Goal: Task Accomplishment & Management: Complete application form

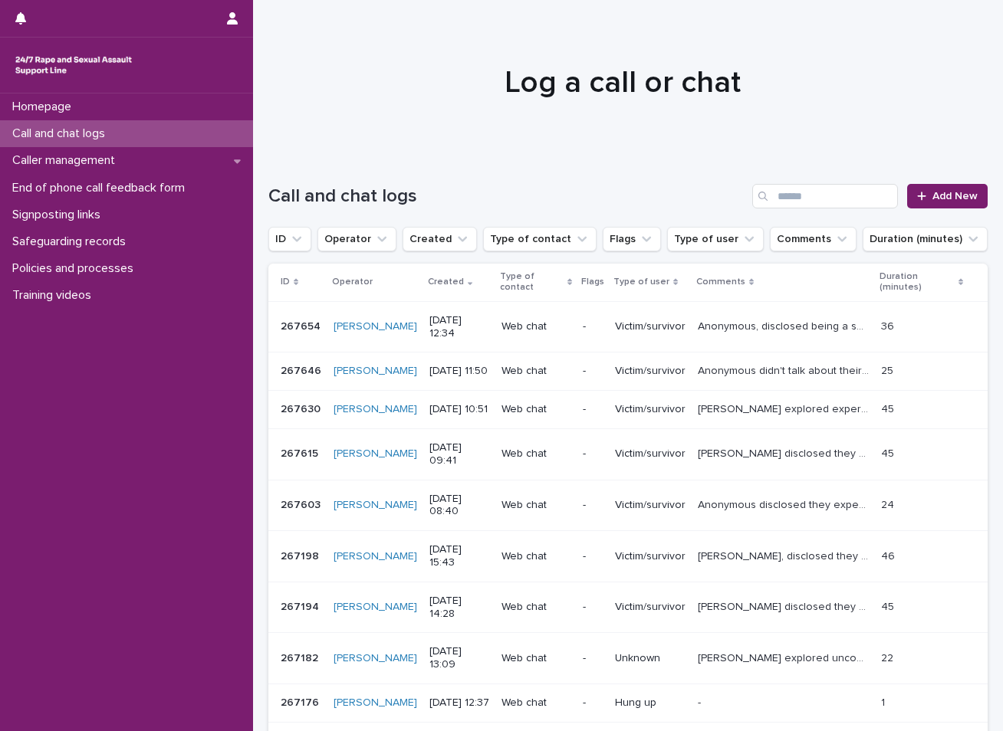
click at [859, 194] on input "Search" at bounding box center [825, 196] width 146 height 25
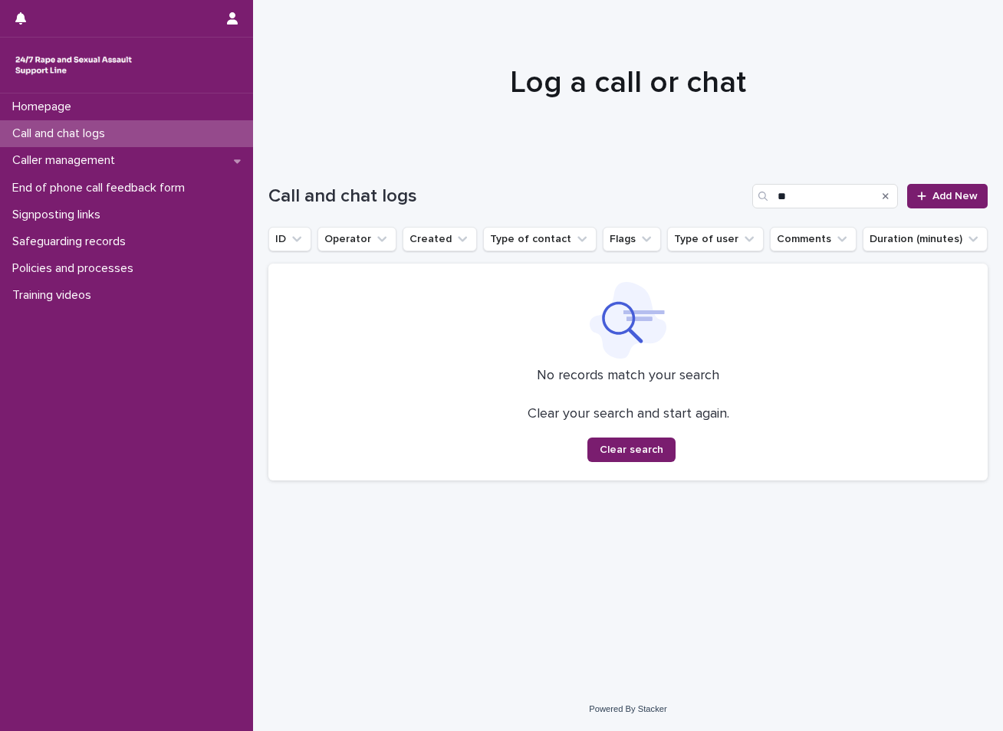
type input "*"
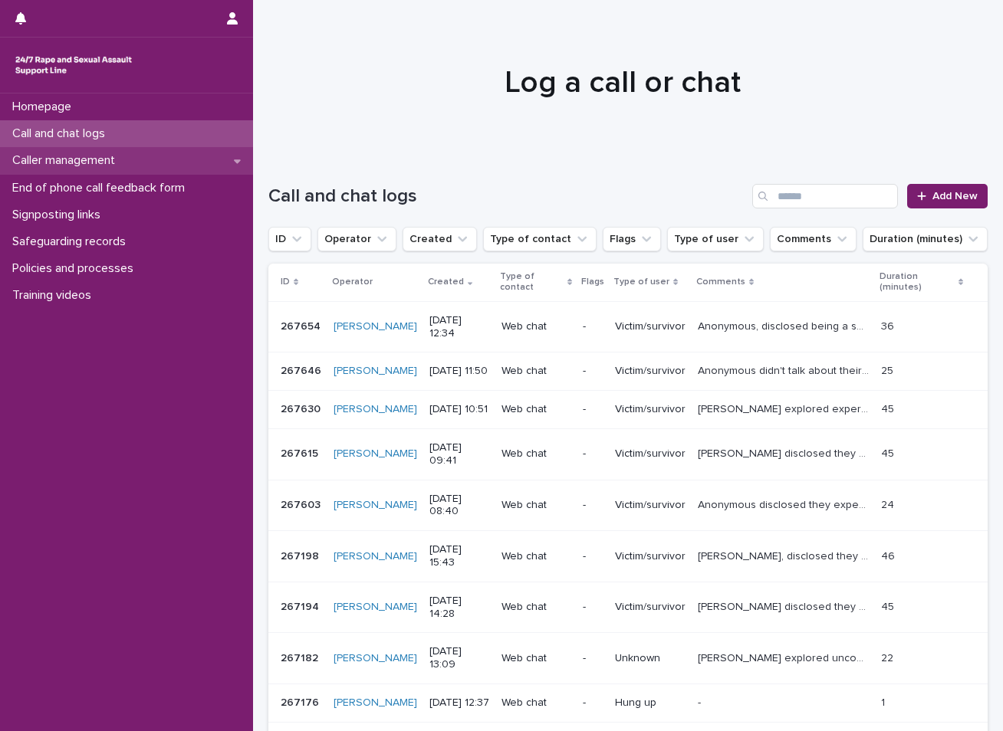
click at [117, 157] on p "Caller management" at bounding box center [66, 160] width 121 height 15
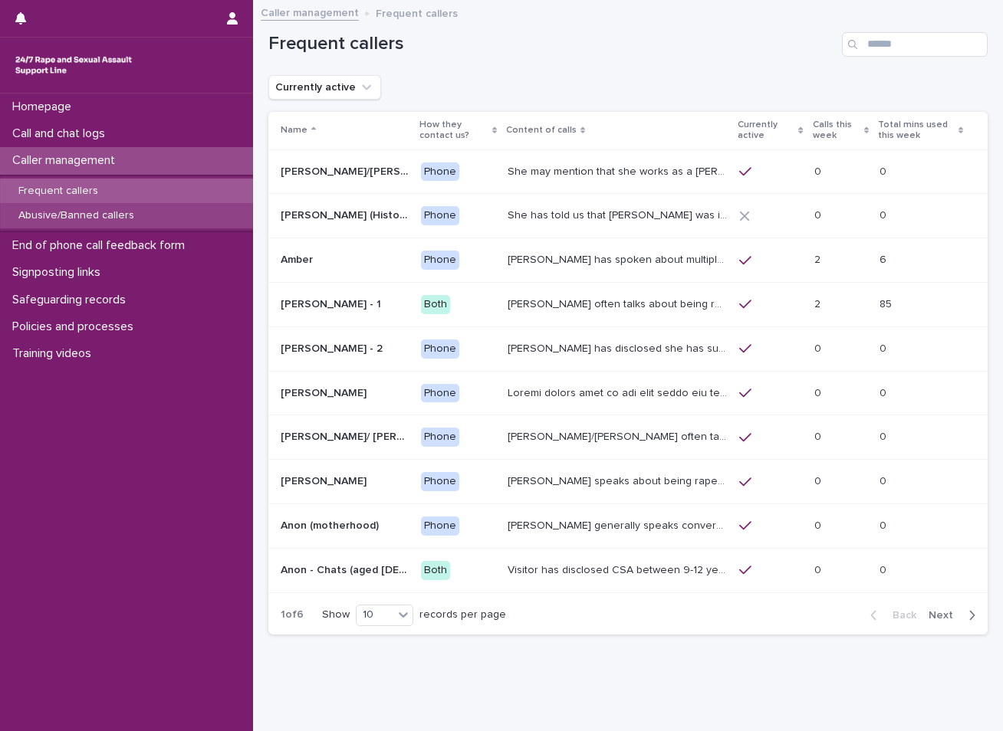
click at [57, 214] on p "Abusive/Banned callers" at bounding box center [76, 215] width 140 height 13
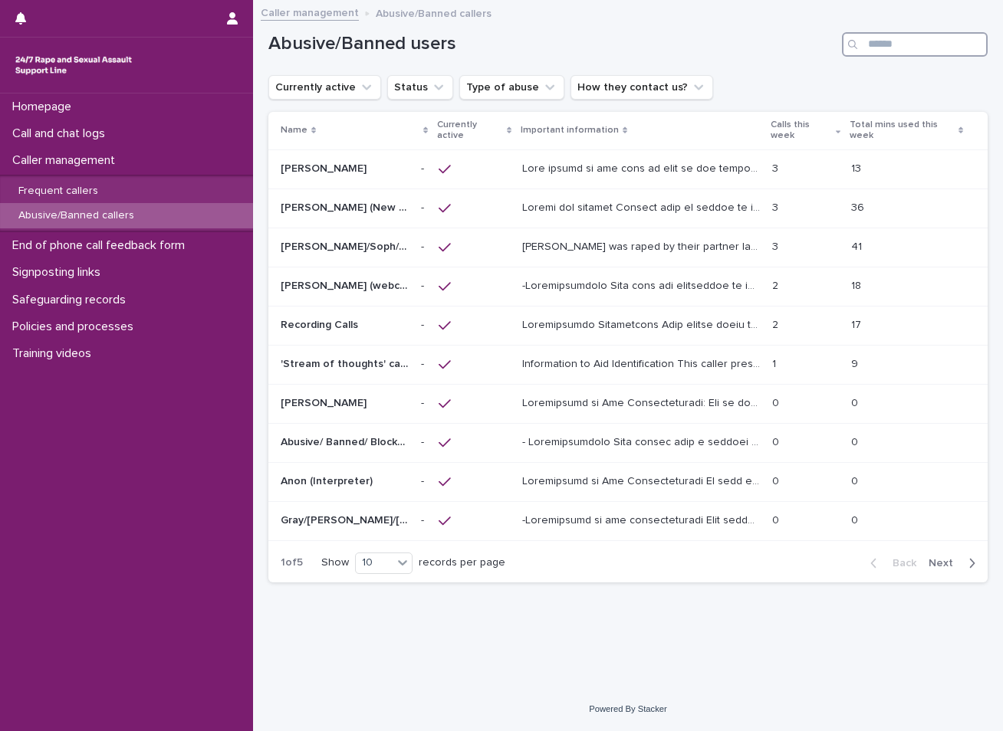
click at [899, 43] on input "Search" at bounding box center [915, 44] width 146 height 25
click at [882, 39] on input "**" at bounding box center [915, 44] width 146 height 25
type input "*"
click at [90, 132] on p "Call and chat logs" at bounding box center [61, 133] width 111 height 15
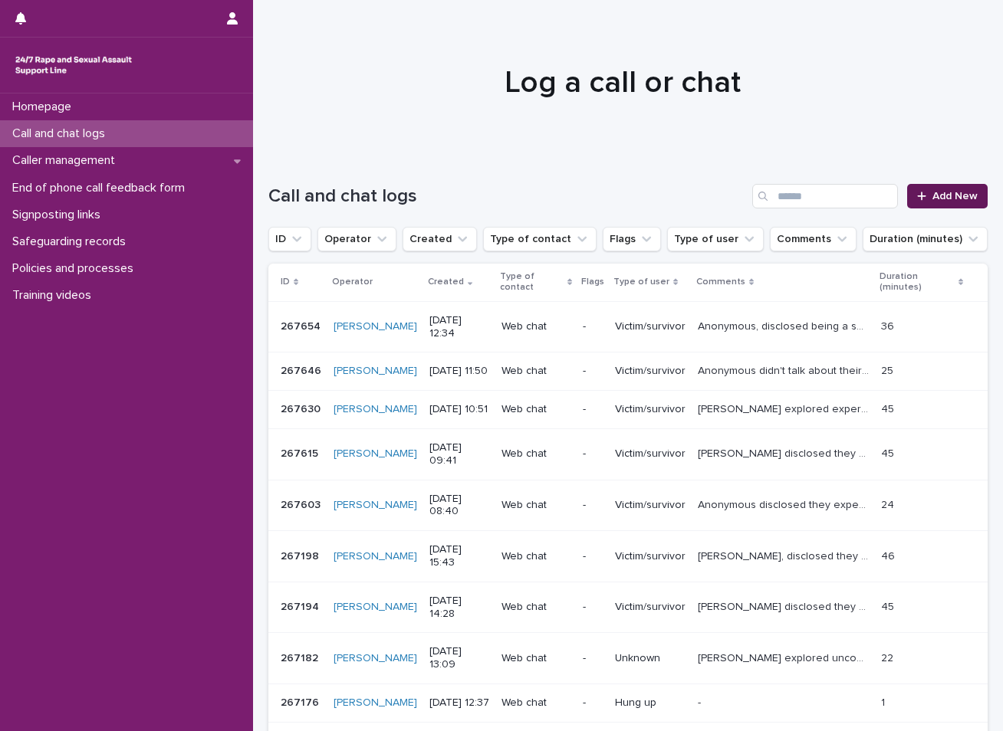
click at [932, 194] on span "Add New" at bounding box center [954, 196] width 45 height 11
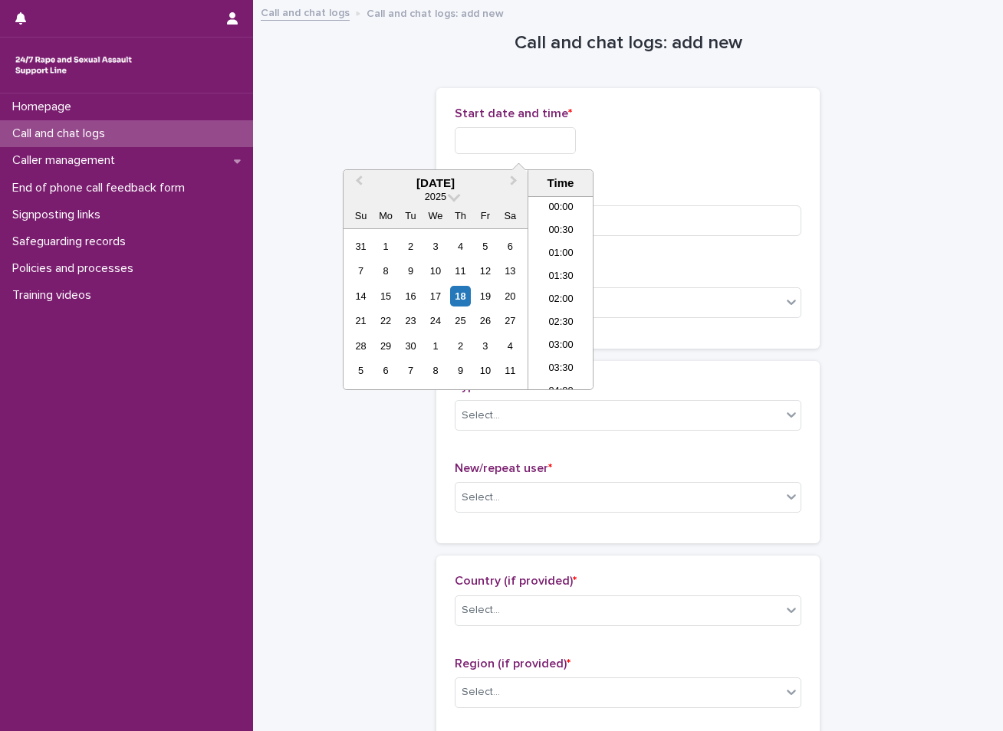
click at [558, 138] on input "text" at bounding box center [515, 140] width 121 height 27
click at [455, 297] on div "18" at bounding box center [460, 296] width 21 height 21
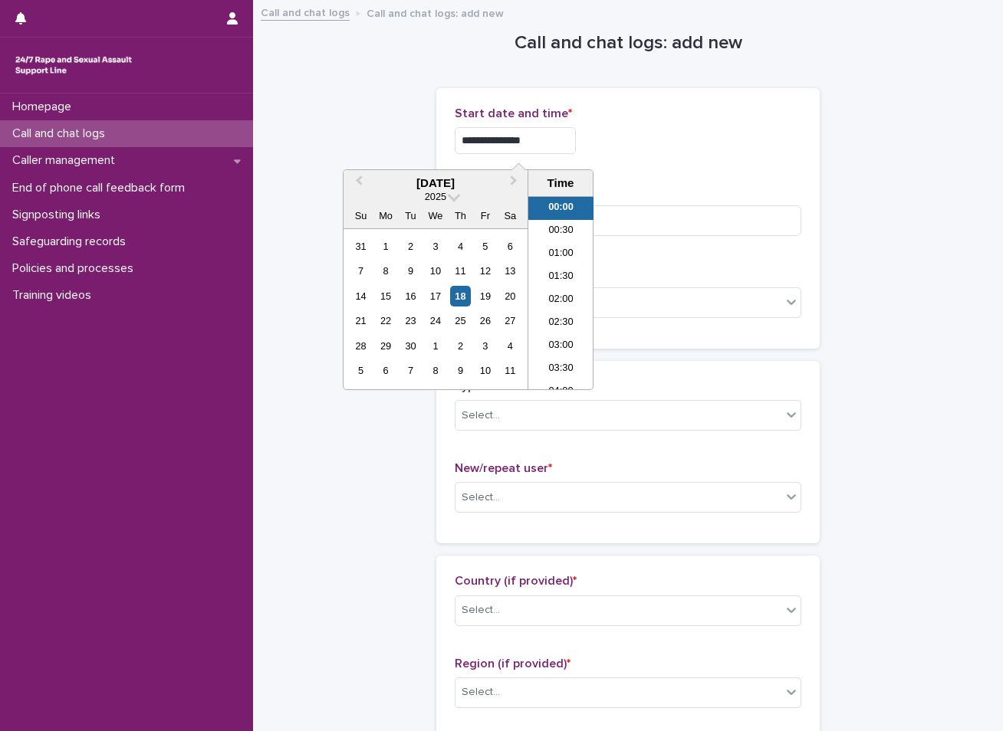
click at [524, 140] on input "**********" at bounding box center [515, 140] width 121 height 27
click at [465, 292] on div "18" at bounding box center [460, 296] width 21 height 21
click at [554, 278] on li "01:30" at bounding box center [560, 277] width 65 height 23
click at [539, 142] on input "**********" at bounding box center [515, 140] width 121 height 27
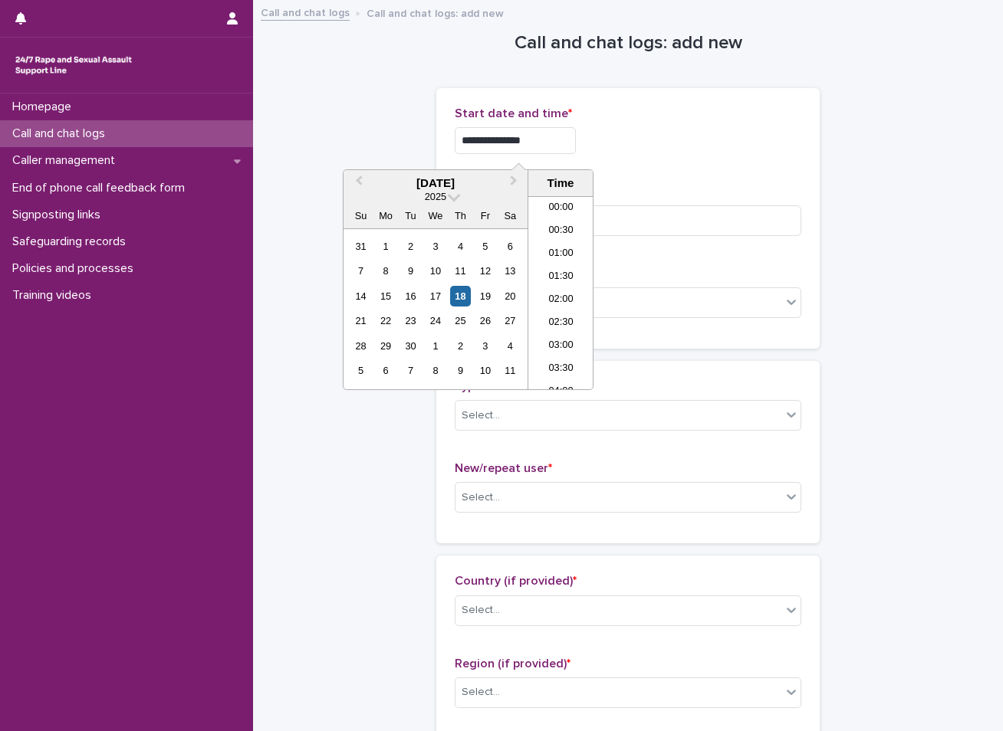
type input "**********"
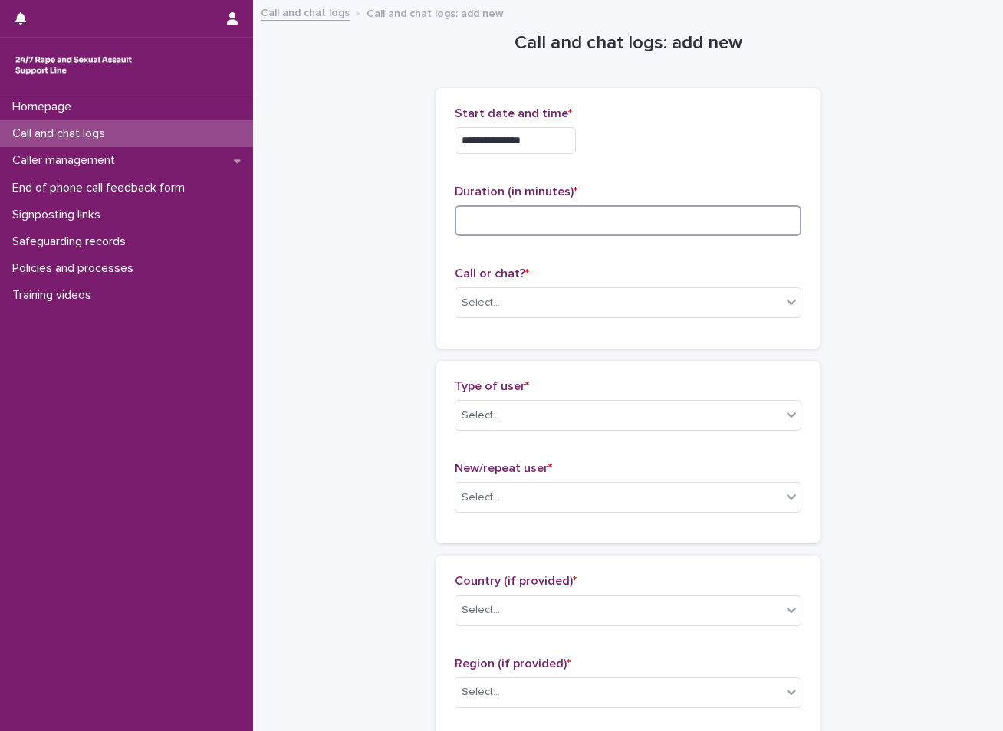
click at [522, 224] on input at bounding box center [628, 220] width 346 height 31
type input "**"
click at [462, 297] on div "Select..." at bounding box center [480, 303] width 38 height 16
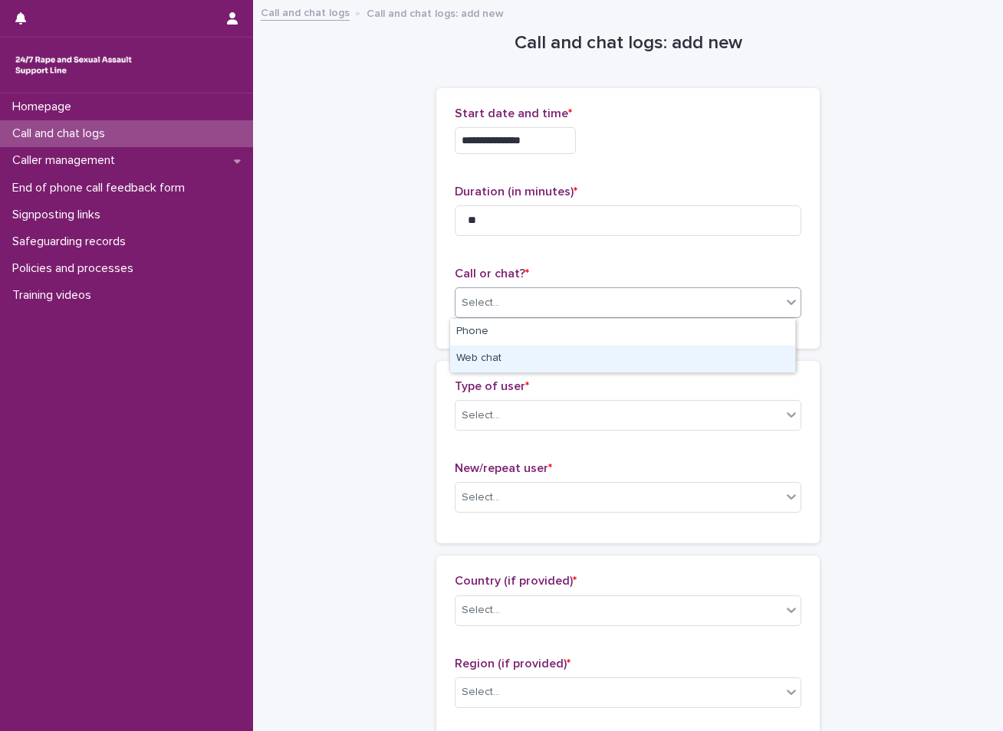
drag, startPoint x: 497, startPoint y: 343, endPoint x: 510, endPoint y: 354, distance: 16.8
click at [506, 354] on div "Web chat" at bounding box center [622, 359] width 345 height 27
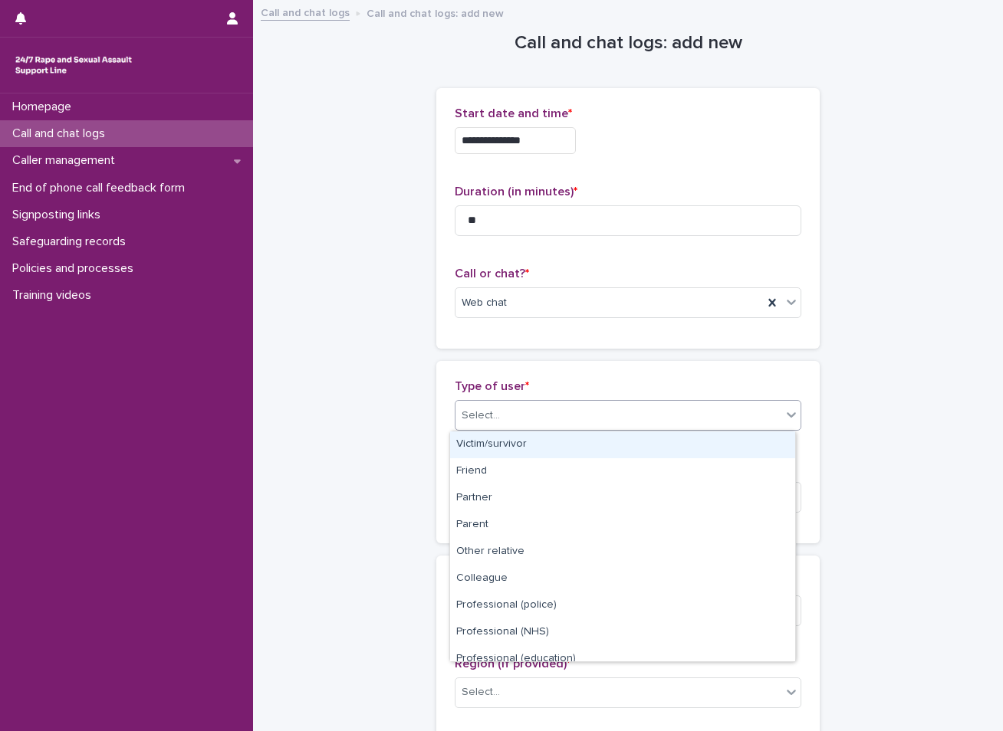
click at [529, 402] on div "Select..." at bounding box center [628, 415] width 346 height 31
click at [571, 444] on div "Victim/survivor" at bounding box center [622, 445] width 345 height 27
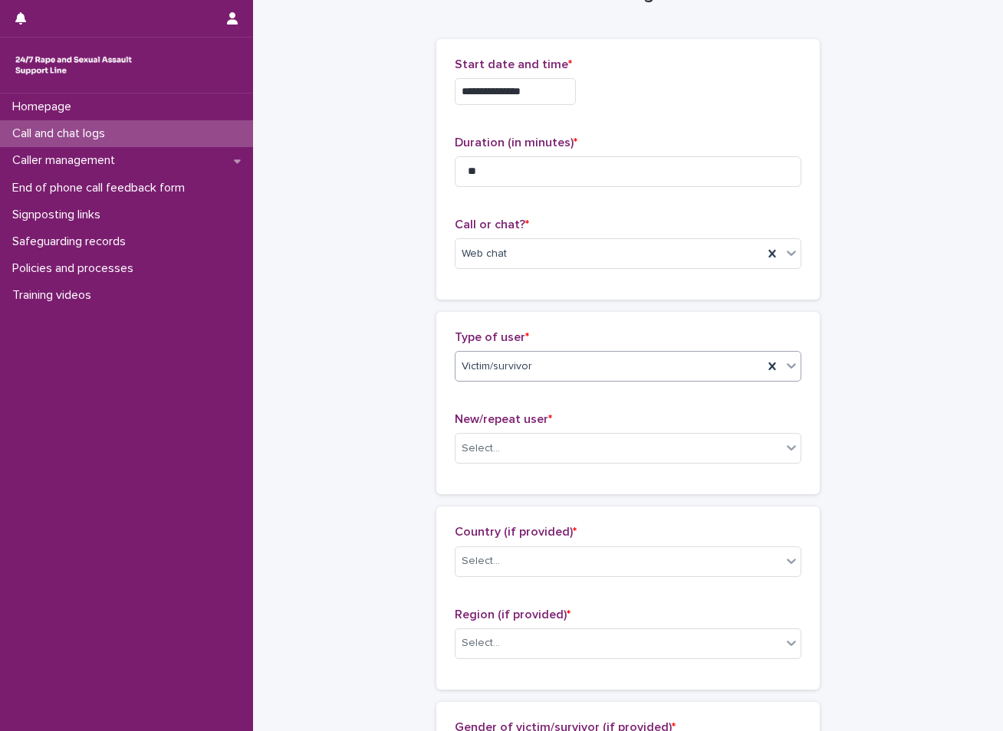
scroll to position [77, 0]
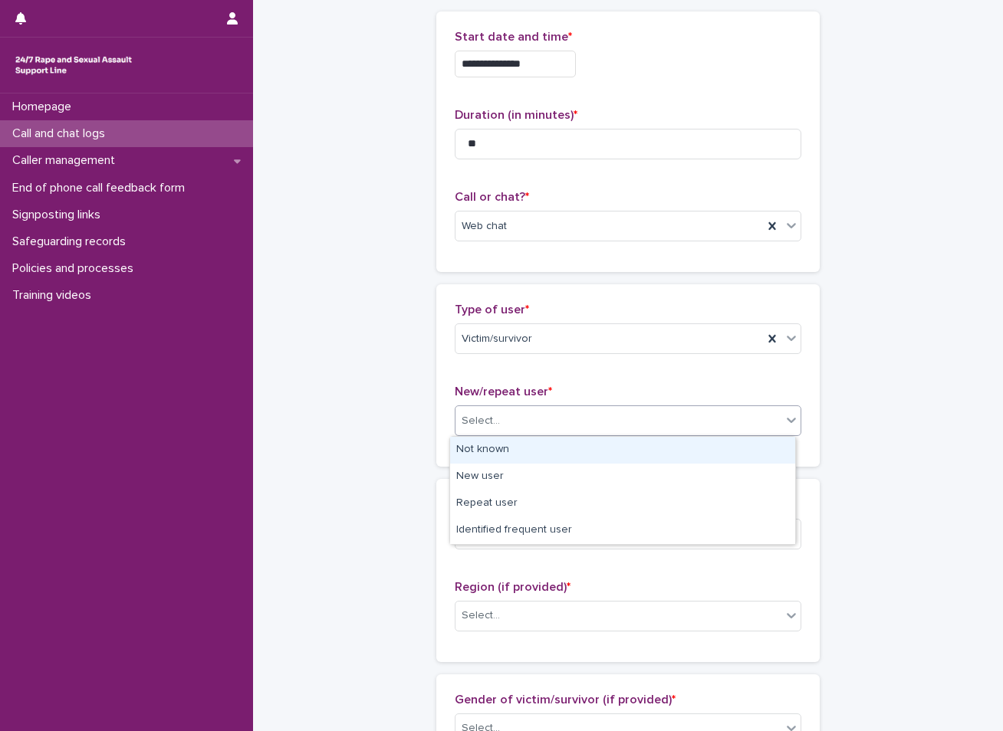
click at [525, 422] on div "Select..." at bounding box center [618, 421] width 326 height 25
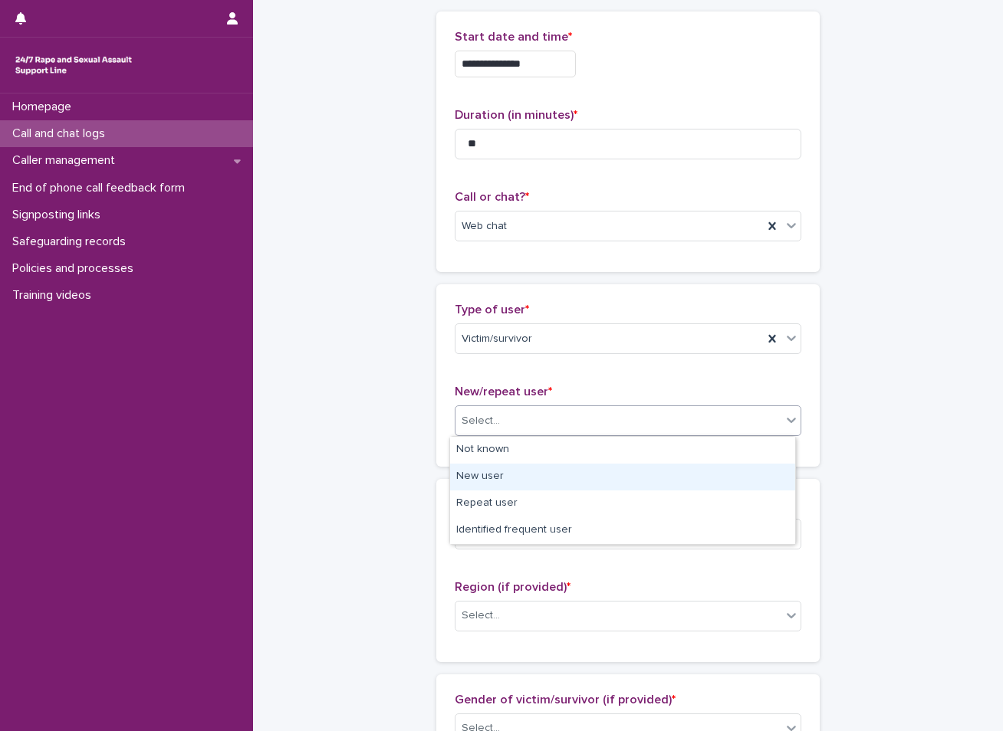
drag, startPoint x: 496, startPoint y: 494, endPoint x: 497, endPoint y: 480, distance: 13.8
click at [497, 480] on div "New user" at bounding box center [622, 477] width 345 height 27
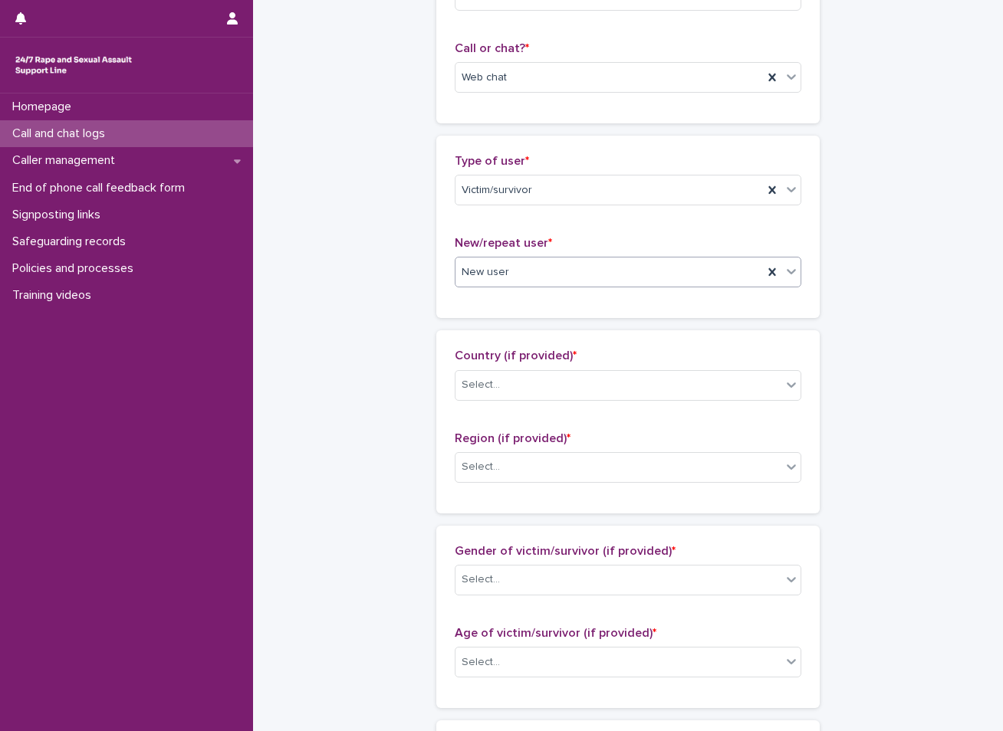
scroll to position [230, 0]
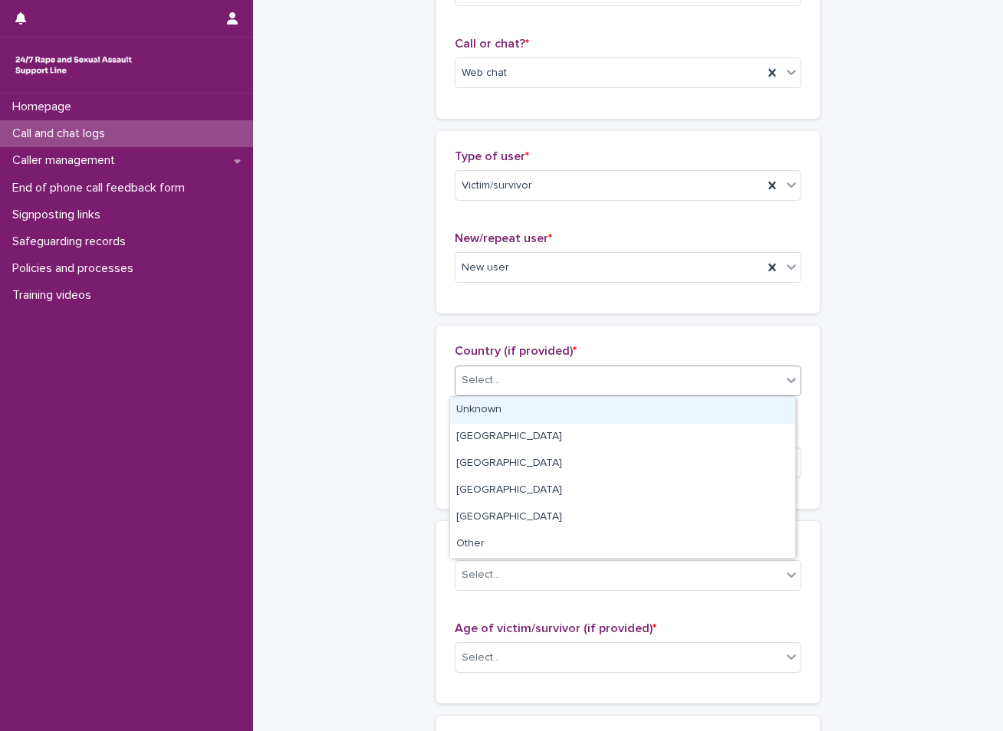
click at [537, 378] on div "Select..." at bounding box center [618, 380] width 326 height 25
click at [488, 415] on div "Unknown" at bounding box center [622, 410] width 345 height 27
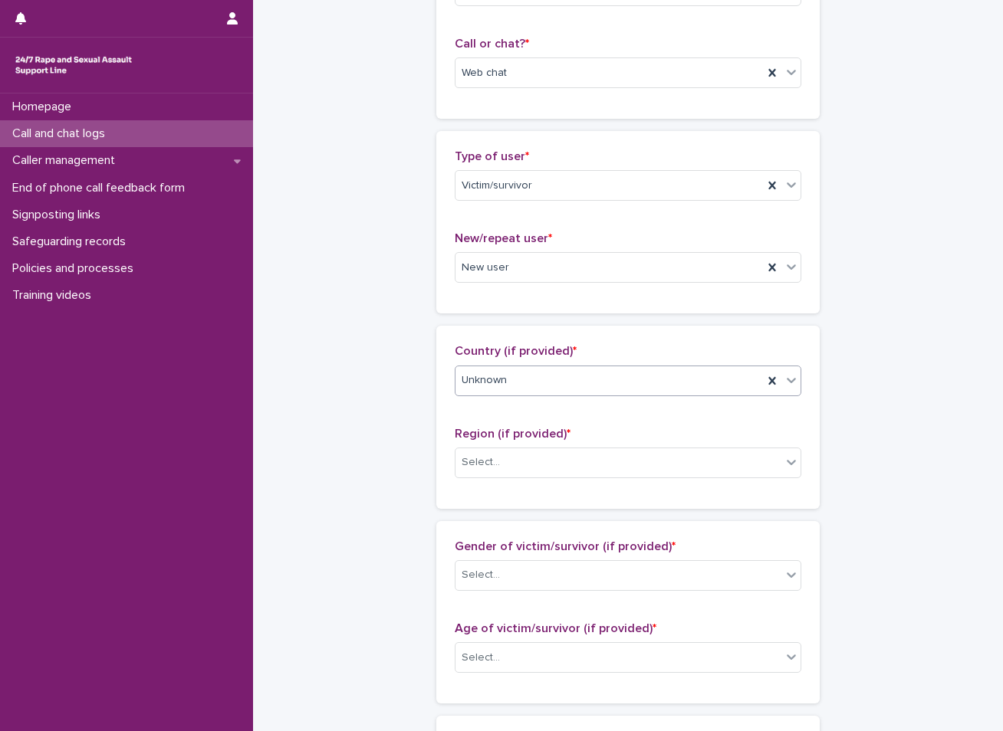
scroll to position [307, 0]
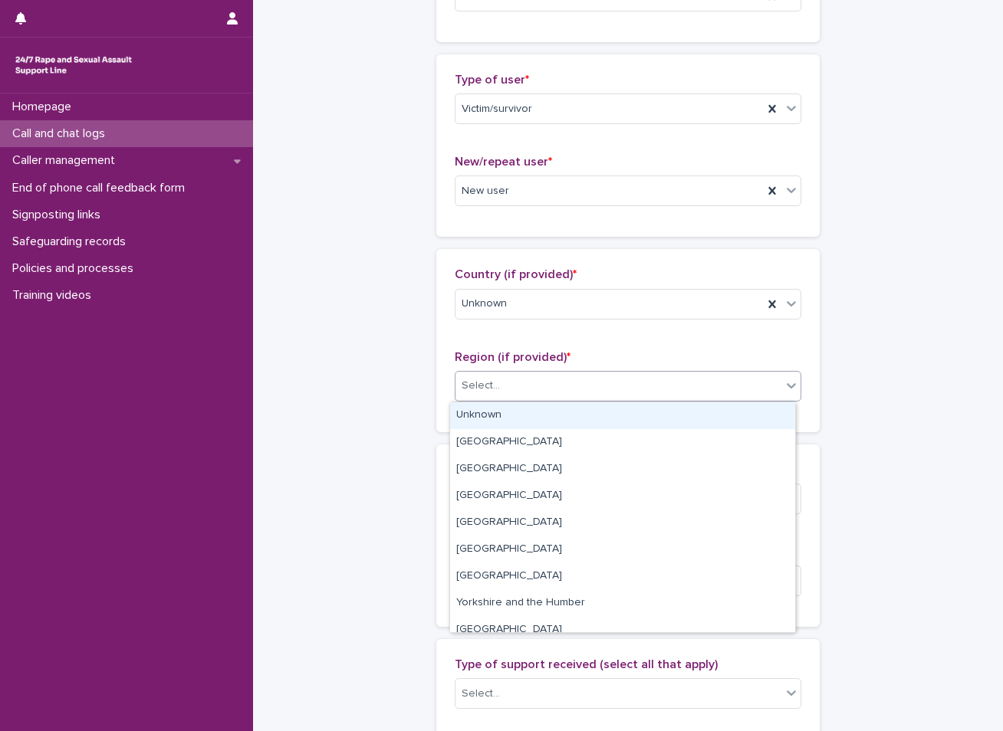
click at [522, 391] on div "Select..." at bounding box center [618, 385] width 326 height 25
click at [478, 415] on div "Unknown" at bounding box center [622, 415] width 345 height 27
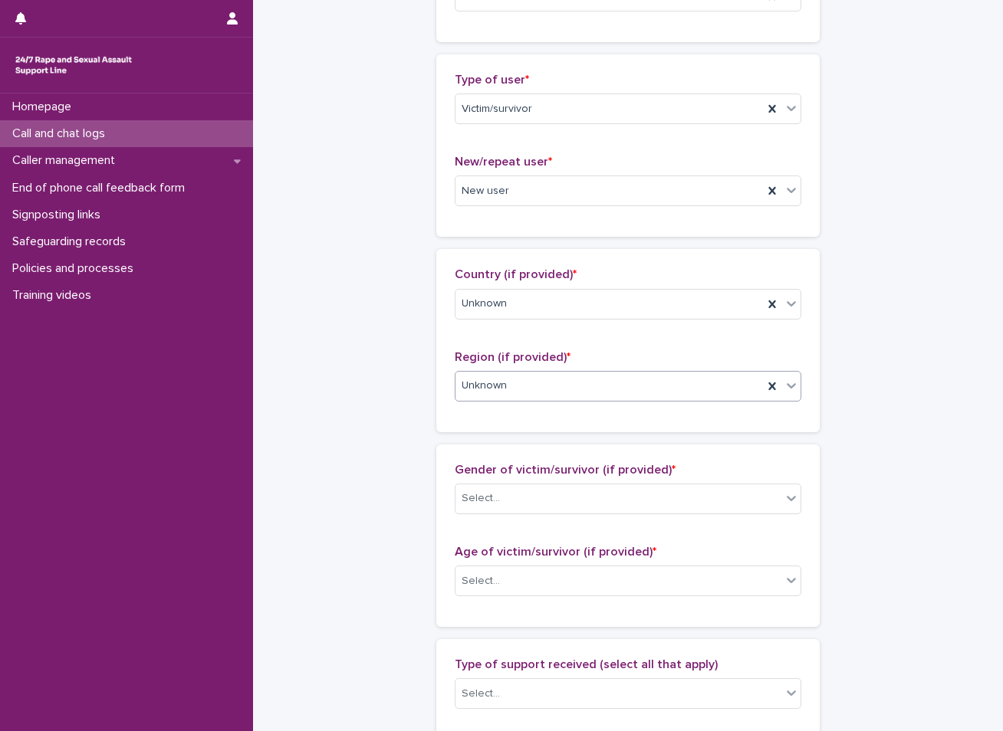
scroll to position [383, 0]
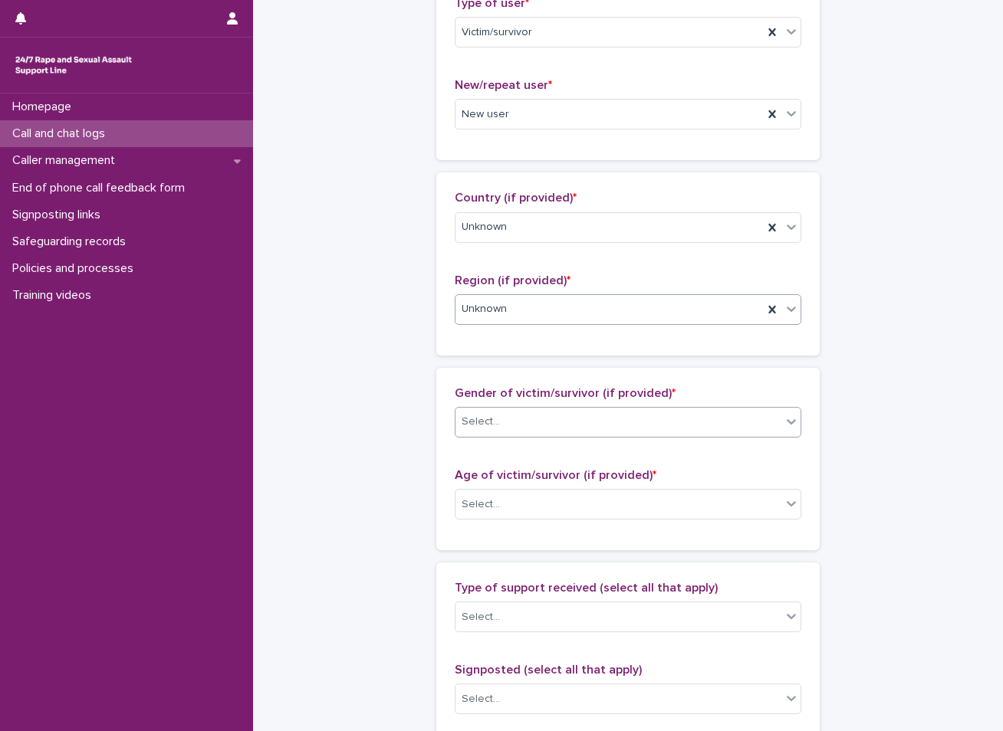
click at [520, 415] on div "Select..." at bounding box center [618, 421] width 326 height 25
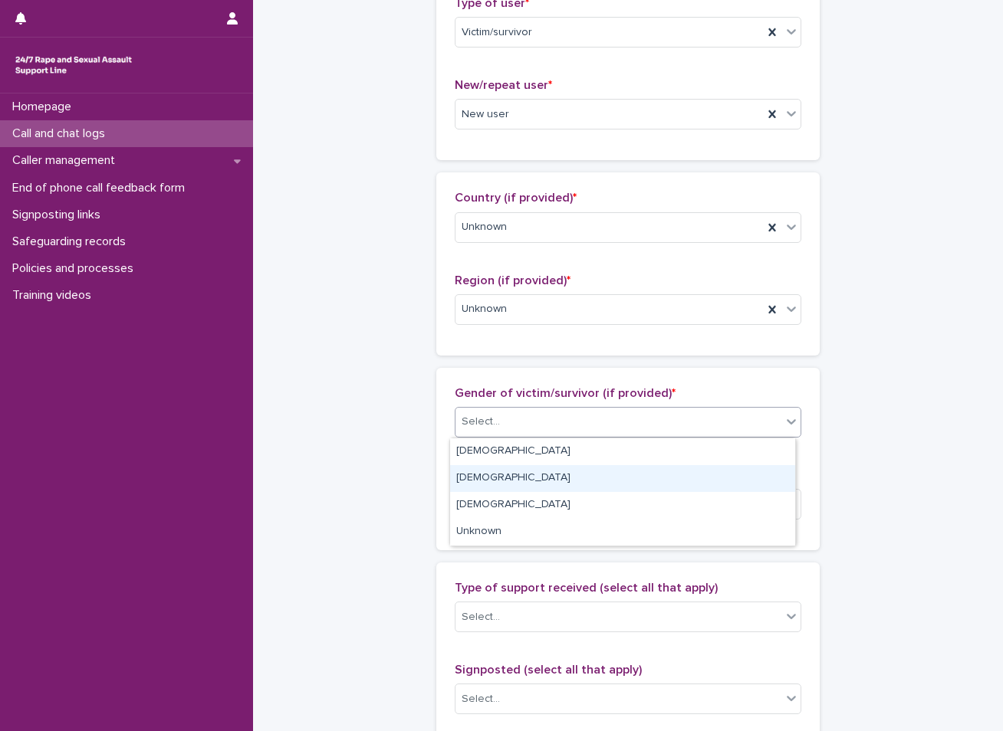
click at [485, 481] on div "[DEMOGRAPHIC_DATA]" at bounding box center [622, 478] width 345 height 27
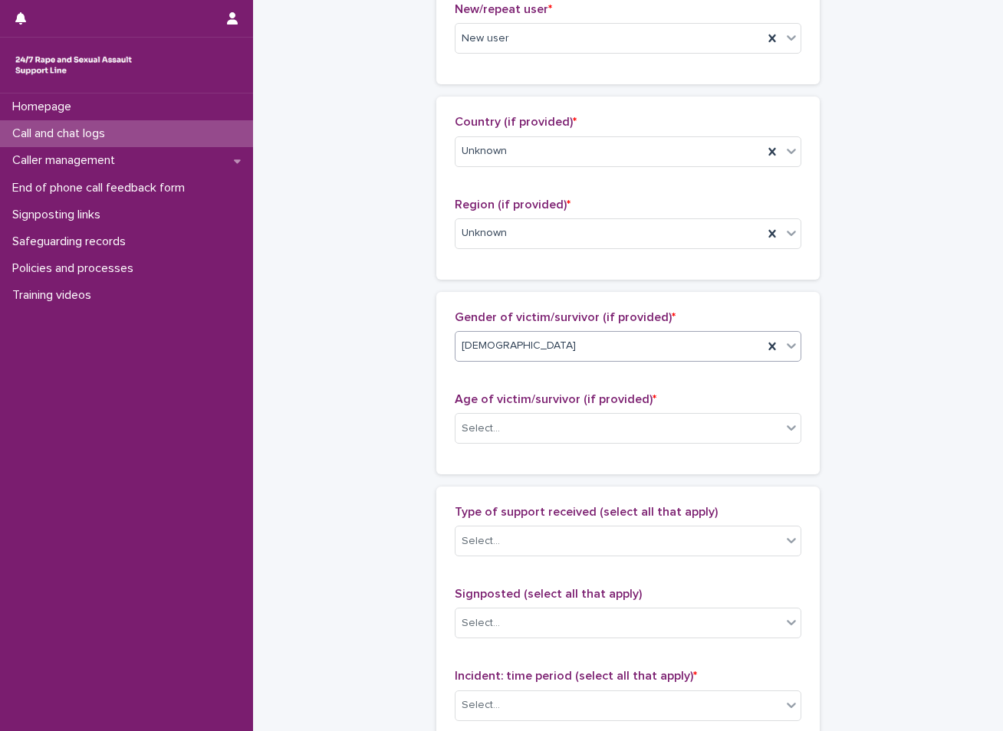
scroll to position [460, 0]
click at [492, 425] on div "Select..." at bounding box center [480, 428] width 38 height 16
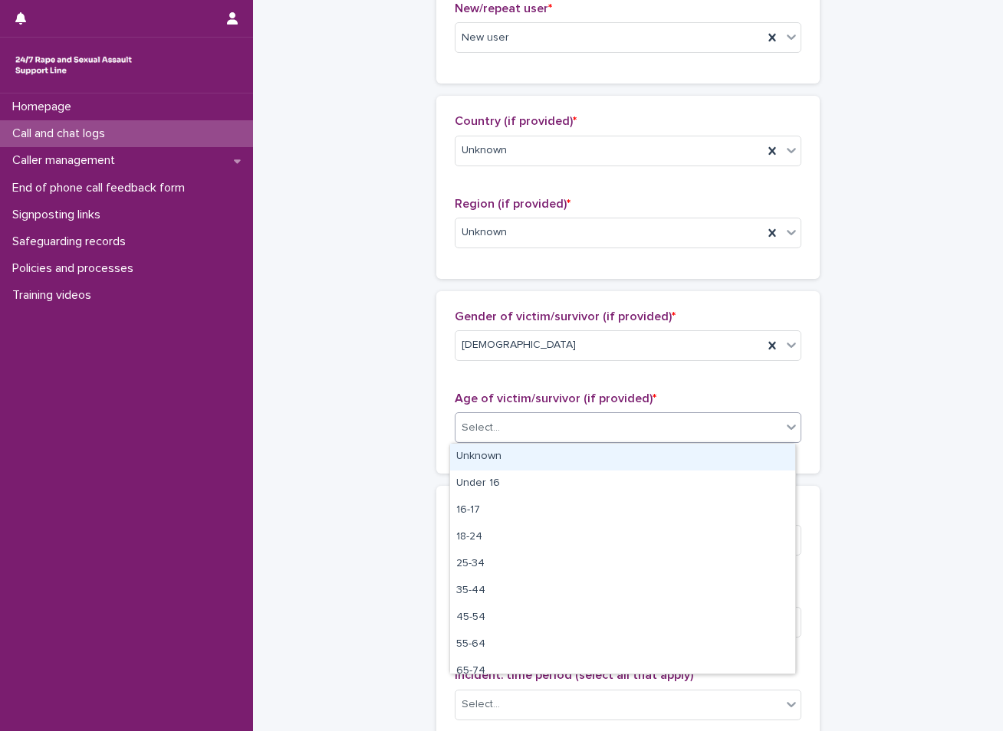
click at [488, 458] on div "Unknown" at bounding box center [622, 457] width 345 height 27
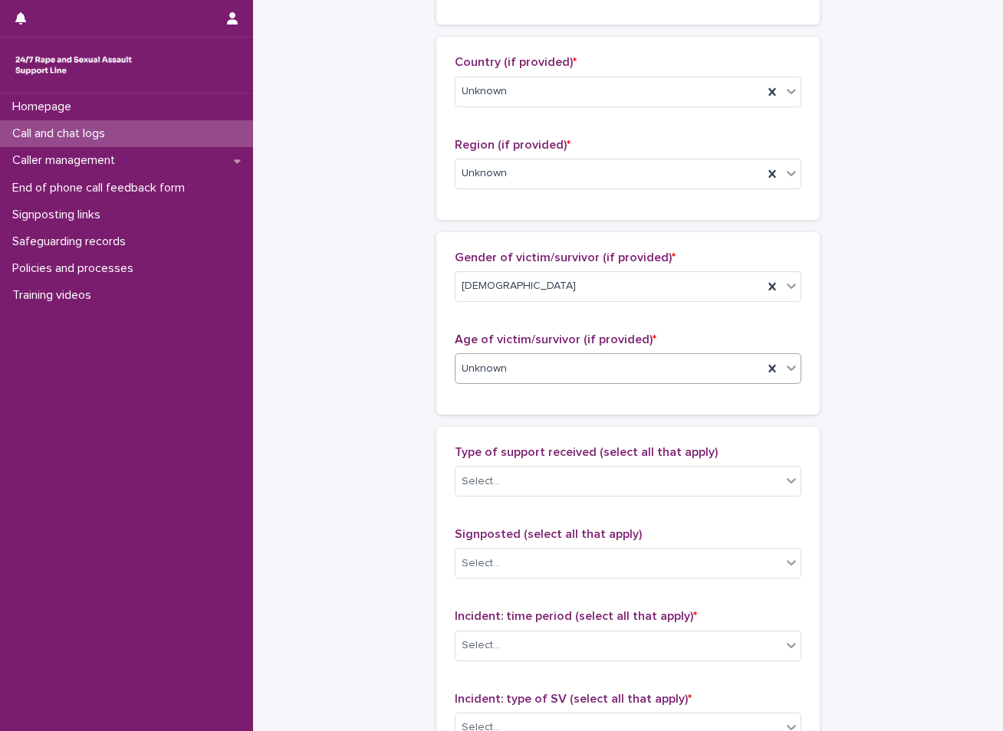
scroll to position [537, 0]
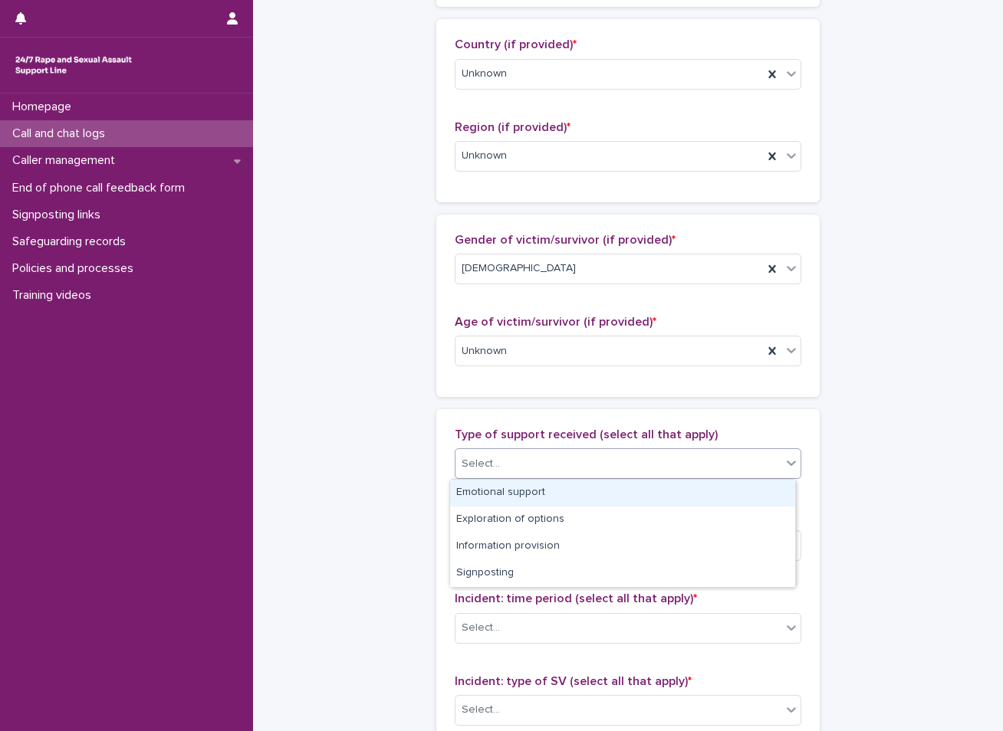
click at [557, 456] on div "Select..." at bounding box center [618, 463] width 326 height 25
click at [518, 497] on div "Emotional support" at bounding box center [622, 493] width 345 height 27
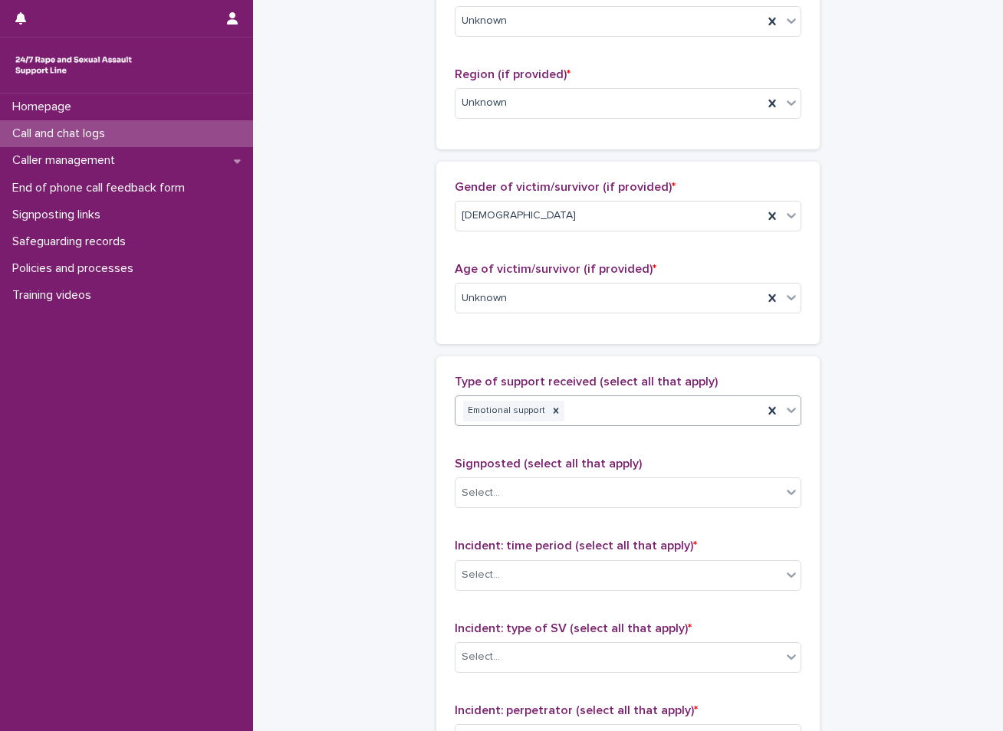
scroll to position [613, 0]
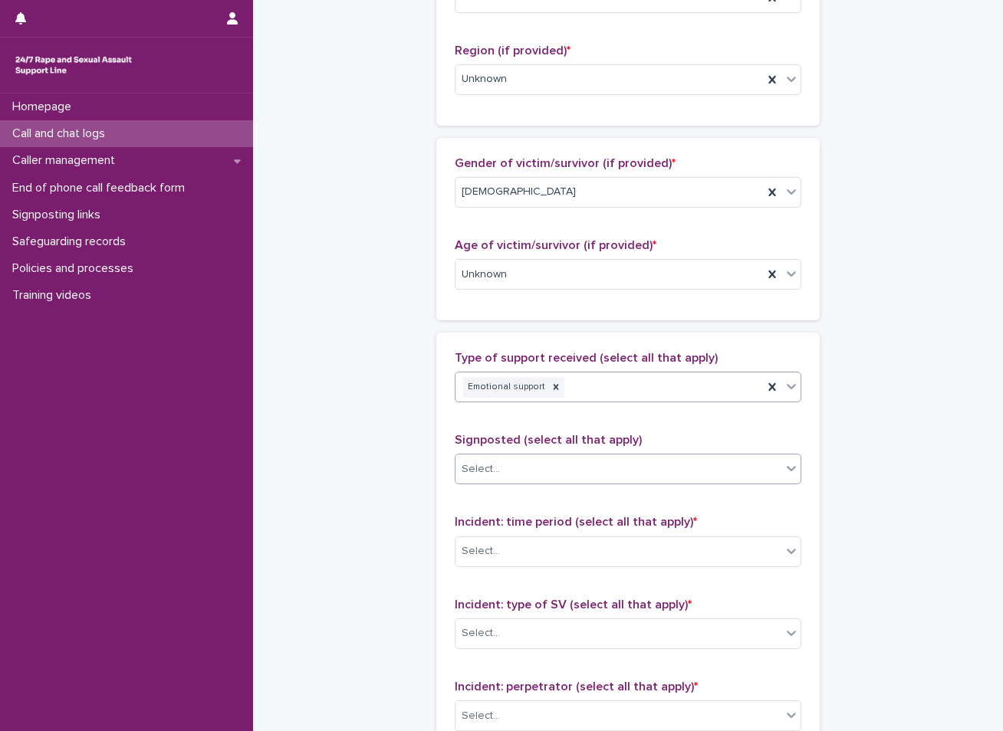
click at [543, 469] on div "Select..." at bounding box center [618, 469] width 326 height 25
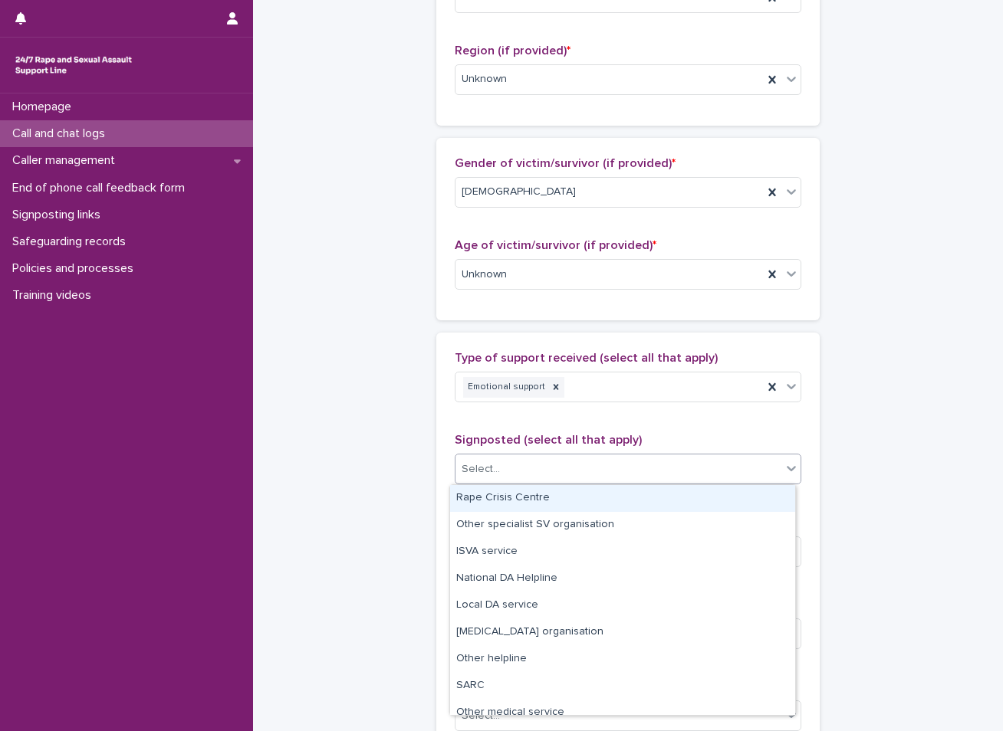
click at [350, 422] on div "**********" at bounding box center [627, 218] width 719 height 1660
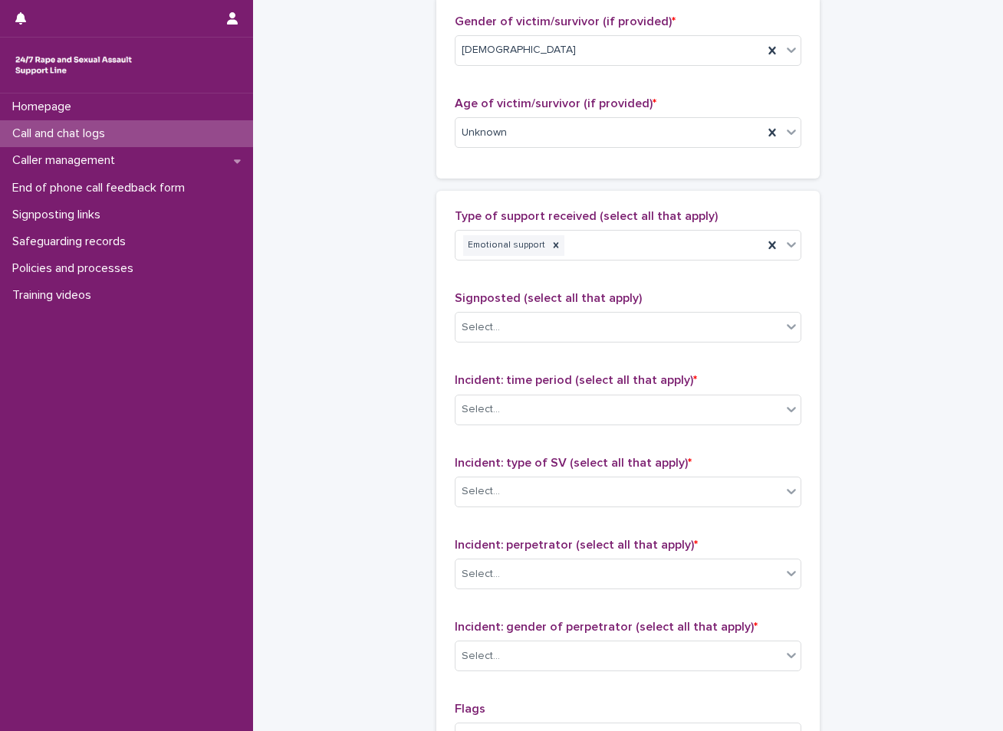
scroll to position [767, 0]
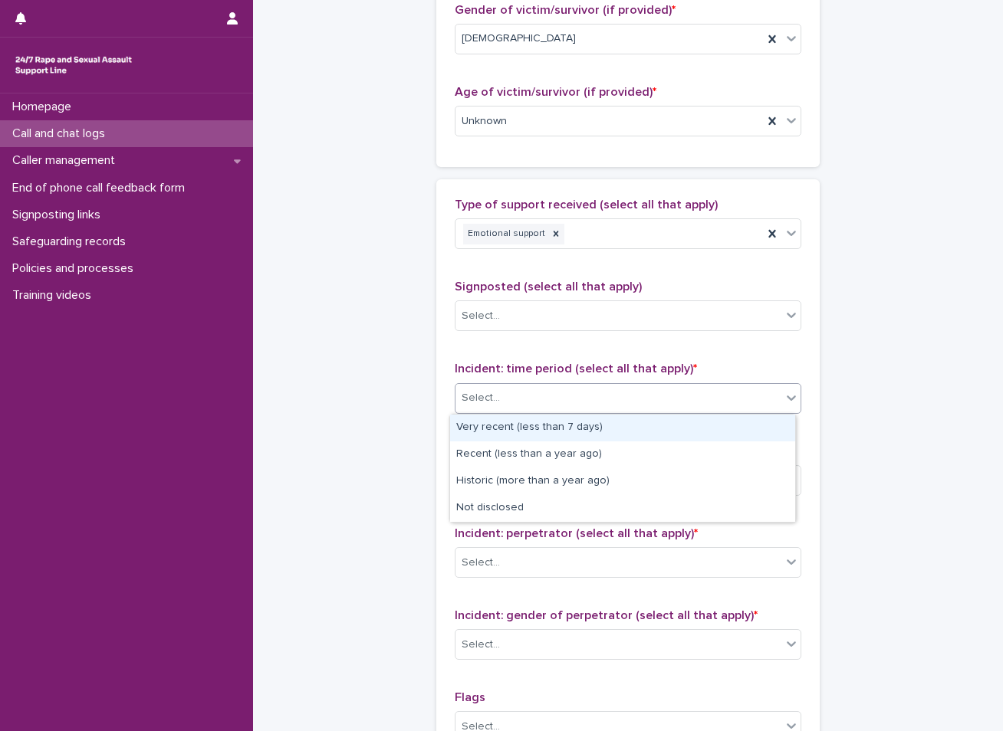
click at [531, 390] on div "Select..." at bounding box center [618, 398] width 326 height 25
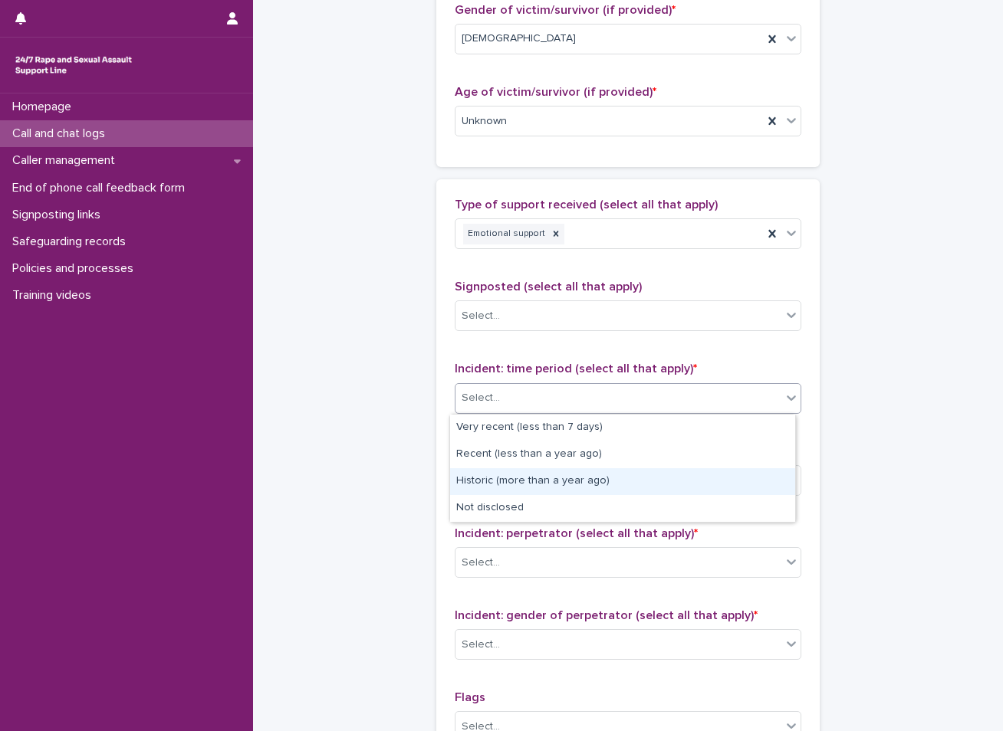
click at [515, 478] on div "Historic (more than a year ago)" at bounding box center [622, 481] width 345 height 27
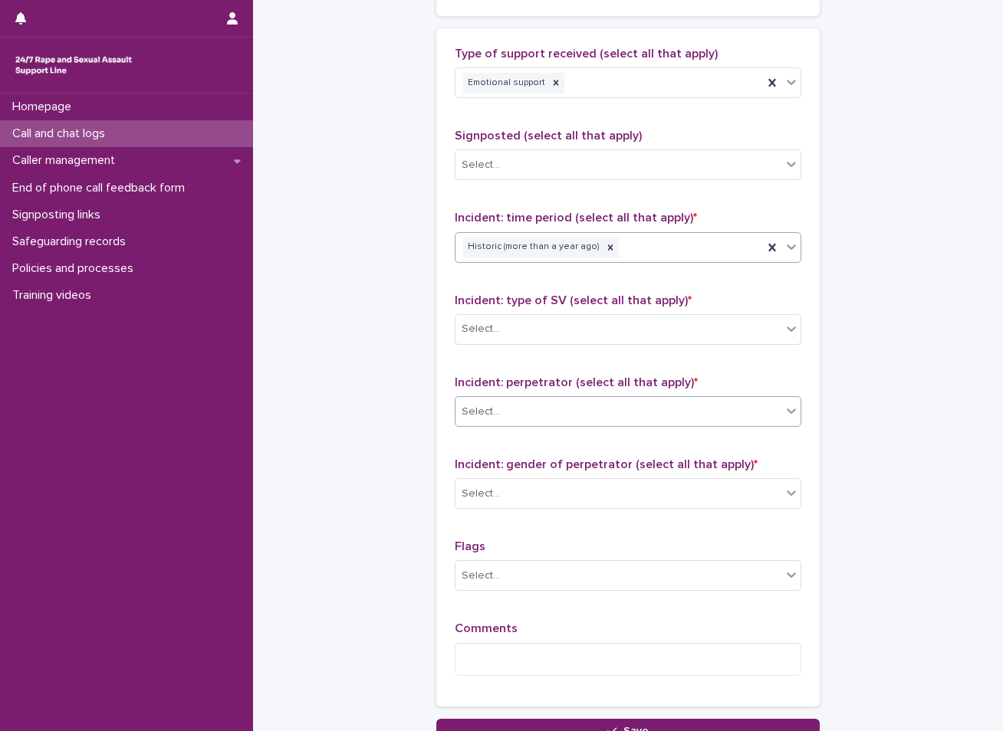
scroll to position [997, 0]
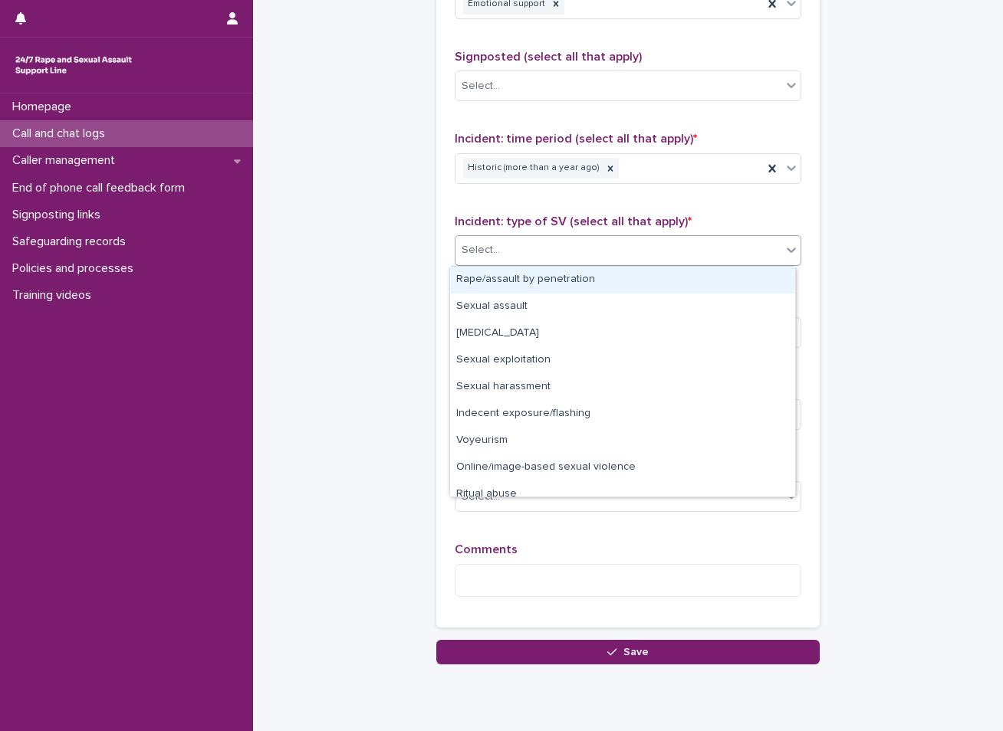
click at [535, 253] on div "Select..." at bounding box center [618, 250] width 326 height 25
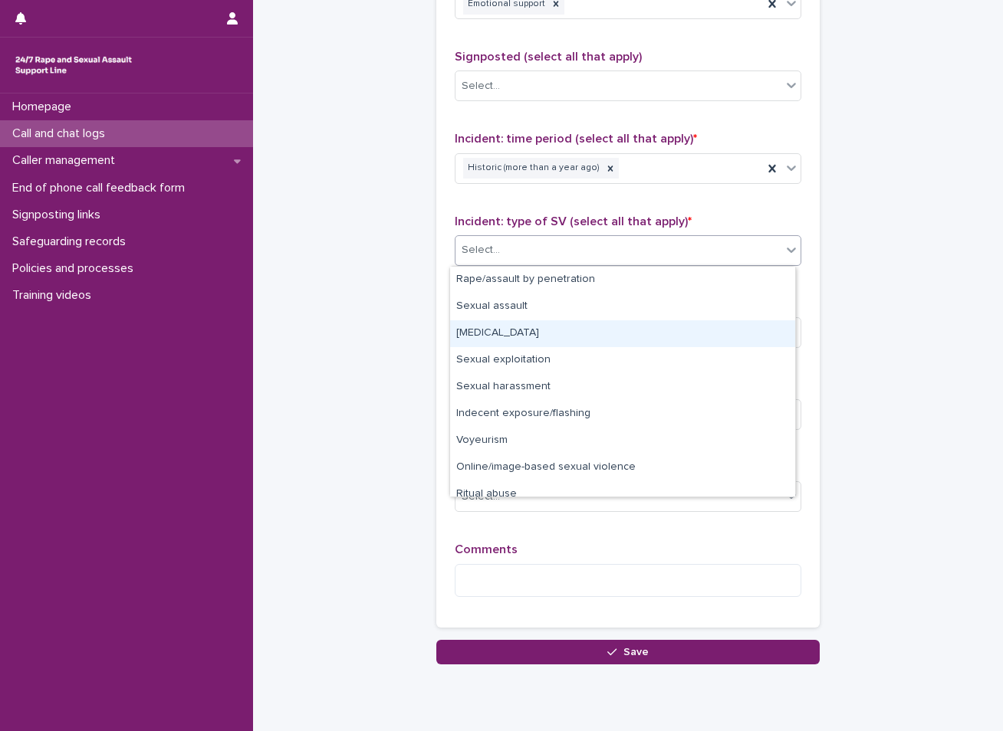
click at [503, 336] on div "[MEDICAL_DATA]" at bounding box center [622, 333] width 345 height 27
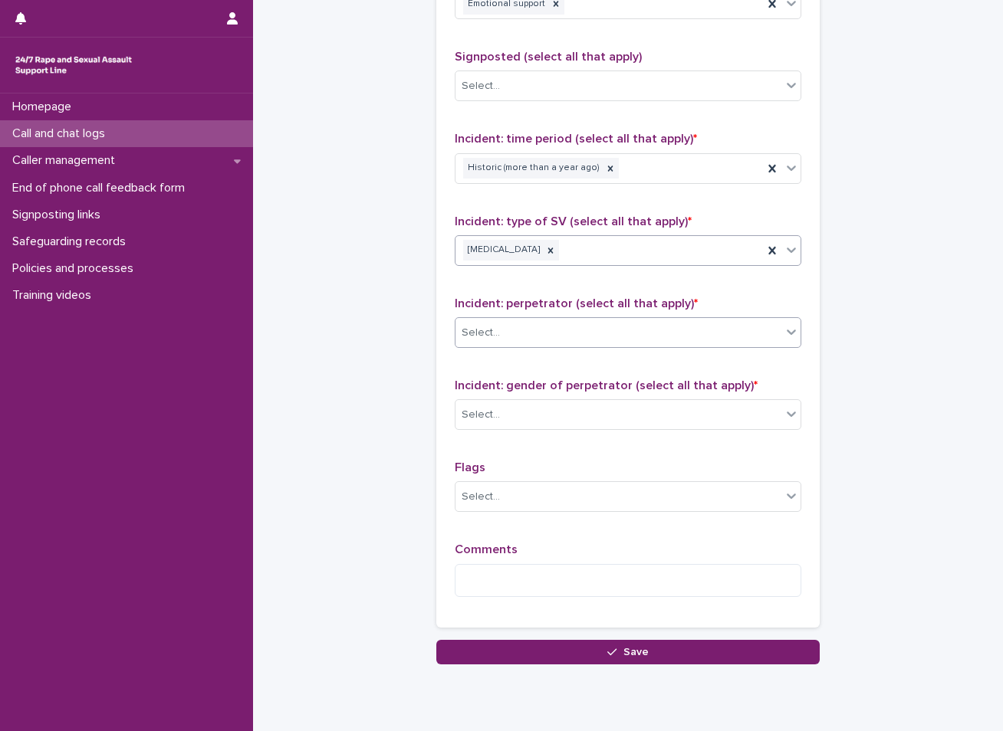
click at [507, 332] on div "Select..." at bounding box center [618, 332] width 326 height 25
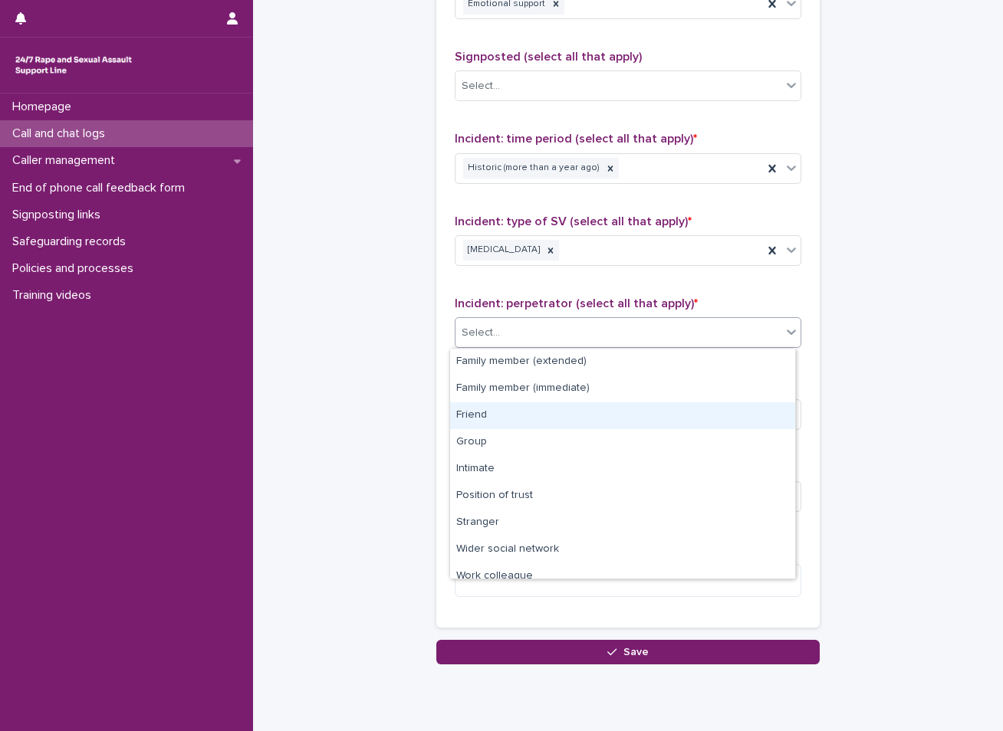
click at [487, 413] on div "Friend" at bounding box center [622, 415] width 345 height 27
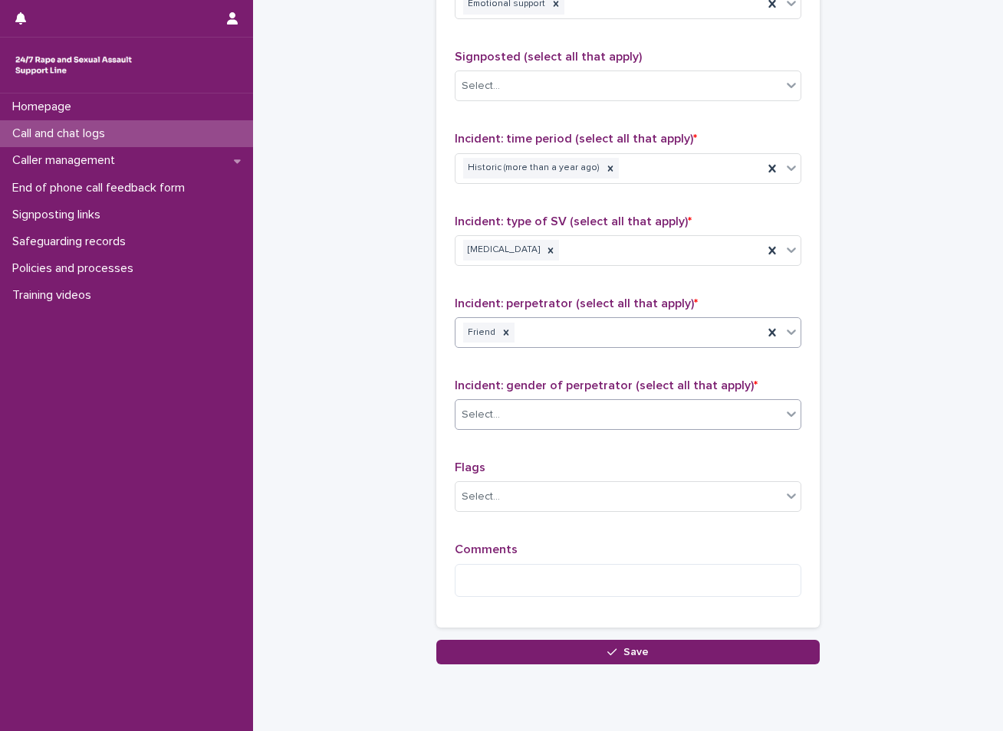
click at [498, 416] on div "Select..." at bounding box center [618, 414] width 326 height 25
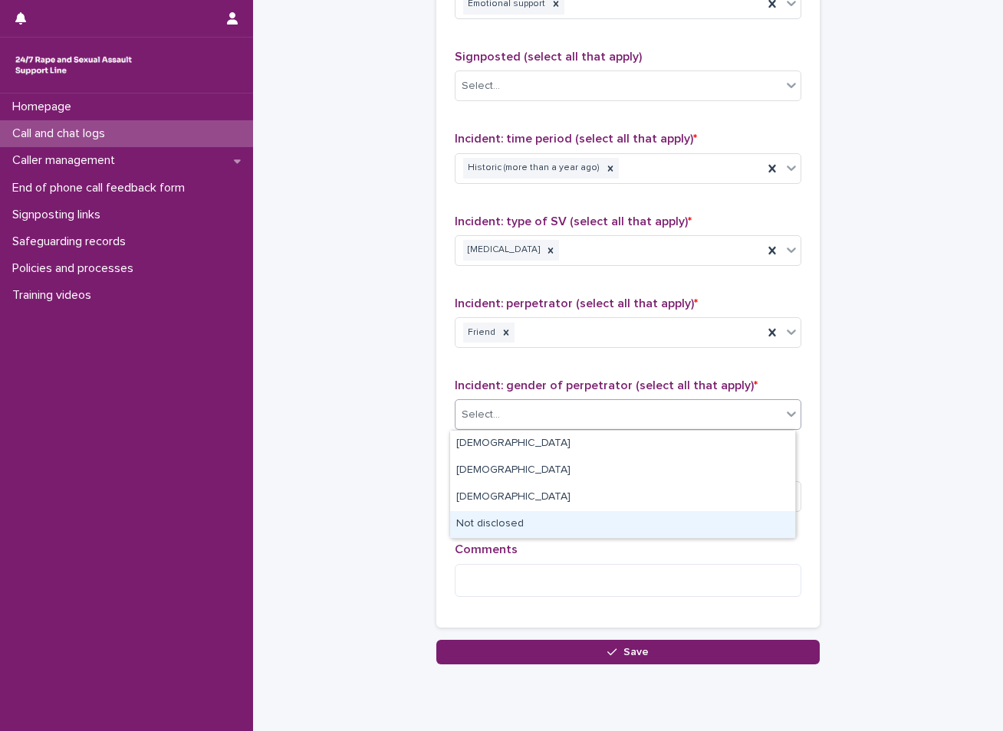
click at [478, 520] on div "Not disclosed" at bounding box center [622, 524] width 345 height 27
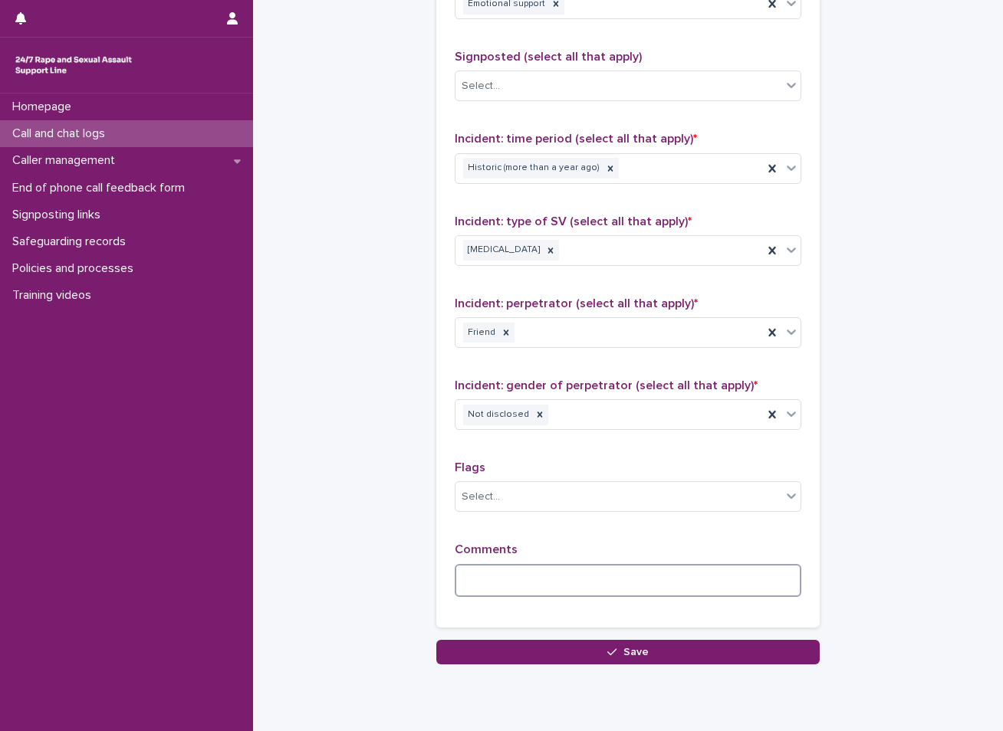
click at [471, 583] on textarea at bounding box center [628, 580] width 346 height 33
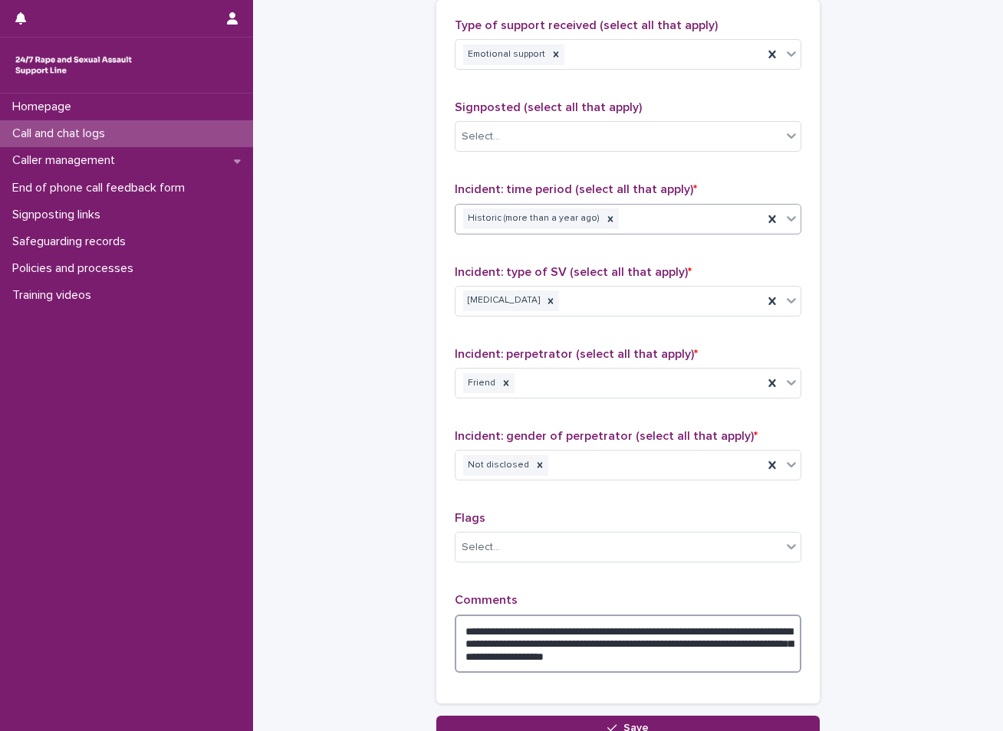
scroll to position [920, 0]
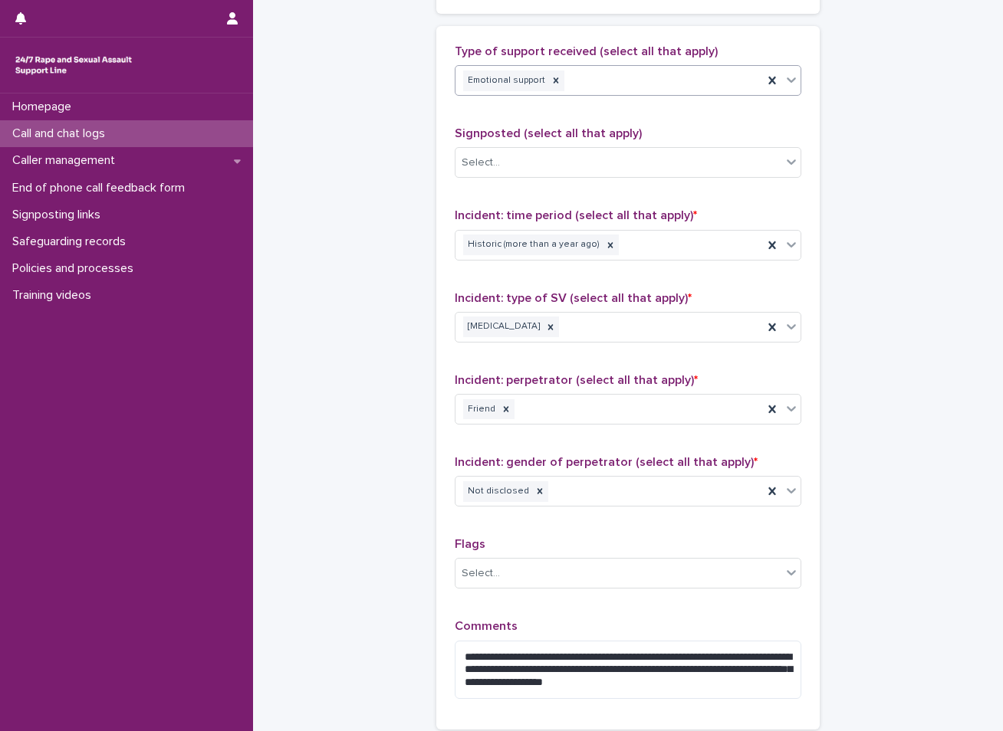
click at [583, 80] on div "Emotional support" at bounding box center [608, 80] width 307 height 27
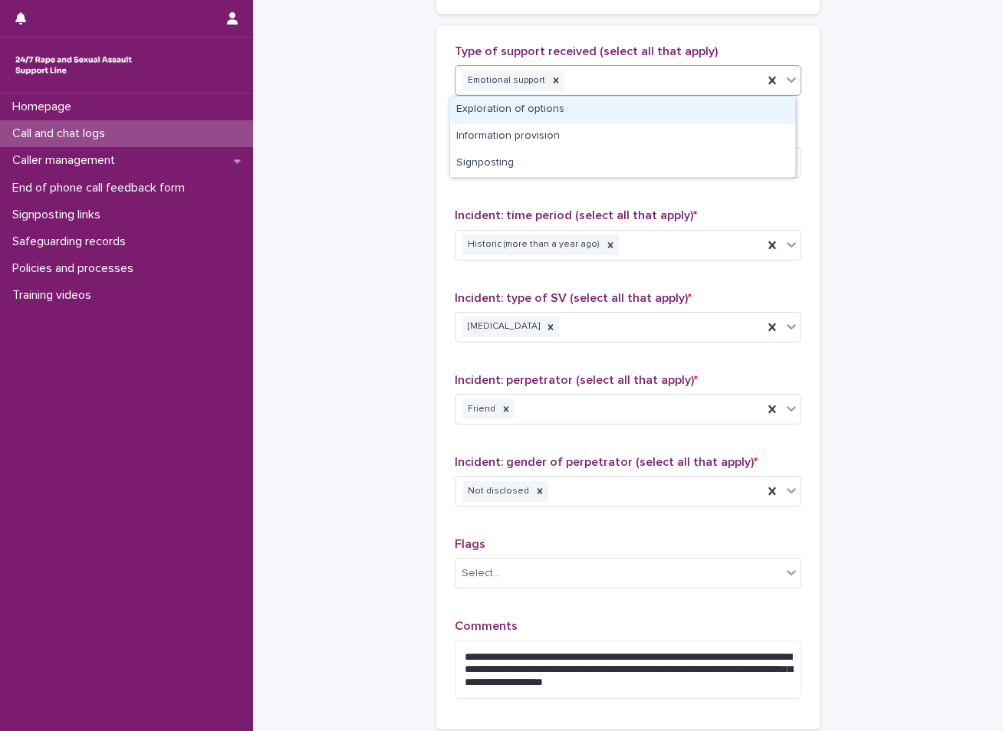
click at [498, 103] on div "Exploration of options" at bounding box center [622, 110] width 345 height 27
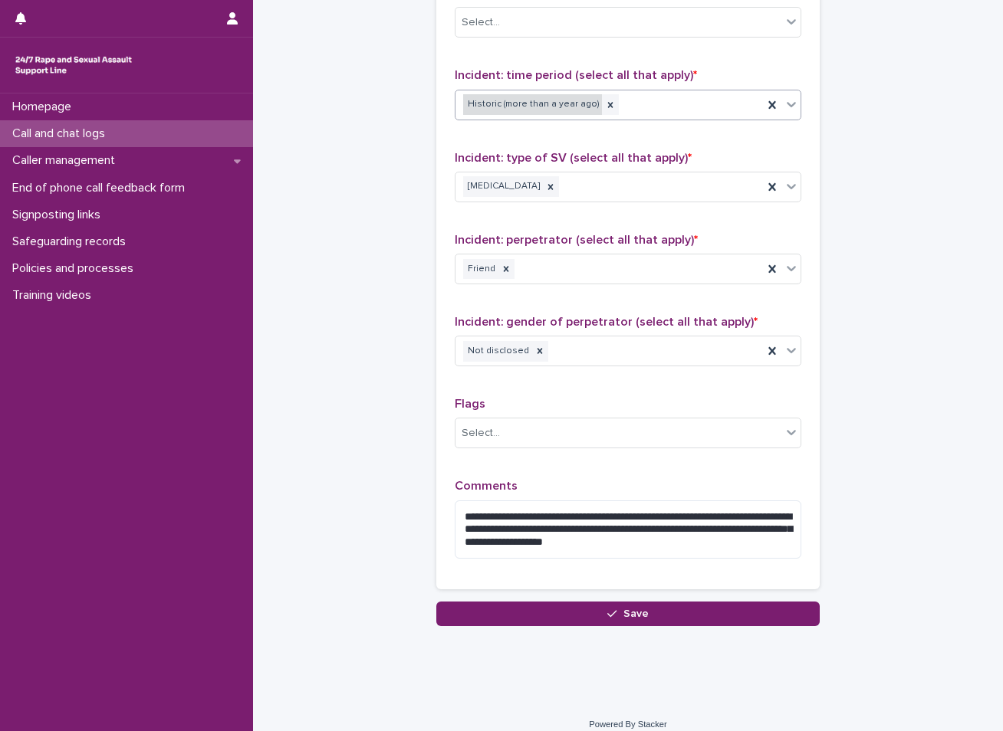
scroll to position [1075, 0]
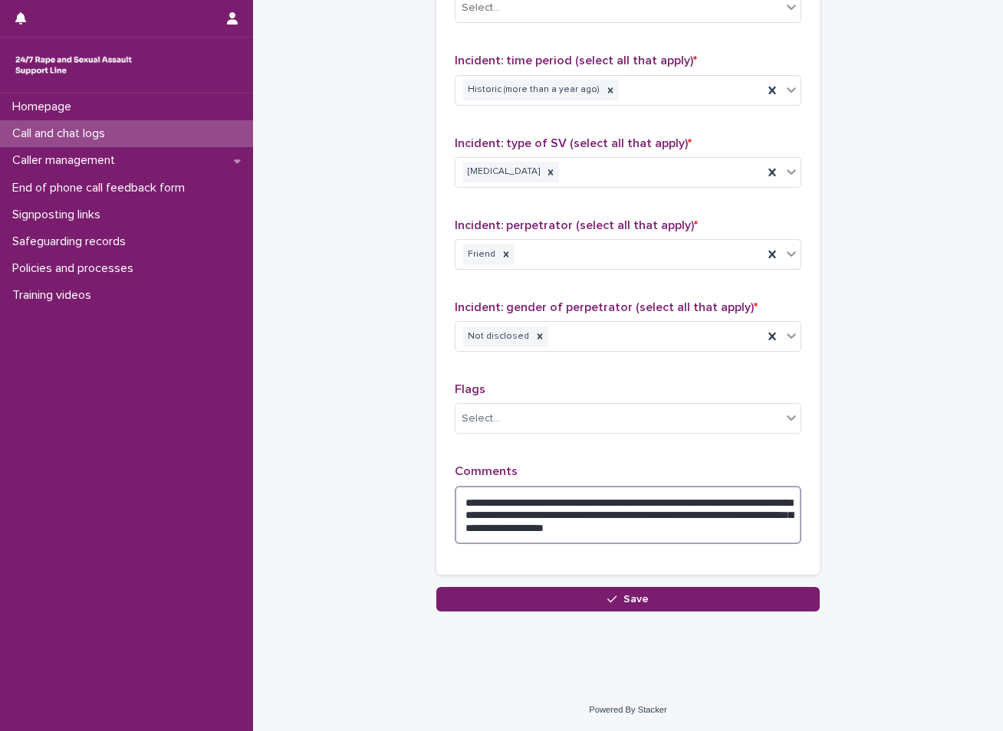
click at [688, 501] on textarea "**********" at bounding box center [628, 515] width 346 height 58
click at [694, 508] on textarea "**********" at bounding box center [628, 515] width 346 height 58
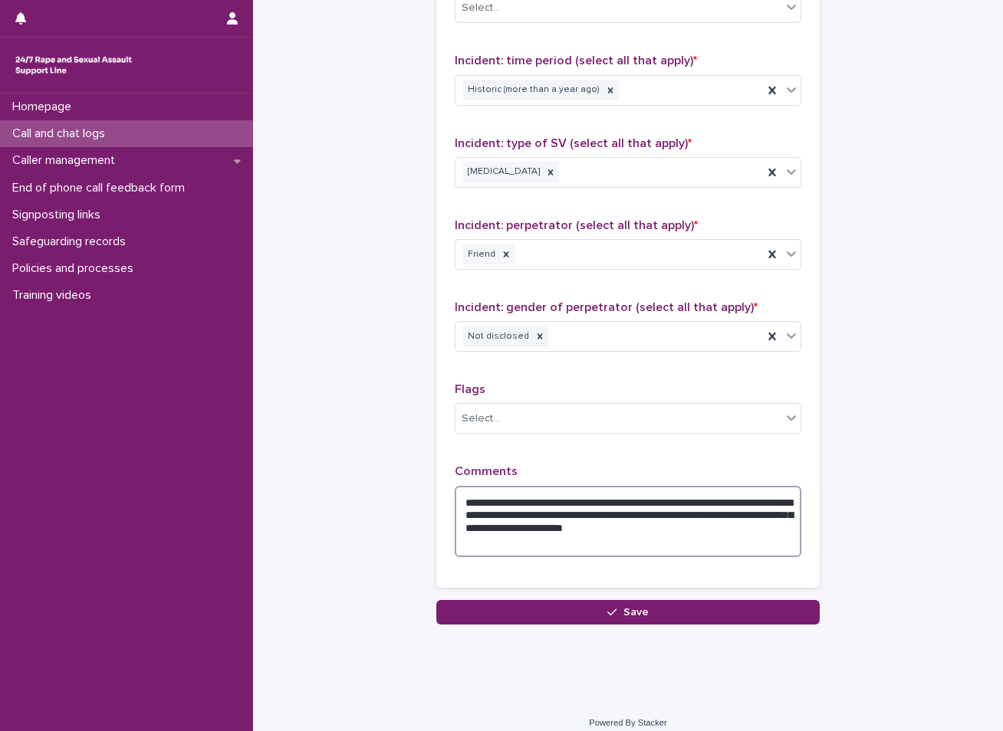
click at [629, 530] on textarea "**********" at bounding box center [628, 521] width 346 height 71
click at [577, 530] on textarea "**********" at bounding box center [628, 521] width 346 height 71
click at [746, 527] on textarea "**********" at bounding box center [628, 521] width 346 height 71
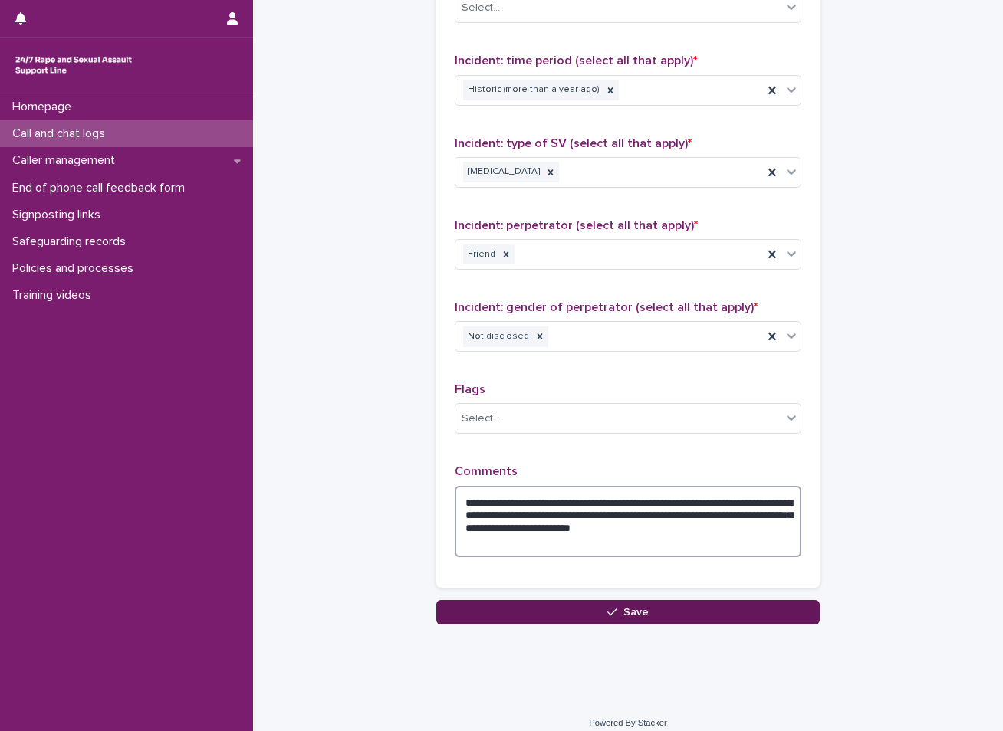
type textarea "**********"
click at [494, 609] on button "Save" at bounding box center [627, 612] width 383 height 25
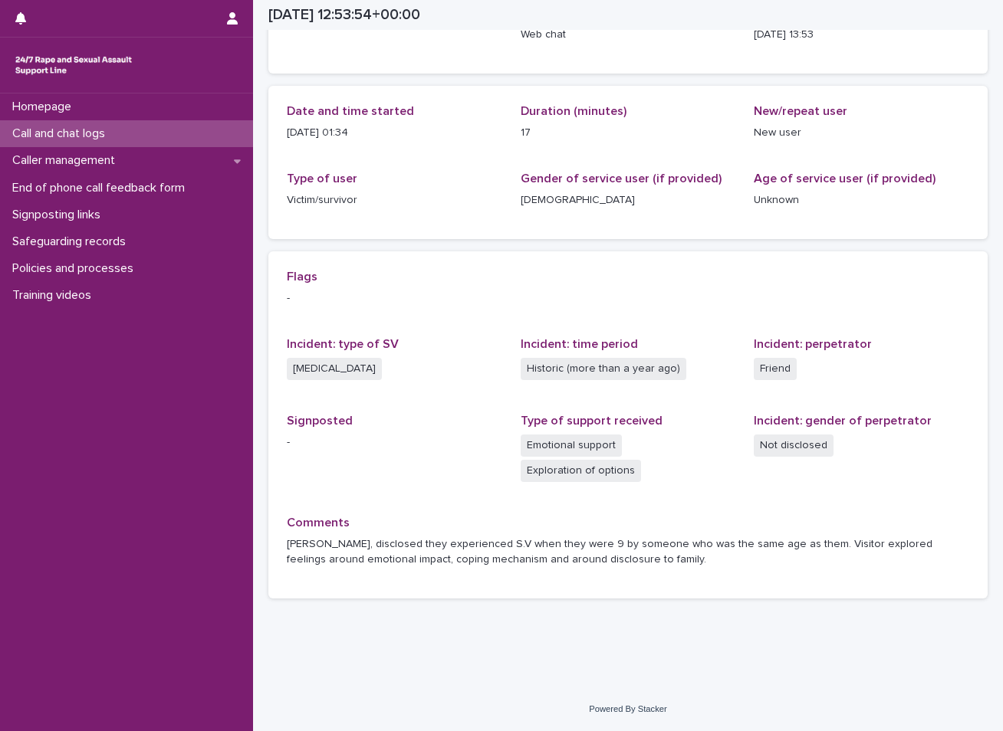
scroll to position [124, 0]
click at [123, 137] on div "Call and chat logs" at bounding box center [126, 133] width 253 height 27
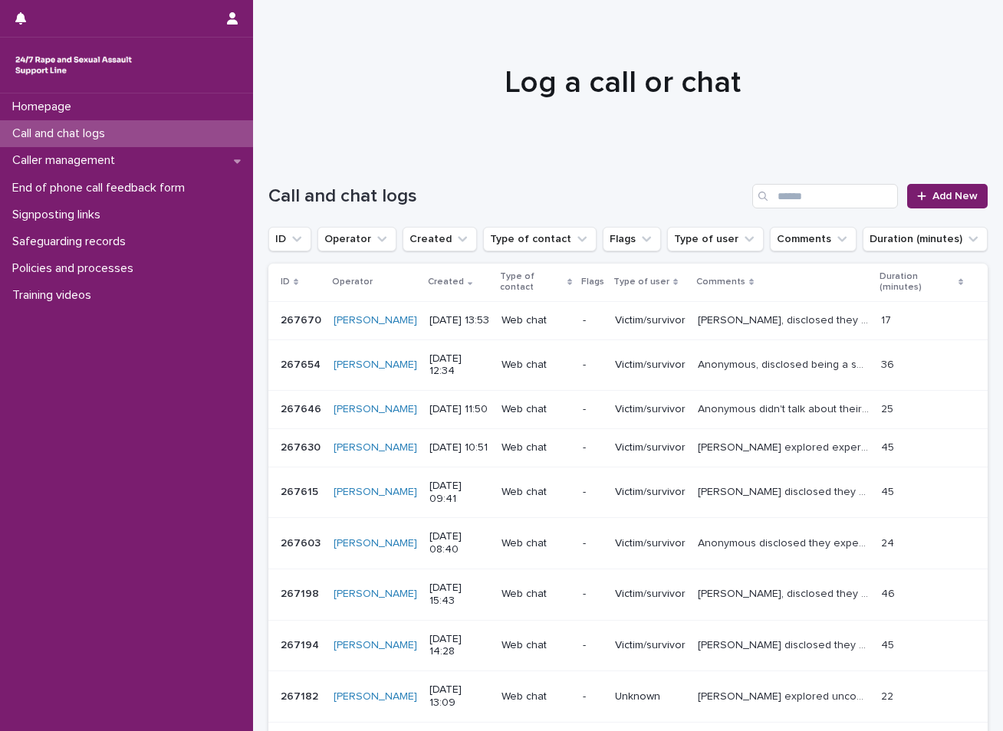
click at [726, 113] on div at bounding box center [622, 75] width 738 height 153
click at [111, 156] on p "Caller management" at bounding box center [66, 160] width 121 height 15
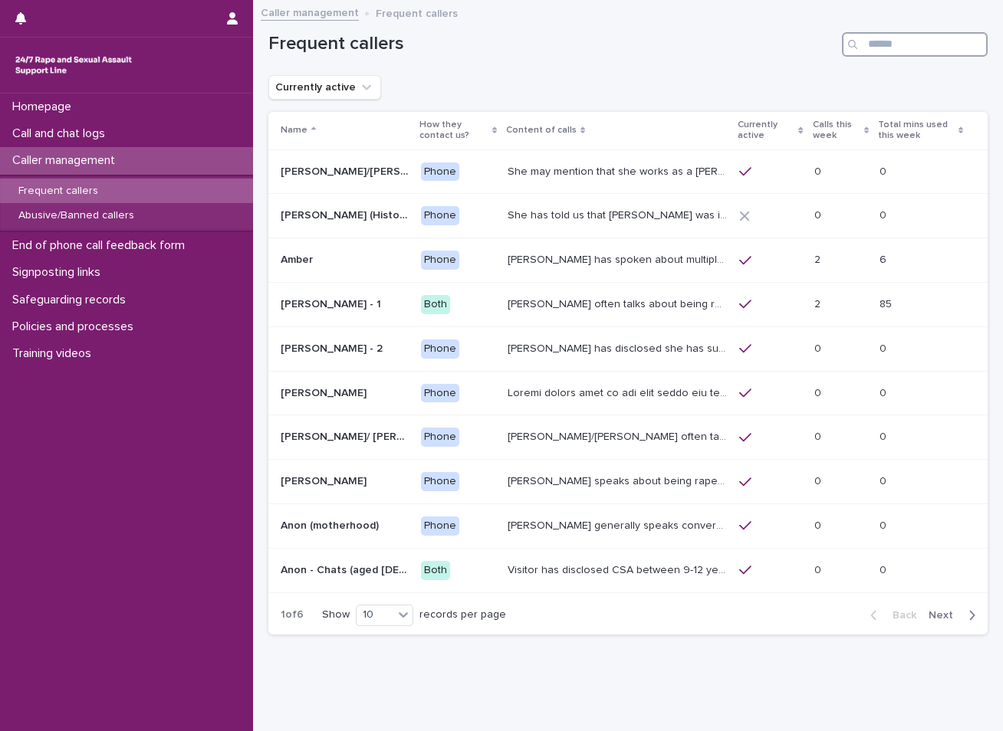
click at [877, 41] on input "Search" at bounding box center [915, 44] width 146 height 25
click at [154, 218] on div "Abusive/Banned callers" at bounding box center [126, 215] width 253 height 25
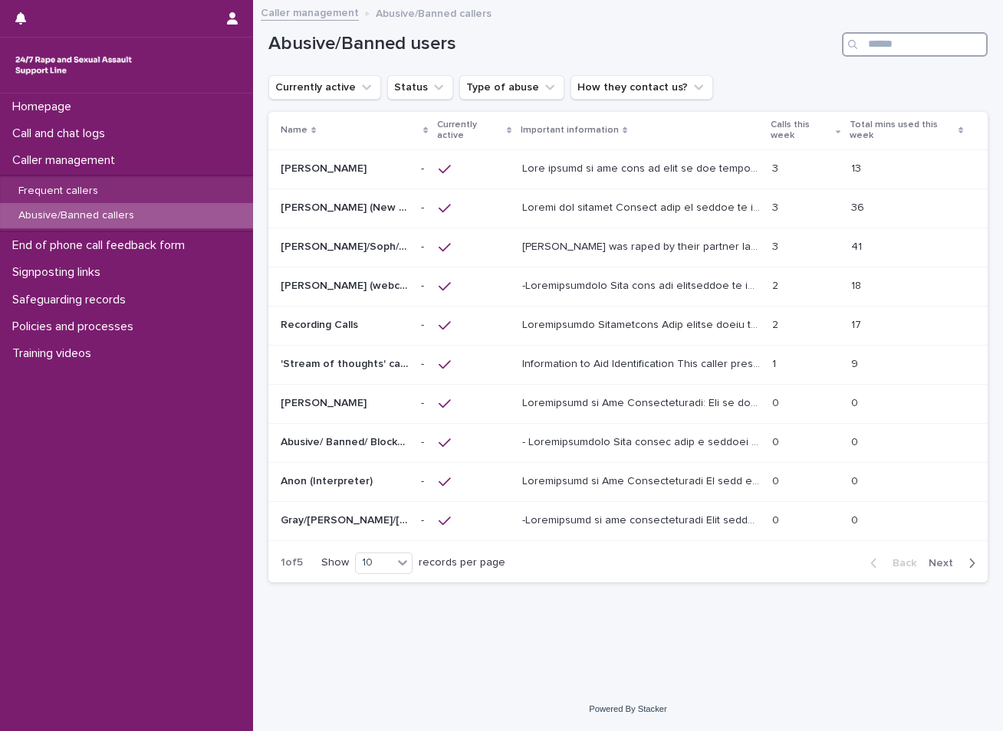
click at [933, 44] on input "Search" at bounding box center [915, 44] width 146 height 25
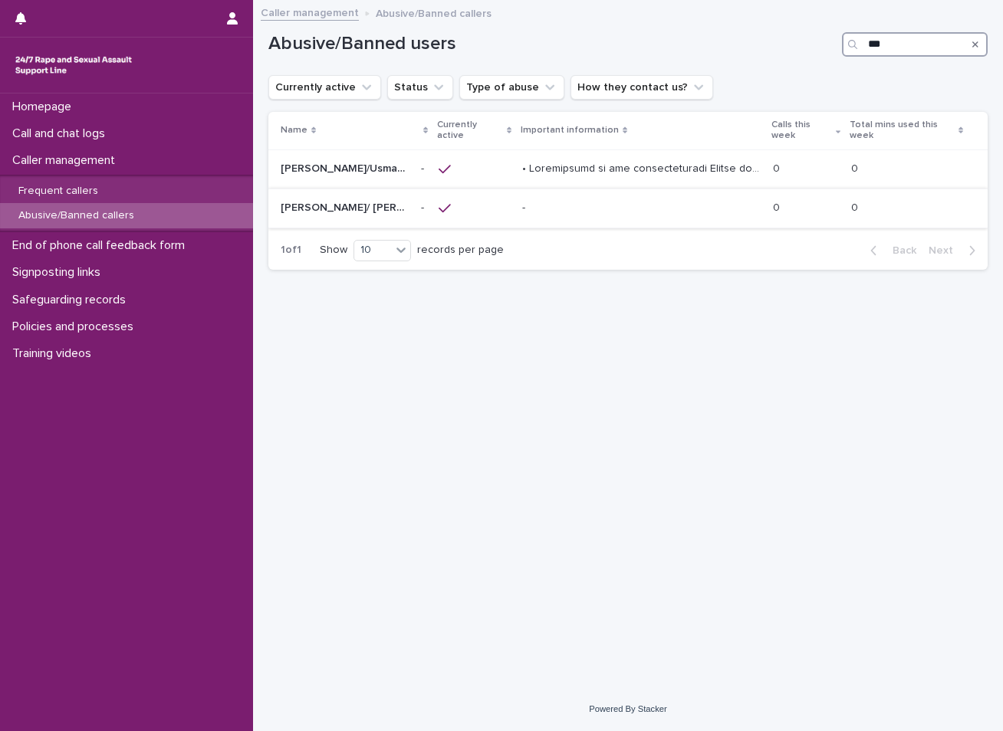
type input "***"
click at [626, 199] on div "- -" at bounding box center [641, 207] width 238 height 25
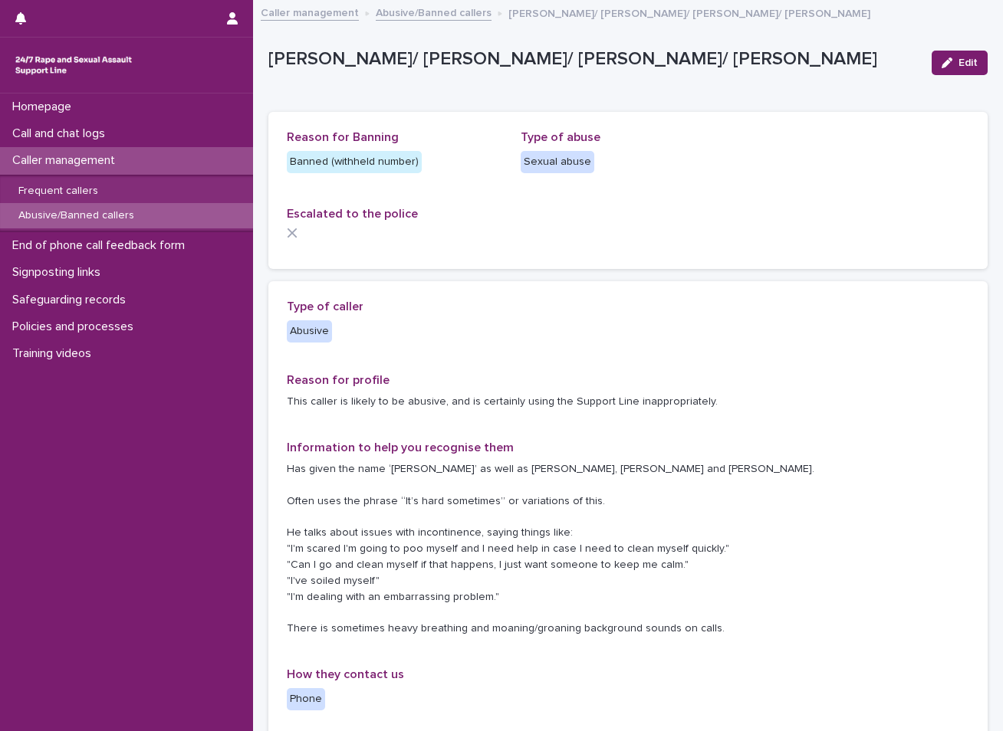
click at [342, 15] on link "Caller management" at bounding box center [310, 12] width 98 height 18
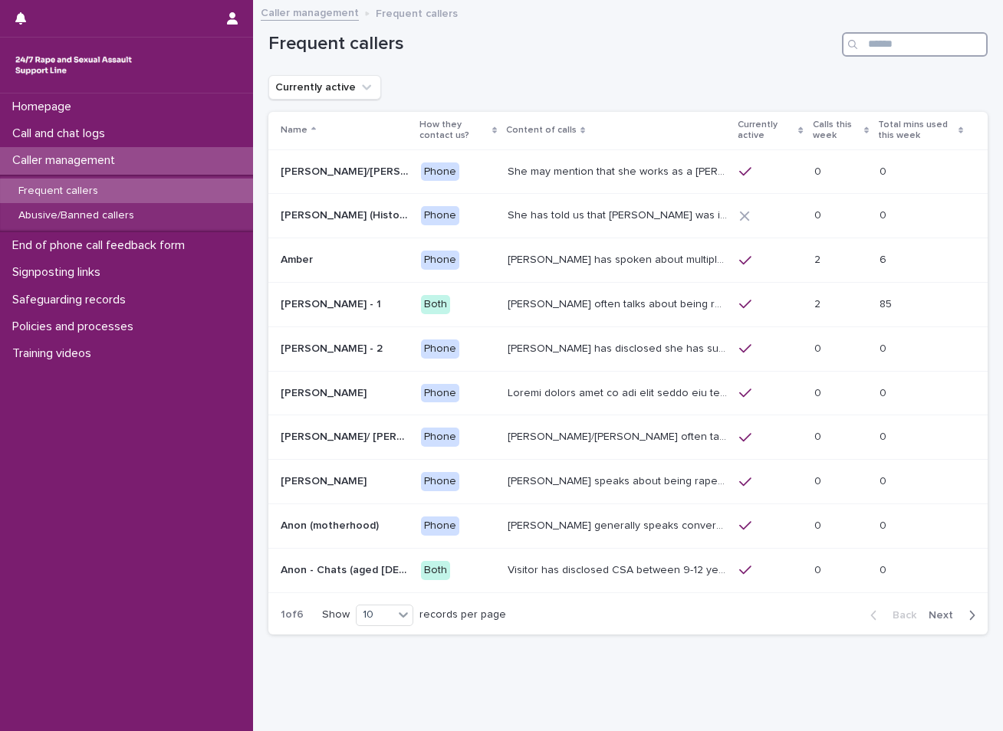
click at [905, 43] on input "Search" at bounding box center [915, 44] width 146 height 25
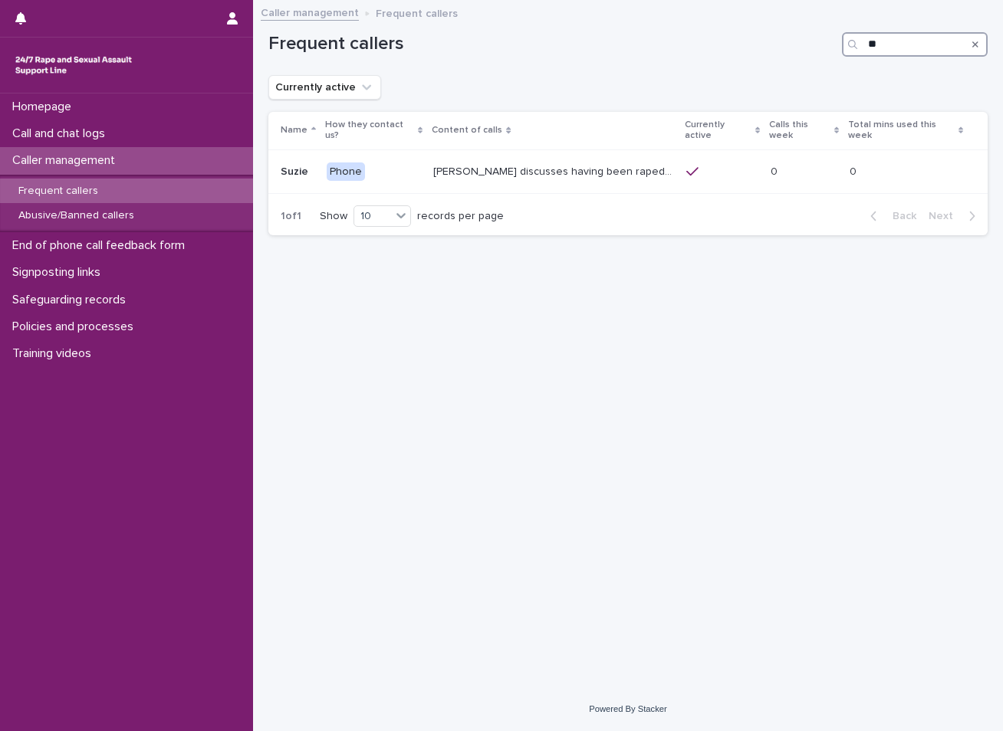
type input "*"
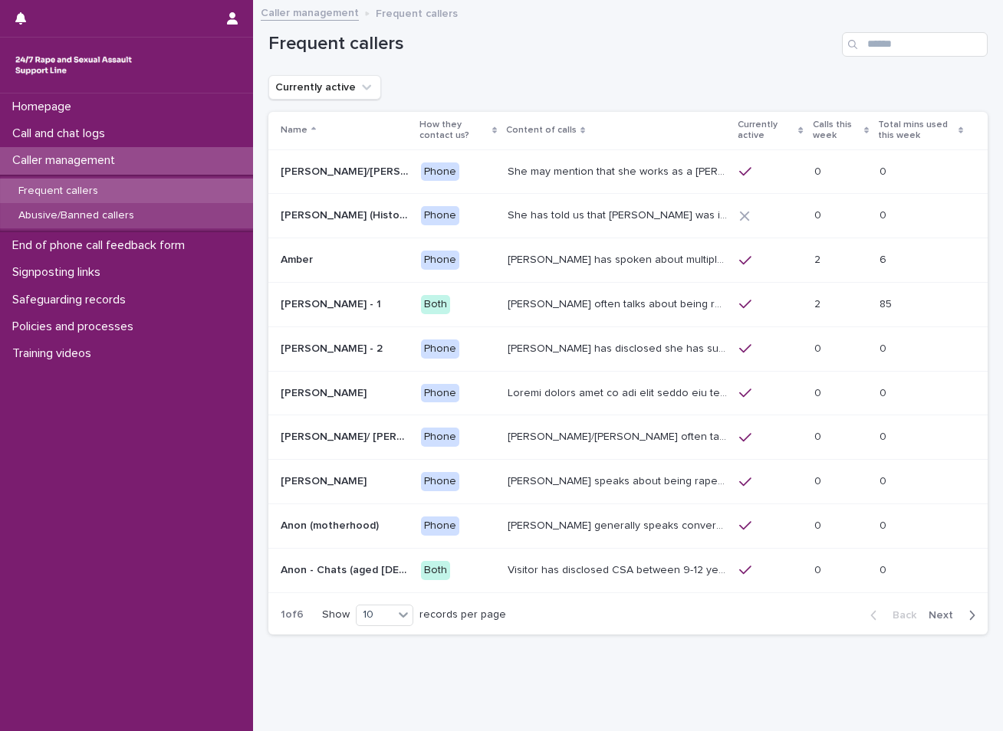
click at [146, 213] on div "Abusive/Banned callers" at bounding box center [126, 215] width 253 height 25
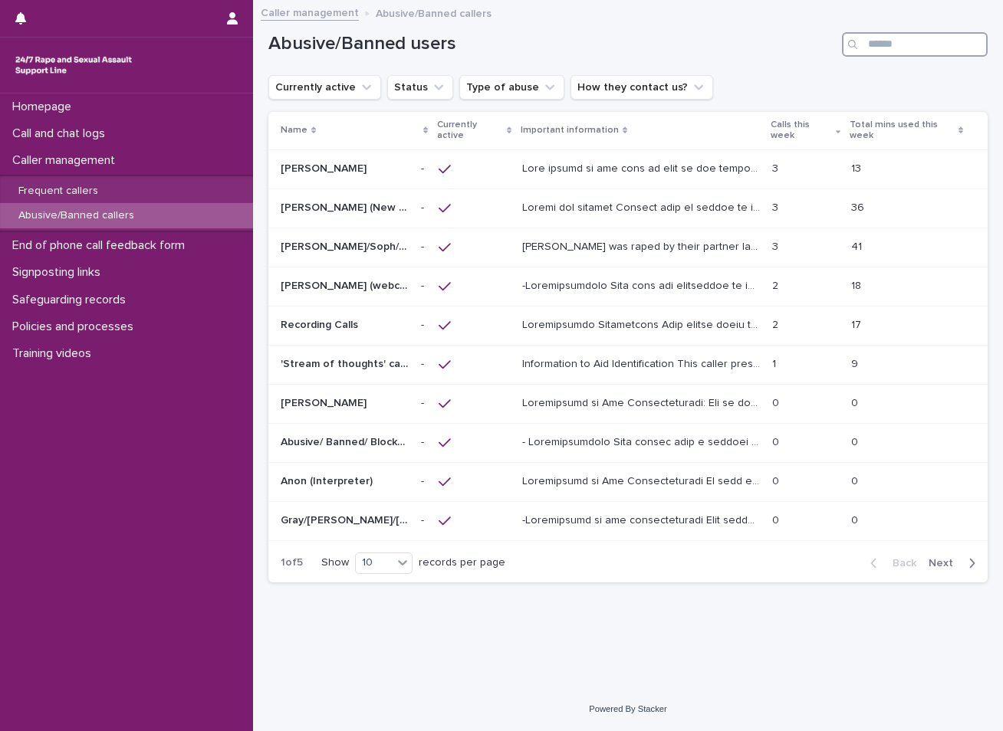
click at [895, 43] on input "Search" at bounding box center [915, 44] width 146 height 25
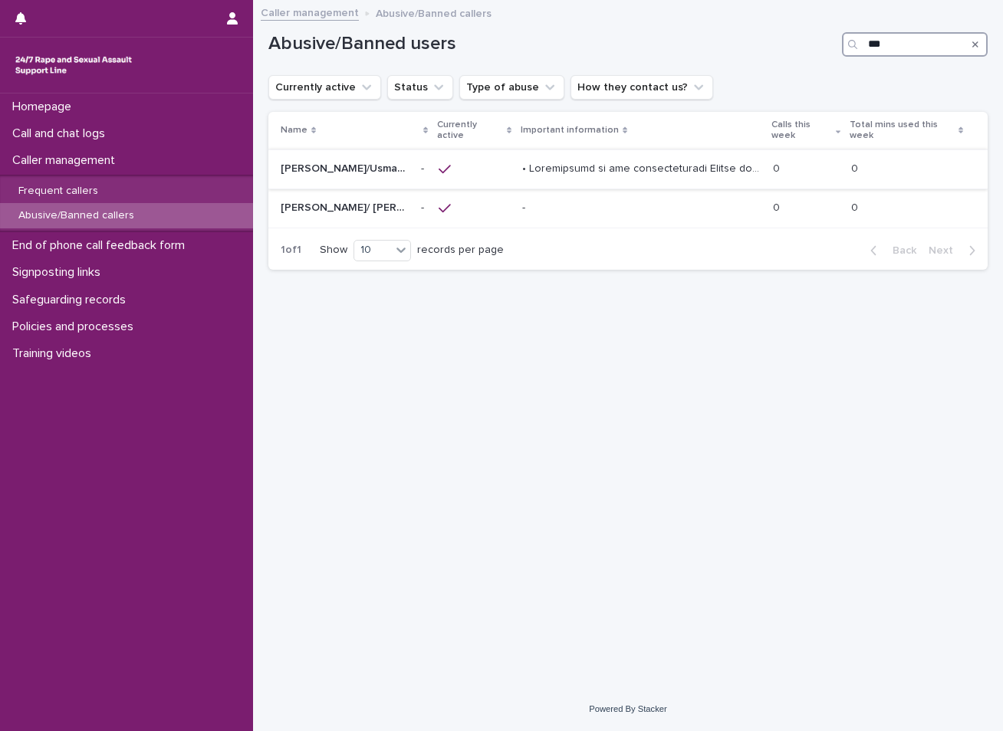
type input "***"
click at [681, 179] on div at bounding box center [641, 168] width 238 height 25
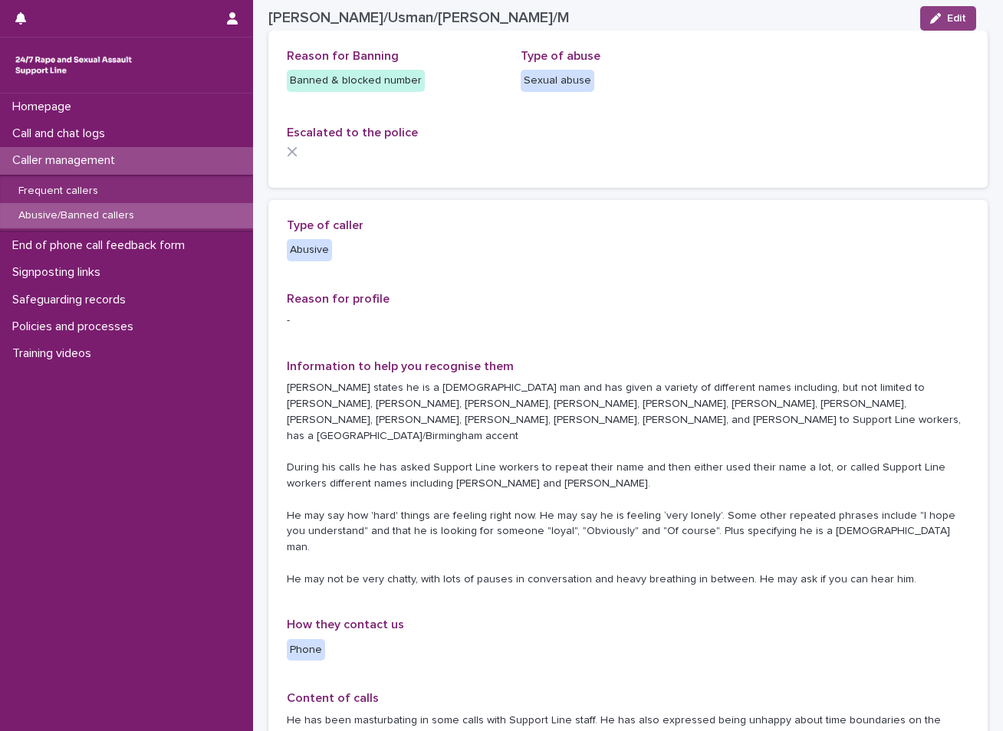
scroll to position [77, 0]
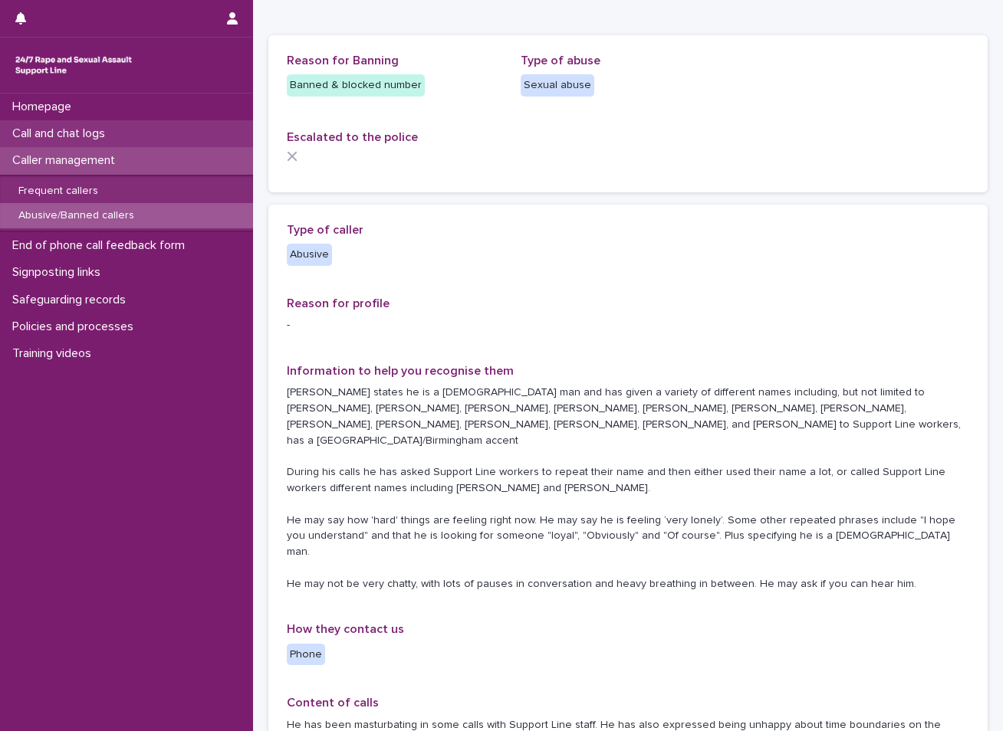
click at [131, 136] on div "Call and chat logs" at bounding box center [126, 133] width 253 height 27
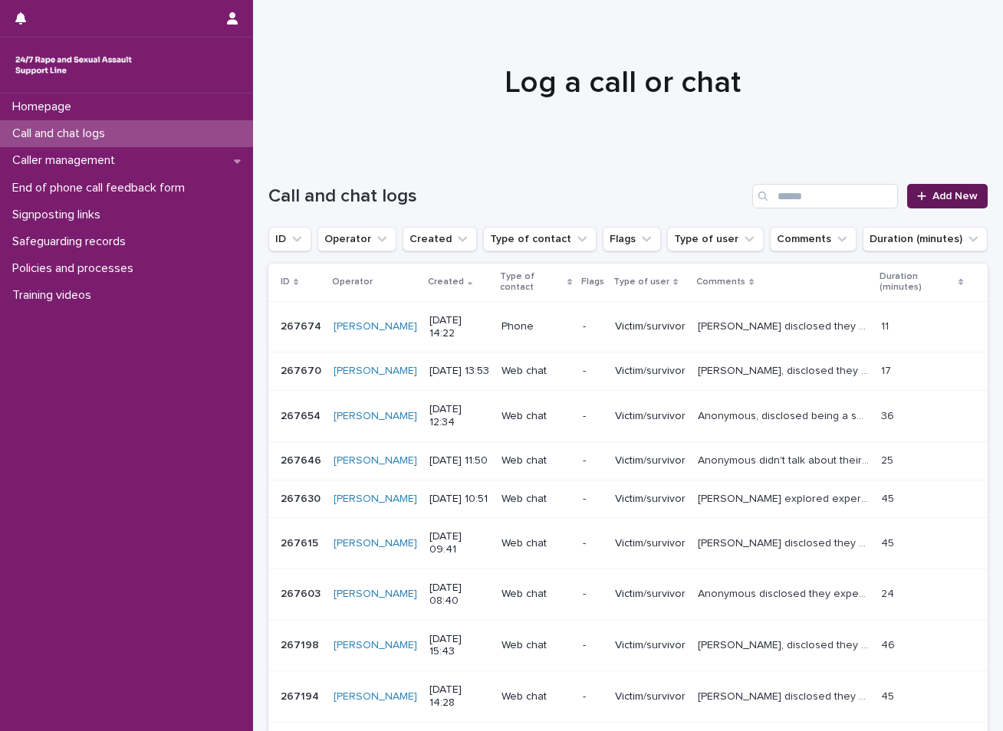
click at [936, 196] on span "Add New" at bounding box center [954, 196] width 45 height 11
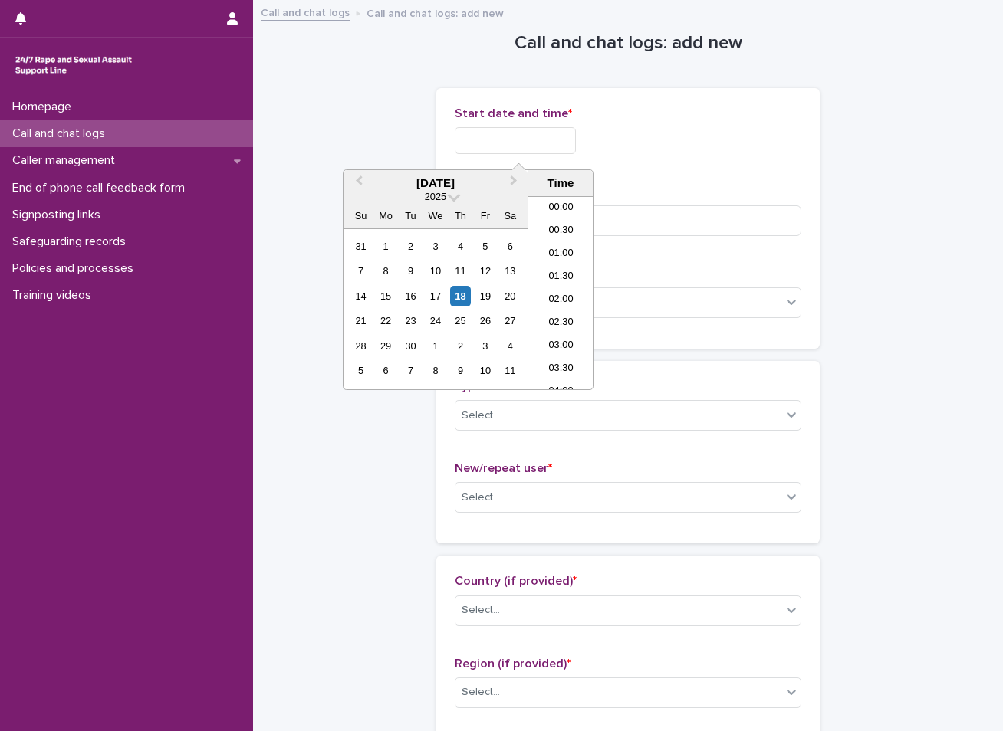
click at [534, 142] on input "text" at bounding box center [515, 140] width 121 height 27
click at [455, 294] on div "18" at bounding box center [460, 296] width 21 height 21
drag, startPoint x: 455, startPoint y: 294, endPoint x: 534, endPoint y: 136, distance: 176.2
click at [534, 136] on input "**********" at bounding box center [515, 140] width 121 height 27
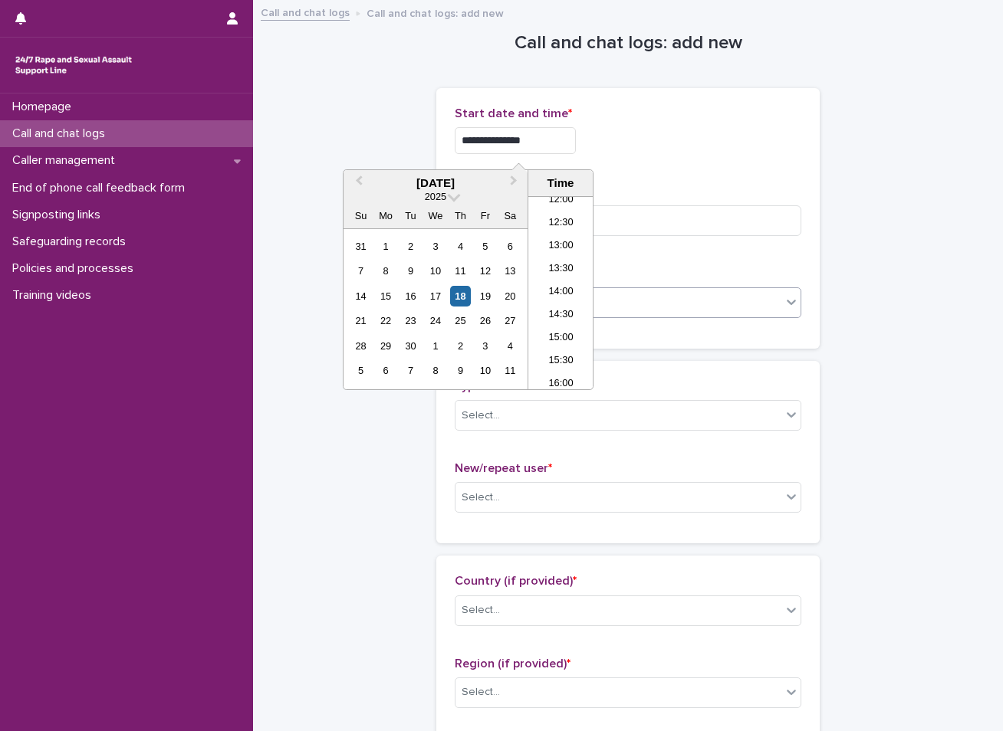
click at [553, 291] on li "14:00" at bounding box center [560, 292] width 65 height 23
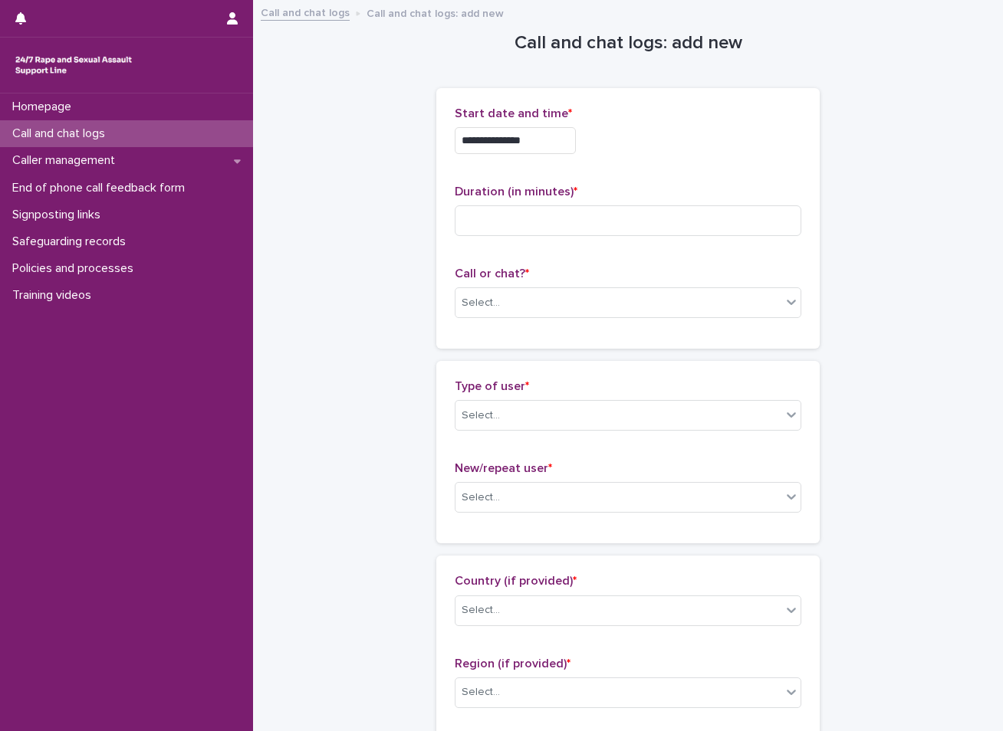
click at [552, 144] on input "**********" at bounding box center [515, 140] width 121 height 27
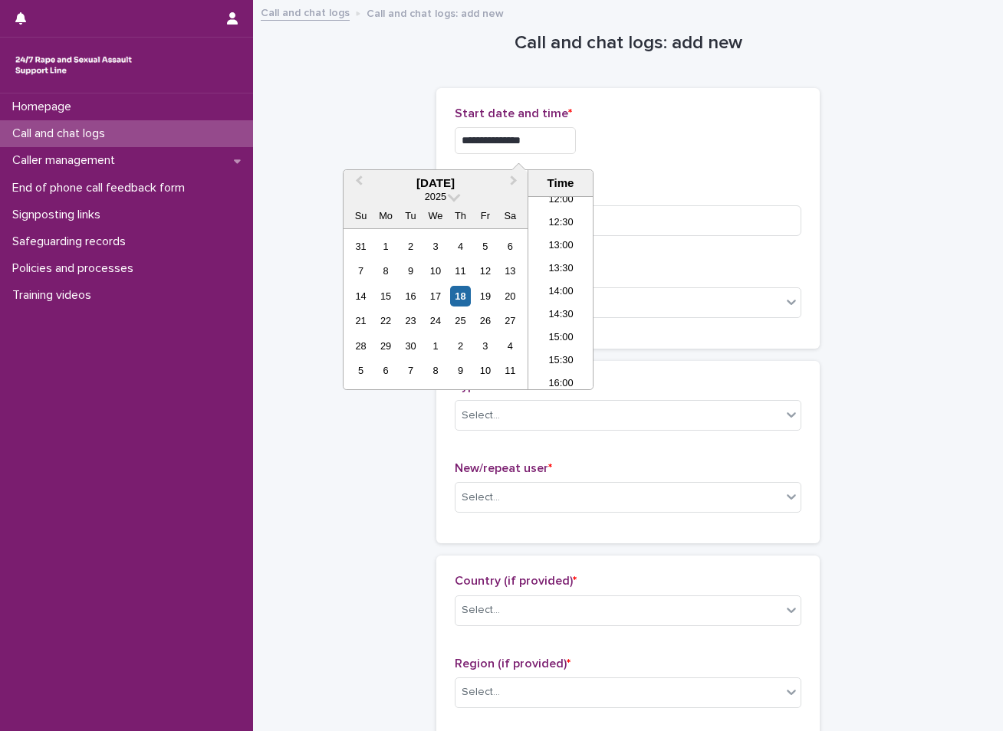
type input "**********"
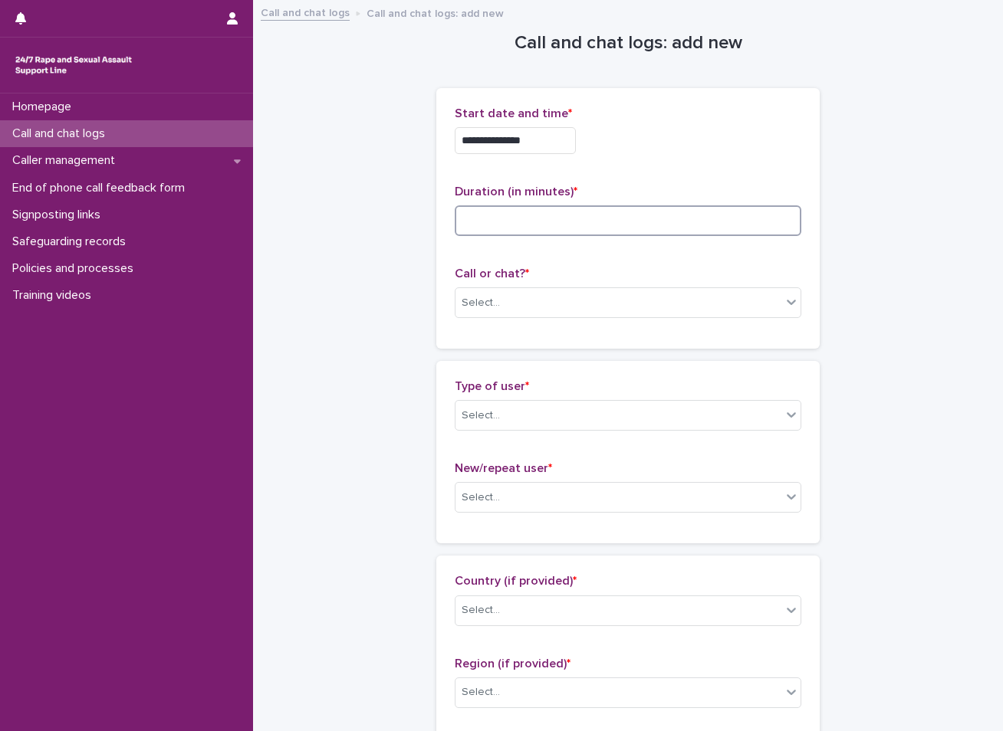
click at [507, 221] on input at bounding box center [628, 220] width 346 height 31
type input "*"
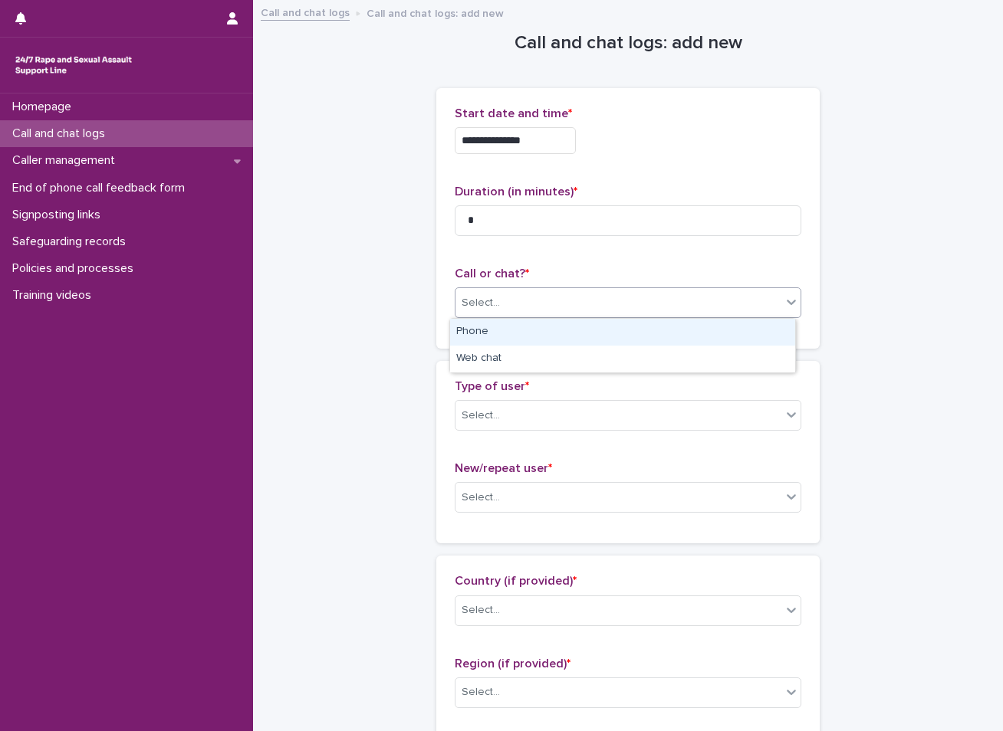
click at [497, 297] on div "Select..." at bounding box center [618, 303] width 326 height 25
click at [513, 332] on div "Phone" at bounding box center [622, 332] width 345 height 27
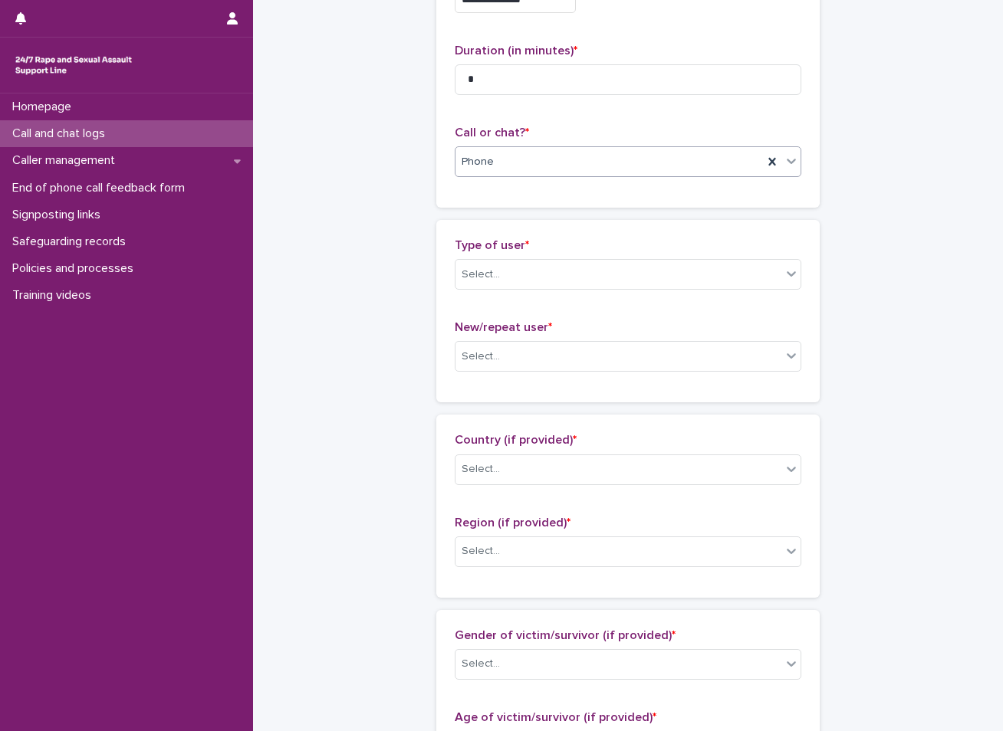
scroll to position [153, 0]
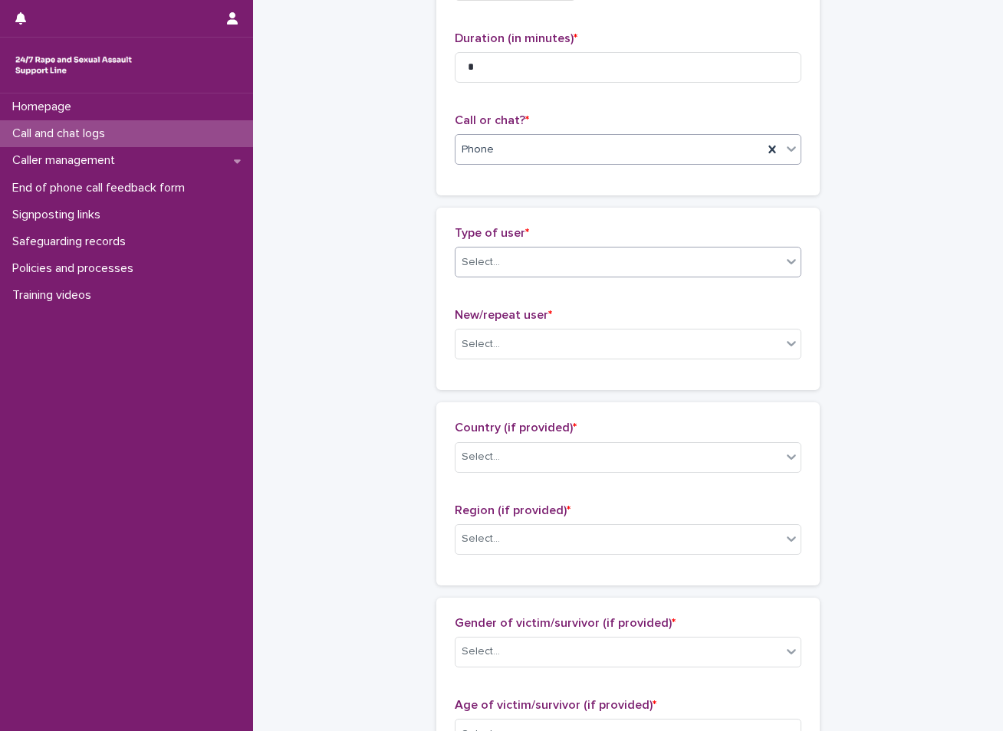
click at [530, 261] on div "Select..." at bounding box center [618, 262] width 326 height 25
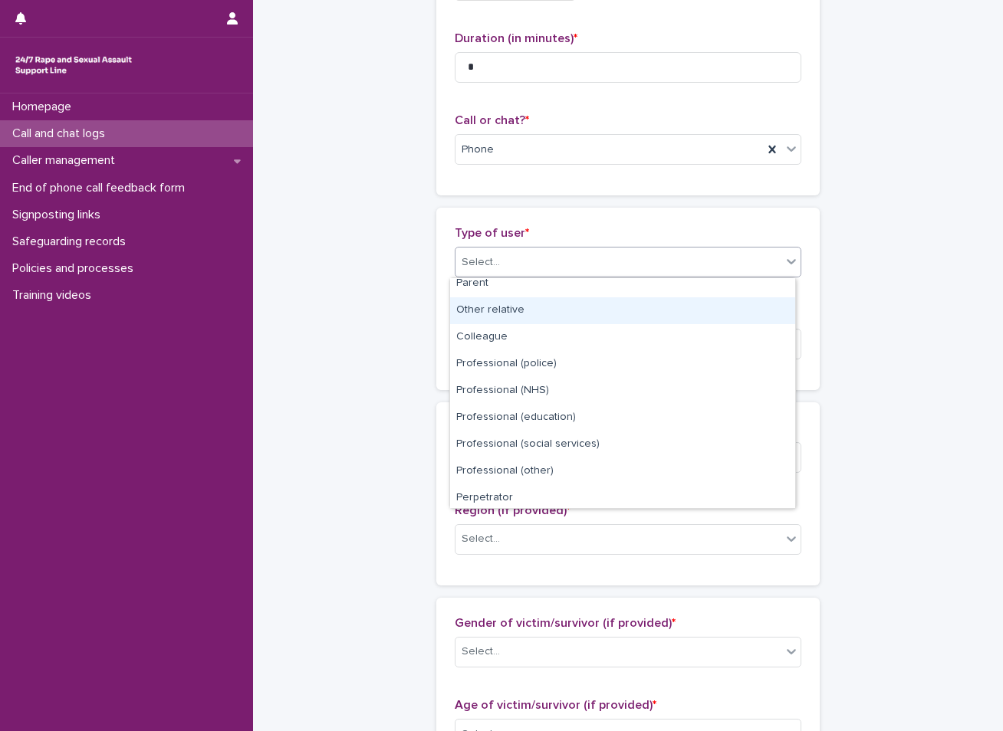
scroll to position [172, 0]
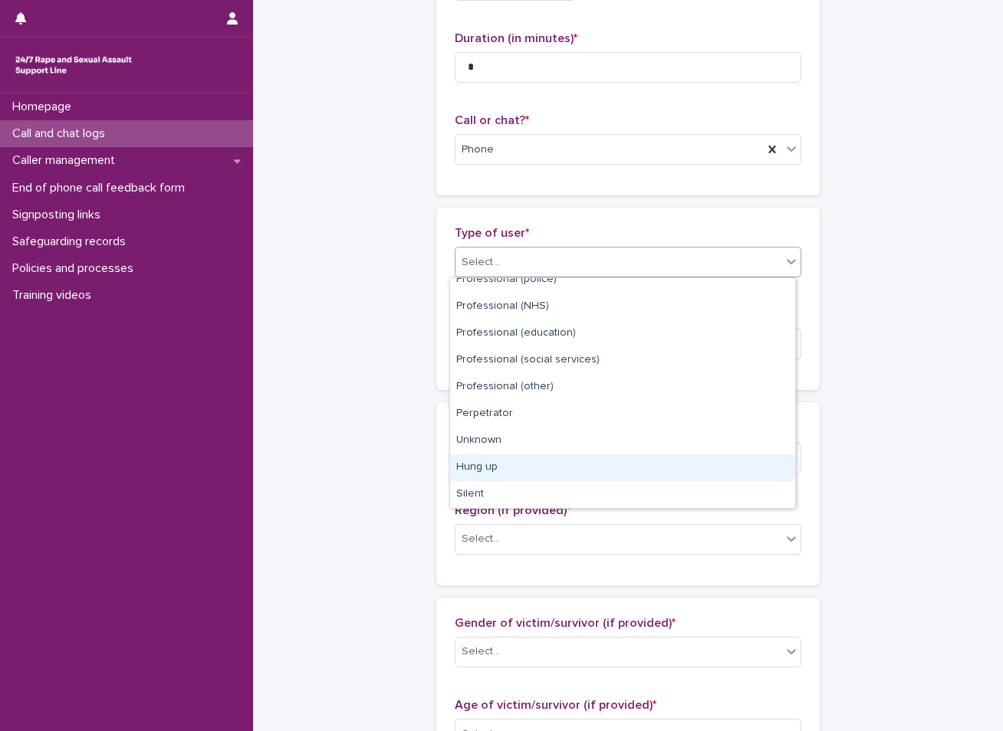
click at [497, 471] on div "Hung up" at bounding box center [622, 468] width 345 height 27
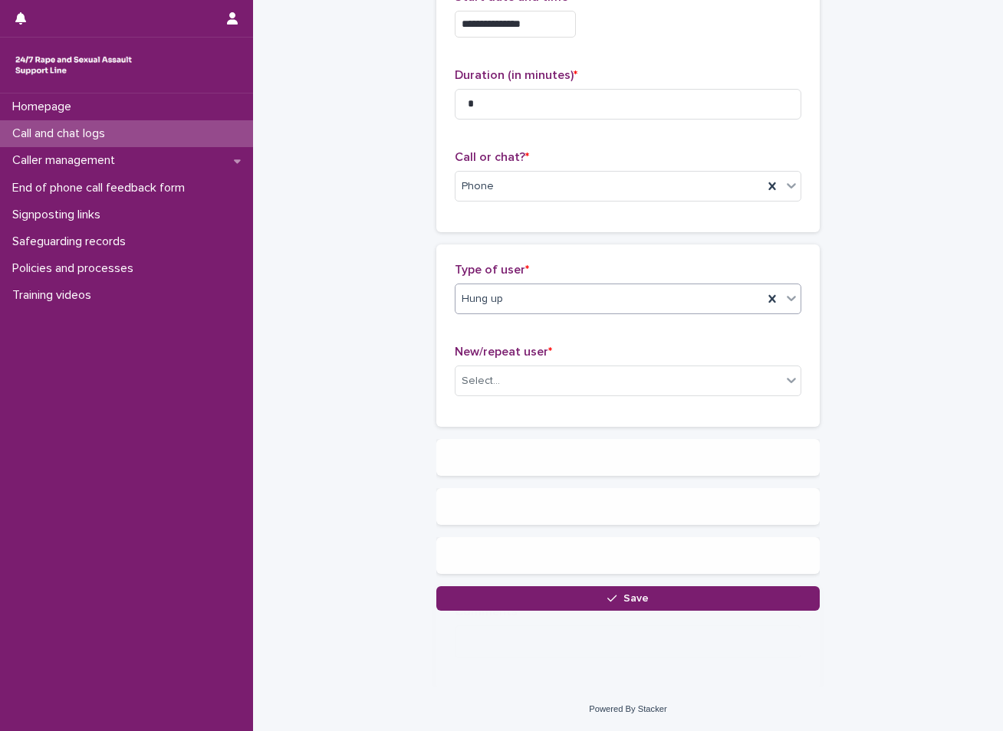
scroll to position [0, 0]
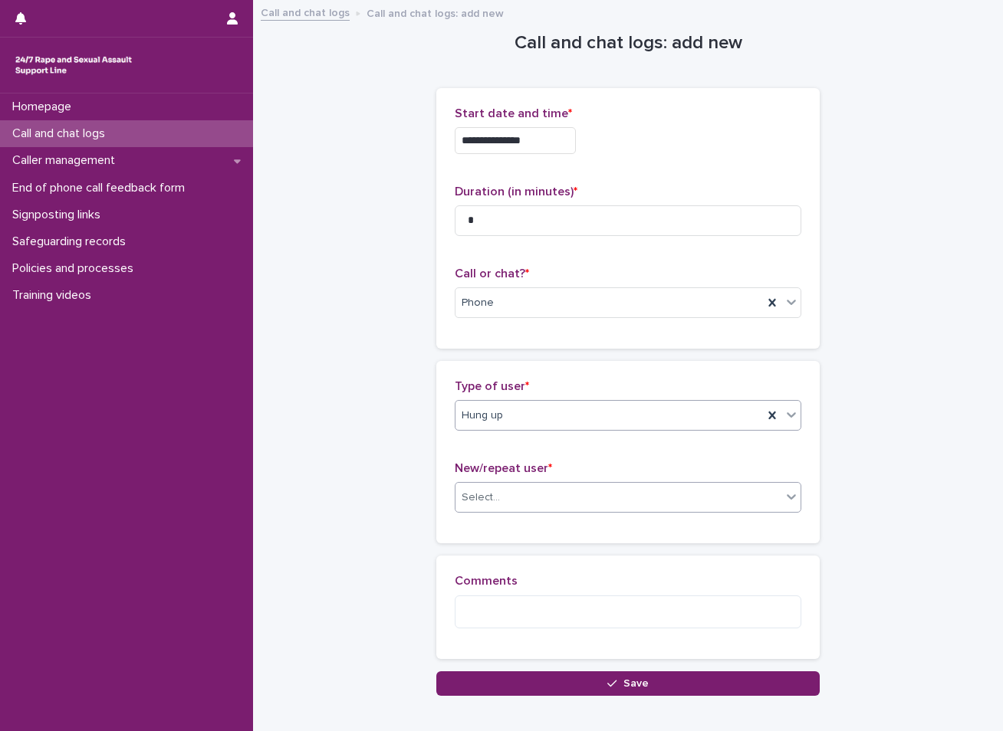
click at [513, 496] on div "Select..." at bounding box center [618, 497] width 326 height 25
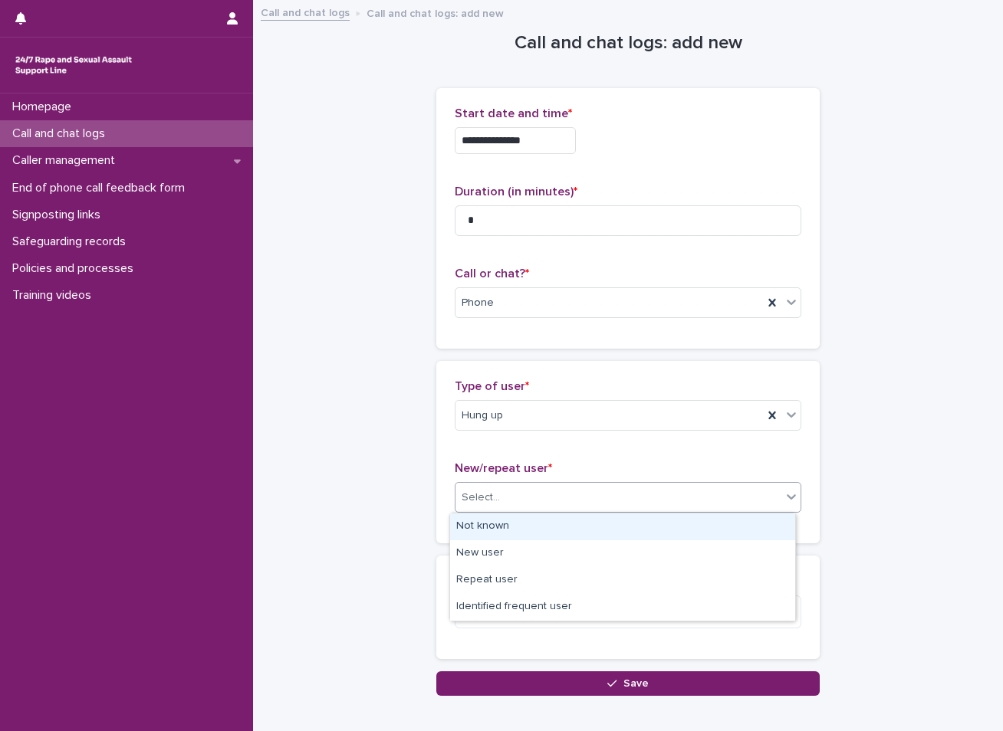
click at [505, 530] on div "Not known" at bounding box center [622, 527] width 345 height 27
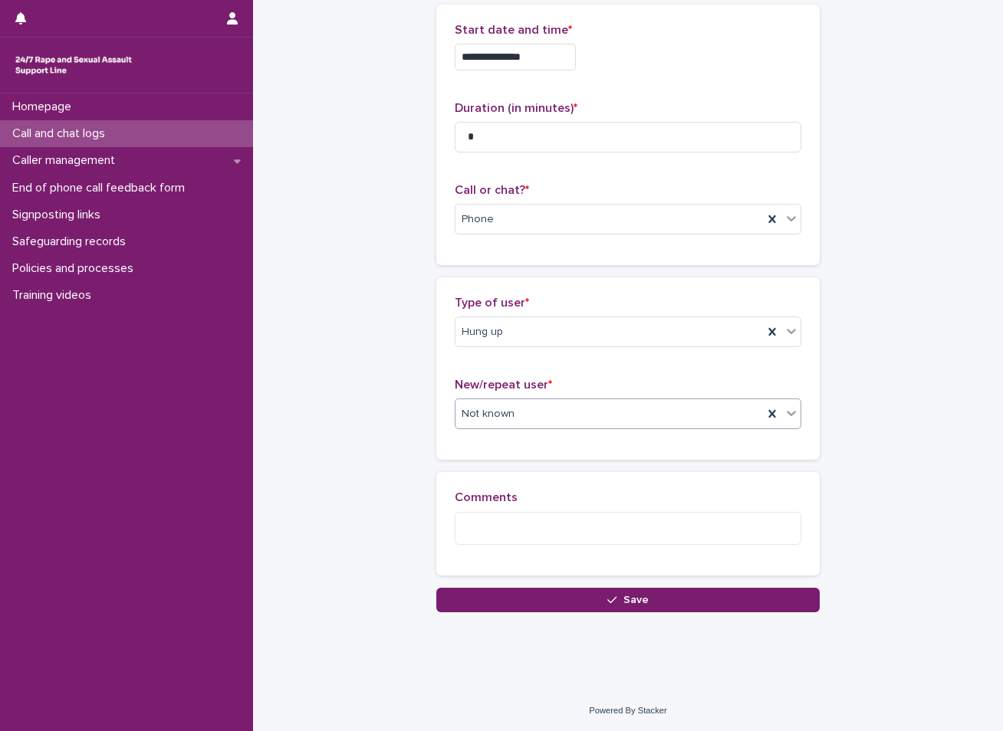
scroll to position [84, 0]
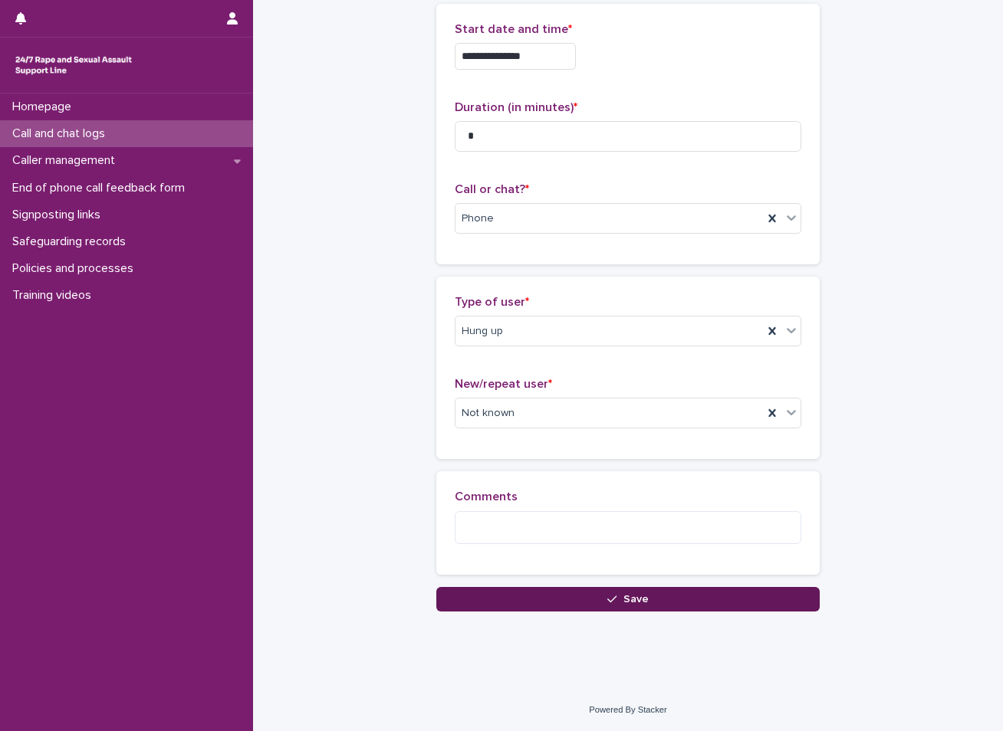
click at [586, 596] on button "Save" at bounding box center [627, 599] width 383 height 25
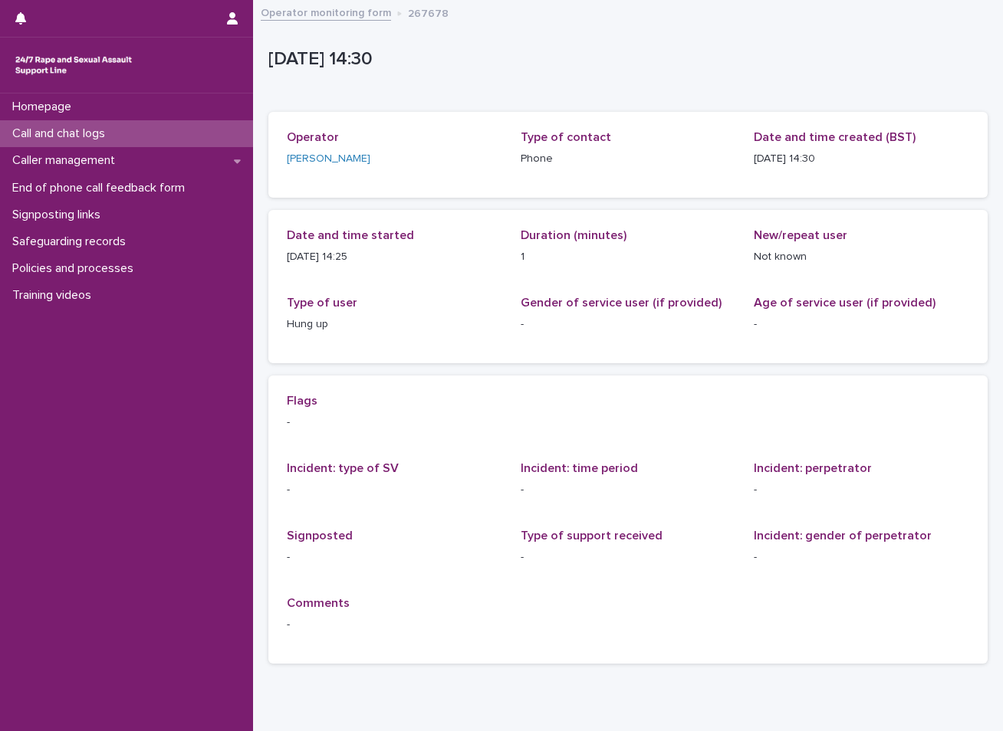
click at [107, 126] on div "Call and chat logs" at bounding box center [126, 133] width 253 height 27
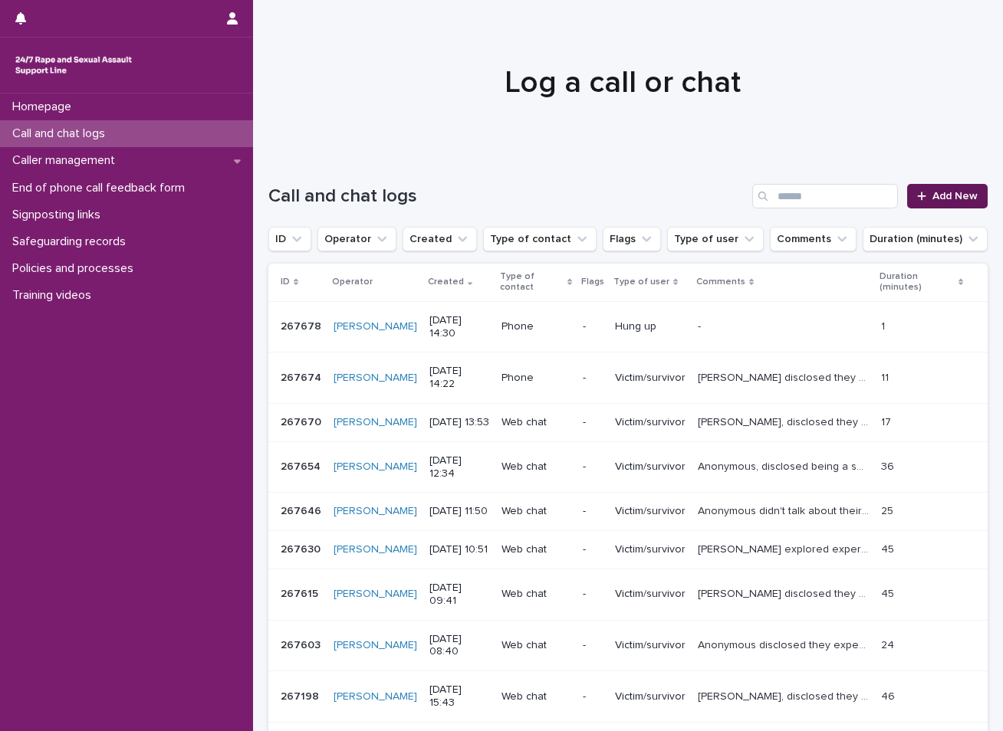
click at [939, 187] on link "Add New" at bounding box center [947, 196] width 80 height 25
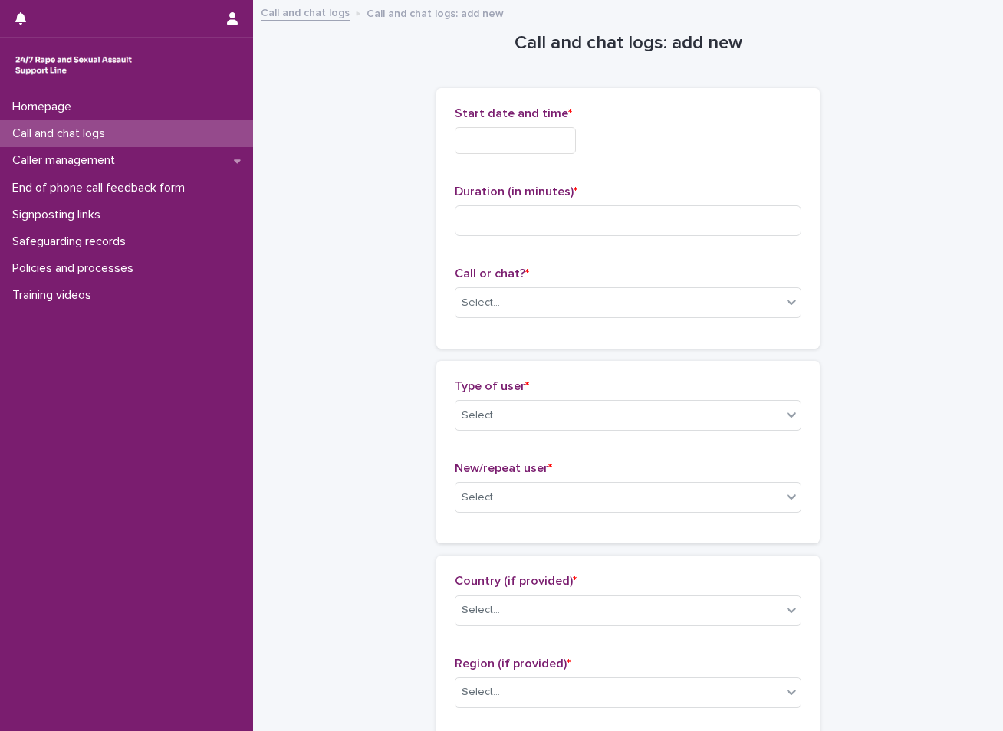
click at [576, 144] on input "text" at bounding box center [515, 140] width 121 height 27
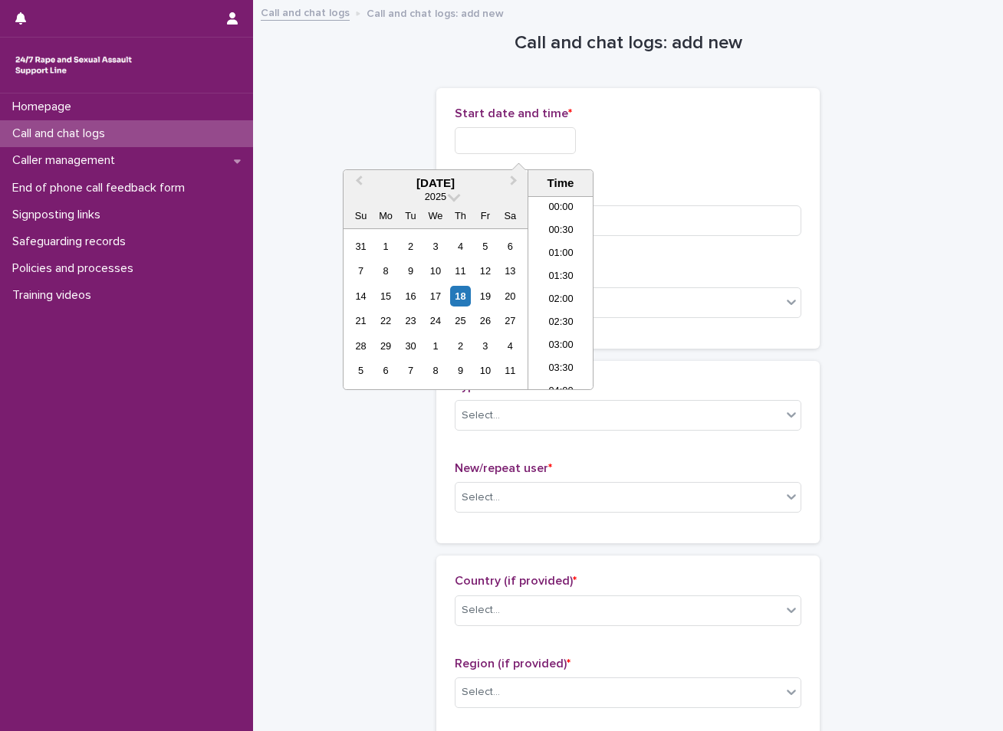
scroll to position [583, 0]
click at [465, 292] on div "18" at bounding box center [460, 296] width 21 height 21
click at [461, 297] on div "18" at bounding box center [460, 296] width 21 height 21
click at [561, 270] on li "14:00" at bounding box center [560, 269] width 65 height 23
click at [546, 143] on input "**********" at bounding box center [515, 140] width 121 height 27
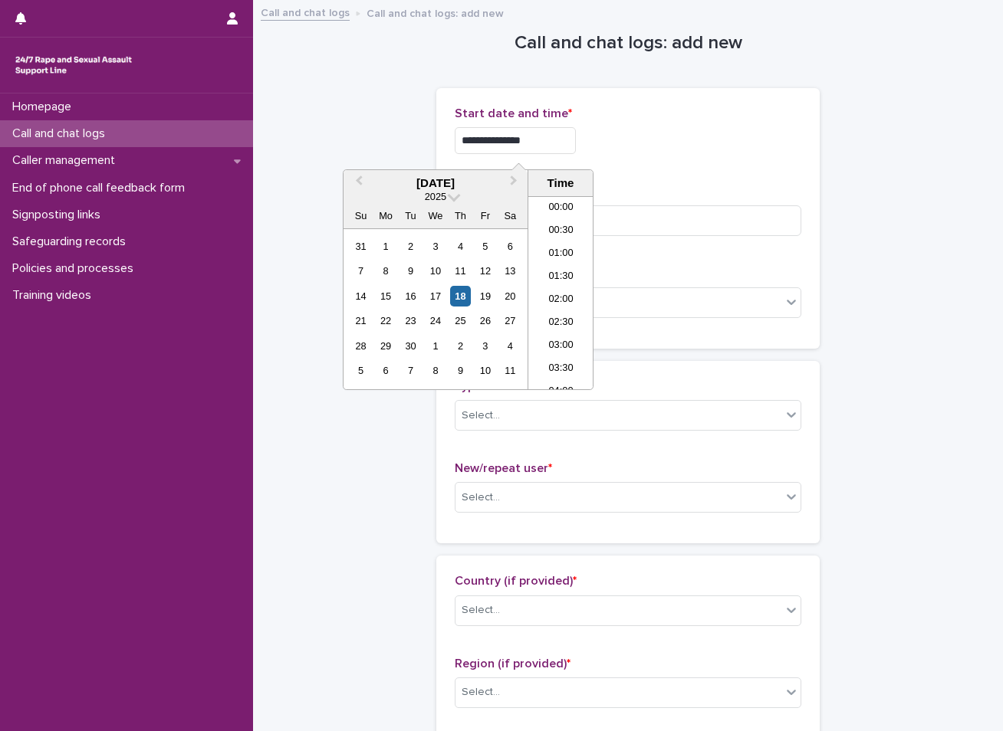
scroll to position [560, 0]
type input "**********"
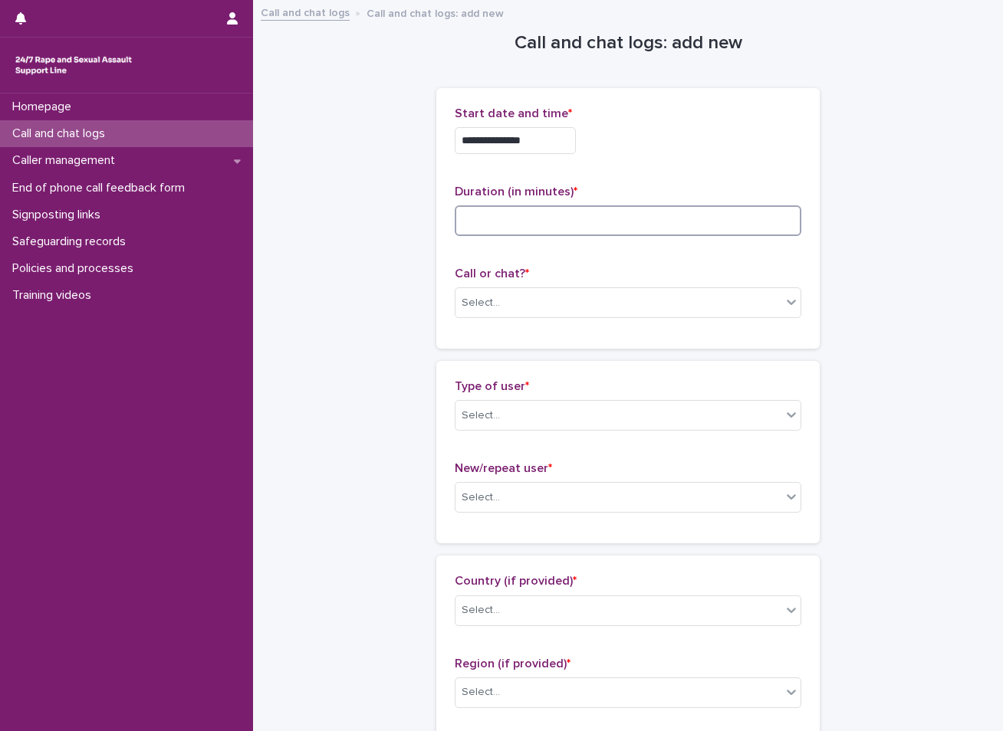
click at [479, 218] on input at bounding box center [628, 220] width 346 height 31
click at [465, 220] on input at bounding box center [628, 220] width 346 height 31
type input "*"
click at [512, 215] on input "*" at bounding box center [628, 220] width 346 height 31
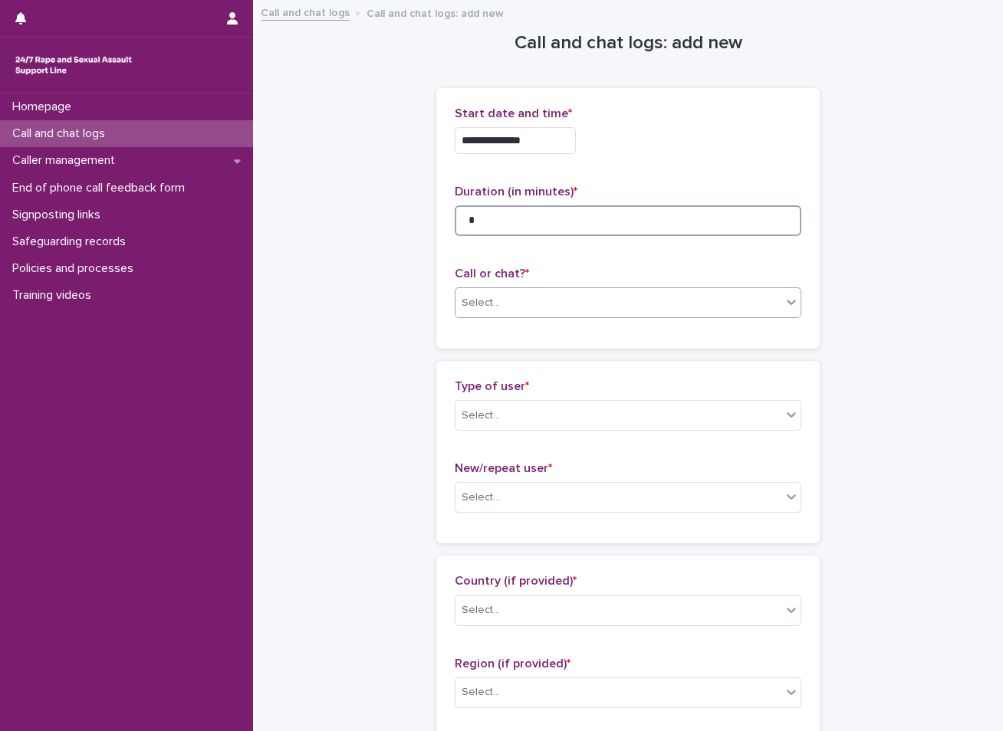
type input "*"
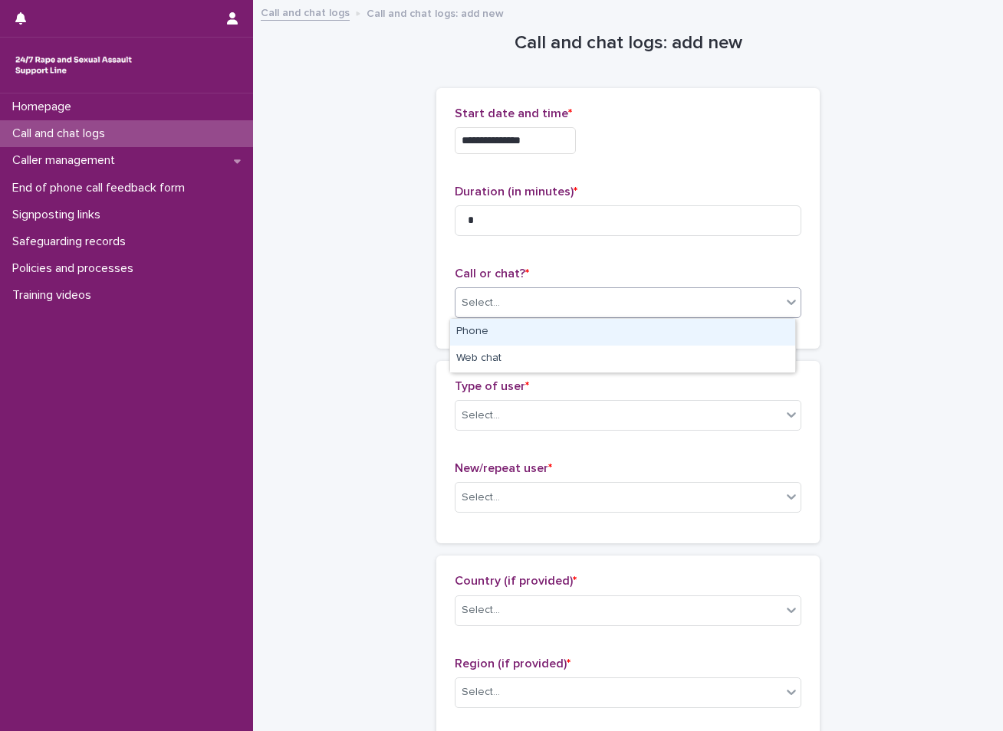
click at [482, 298] on div "Select..." at bounding box center [480, 303] width 38 height 16
click at [527, 340] on div "Phone" at bounding box center [622, 332] width 345 height 27
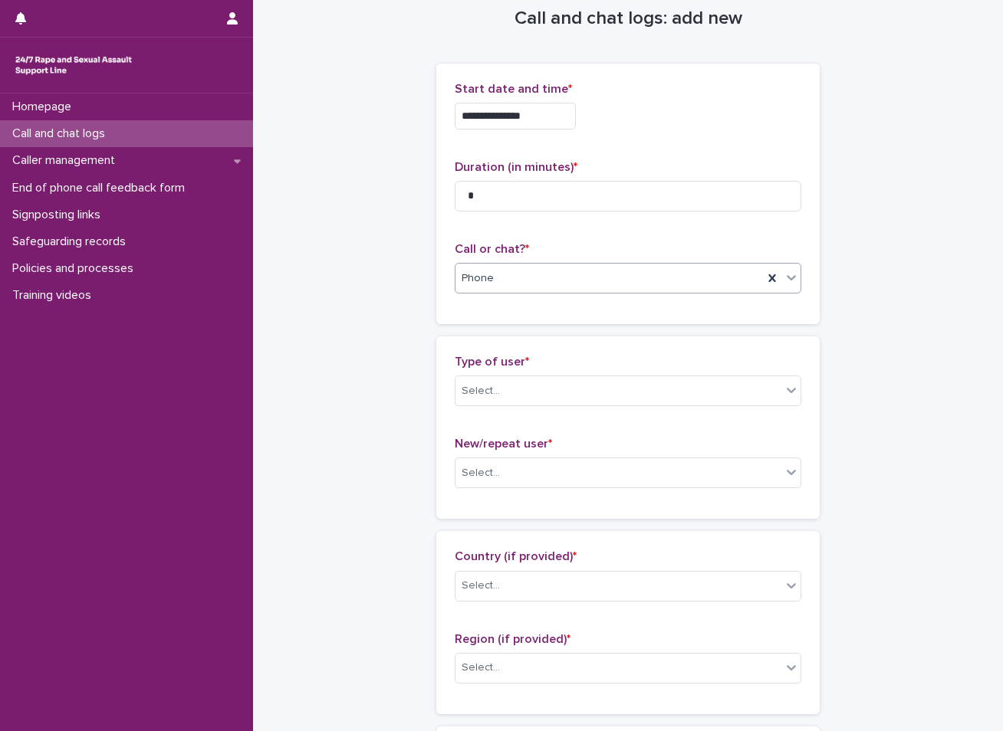
scroll to position [0, 0]
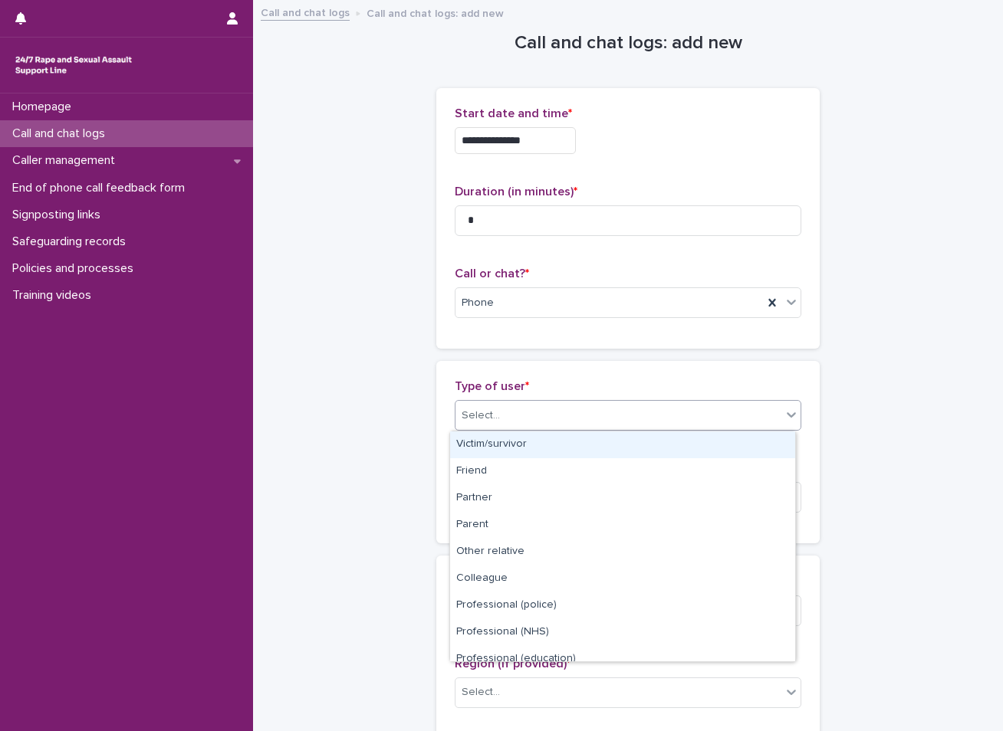
click at [511, 428] on div "Select..." at bounding box center [628, 415] width 346 height 31
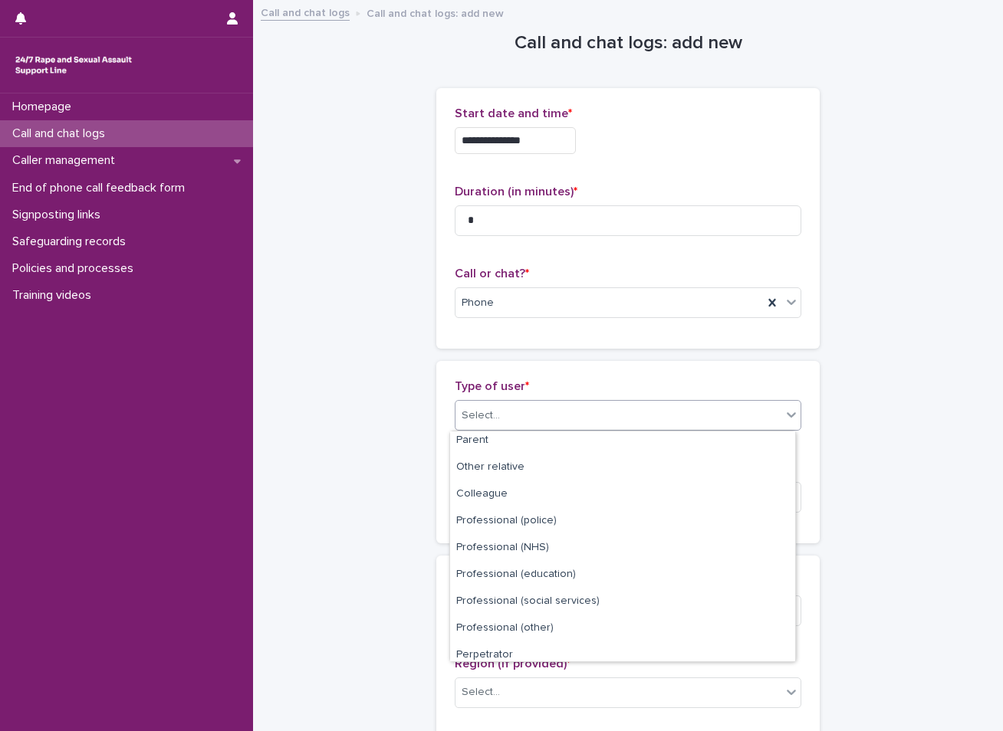
scroll to position [172, 0]
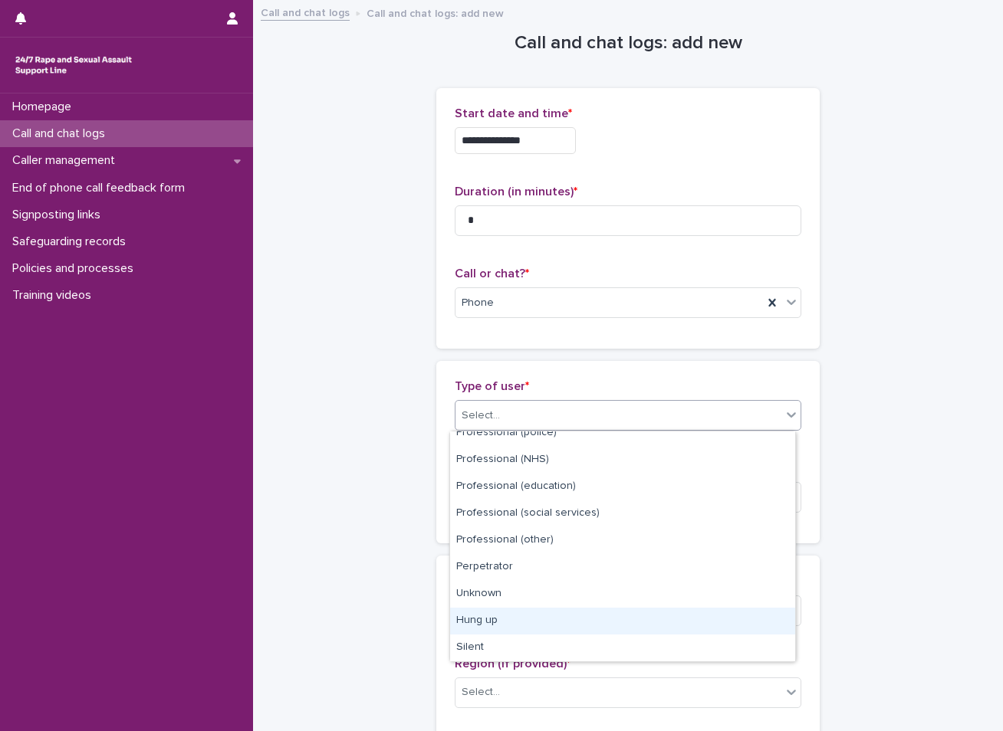
click at [500, 620] on div "Hung up" at bounding box center [622, 621] width 345 height 27
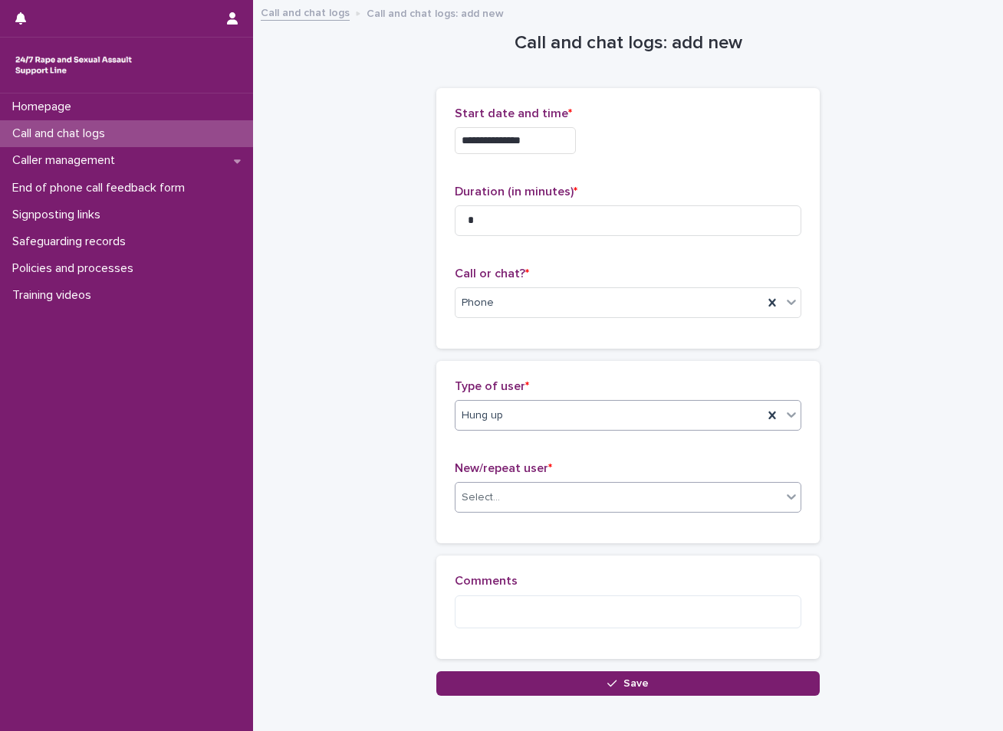
click at [482, 498] on div "Select..." at bounding box center [480, 498] width 38 height 16
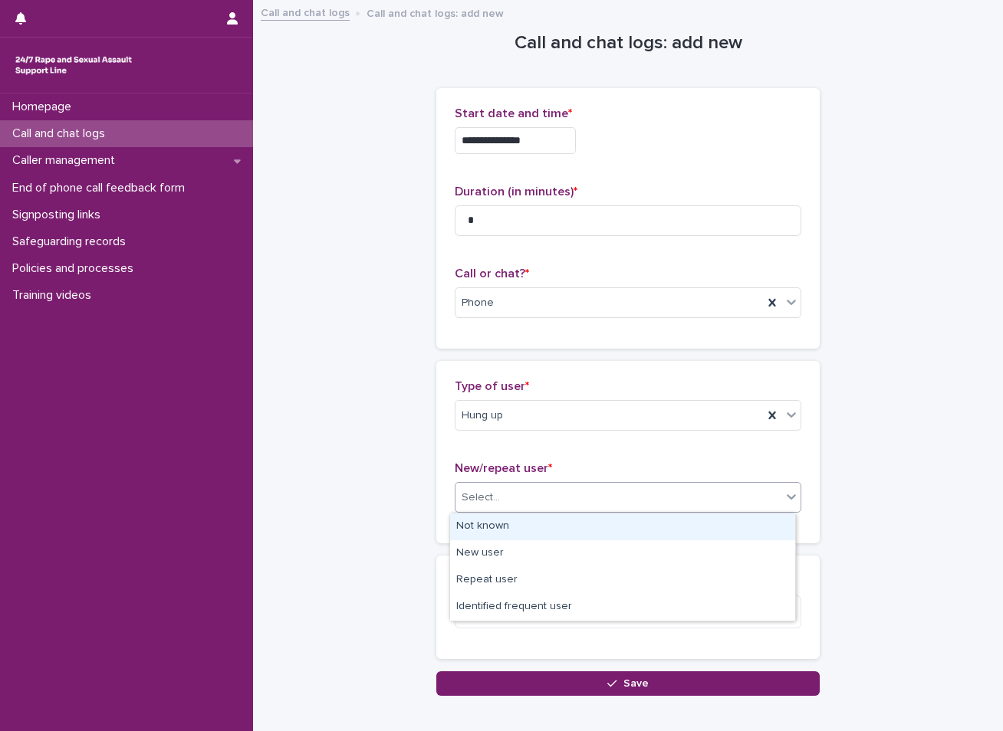
click at [474, 525] on div "Not known" at bounding box center [622, 527] width 345 height 27
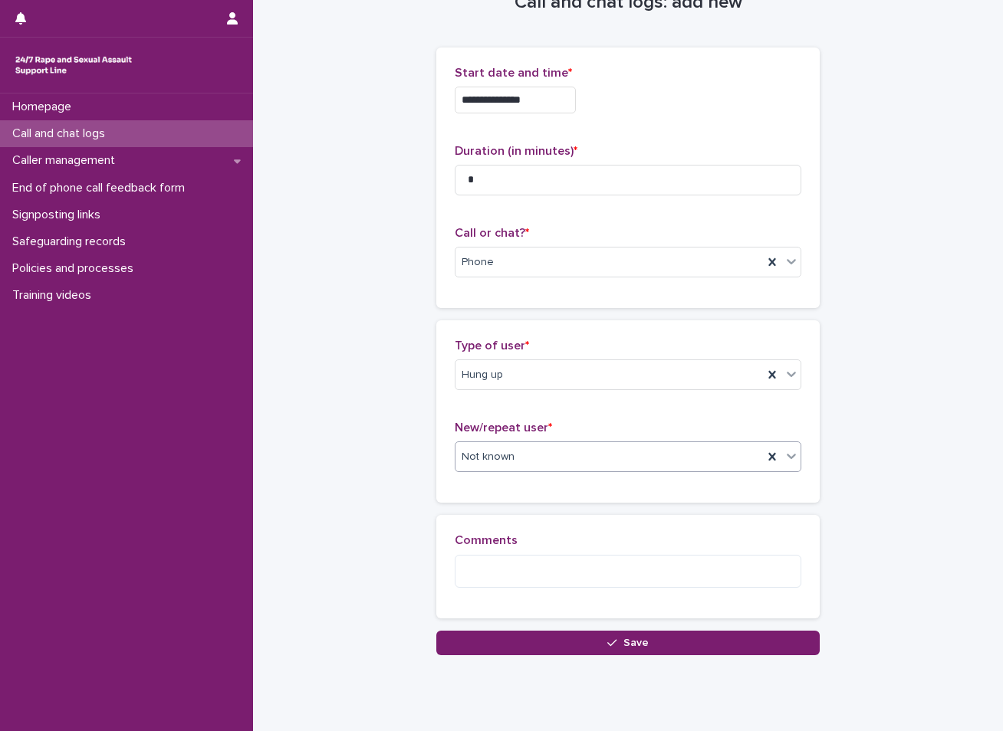
scroll to position [84, 0]
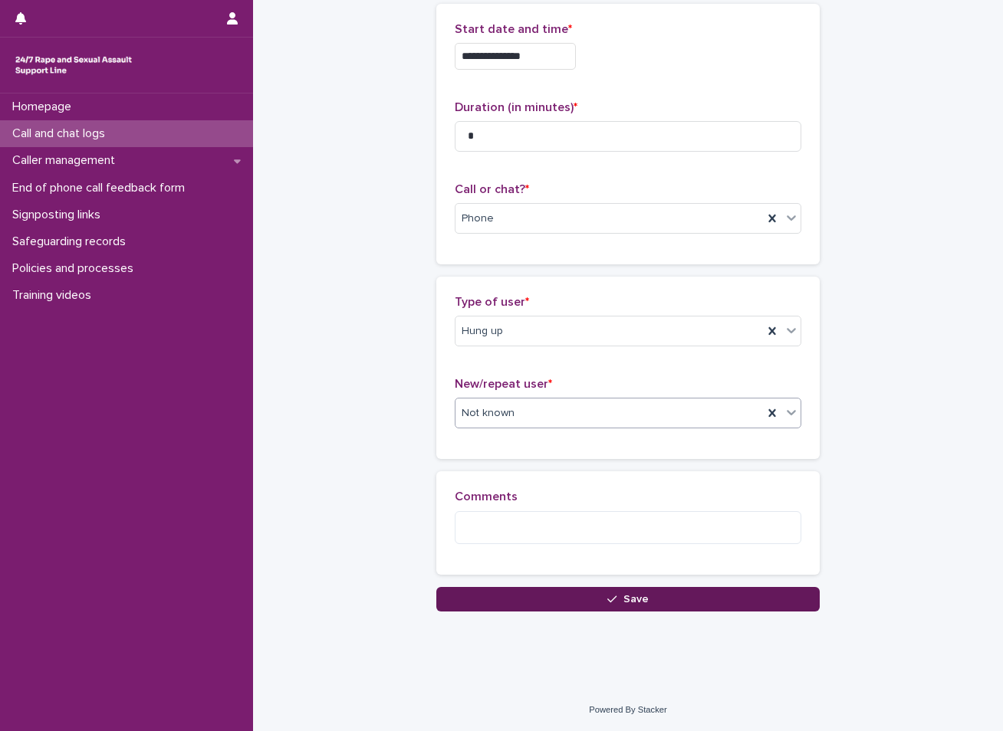
click at [519, 593] on button "Save" at bounding box center [627, 599] width 383 height 25
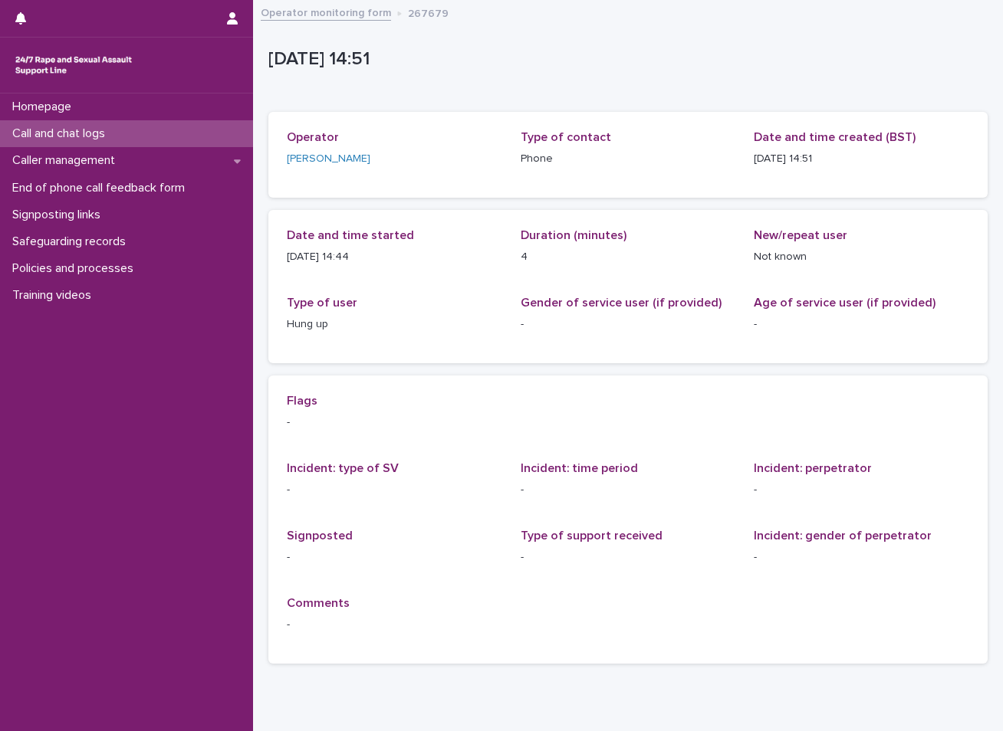
click at [75, 129] on p "Call and chat logs" at bounding box center [61, 133] width 111 height 15
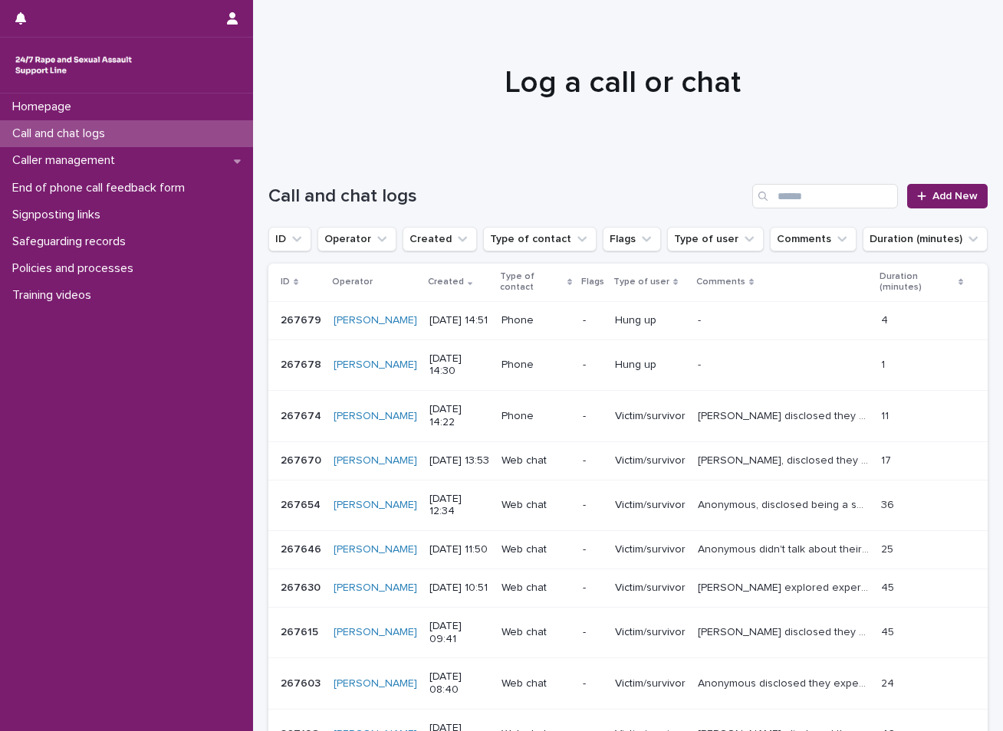
click at [77, 126] on p "Call and chat logs" at bounding box center [61, 133] width 111 height 15
click at [648, 327] on p "Hung up" at bounding box center [650, 320] width 71 height 13
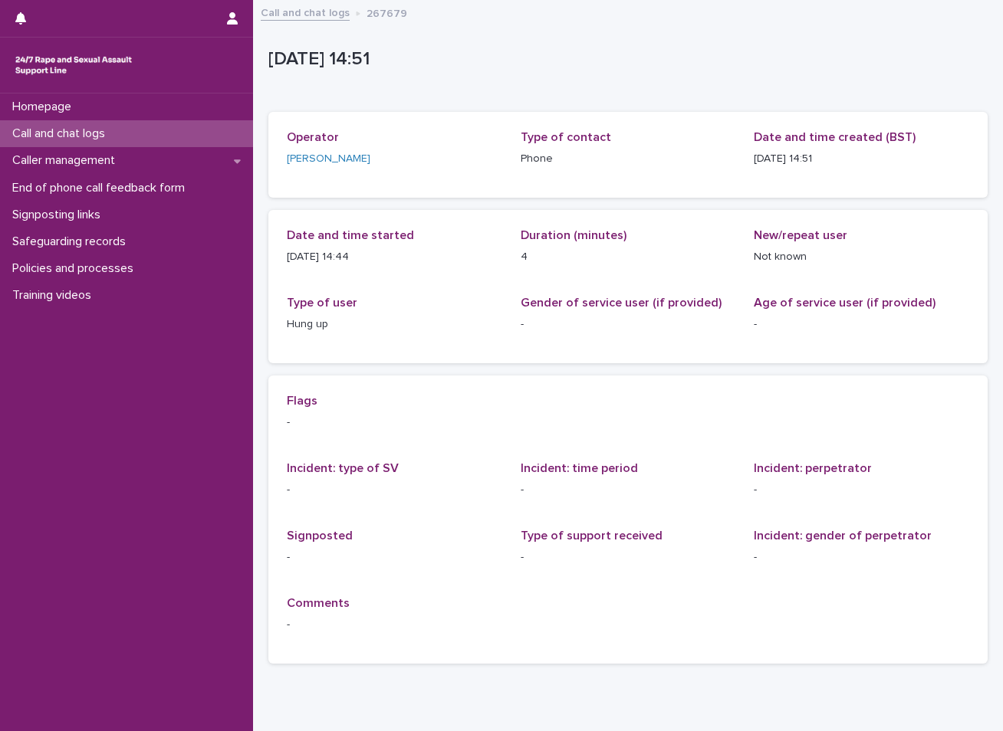
click at [204, 133] on div "Call and chat logs" at bounding box center [126, 133] width 253 height 27
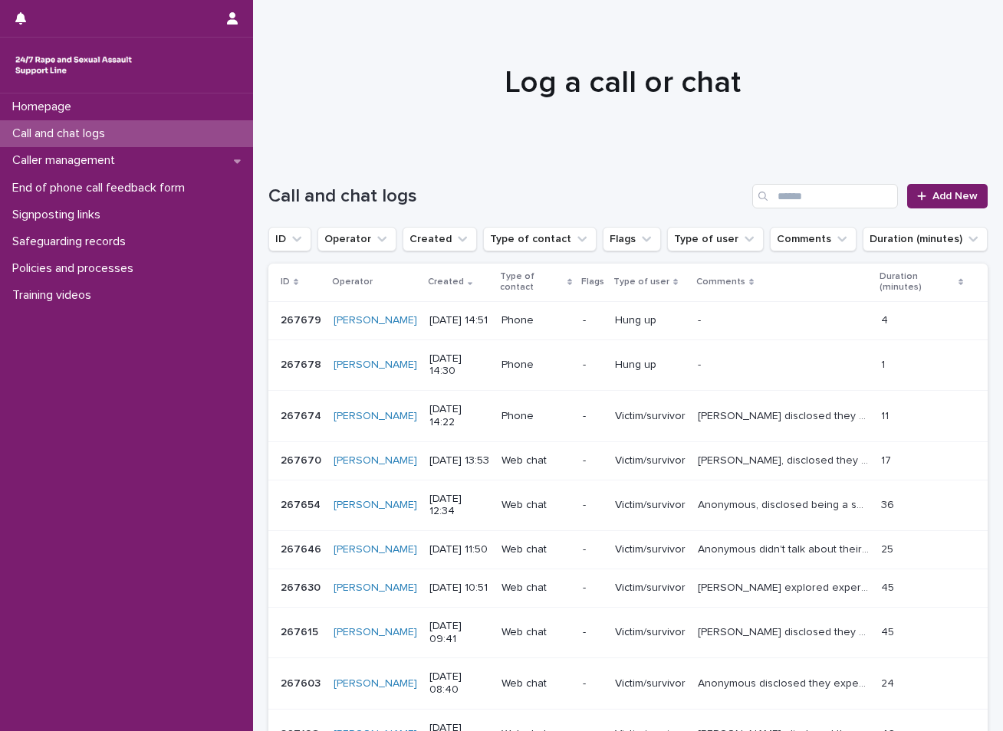
click at [150, 125] on div "Call and chat logs" at bounding box center [126, 133] width 253 height 27
click at [476, 320] on p "[DATE] 14:51" at bounding box center [459, 320] width 60 height 13
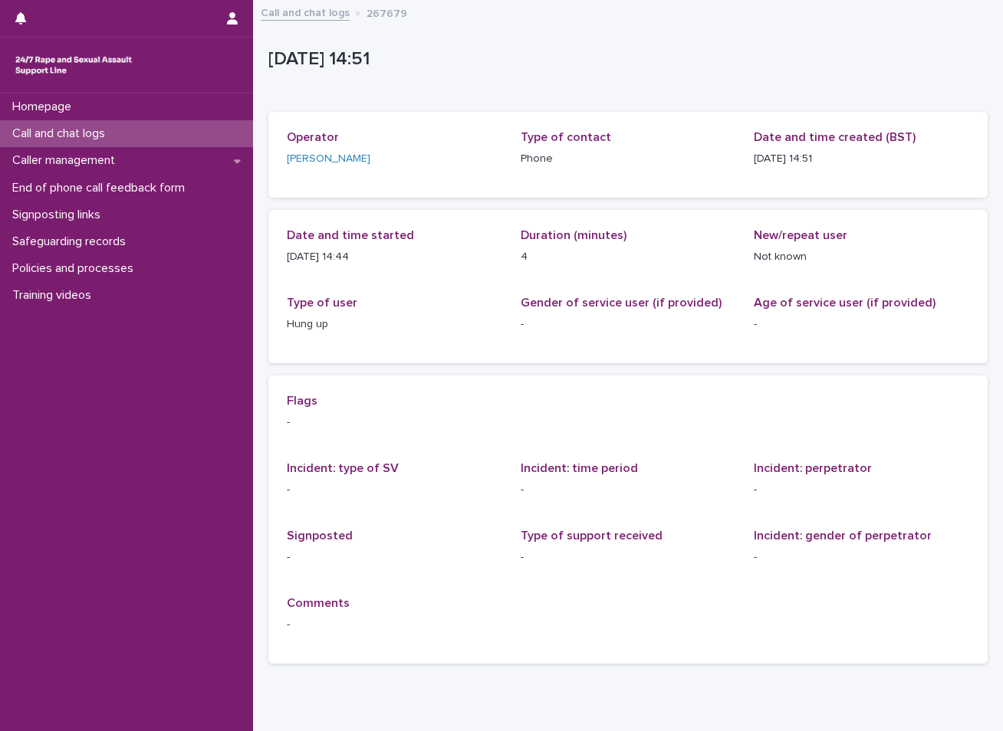
click at [300, 13] on link "Call and chat logs" at bounding box center [305, 12] width 89 height 18
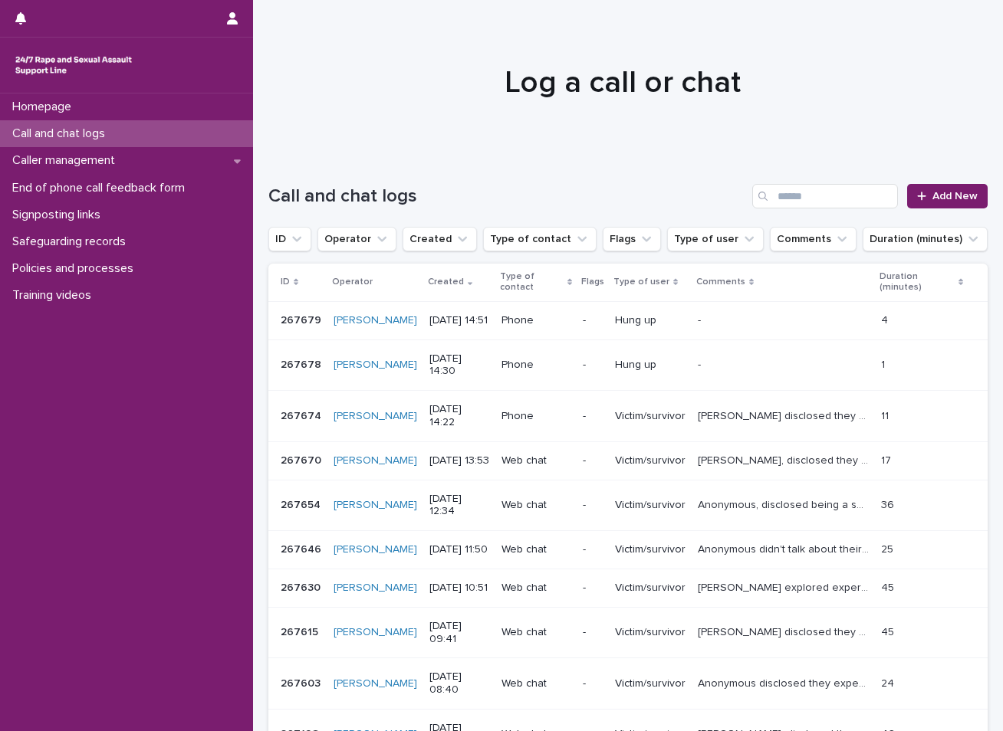
click at [429, 379] on p "[DATE] 14:30" at bounding box center [459, 366] width 60 height 26
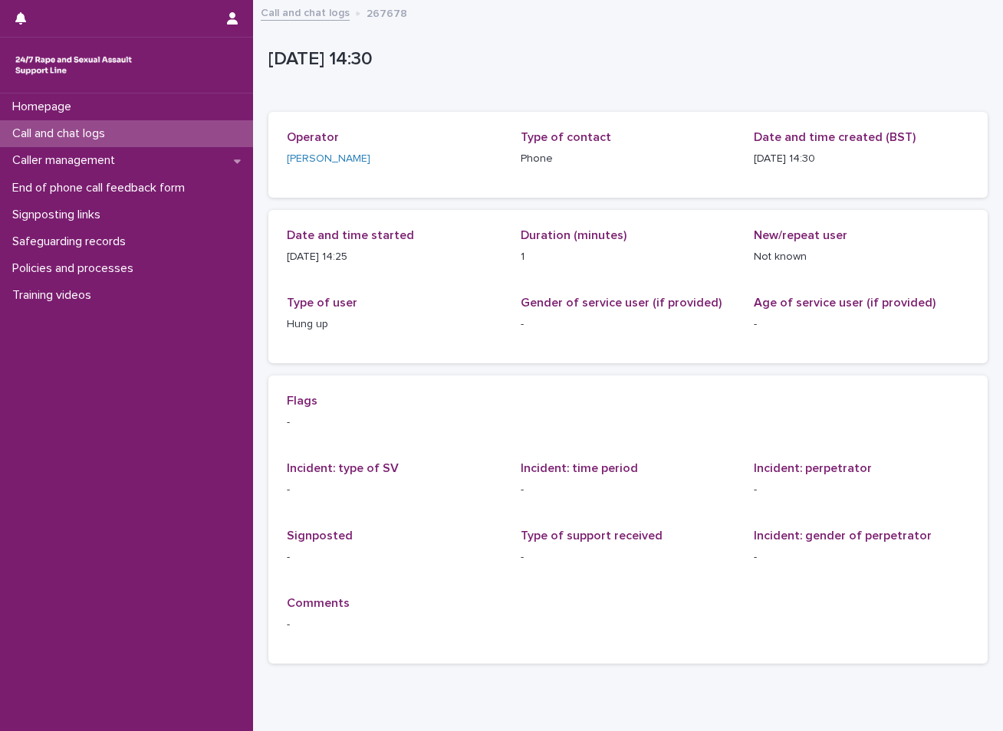
click at [315, 10] on link "Call and chat logs" at bounding box center [305, 12] width 89 height 18
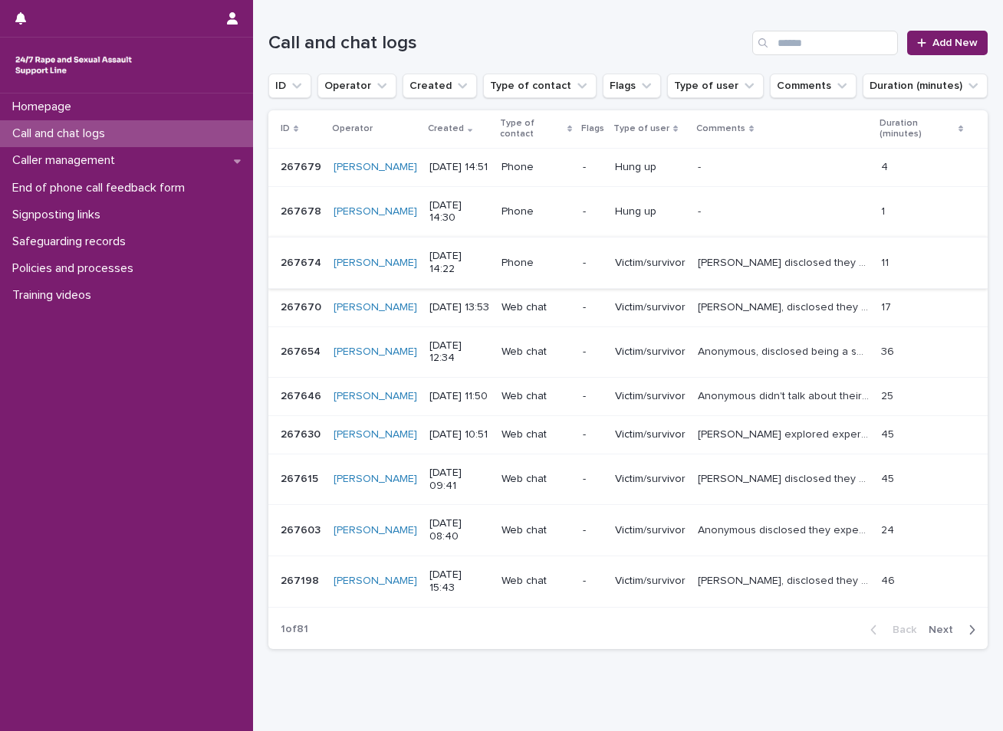
scroll to position [230, 0]
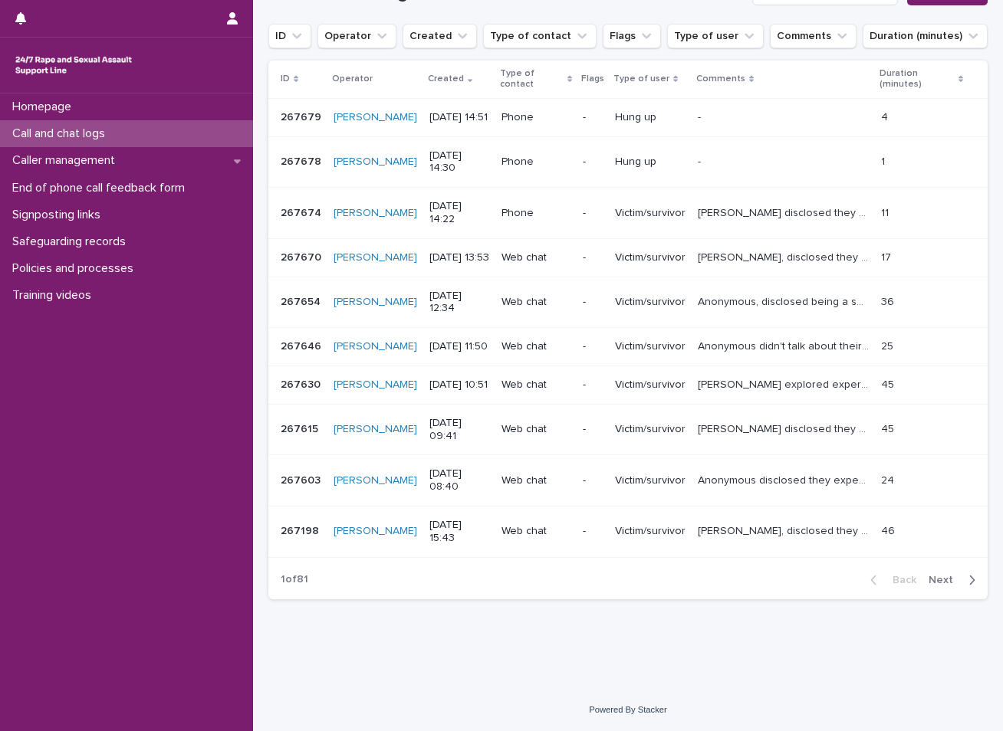
click at [465, 353] on p "[DATE] 11:50" at bounding box center [459, 346] width 60 height 13
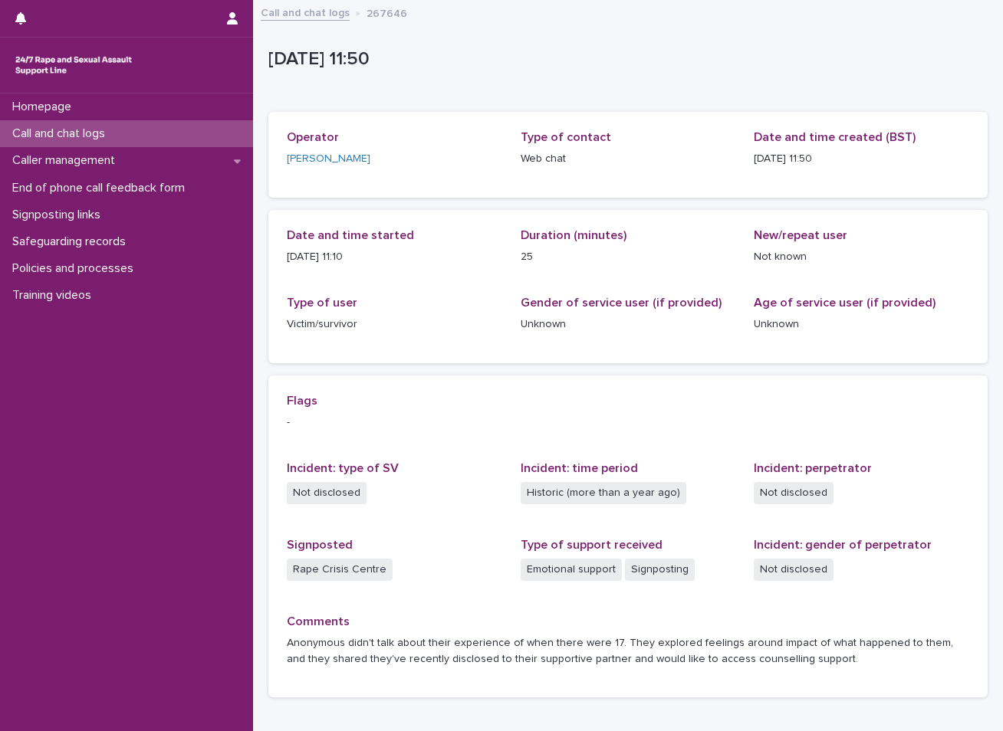
click at [320, 17] on link "Call and chat logs" at bounding box center [305, 12] width 89 height 18
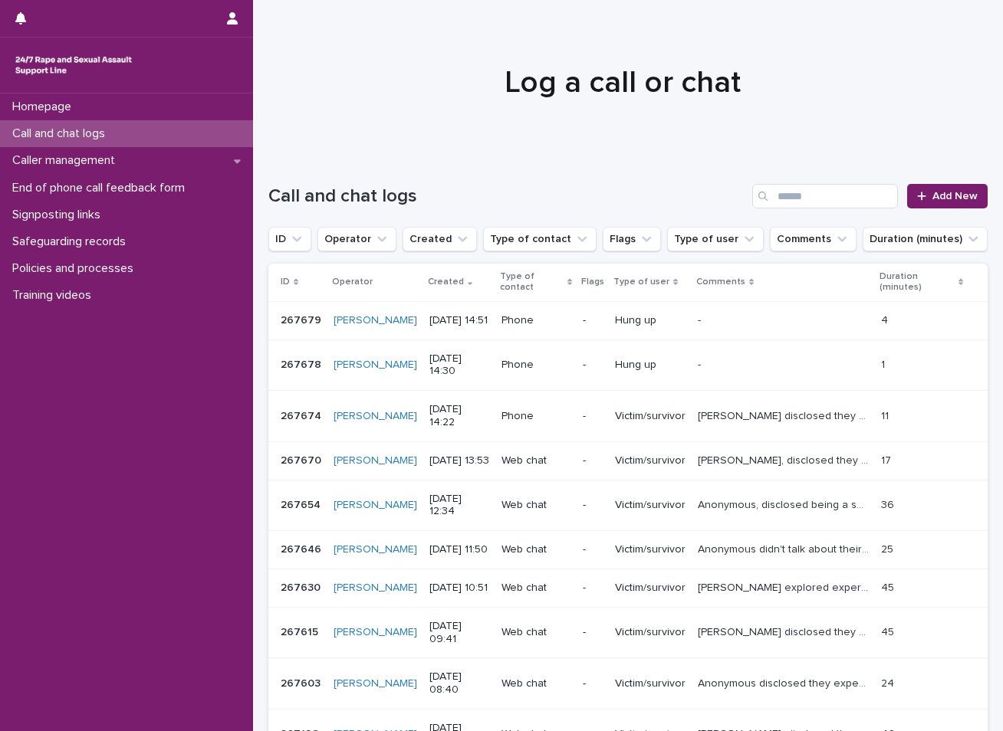
click at [460, 319] on div "[DATE] 14:51" at bounding box center [459, 319] width 60 height 16
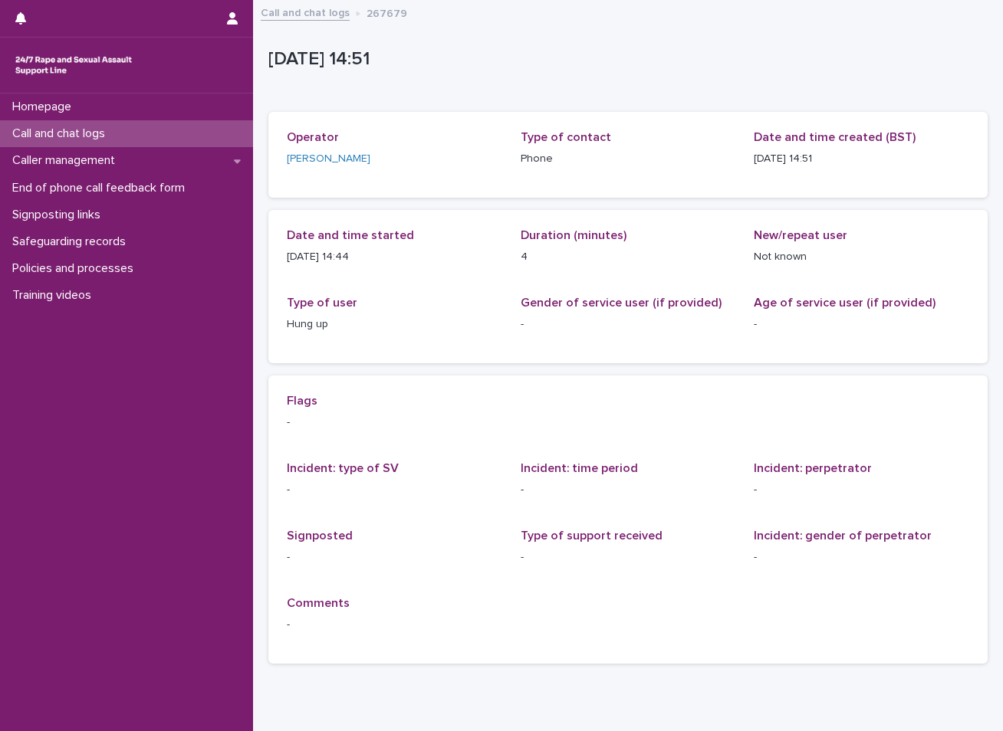
click at [173, 133] on div "Call and chat logs" at bounding box center [126, 133] width 253 height 27
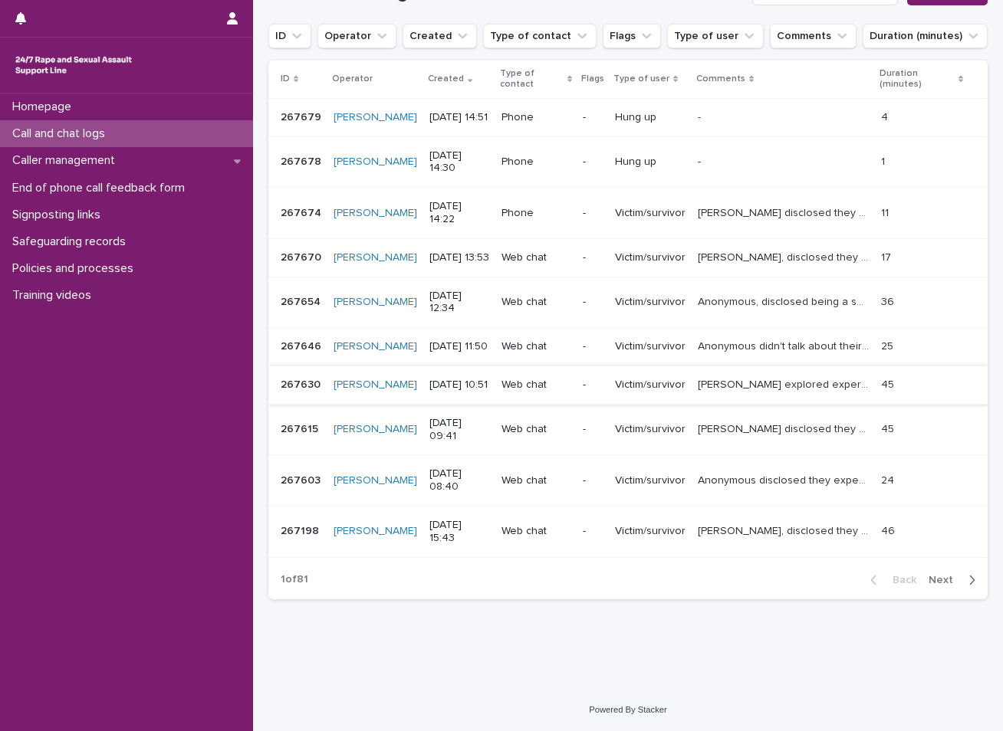
scroll to position [255, 0]
click at [113, 181] on p "End of phone call feedback form" at bounding box center [101, 188] width 191 height 15
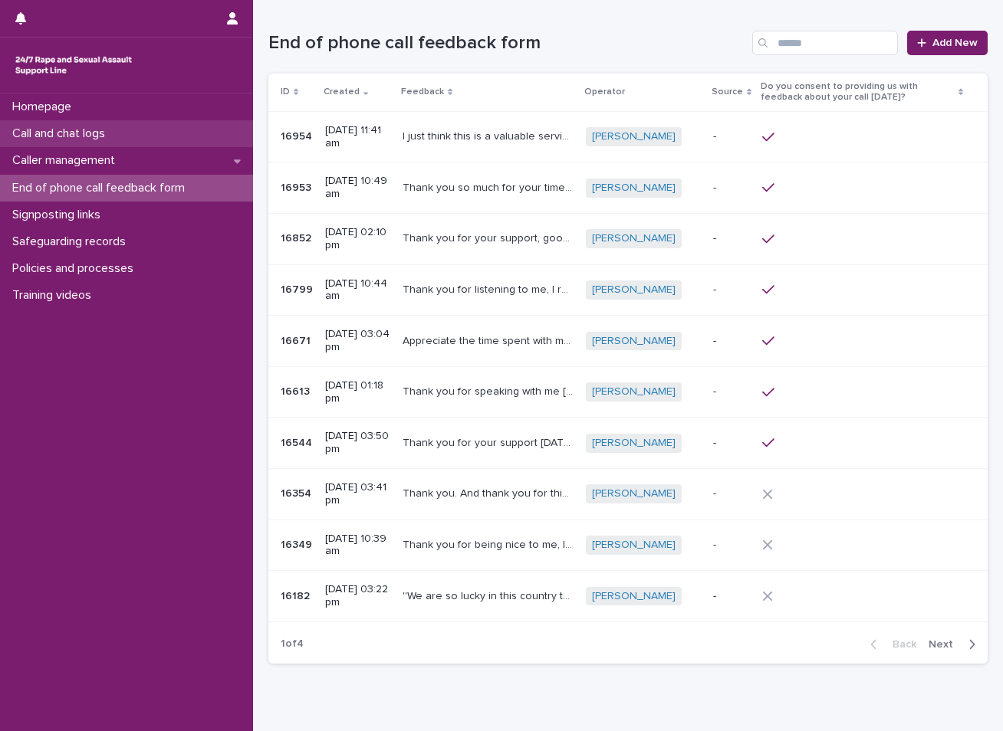
click at [122, 138] on div "Call and chat logs" at bounding box center [126, 133] width 253 height 27
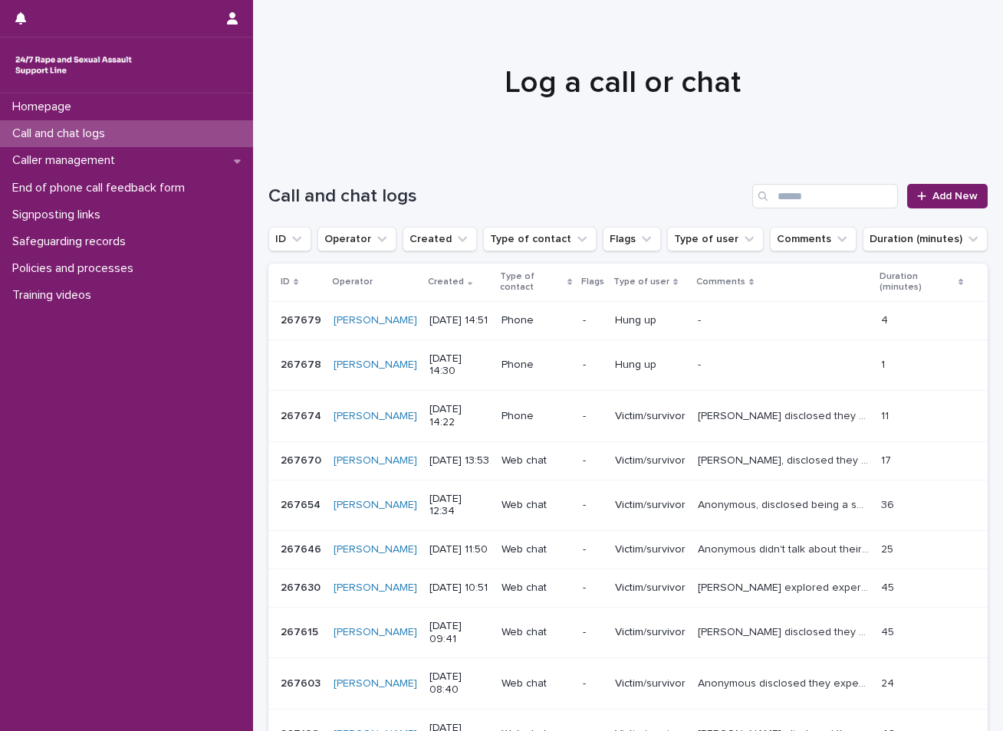
click at [157, 128] on div "Call and chat logs" at bounding box center [126, 133] width 253 height 27
click at [133, 139] on div "Call and chat logs" at bounding box center [126, 133] width 253 height 27
click at [513, 174] on div "Call and chat logs Add New" at bounding box center [627, 190] width 719 height 74
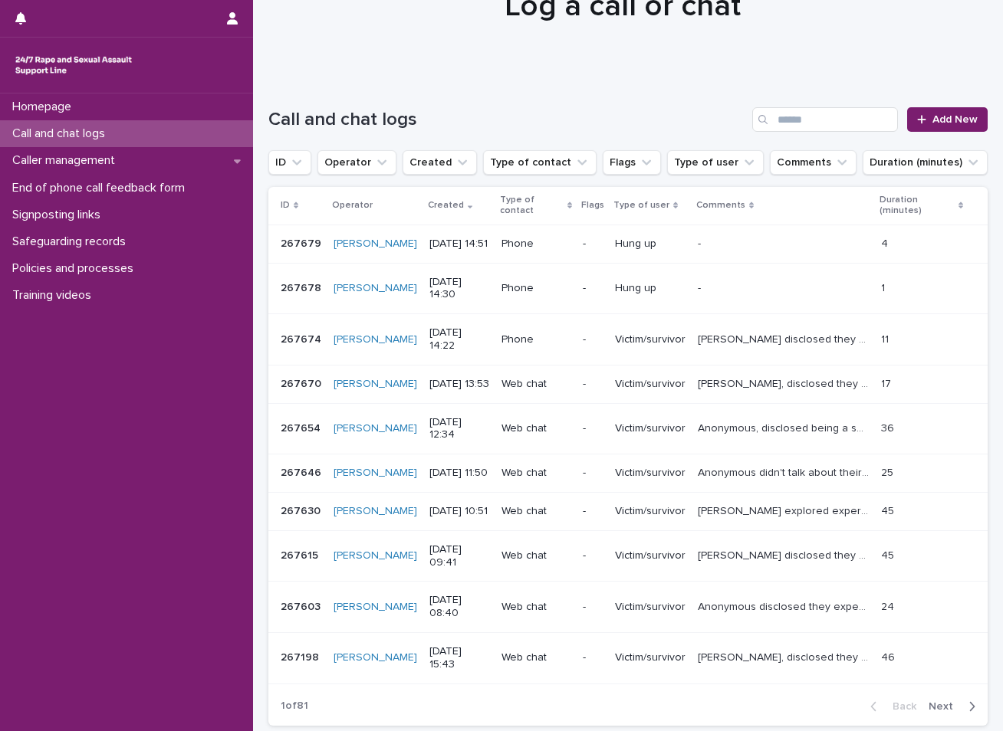
click at [529, 391] on p "Web chat" at bounding box center [535, 384] width 69 height 13
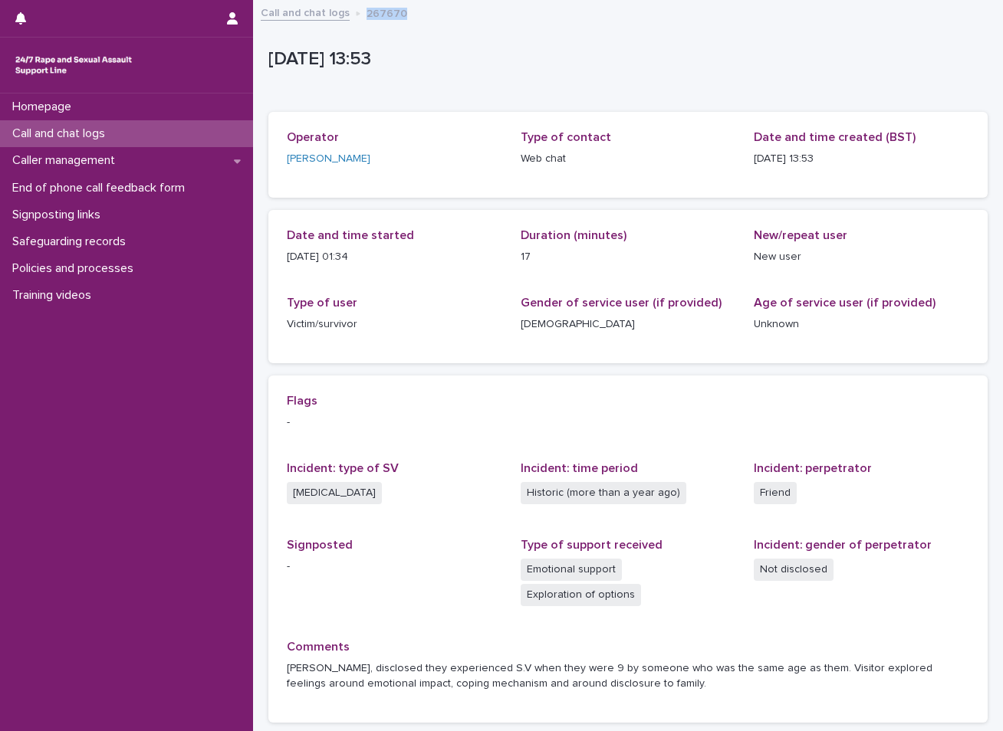
drag, startPoint x: 360, startPoint y: 10, endPoint x: 408, endPoint y: 11, distance: 48.3
click at [408, 11] on div "Call and chat logs 267670" at bounding box center [628, 13] width 750 height 21
copy p "267670"
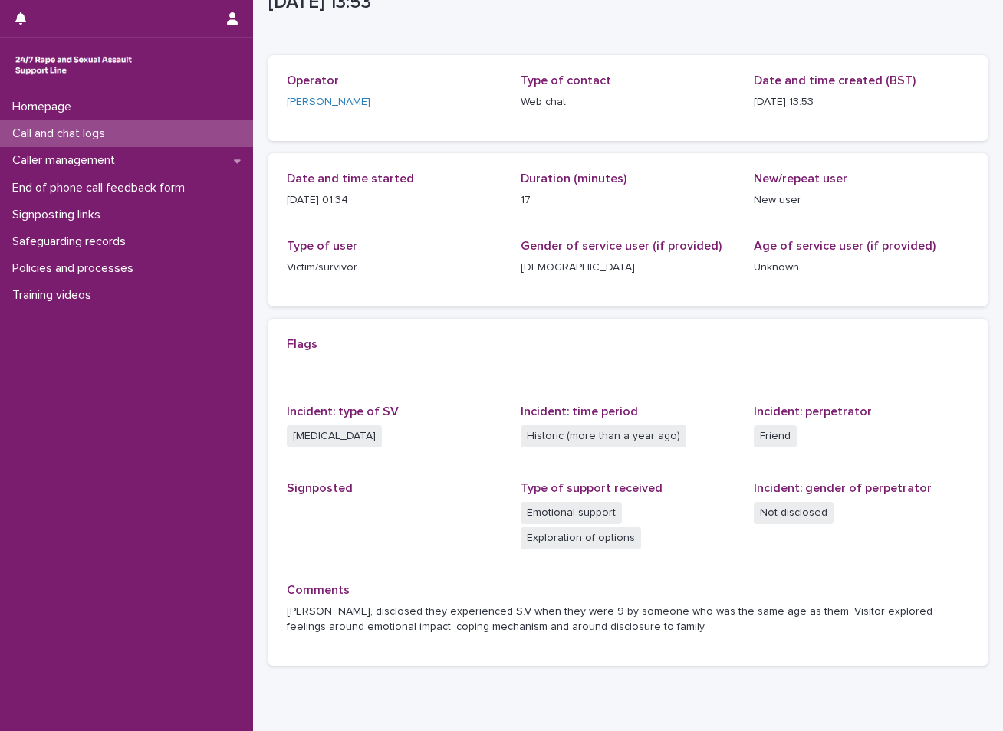
scroll to position [124, 0]
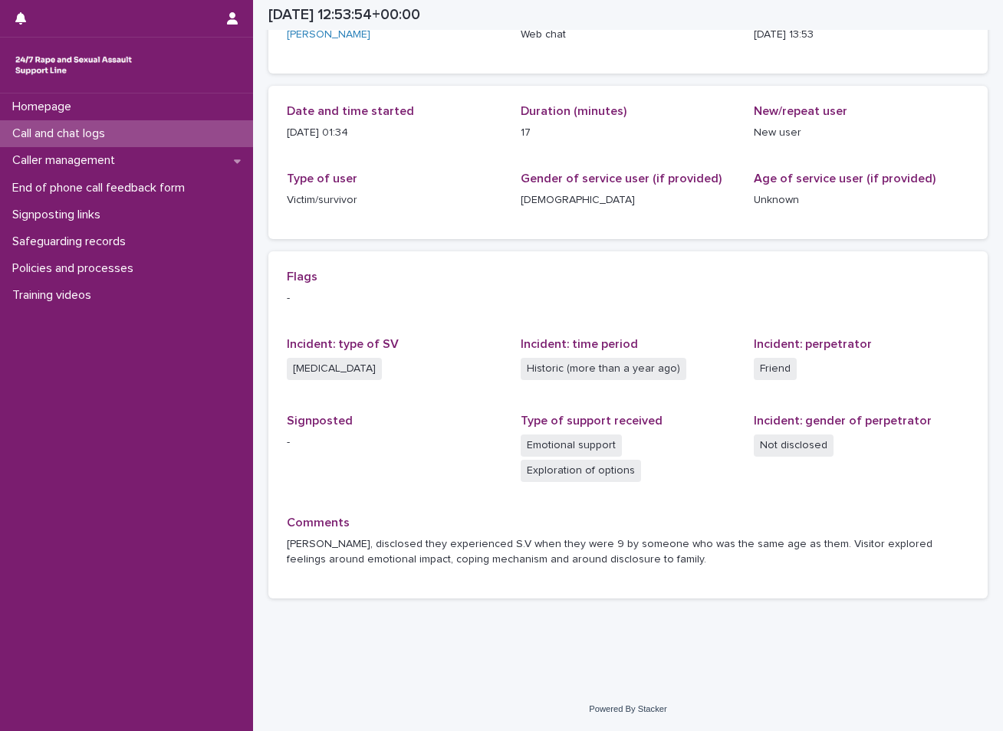
click at [63, 133] on p "Call and chat logs" at bounding box center [61, 133] width 111 height 15
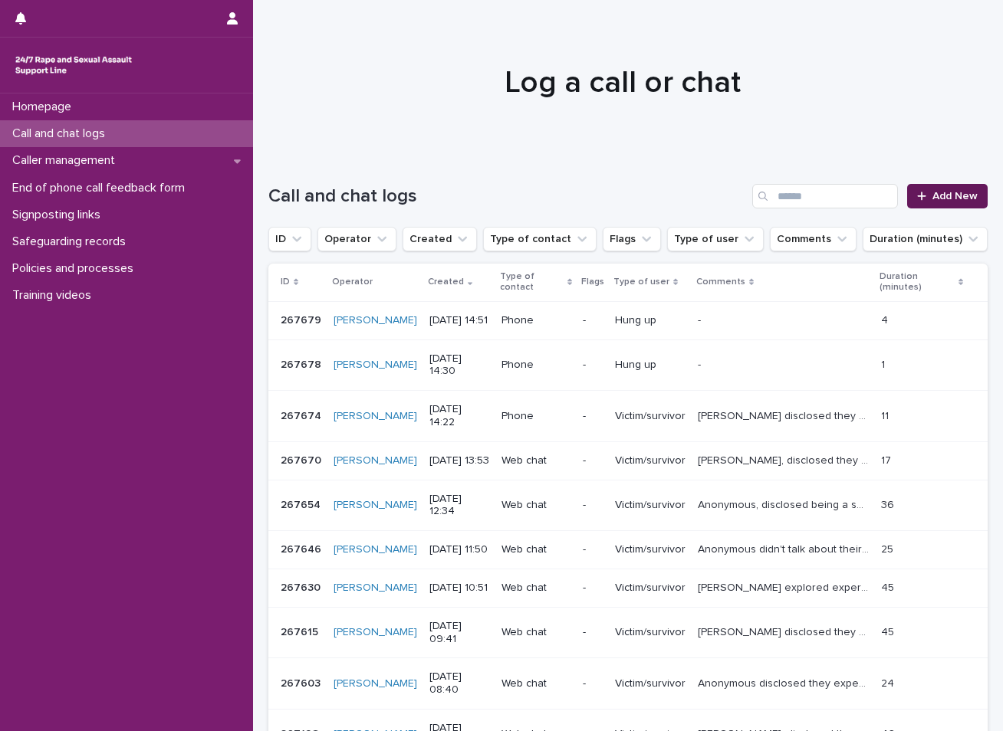
click at [932, 199] on span "Add New" at bounding box center [954, 196] width 45 height 11
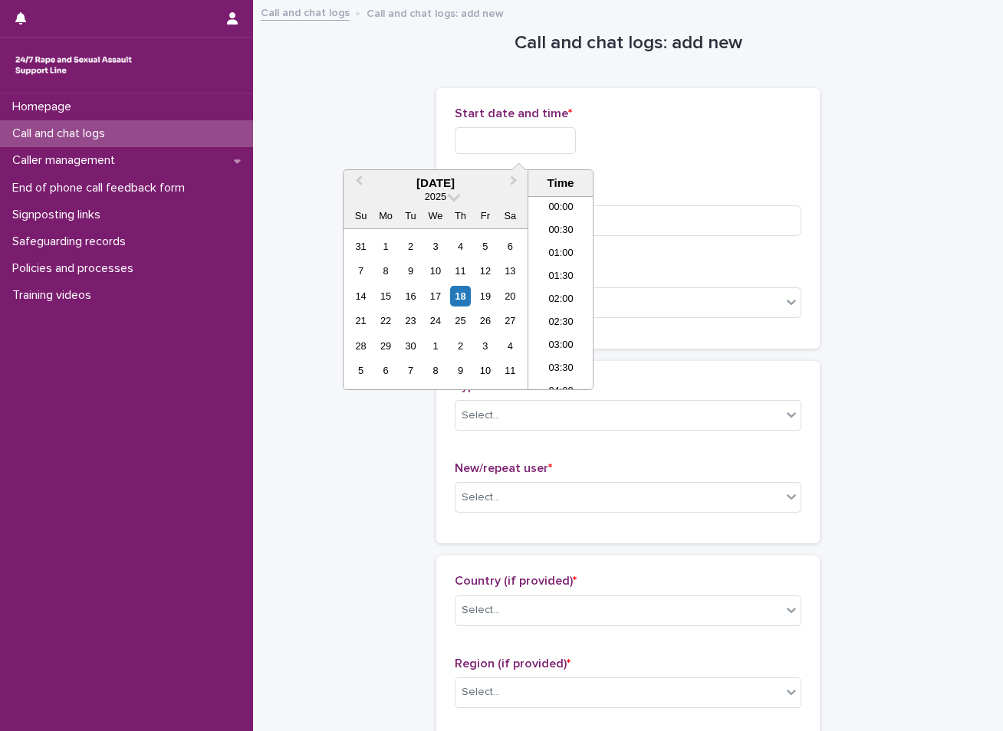
click at [552, 141] on input "text" at bounding box center [515, 140] width 121 height 27
click at [465, 294] on div "18" at bounding box center [460, 296] width 21 height 21
click at [557, 293] on li "15:00" at bounding box center [560, 292] width 65 height 23
click at [543, 130] on input "**********" at bounding box center [515, 140] width 121 height 27
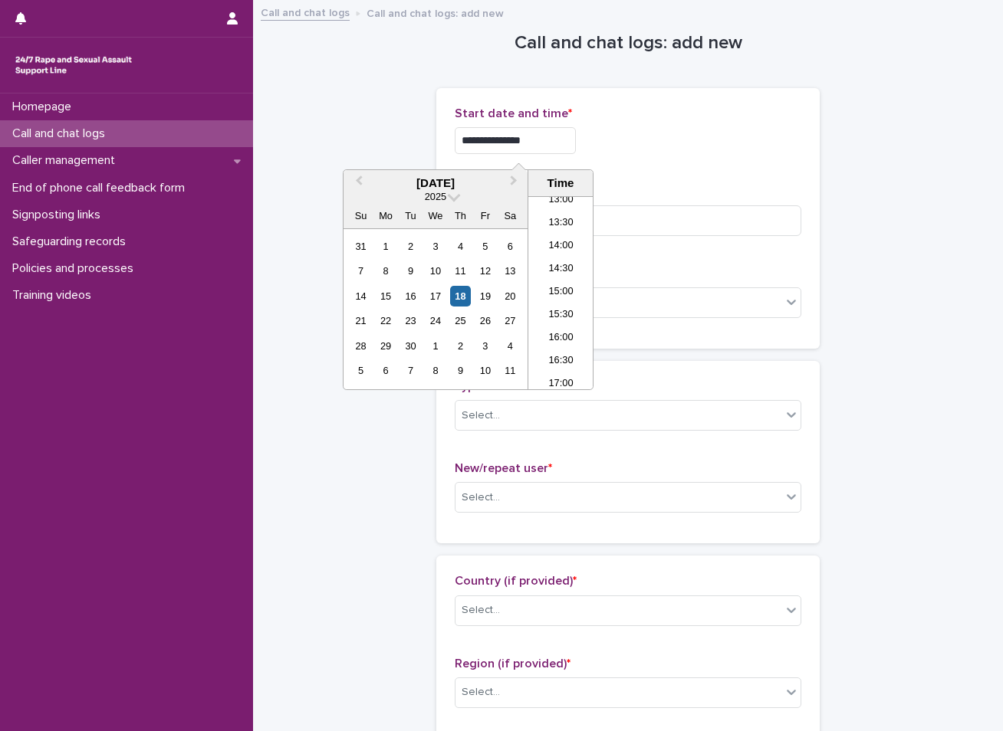
type input "**********"
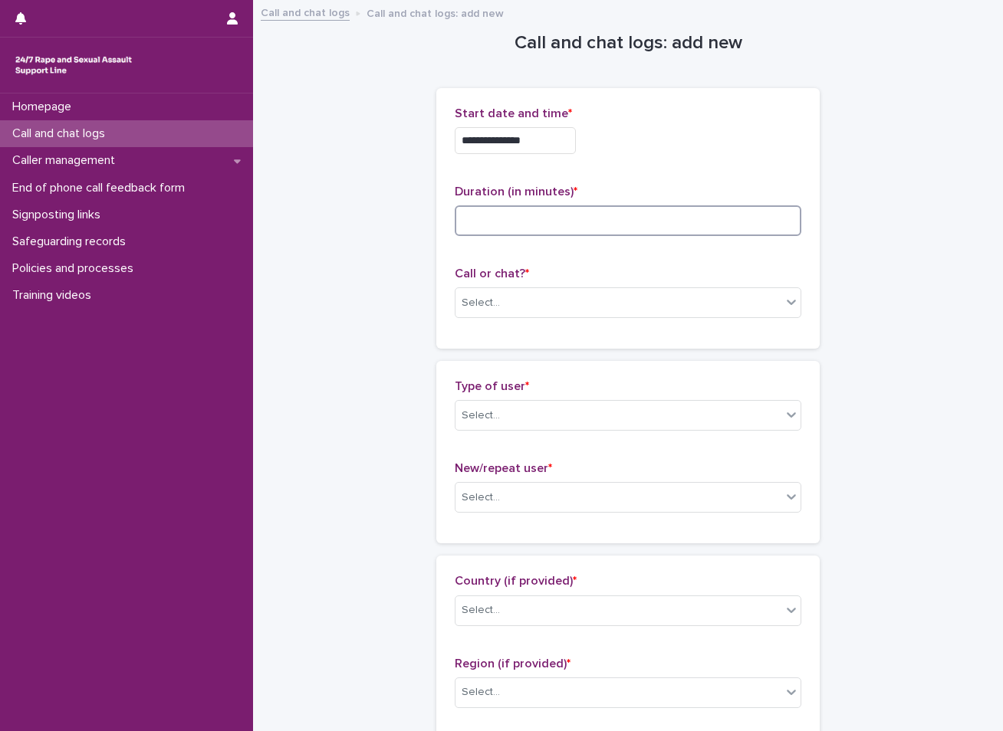
click at [491, 216] on input at bounding box center [628, 220] width 346 height 31
type input "*"
click at [509, 307] on div "Select..." at bounding box center [618, 303] width 326 height 25
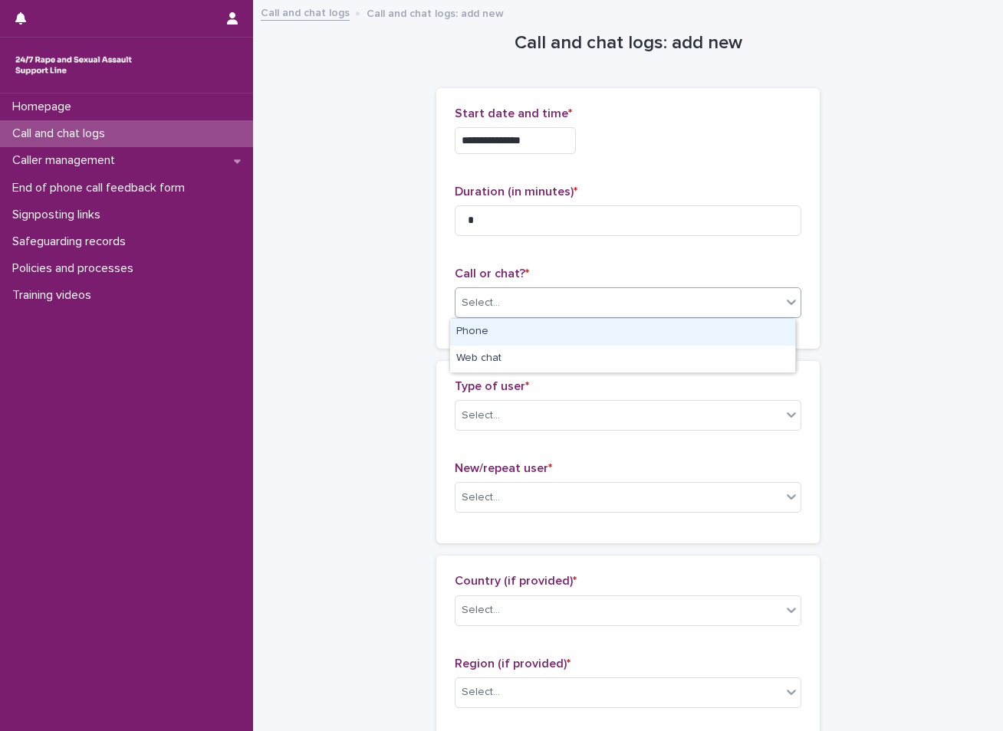
click at [488, 342] on div "Phone" at bounding box center [622, 332] width 345 height 27
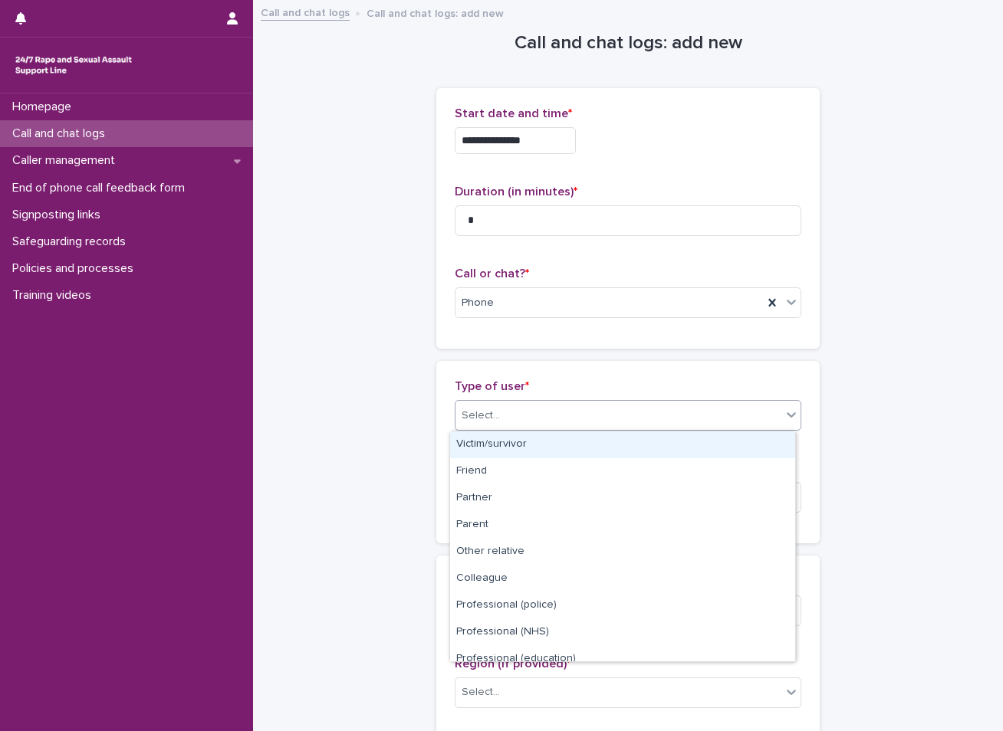
click at [478, 406] on div "Select..." at bounding box center [618, 415] width 326 height 25
click at [462, 448] on div "Victim/survivor" at bounding box center [622, 445] width 345 height 27
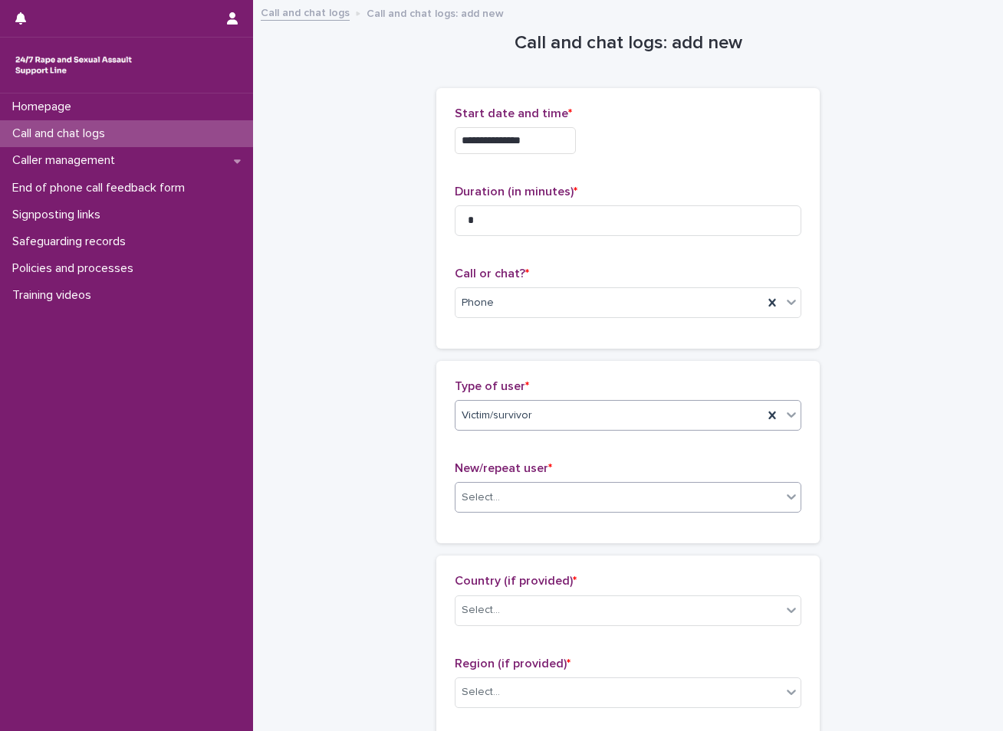
click at [468, 491] on div "Select..." at bounding box center [480, 498] width 38 height 16
click at [481, 560] on div "New user" at bounding box center [622, 553] width 345 height 27
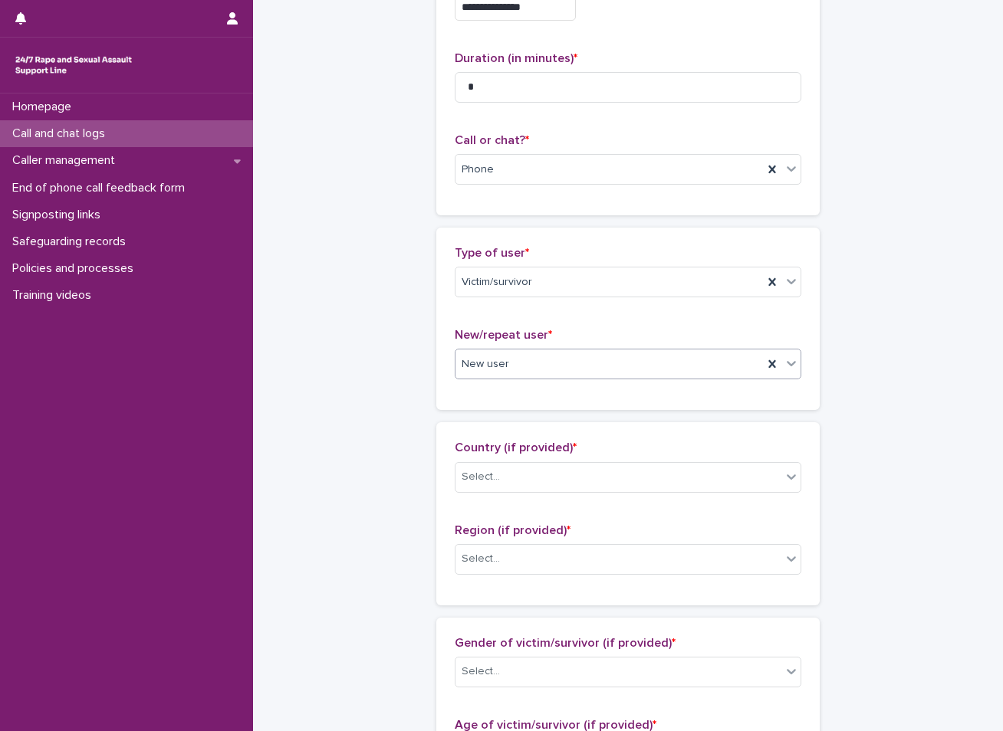
scroll to position [153, 0]
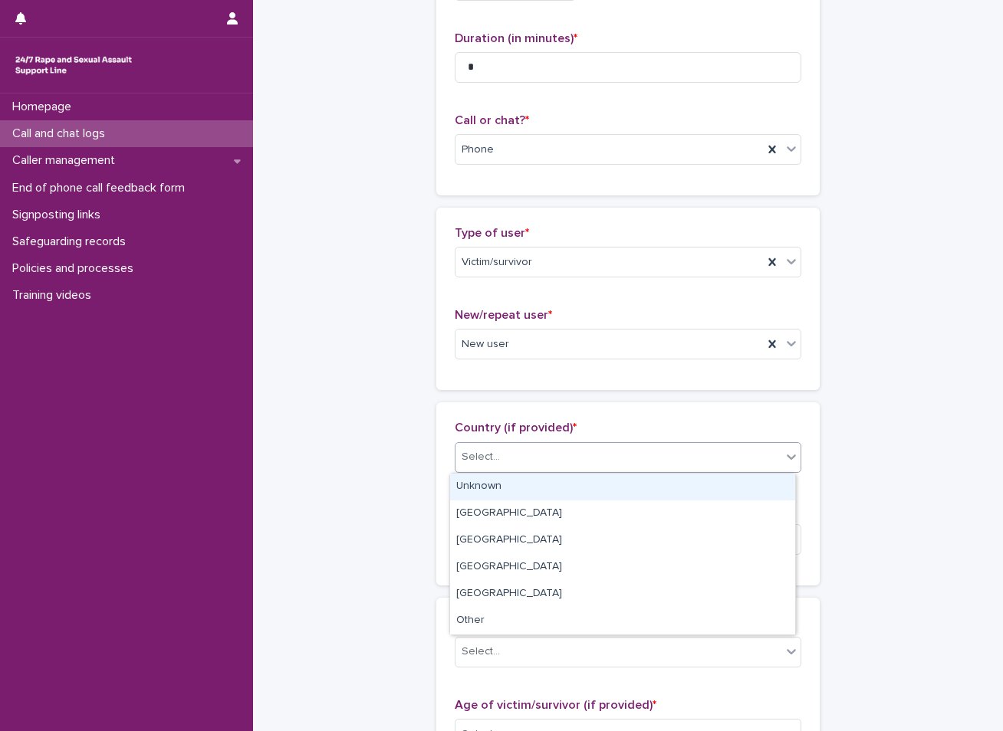
click at [491, 464] on div "Select..." at bounding box center [480, 457] width 38 height 16
click at [479, 483] on div "Unknown" at bounding box center [622, 487] width 345 height 27
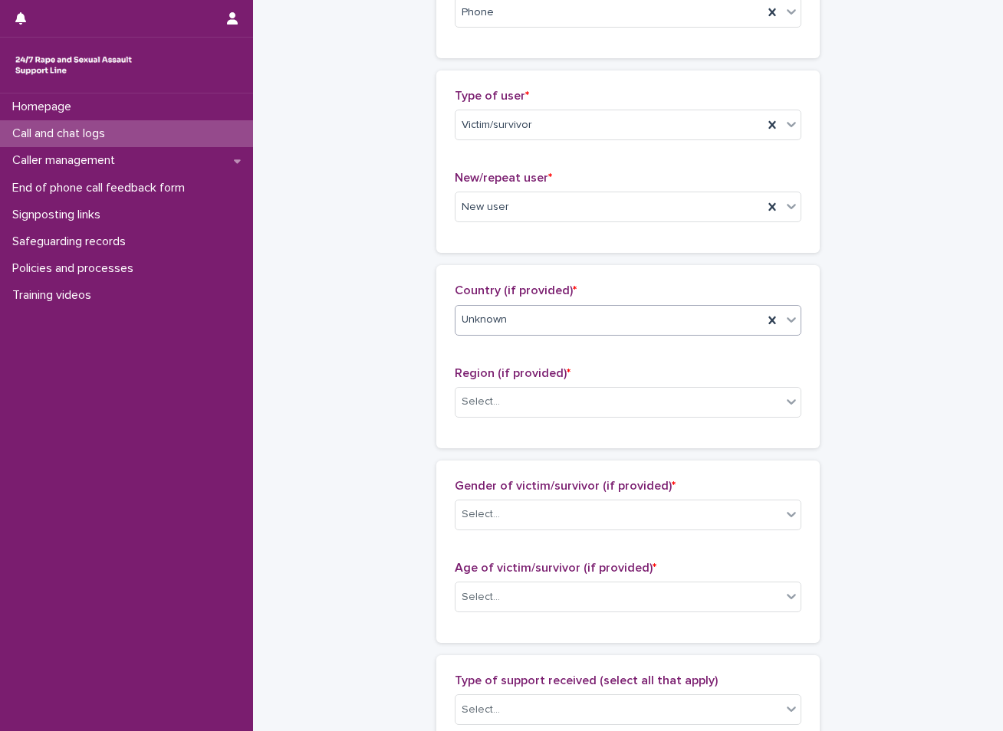
scroll to position [307, 0]
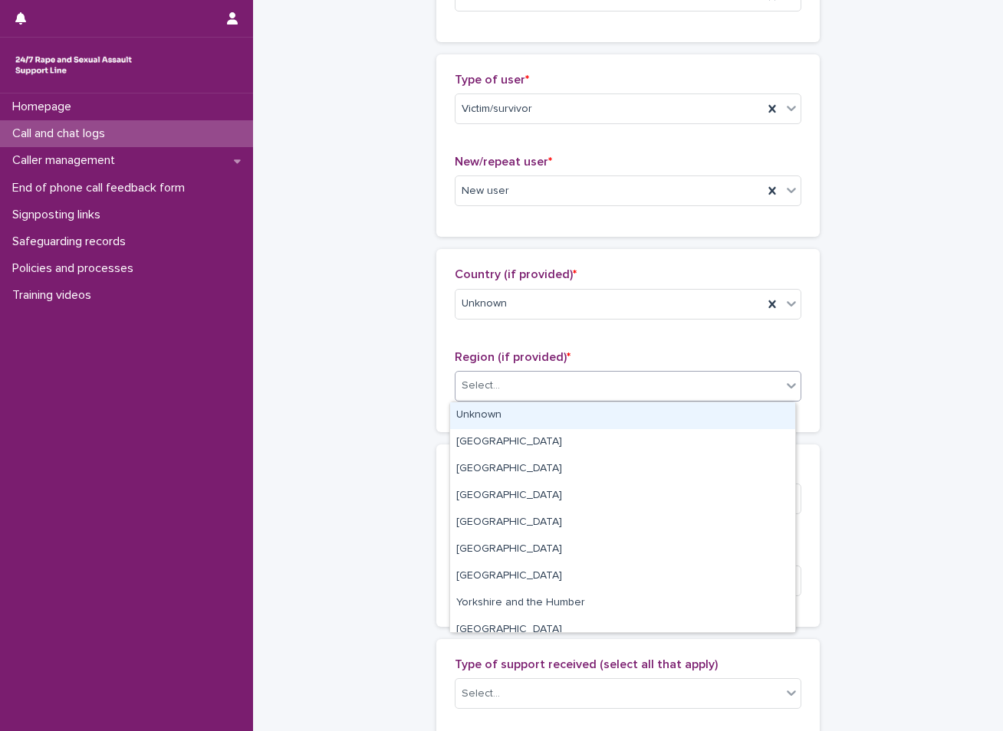
click at [505, 390] on div "Select..." at bounding box center [618, 385] width 326 height 25
click at [487, 415] on div "Unknown" at bounding box center [622, 415] width 345 height 27
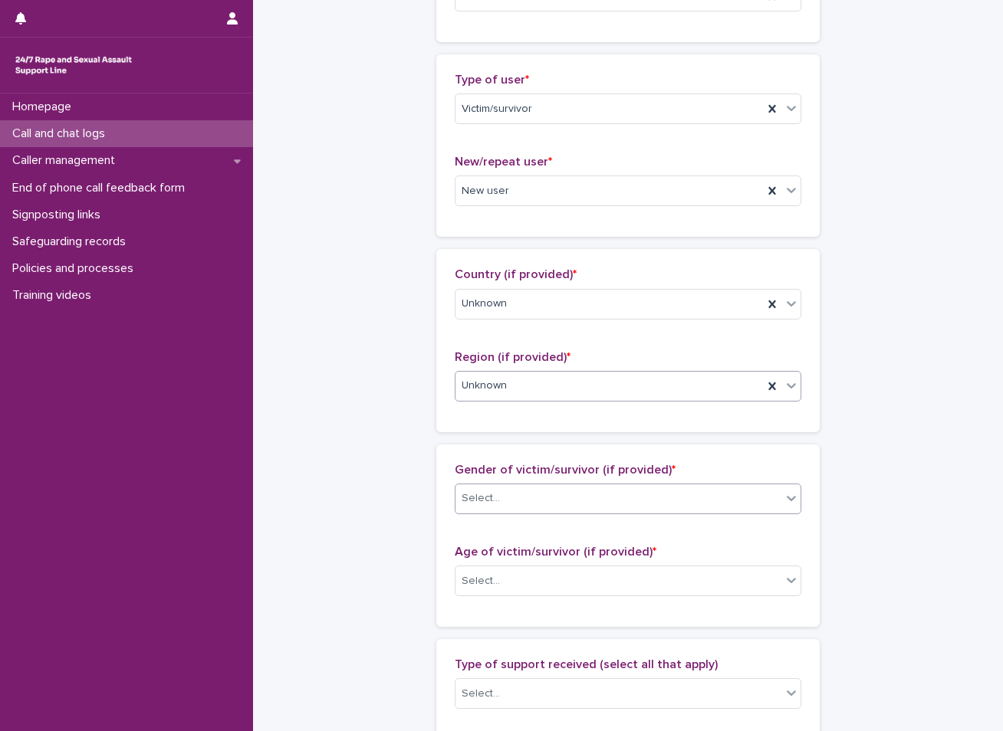
click at [471, 500] on div "Select..." at bounding box center [480, 499] width 38 height 16
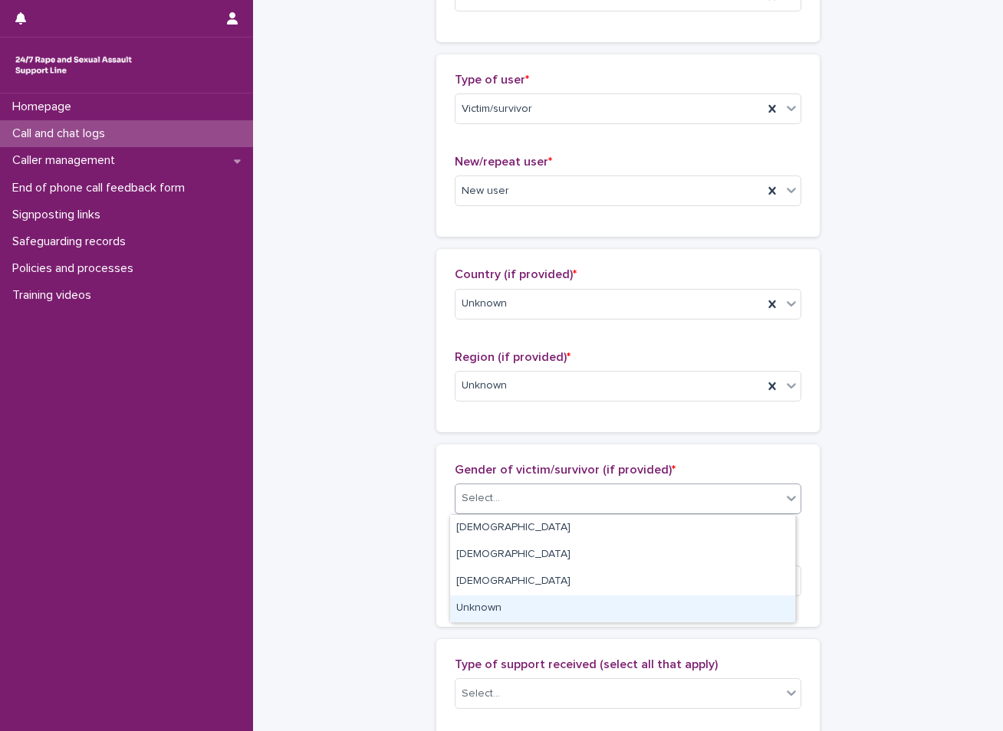
click at [465, 608] on div "Unknown" at bounding box center [622, 609] width 345 height 27
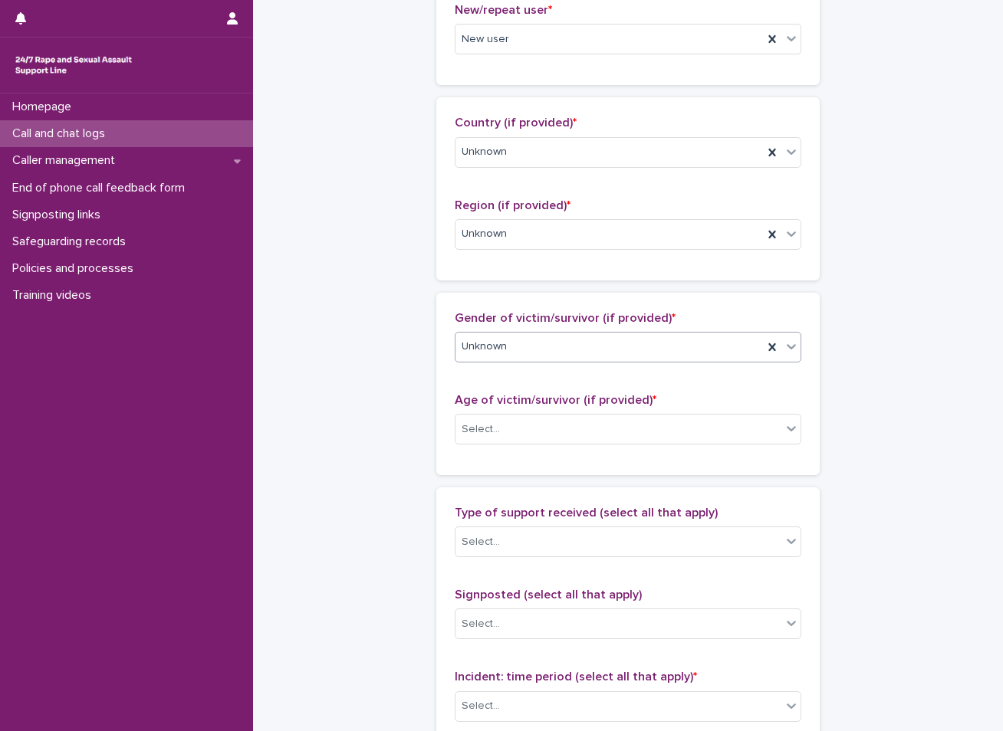
scroll to position [460, 0]
click at [502, 428] on div "Select..." at bounding box center [618, 427] width 326 height 25
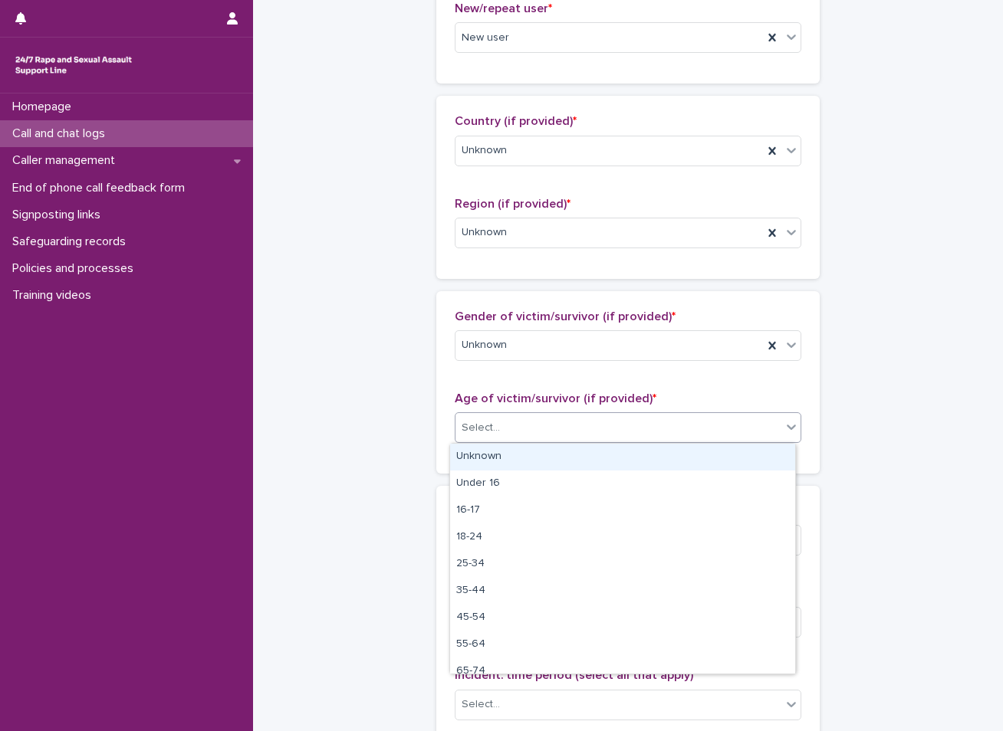
click at [486, 456] on div "Unknown" at bounding box center [622, 457] width 345 height 27
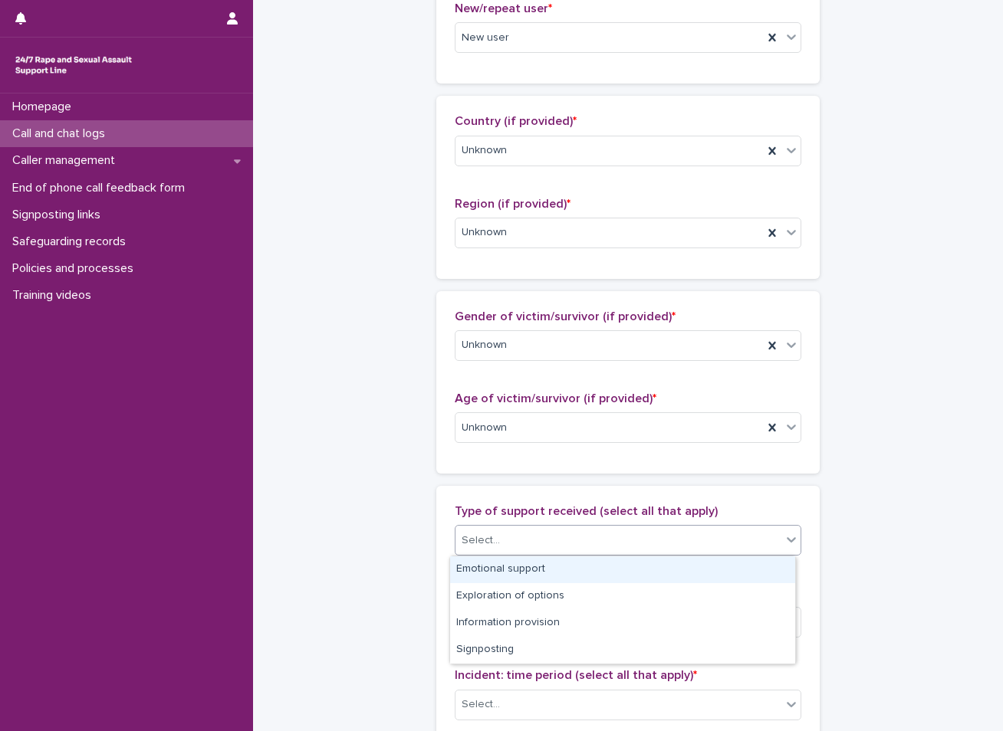
click at [475, 535] on div "Select..." at bounding box center [480, 541] width 38 height 16
click at [504, 571] on div "Emotional support" at bounding box center [622, 570] width 345 height 27
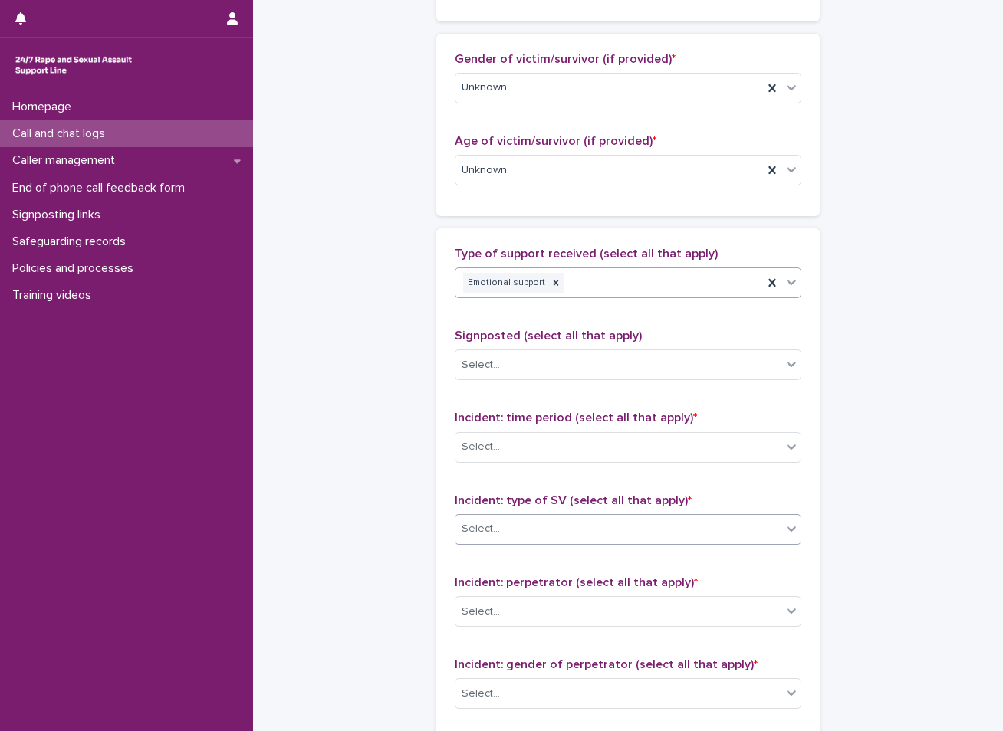
scroll to position [767, 0]
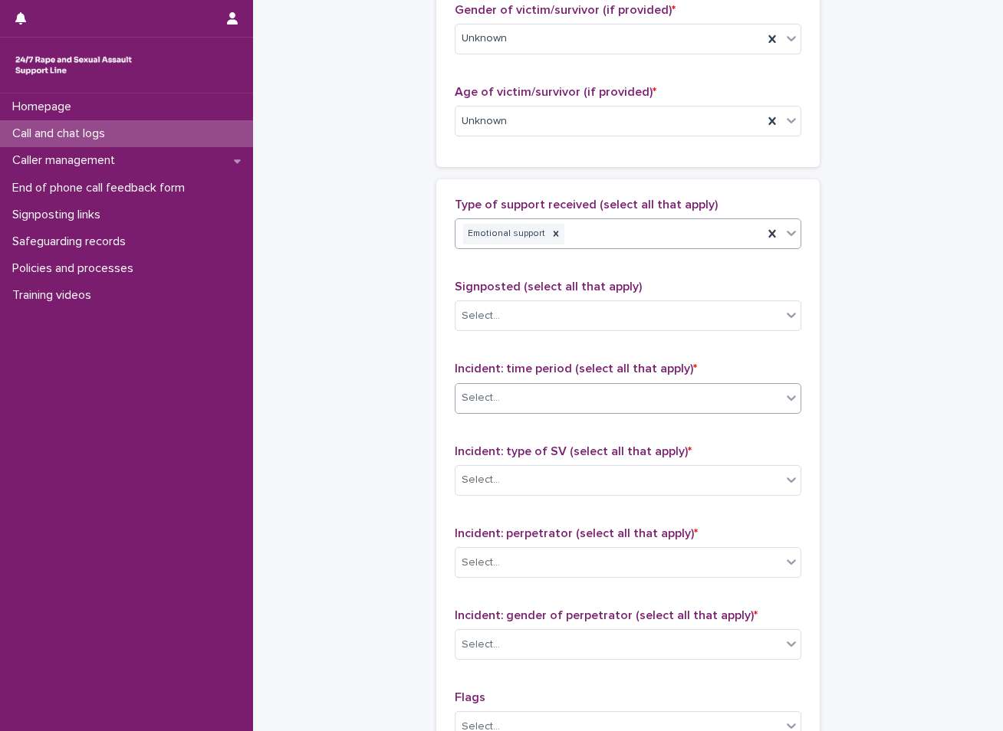
drag, startPoint x: 494, startPoint y: 399, endPoint x: 487, endPoint y: 404, distance: 8.7
click at [501, 399] on input "text" at bounding box center [502, 398] width 2 height 13
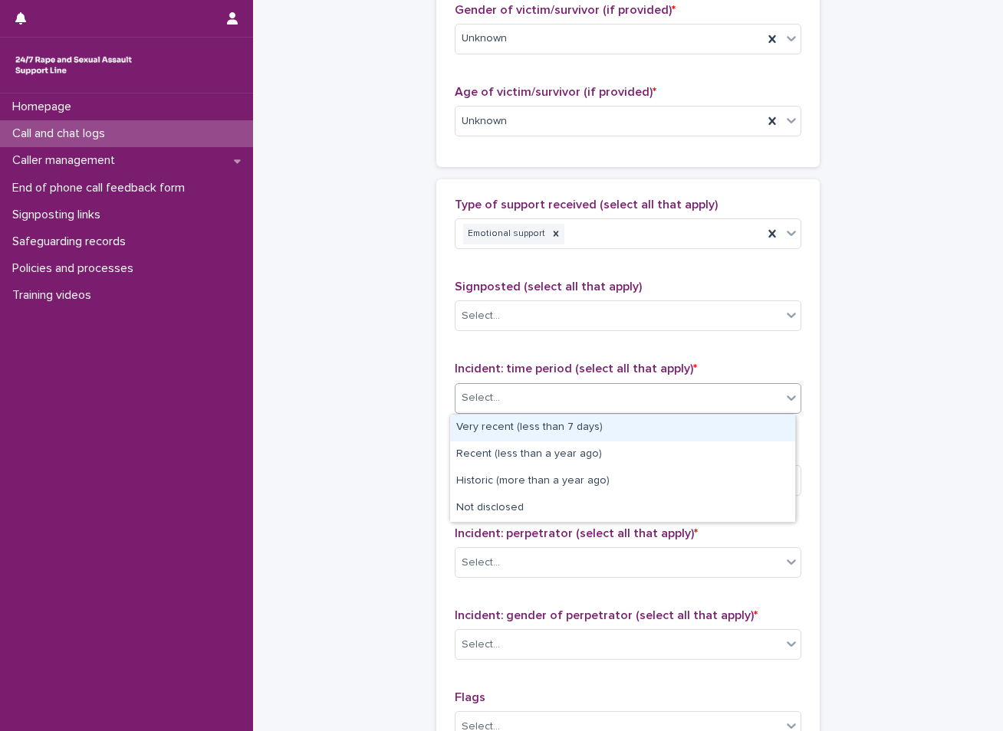
click at [488, 426] on div "Very recent (less than 7 days)" at bounding box center [622, 428] width 345 height 27
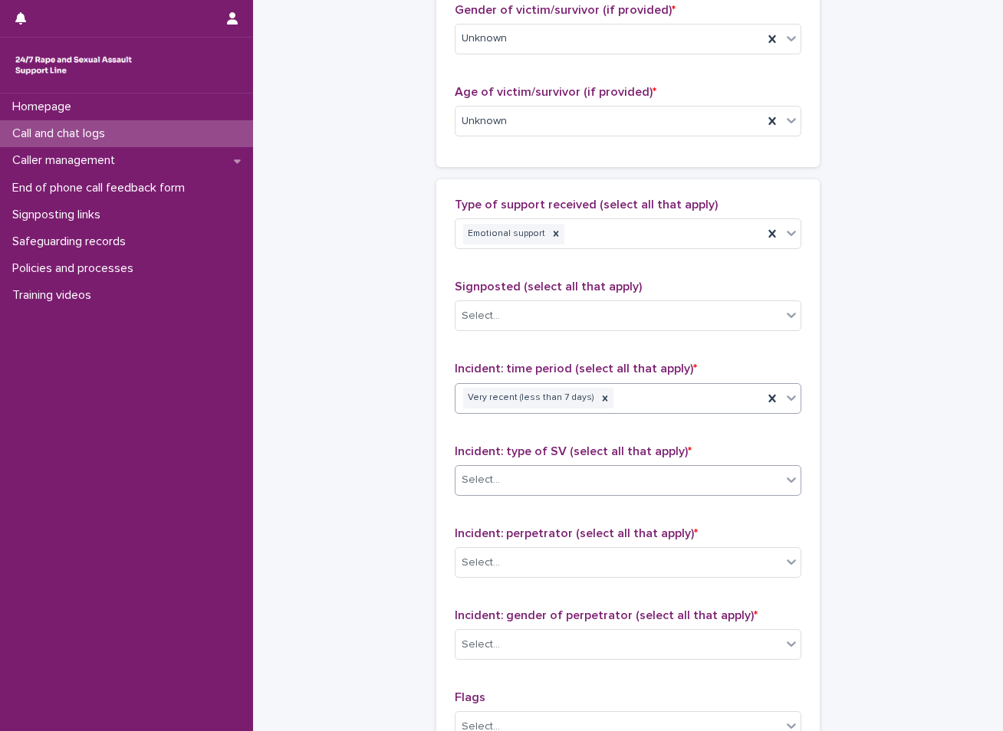
click at [481, 491] on div "Select..." at bounding box center [618, 480] width 326 height 25
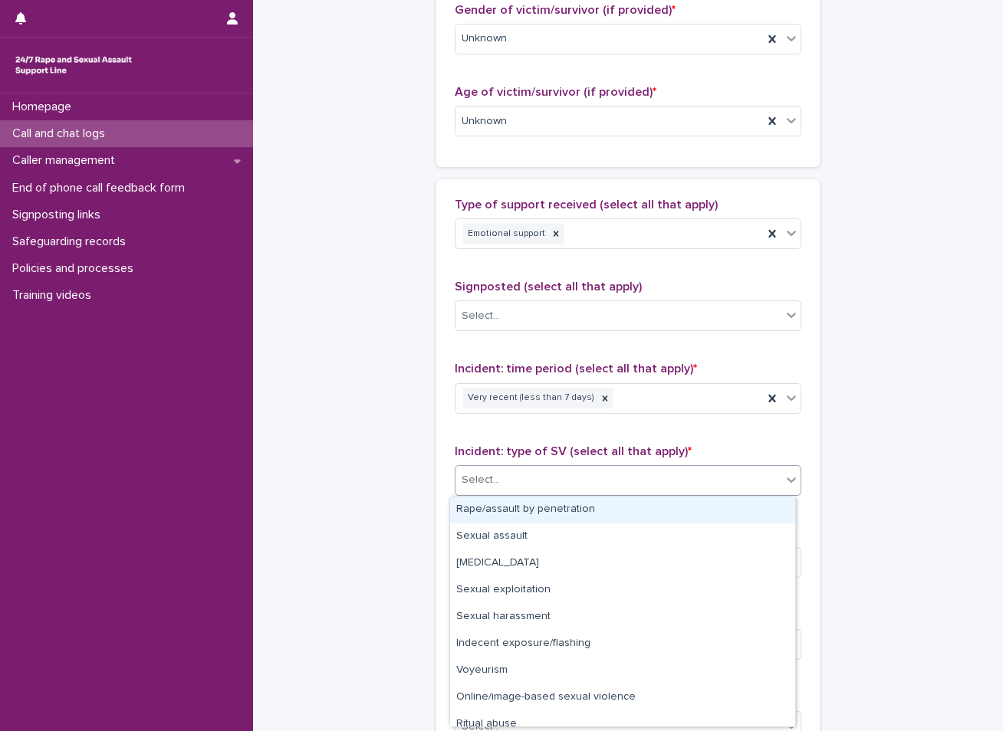
drag, startPoint x: 529, startPoint y: 524, endPoint x: 541, endPoint y: 515, distance: 14.9
click at [541, 515] on div "Rape/assault by penetration" at bounding box center [622, 510] width 345 height 27
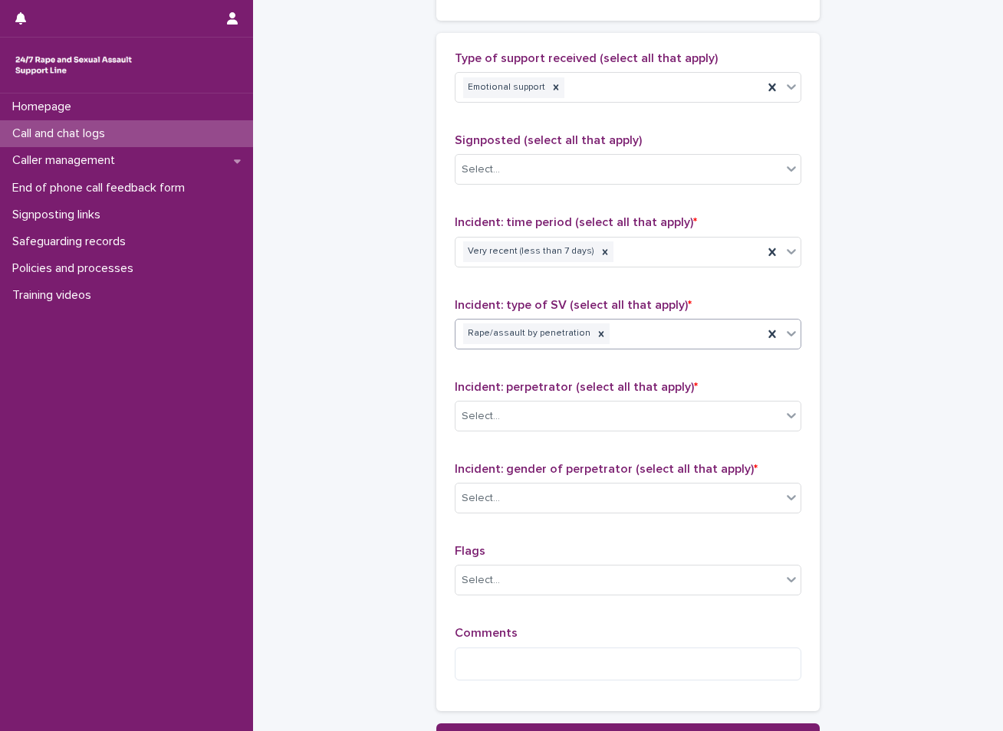
scroll to position [920, 0]
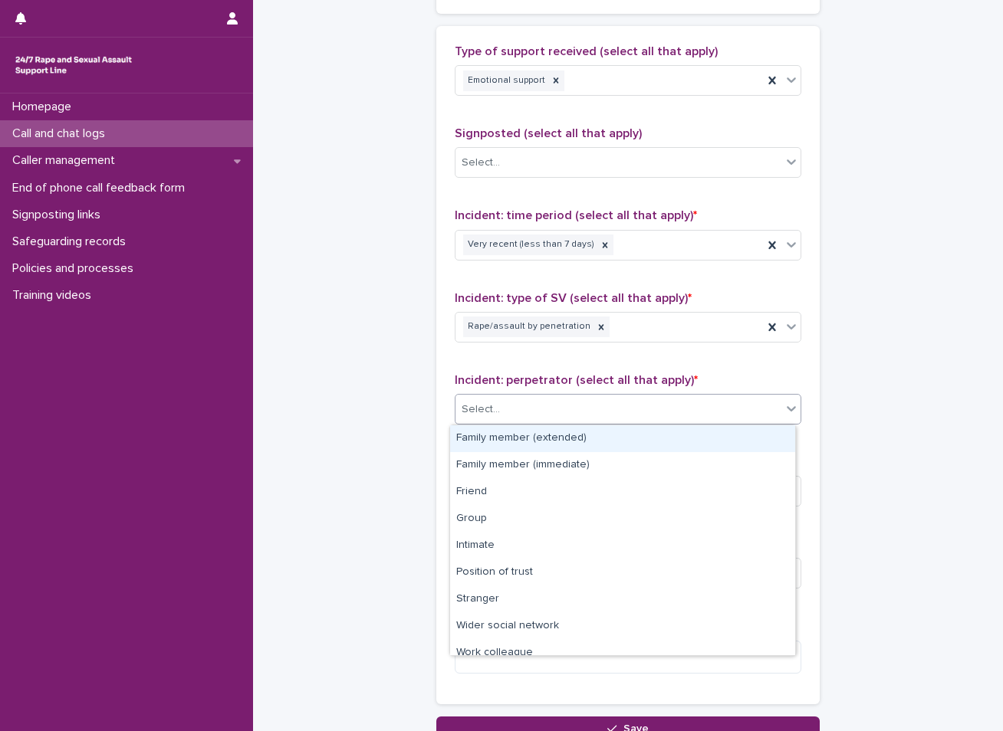
click at [534, 414] on div "Select..." at bounding box center [618, 409] width 326 height 25
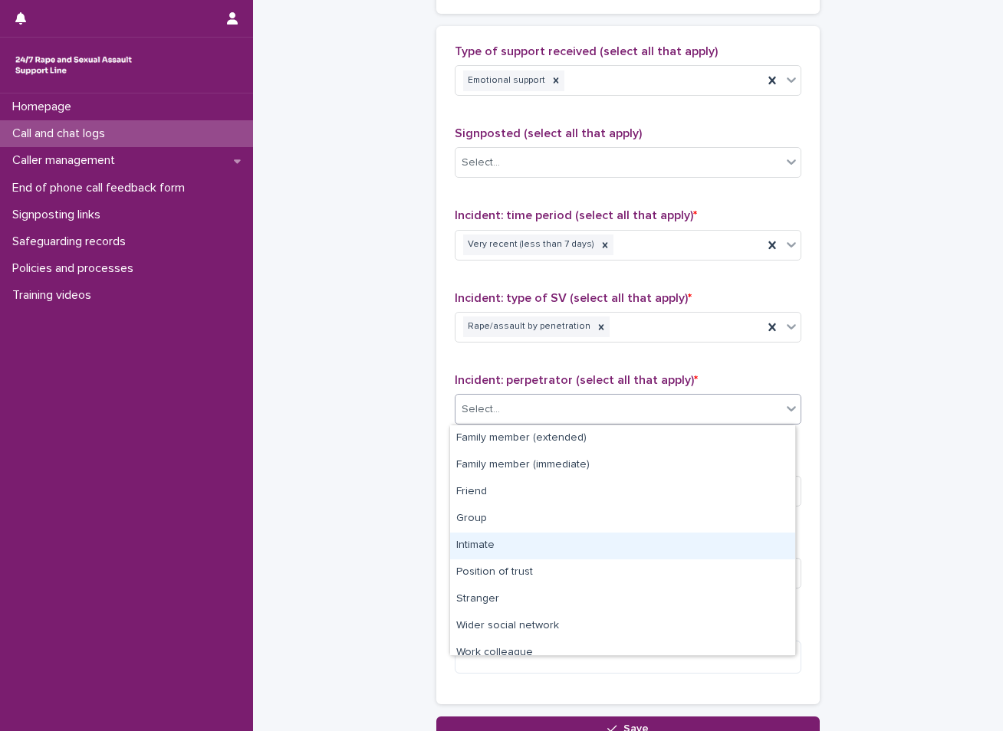
click at [480, 542] on div "Intimate" at bounding box center [622, 546] width 345 height 27
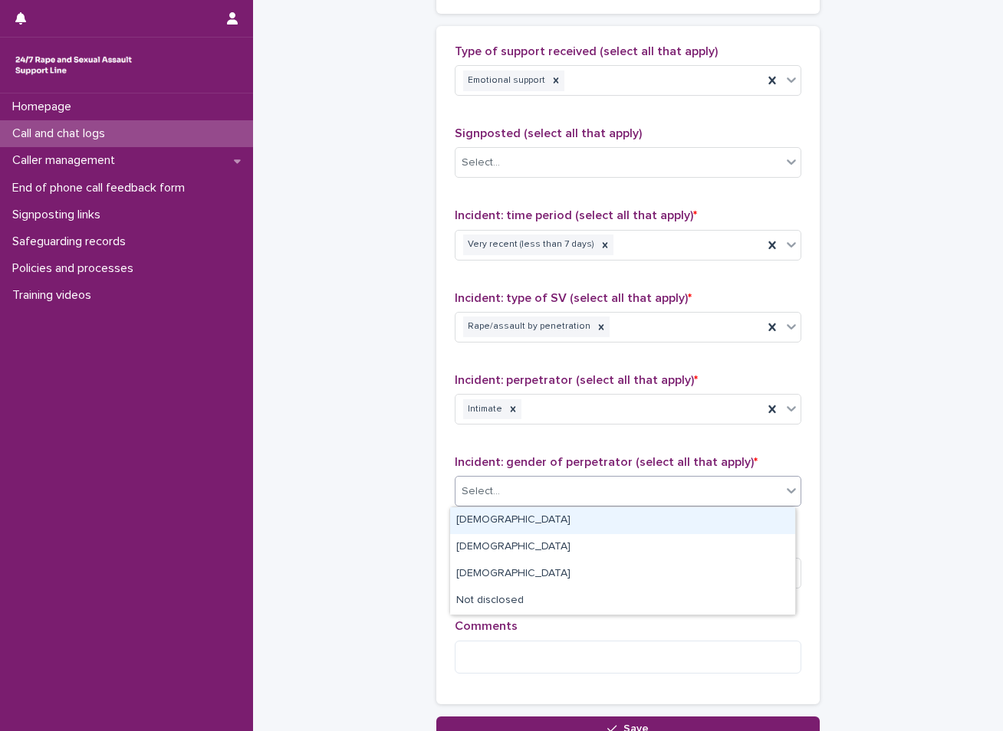
click at [507, 490] on div "Select..." at bounding box center [618, 491] width 326 height 25
click at [484, 515] on div "[DEMOGRAPHIC_DATA]" at bounding box center [622, 520] width 345 height 27
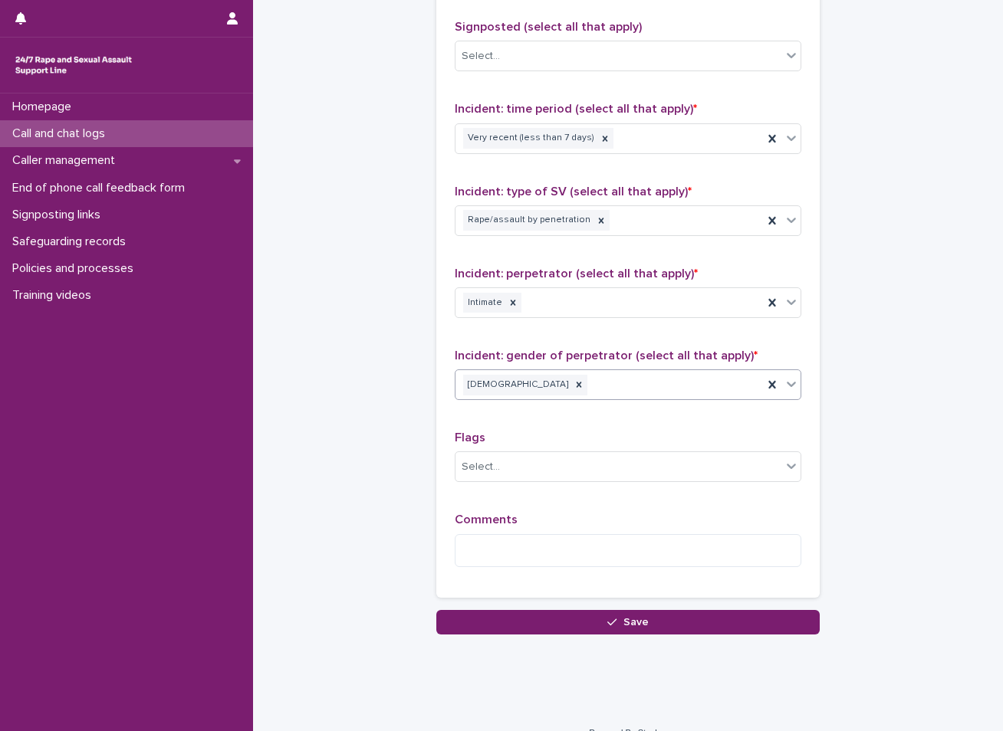
scroll to position [1049, 0]
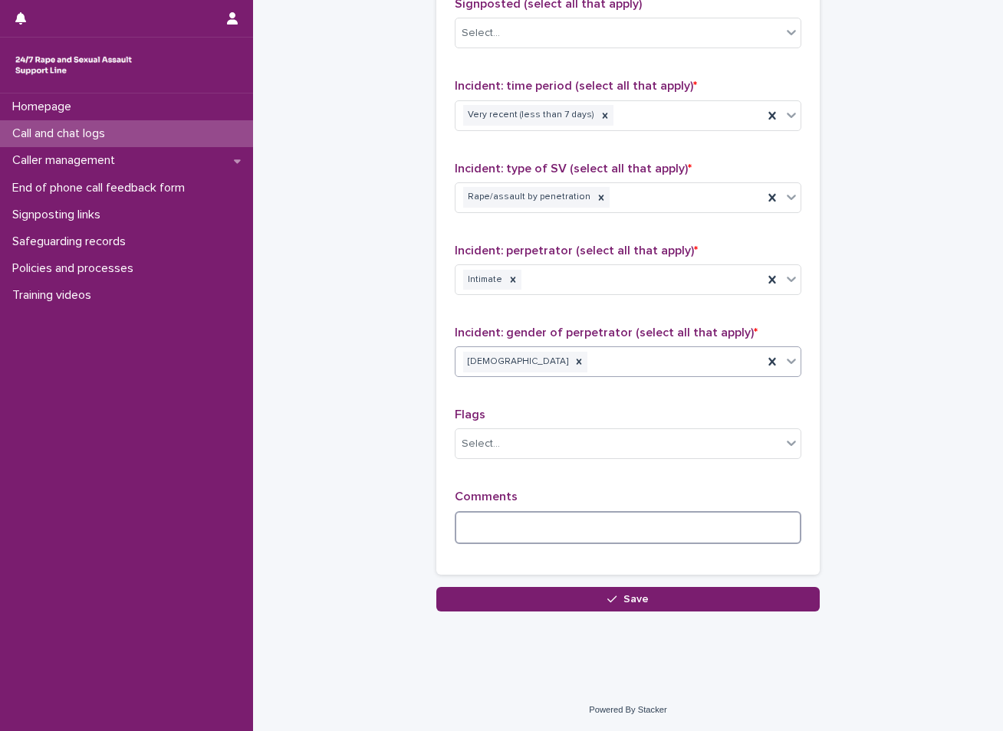
click at [530, 520] on textarea at bounding box center [628, 527] width 346 height 33
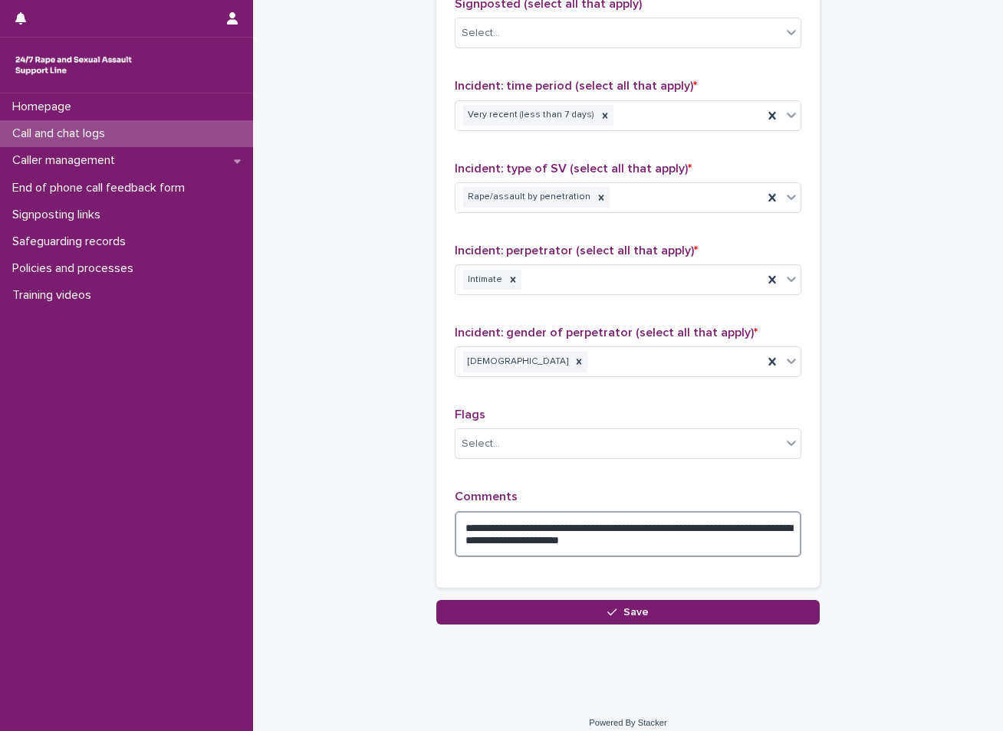
drag, startPoint x: 525, startPoint y: 543, endPoint x: 566, endPoint y: 526, distance: 44.3
click at [527, 543] on textarea "**********" at bounding box center [628, 534] width 346 height 46
click at [710, 543] on textarea "**********" at bounding box center [628, 534] width 346 height 46
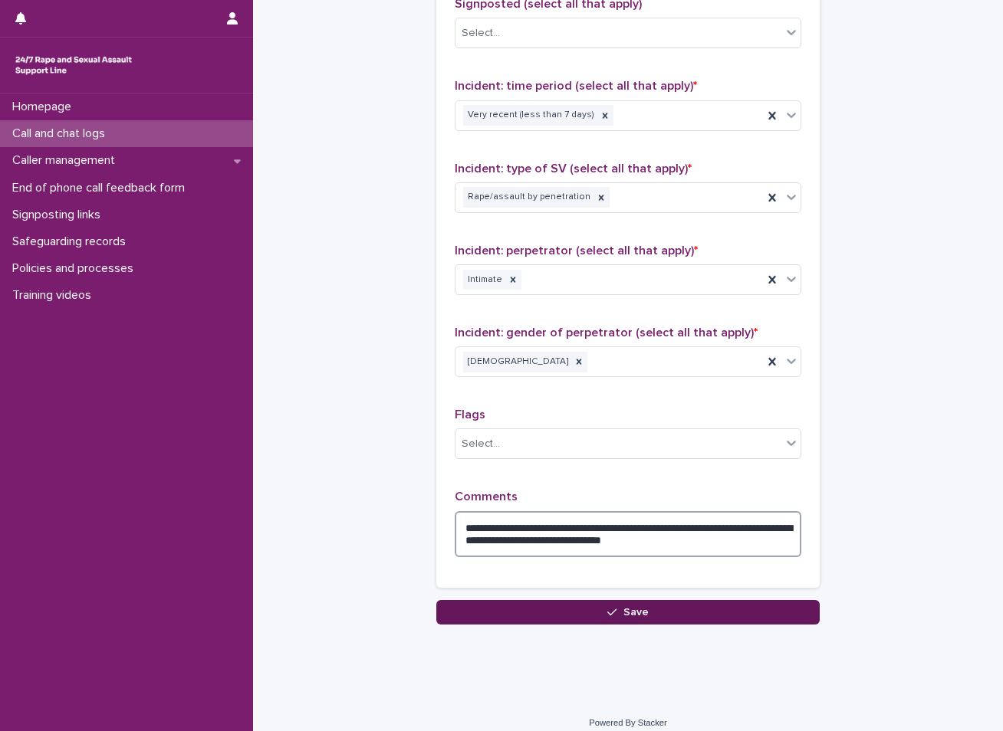
type textarea "**********"
click at [691, 618] on button "Save" at bounding box center [627, 612] width 383 height 25
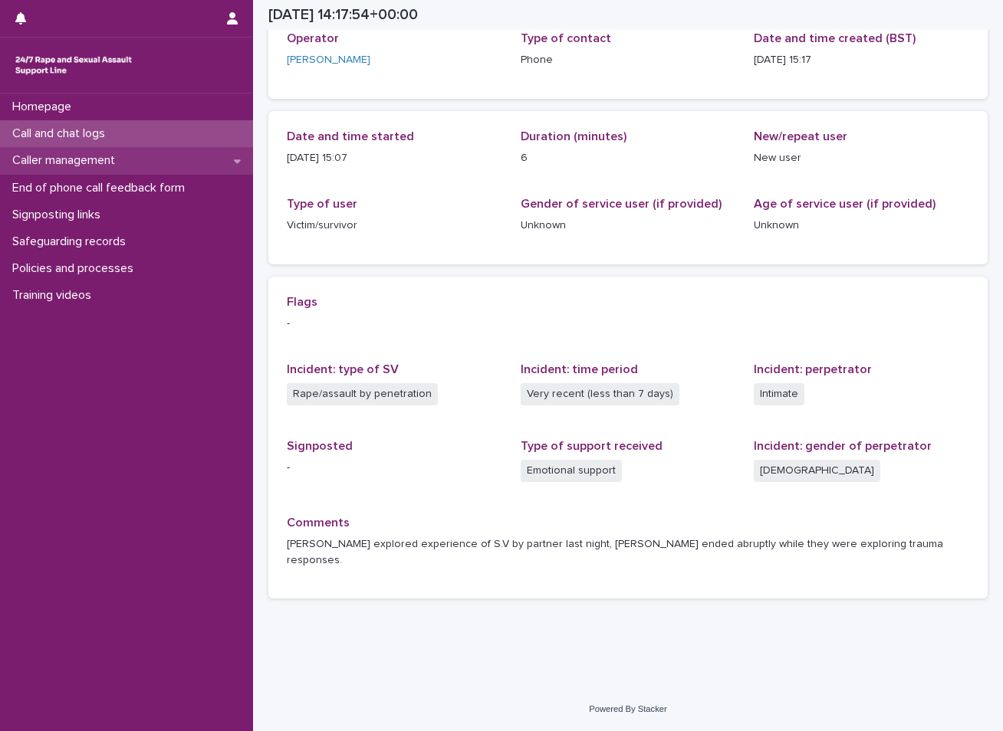
scroll to position [83, 0]
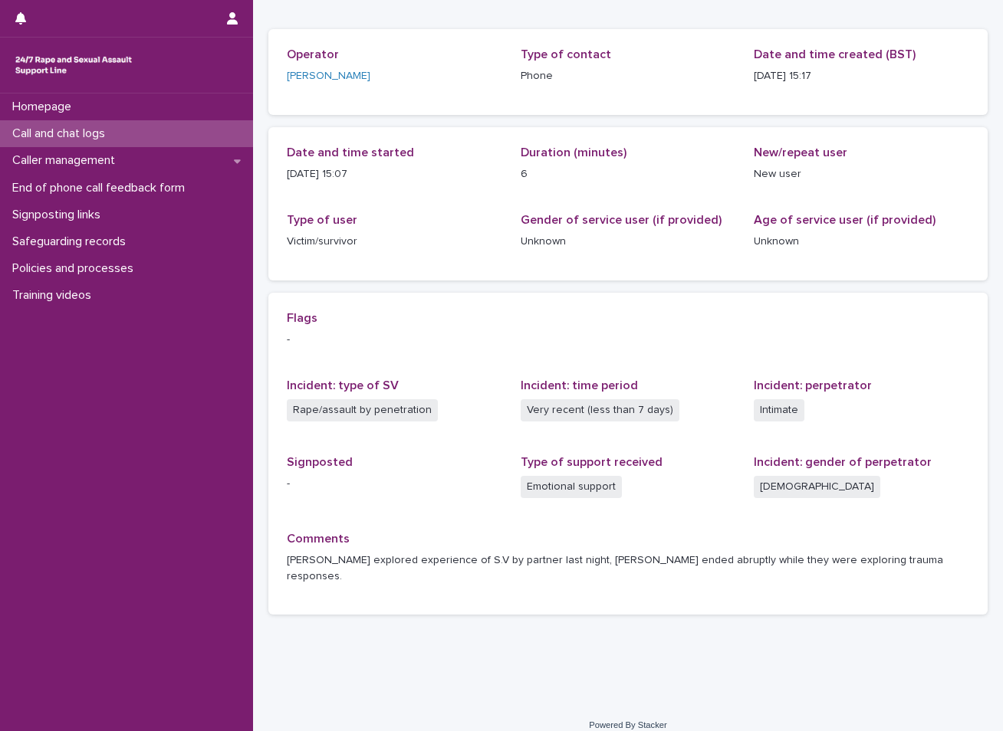
click at [159, 138] on div "Call and chat logs" at bounding box center [126, 133] width 253 height 27
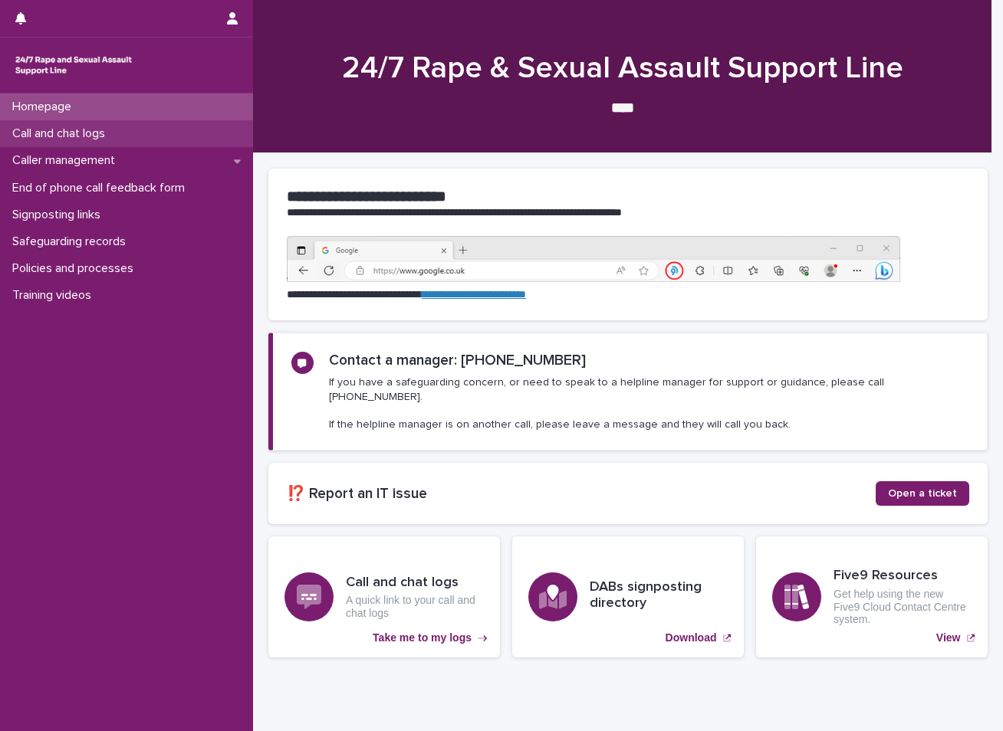
click at [55, 134] on p "Call and chat logs" at bounding box center [61, 133] width 111 height 15
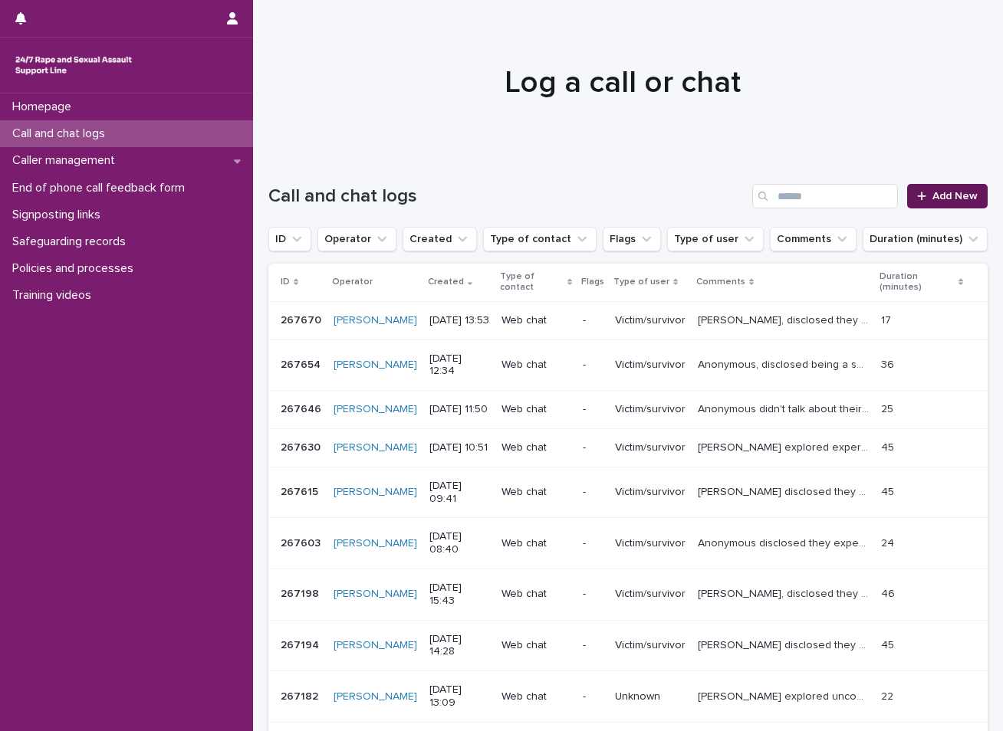
click at [953, 195] on span "Add New" at bounding box center [954, 196] width 45 height 11
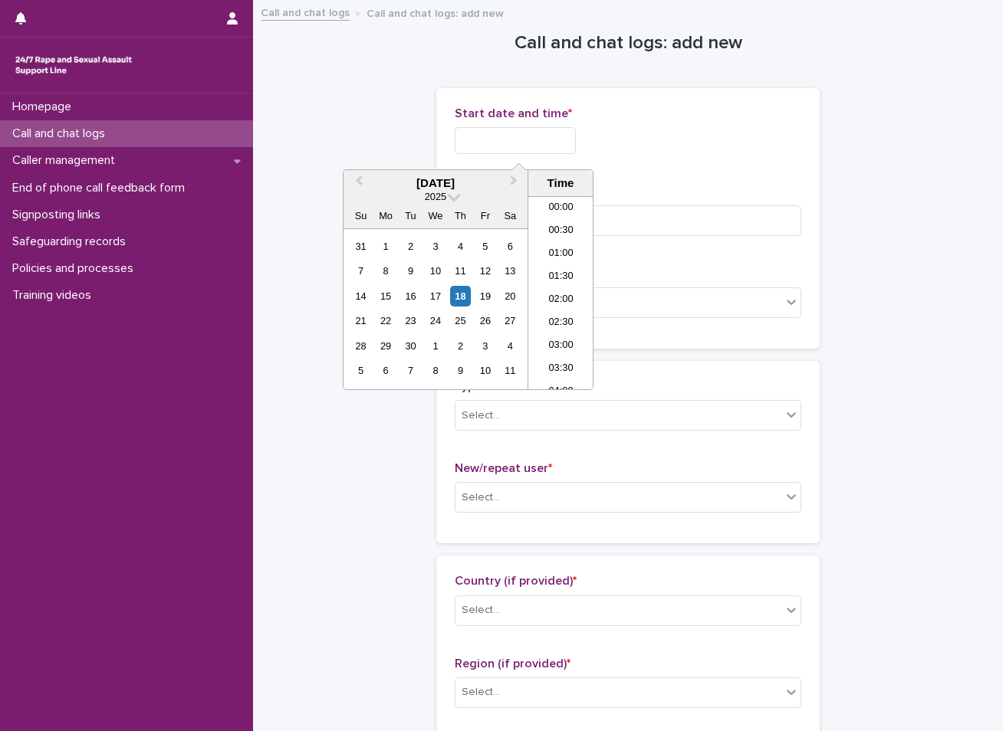
click at [530, 136] on input "text" at bounding box center [515, 140] width 121 height 27
click at [465, 297] on div "18" at bounding box center [460, 296] width 21 height 21
click at [555, 271] on li "13:30" at bounding box center [560, 269] width 65 height 23
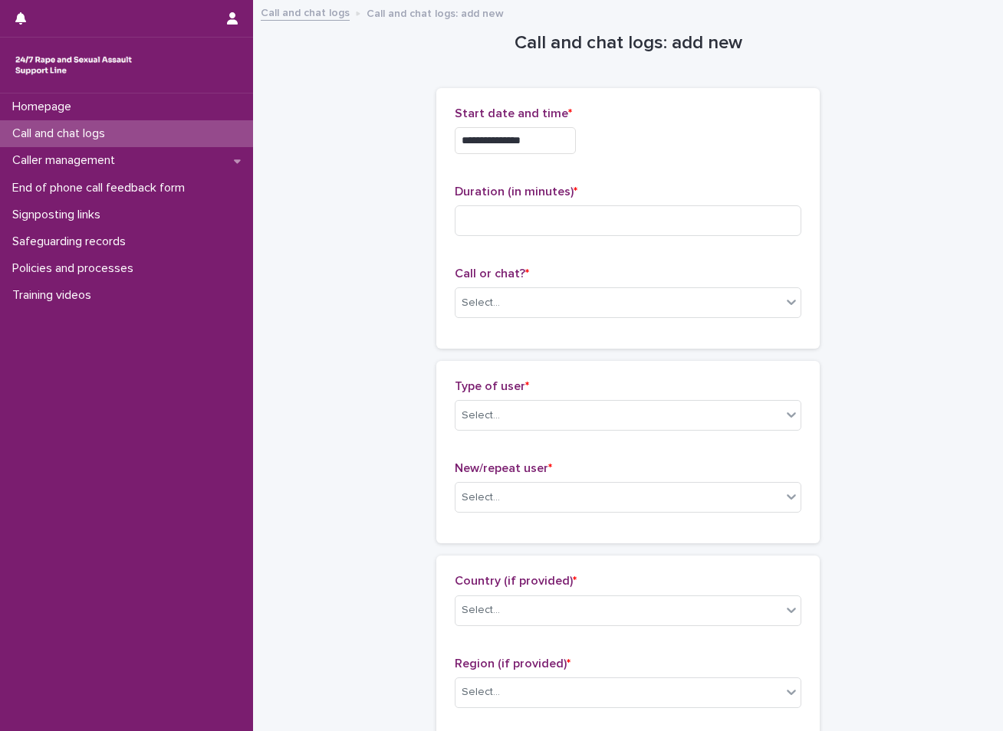
click at [532, 140] on input "**********" at bounding box center [515, 140] width 121 height 27
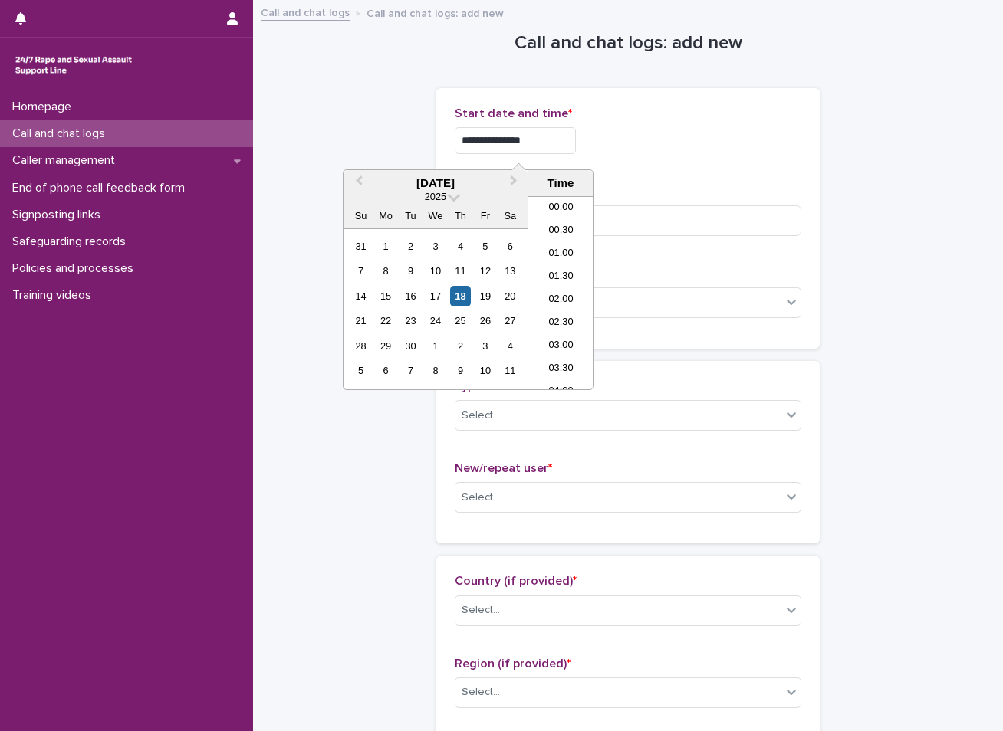
scroll to position [537, 0]
click at [564, 307] on li "14:00" at bounding box center [560, 315] width 65 height 23
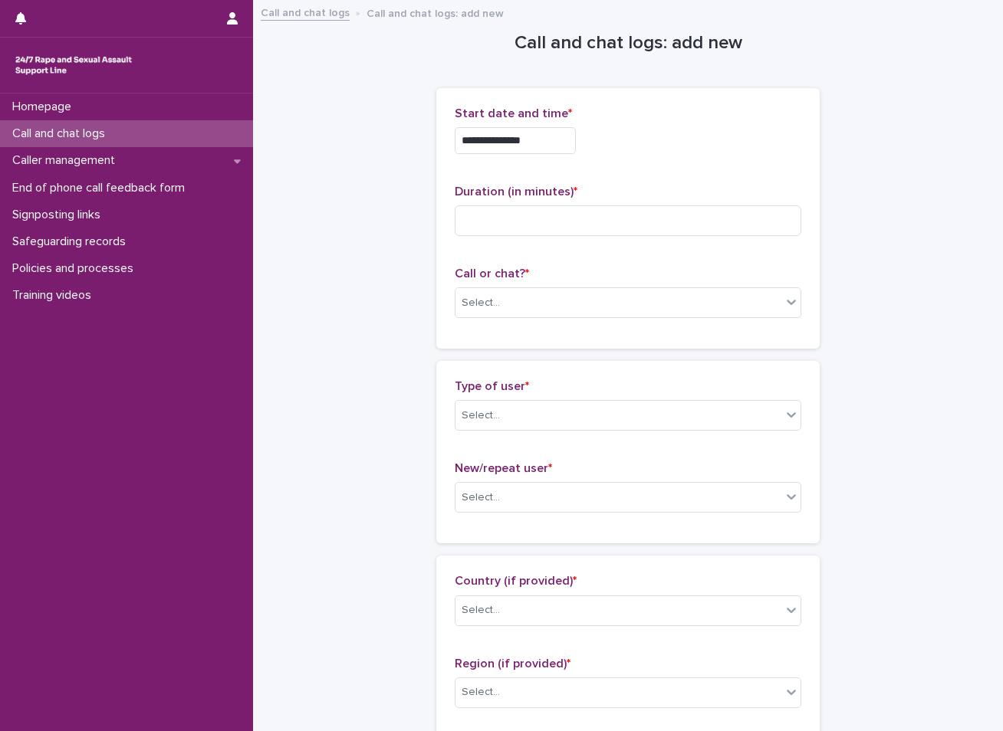
click at [540, 142] on input "**********" at bounding box center [515, 140] width 121 height 27
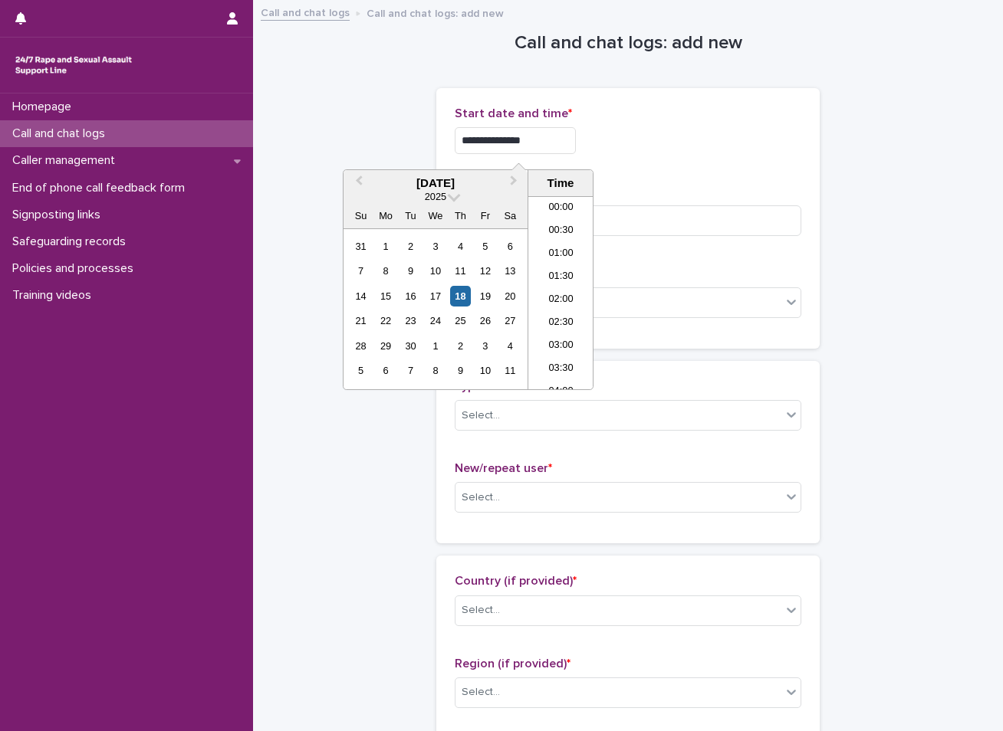
scroll to position [560, 0]
type input "**********"
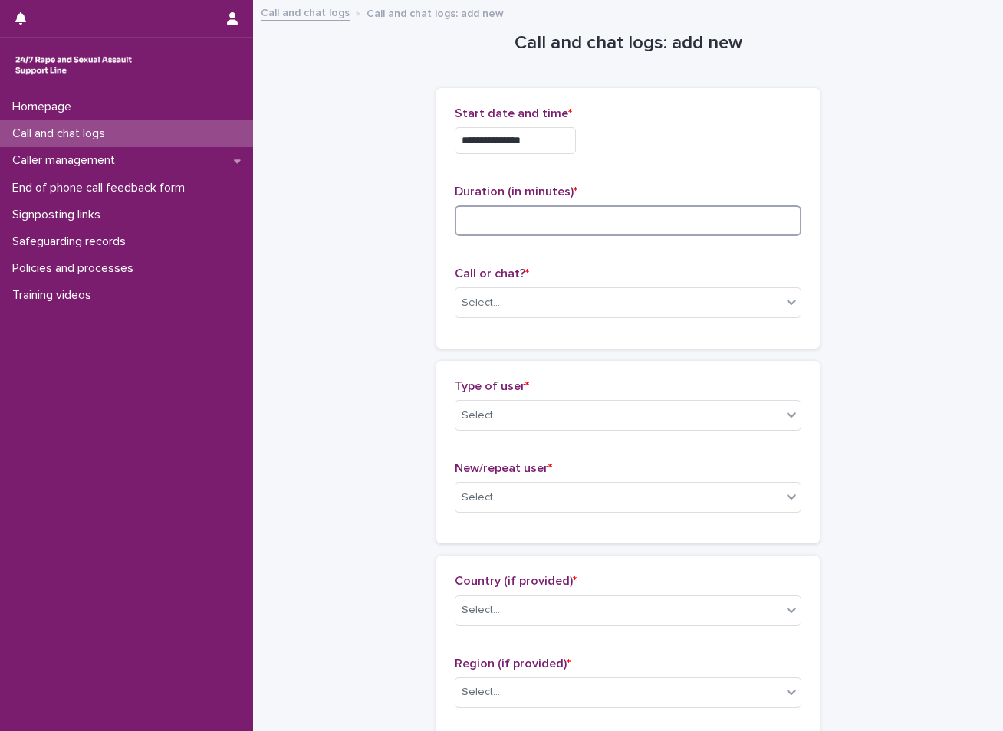
click at [536, 229] on input at bounding box center [628, 220] width 346 height 31
type input "**"
click at [501, 295] on div at bounding box center [502, 303] width 2 height 16
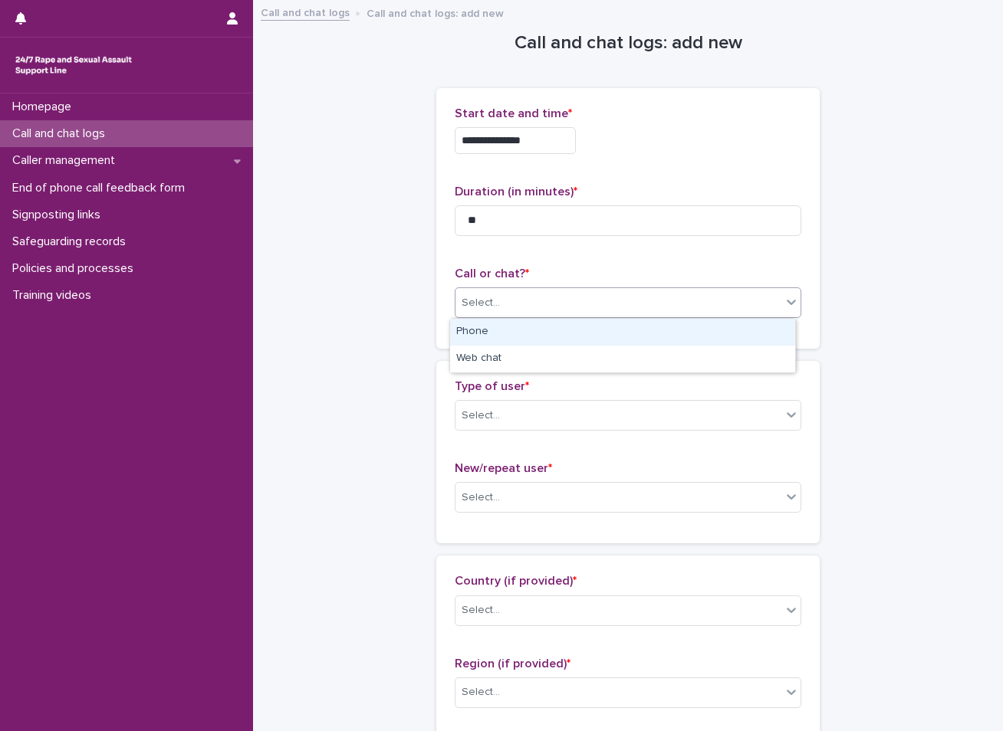
click at [484, 337] on div "Phone" at bounding box center [622, 332] width 345 height 27
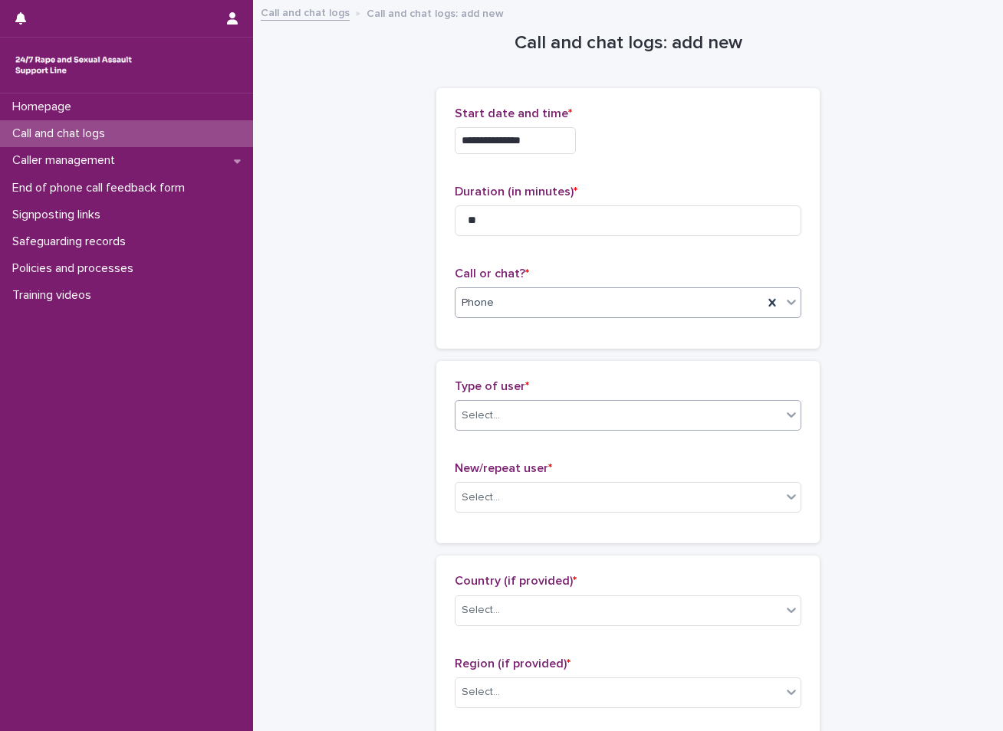
click at [482, 413] on div "Select..." at bounding box center [480, 416] width 38 height 16
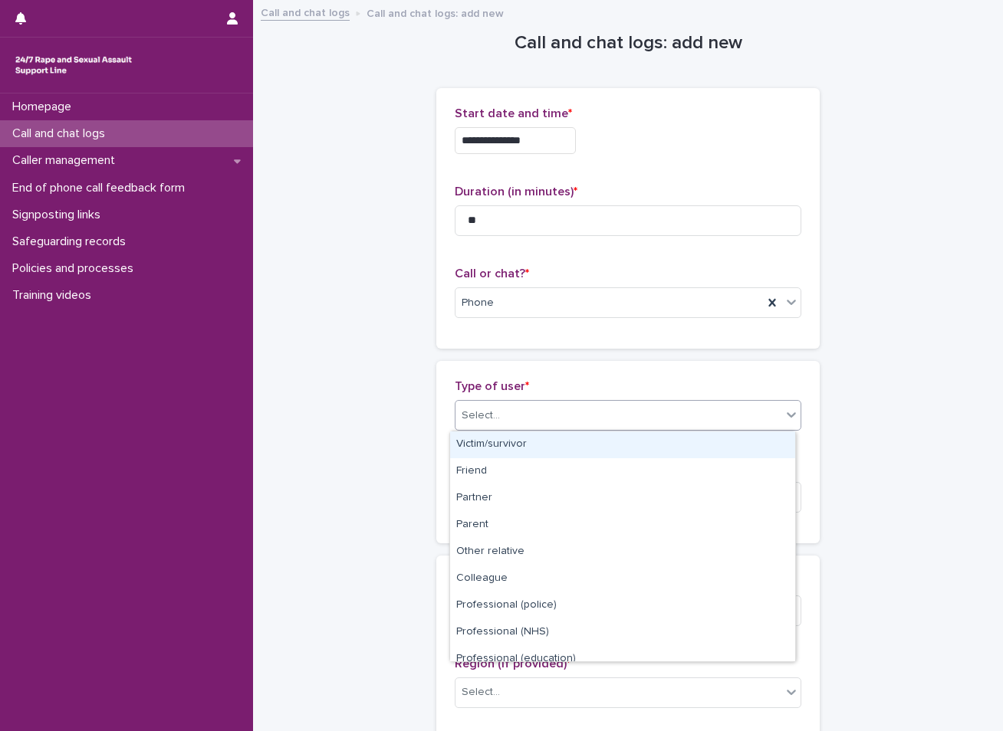
click at [485, 437] on div "Victim/survivor" at bounding box center [622, 445] width 345 height 27
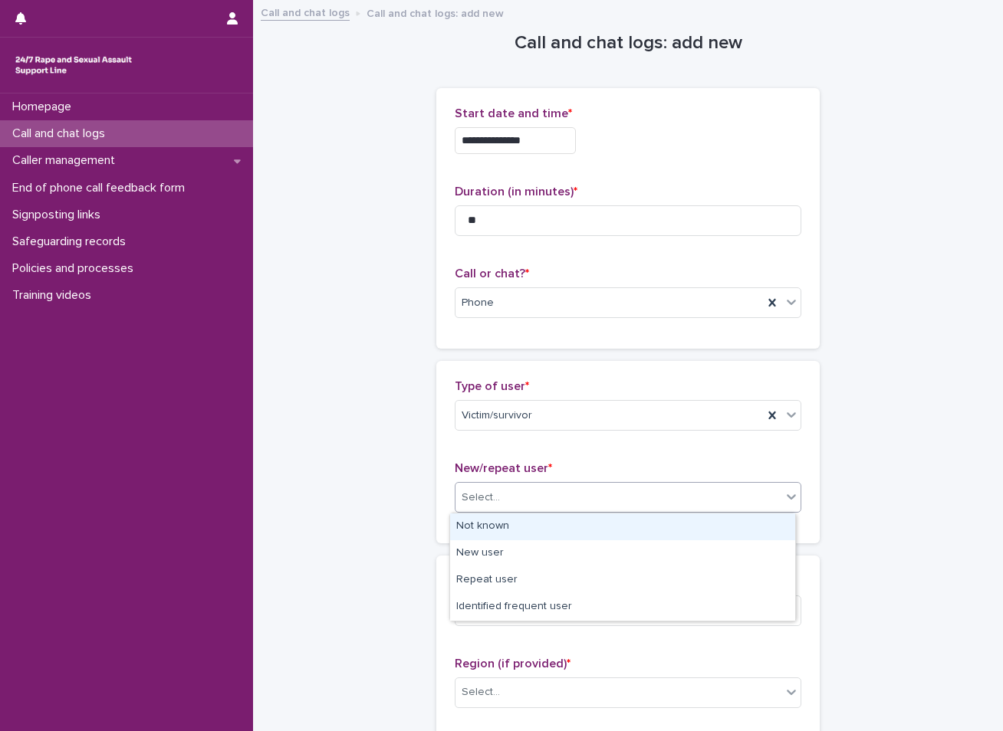
click at [485, 493] on div "Select..." at bounding box center [480, 498] width 38 height 16
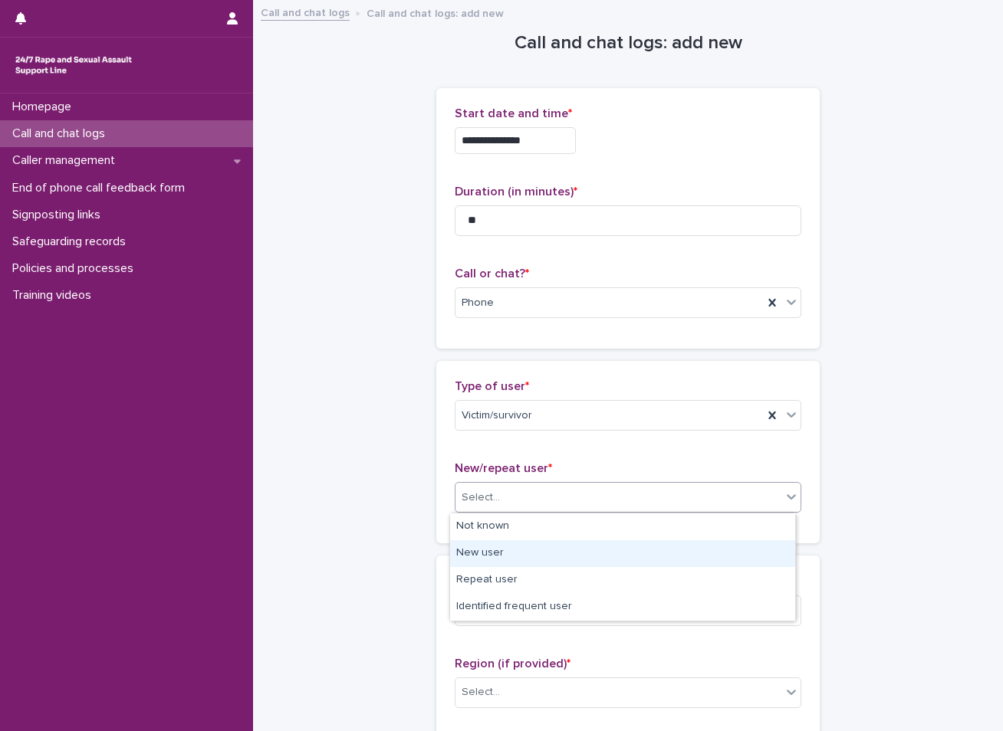
click at [501, 554] on div "New user" at bounding box center [622, 553] width 345 height 27
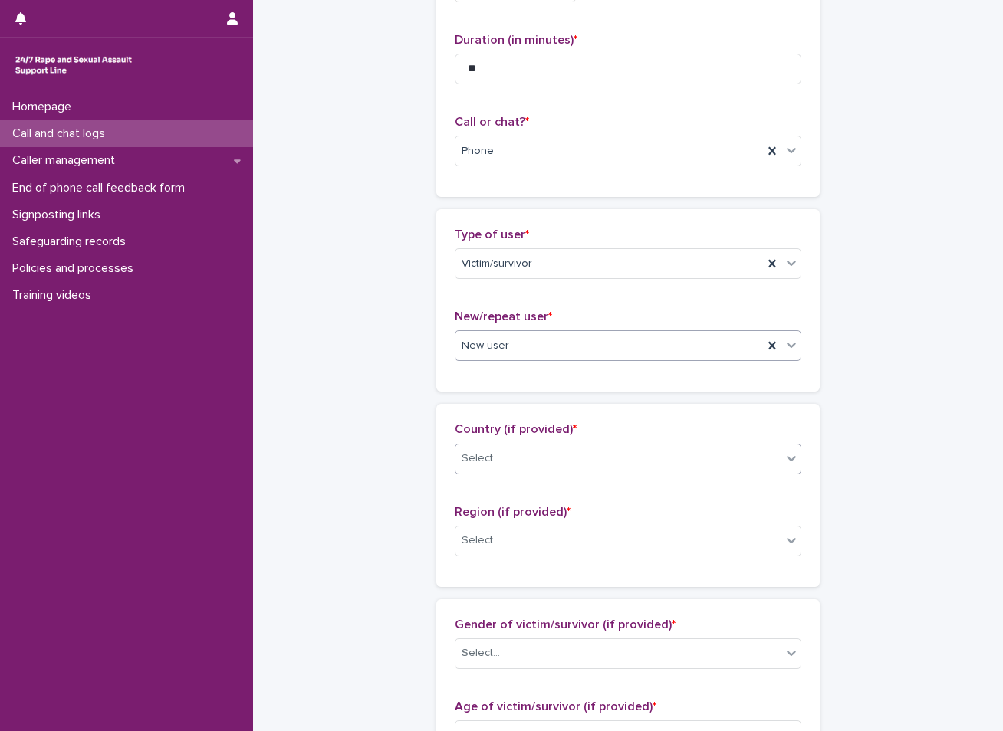
scroll to position [153, 0]
click at [491, 455] on div "Select..." at bounding box center [480, 457] width 38 height 16
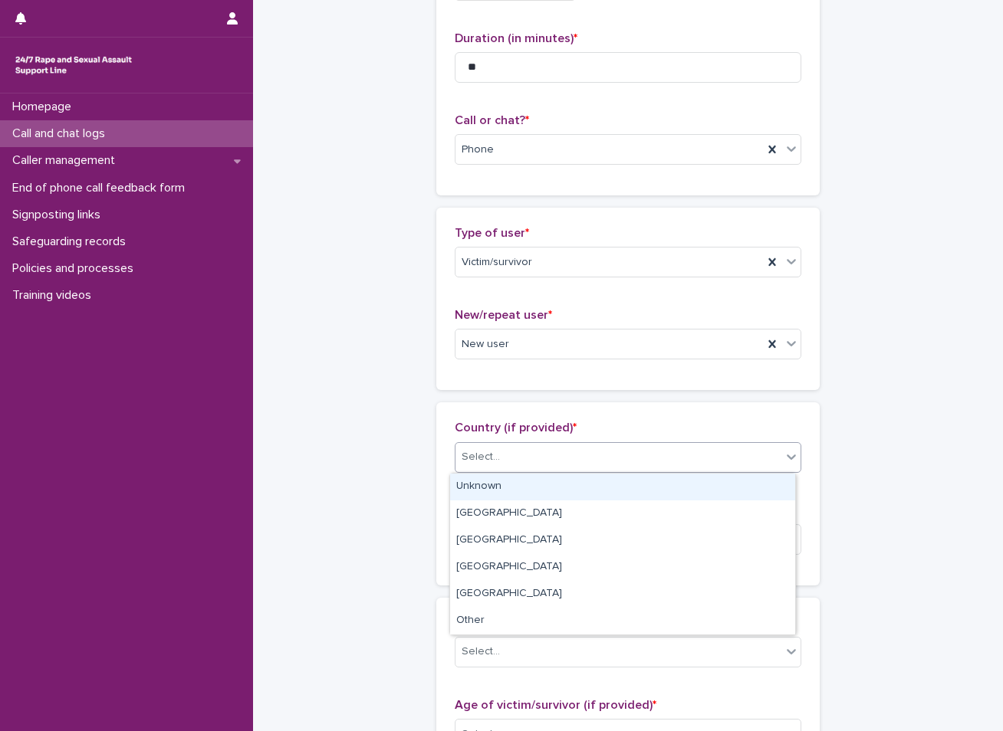
click at [489, 484] on div "Unknown" at bounding box center [622, 487] width 345 height 27
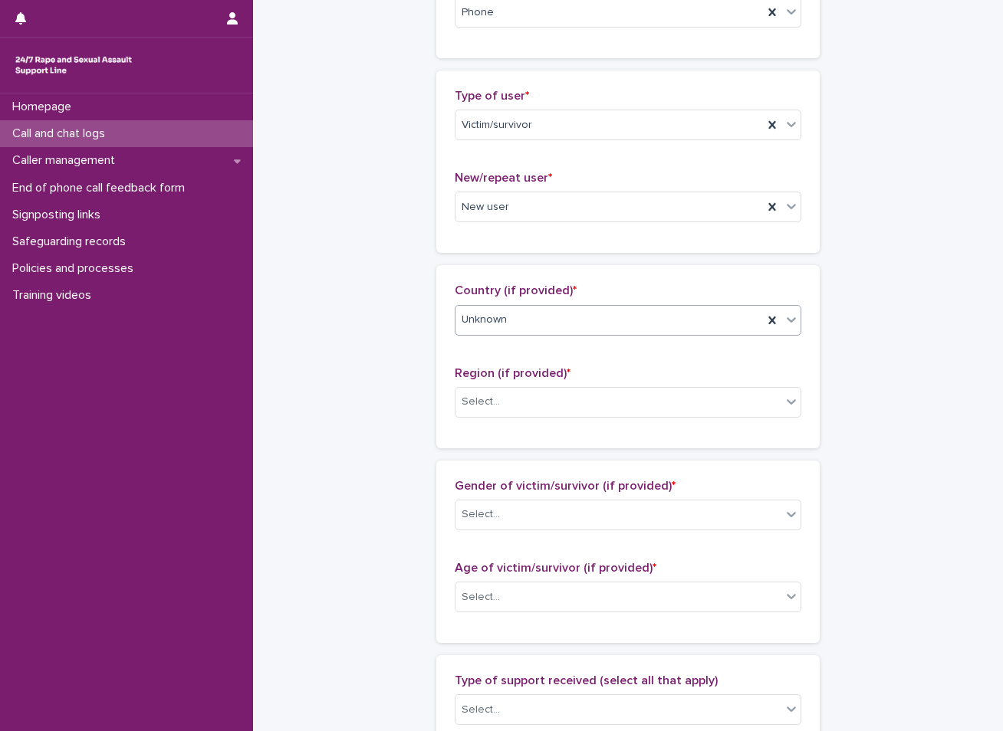
scroll to position [307, 0]
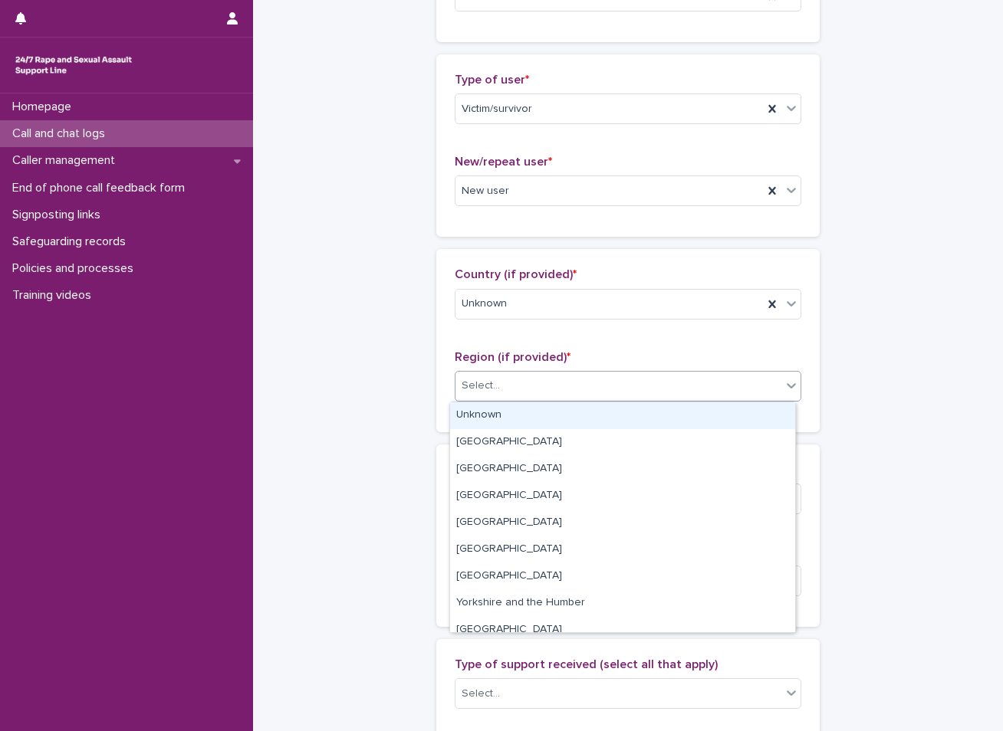
click at [497, 386] on div "Select..." at bounding box center [618, 385] width 326 height 25
click at [487, 408] on div "Unknown" at bounding box center [622, 415] width 345 height 27
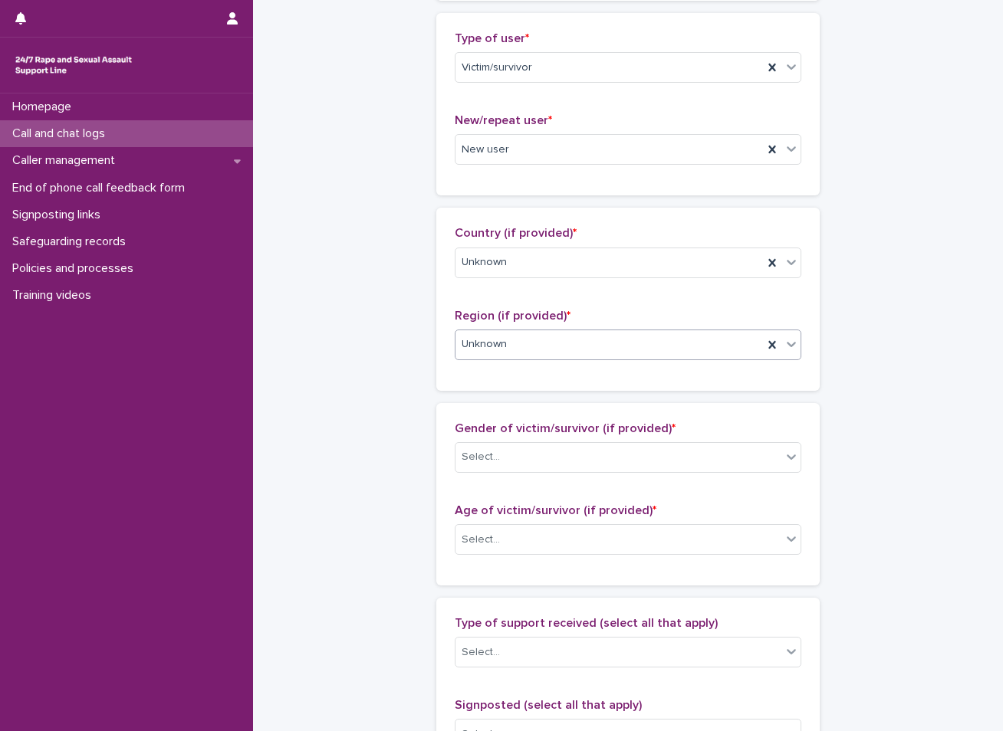
scroll to position [383, 0]
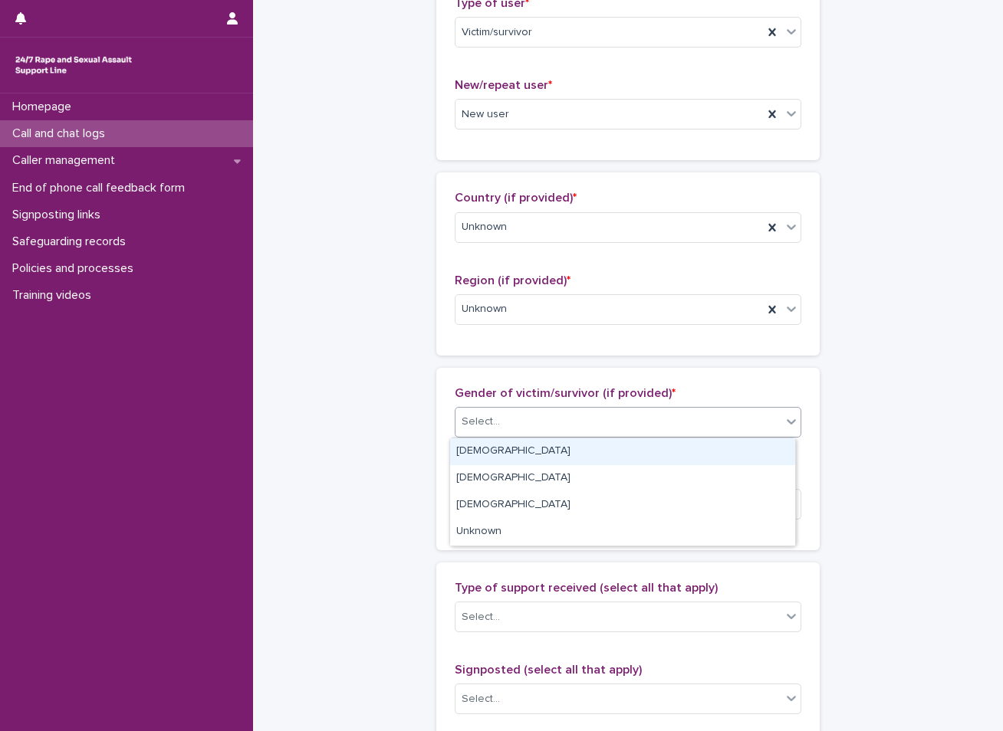
click at [490, 408] on div "Select..." at bounding box center [628, 422] width 346 height 31
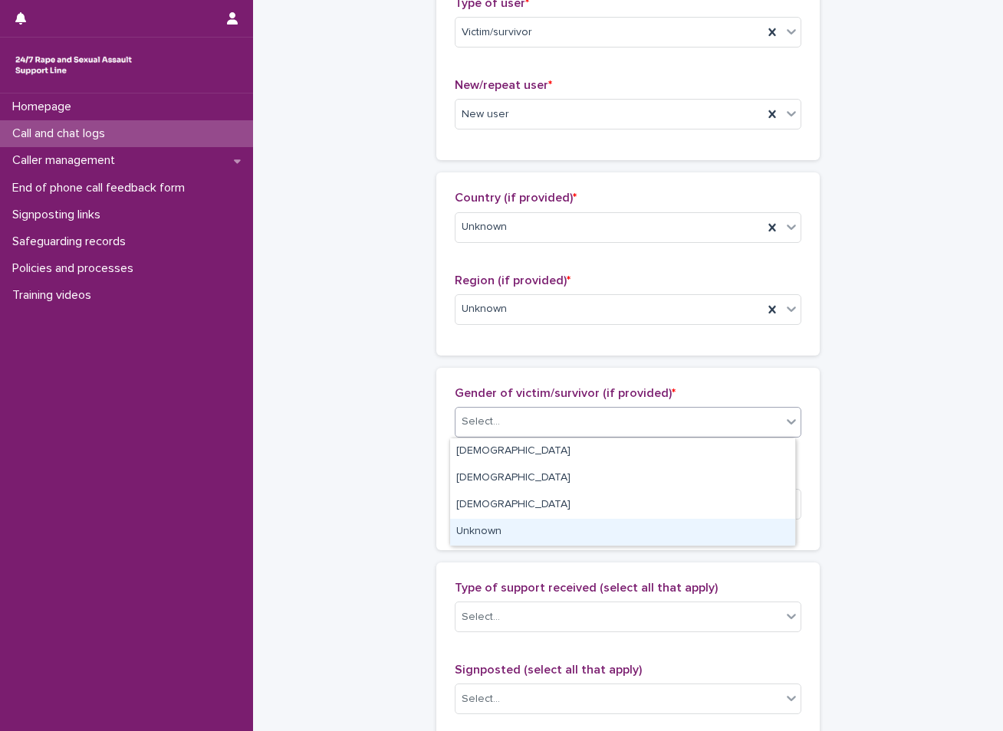
click at [497, 528] on div "Unknown" at bounding box center [622, 532] width 345 height 27
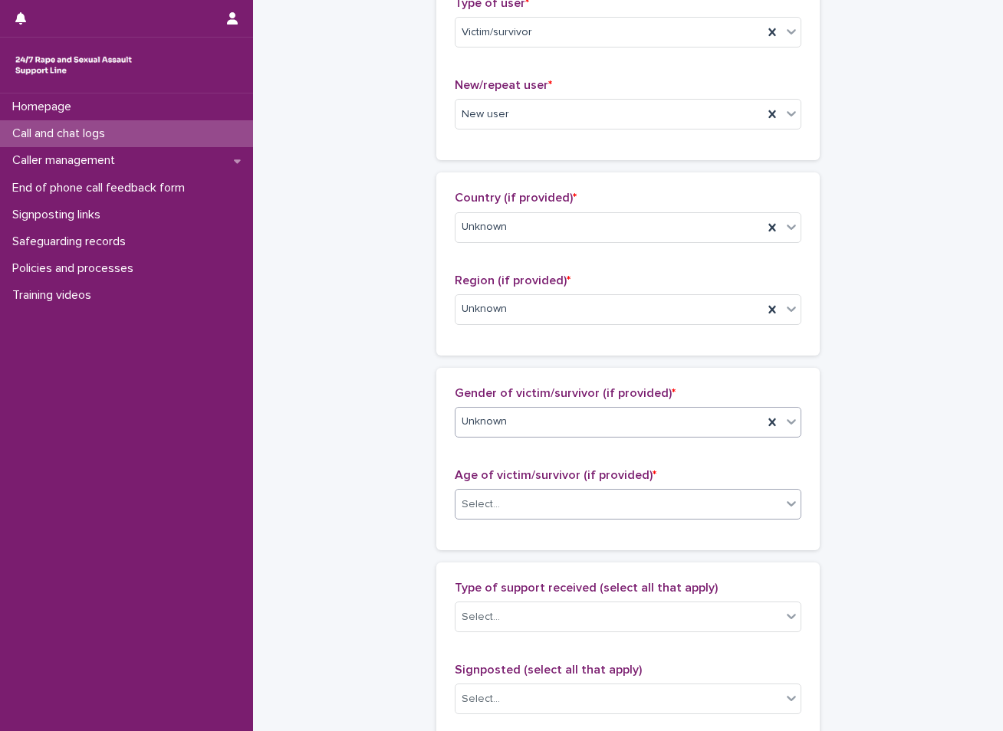
click at [496, 491] on div "Select..." at bounding box center [628, 504] width 346 height 31
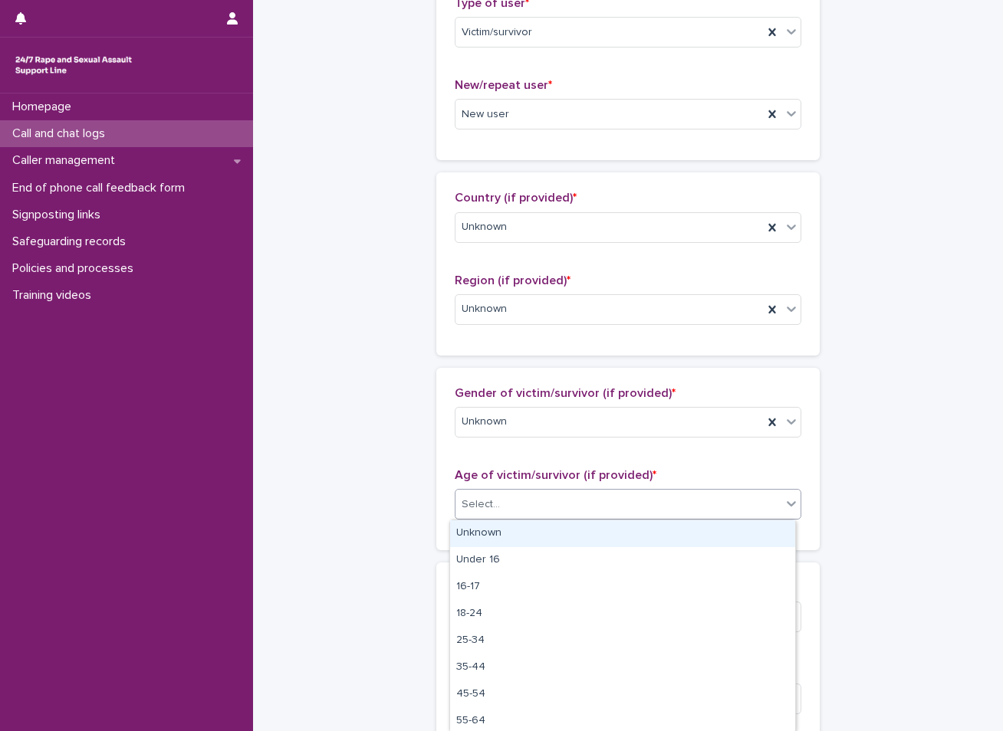
click at [491, 530] on div "Unknown" at bounding box center [622, 533] width 345 height 27
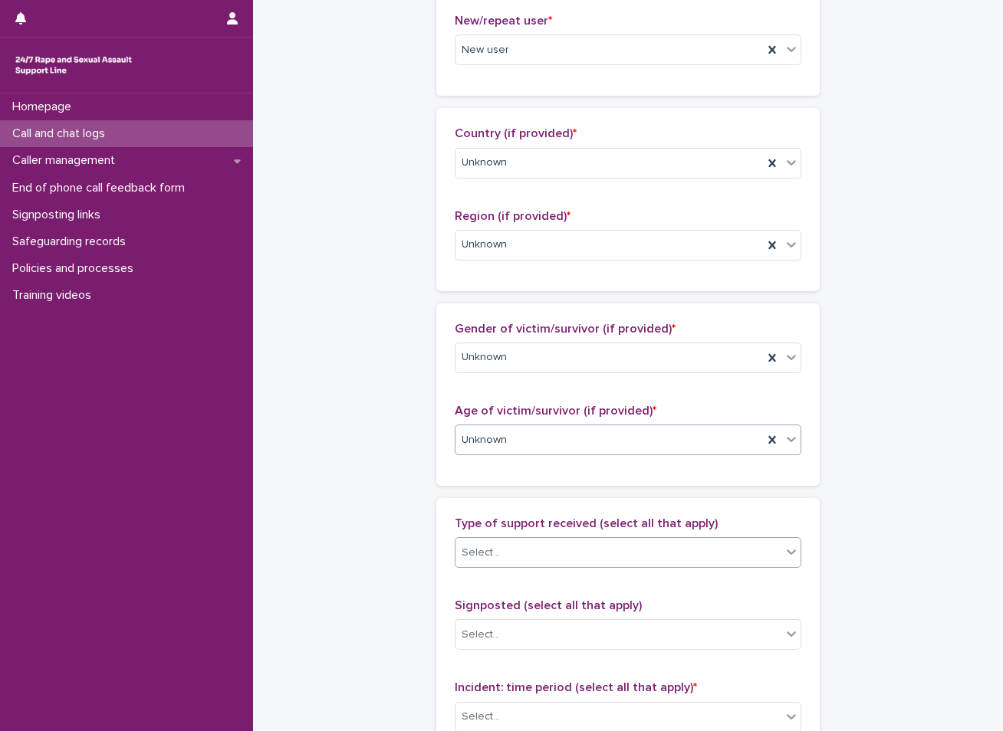
scroll to position [537, 0]
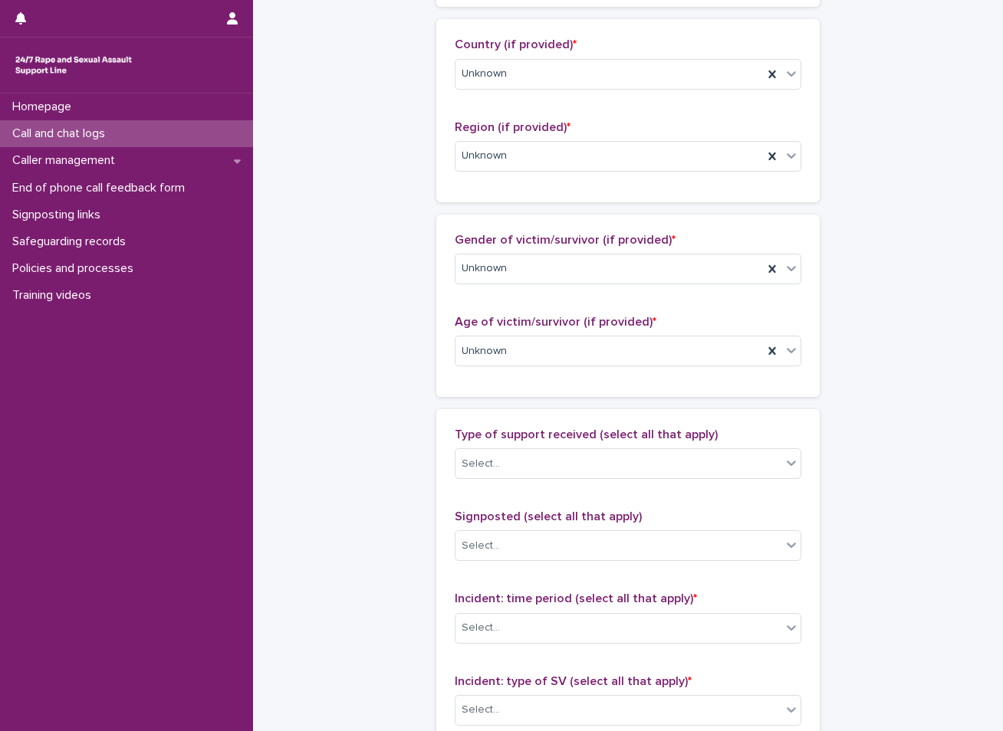
click at [491, 448] on div "Type of support received (select all that apply) Select..." at bounding box center [628, 460] width 346 height 64
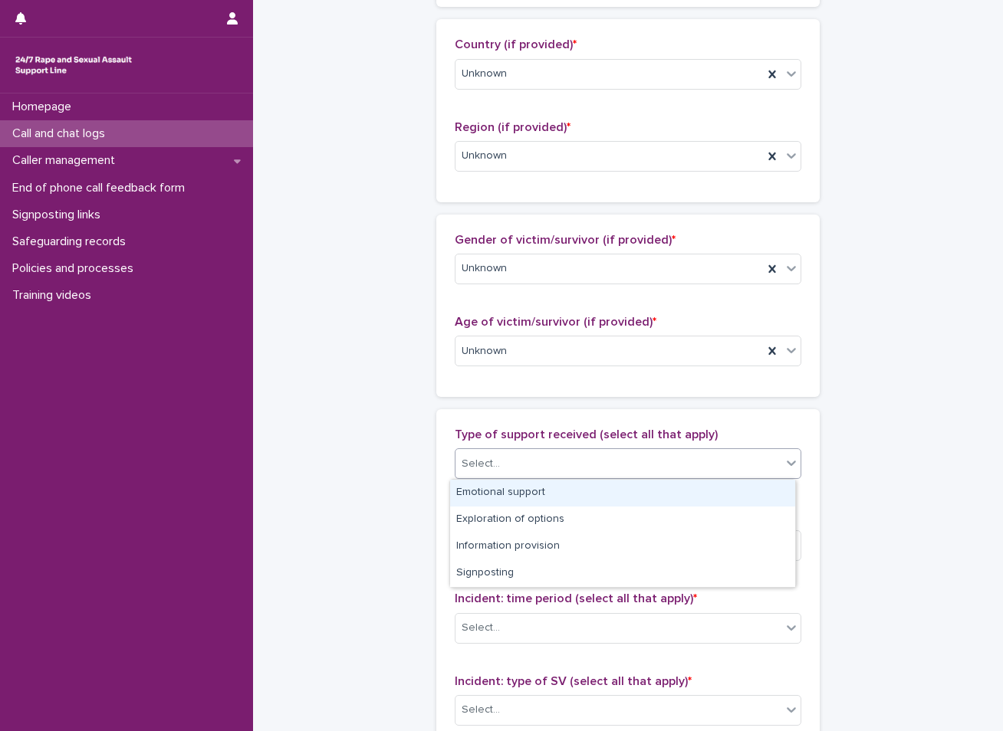
click at [489, 458] on div "Select..." at bounding box center [480, 464] width 38 height 16
click at [489, 491] on div "Emotional support" at bounding box center [622, 493] width 345 height 27
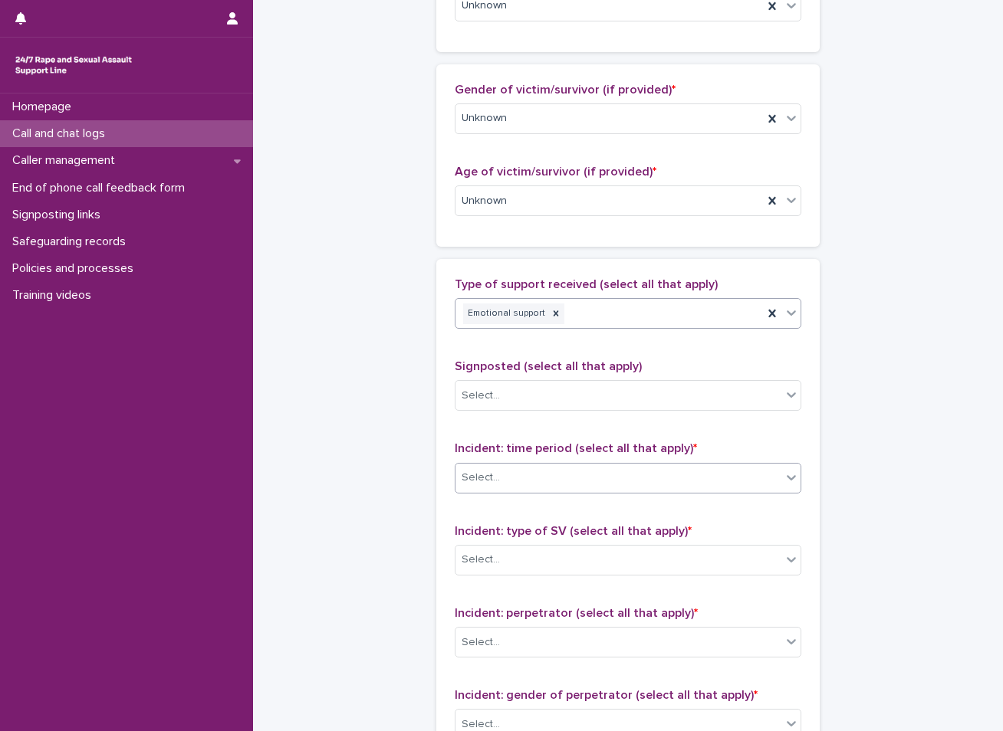
scroll to position [690, 0]
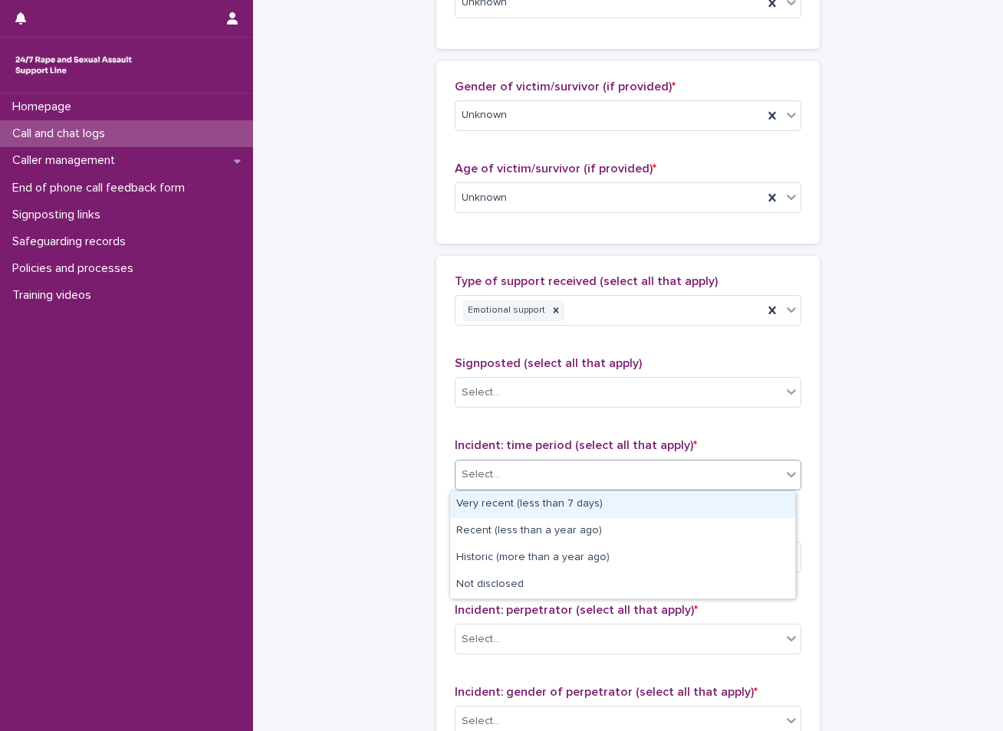
click at [507, 473] on div "Select..." at bounding box center [618, 474] width 326 height 25
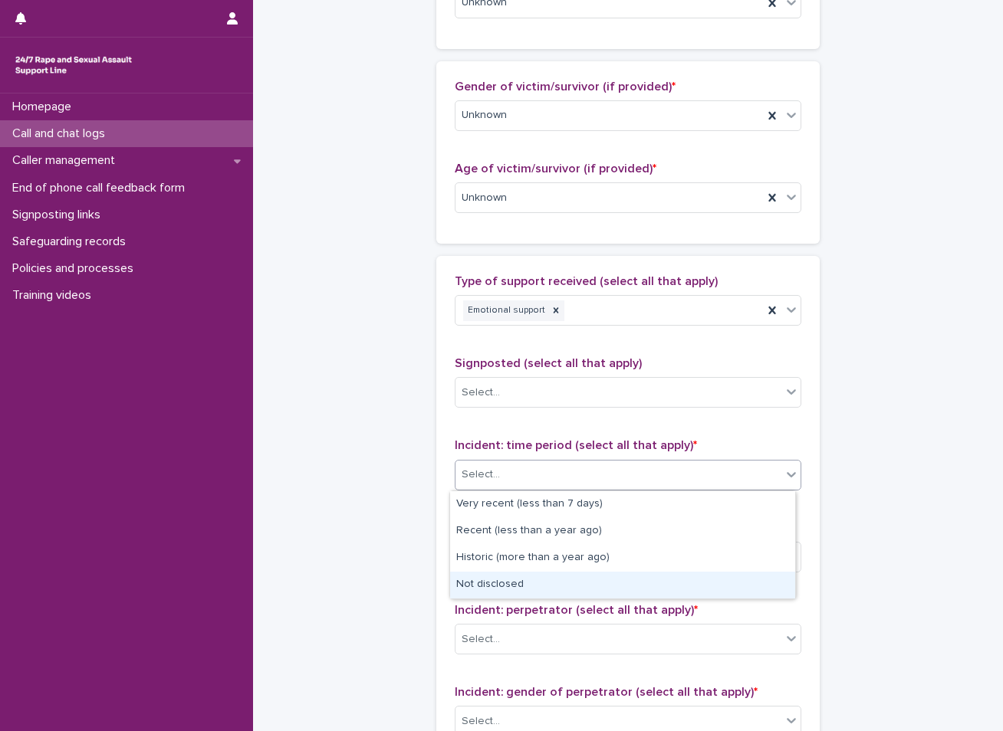
click at [499, 585] on div "Not disclosed" at bounding box center [622, 585] width 345 height 27
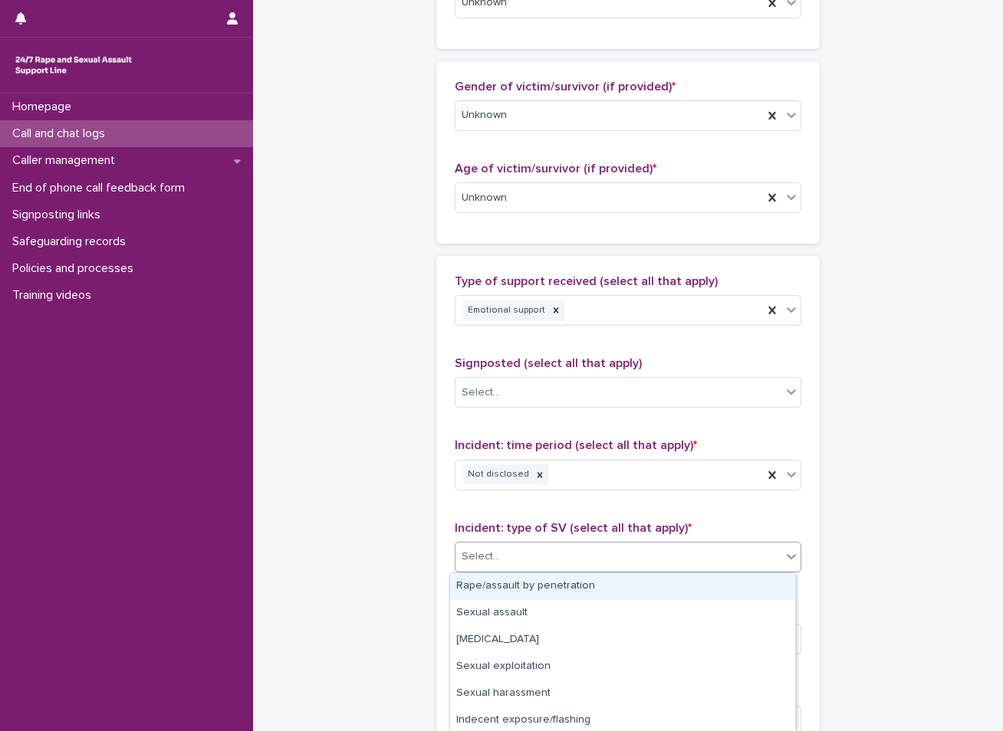
click at [491, 550] on div "Select..." at bounding box center [480, 557] width 38 height 16
click at [512, 590] on div "Rape/assault by penetration" at bounding box center [622, 586] width 345 height 27
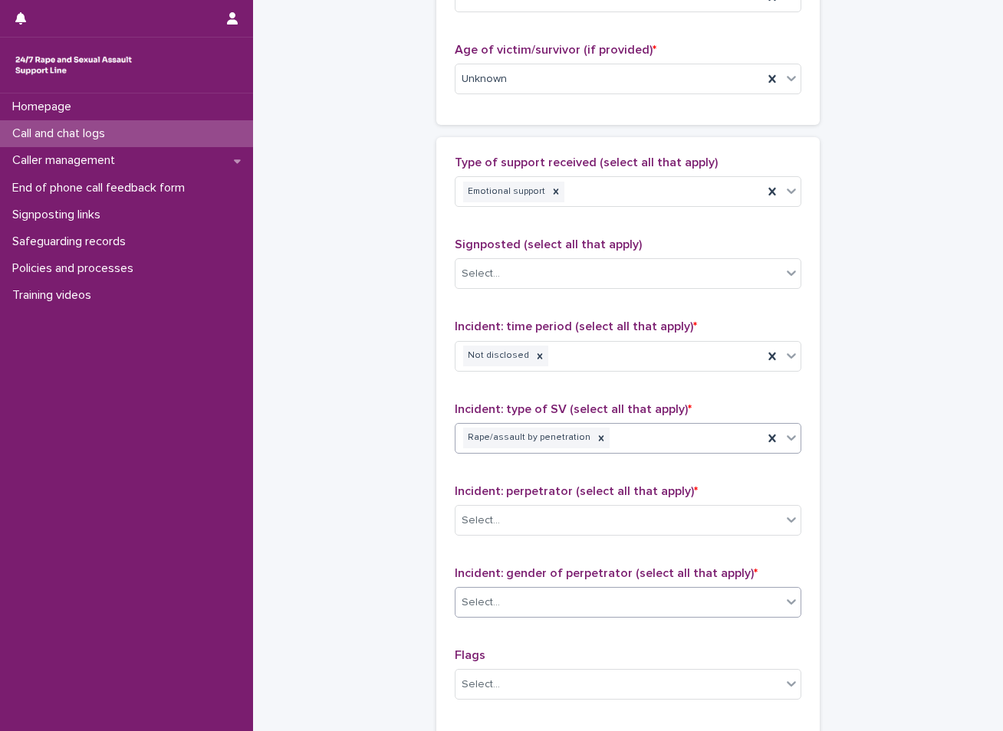
scroll to position [843, 0]
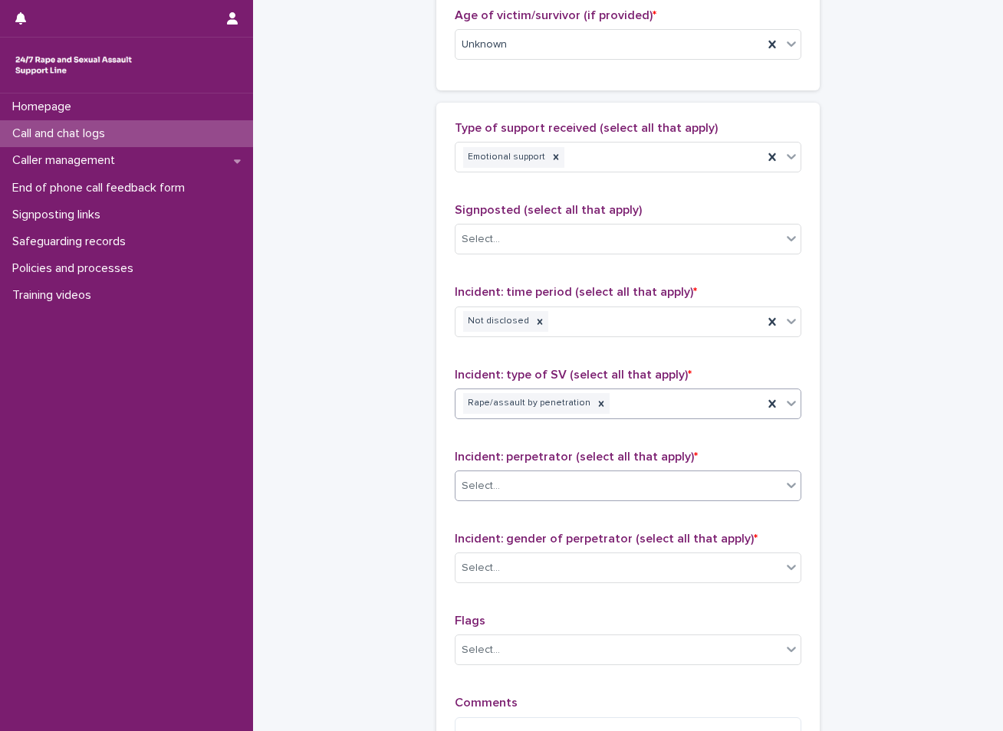
click at [536, 488] on div "Select..." at bounding box center [618, 486] width 326 height 25
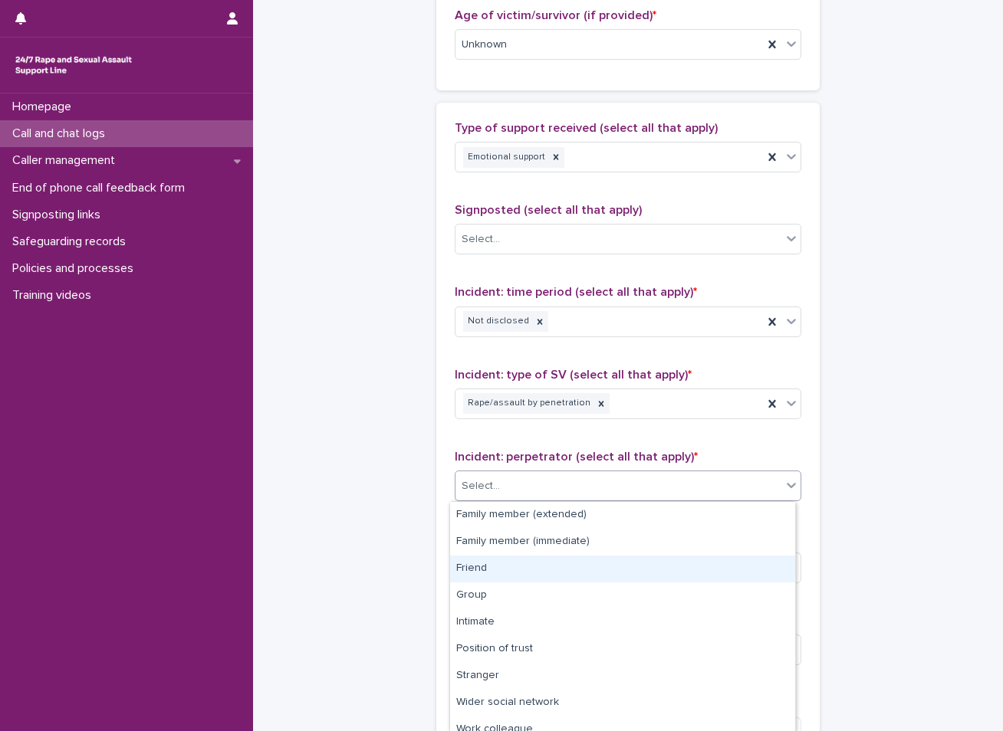
scroll to position [65, 0]
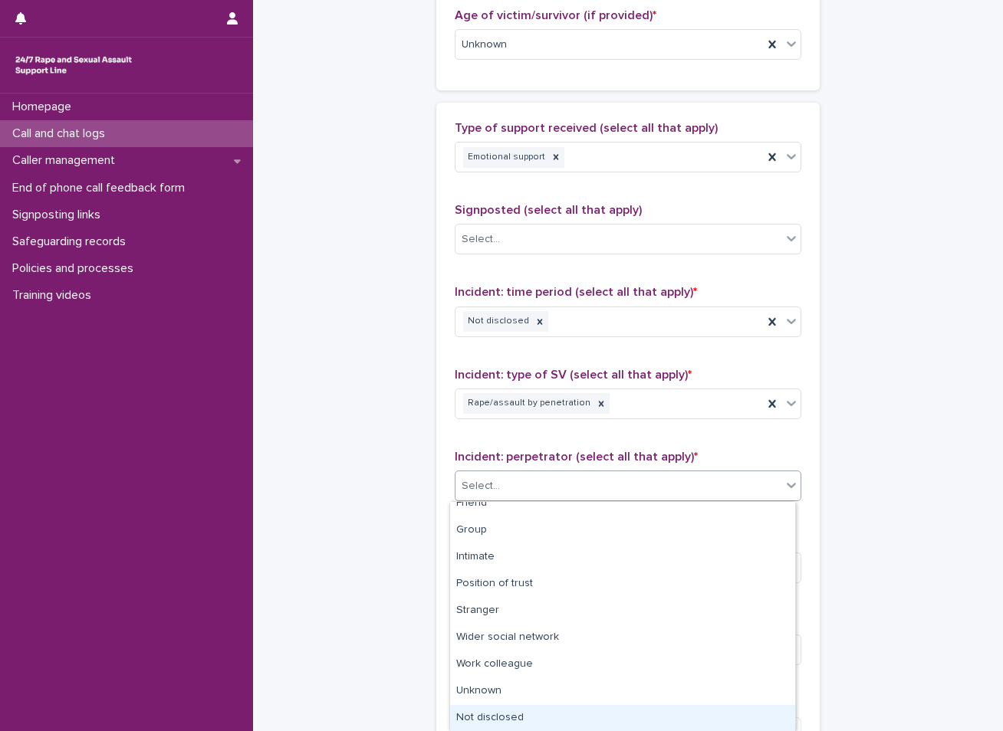
click at [507, 724] on div "Not disclosed" at bounding box center [622, 718] width 345 height 27
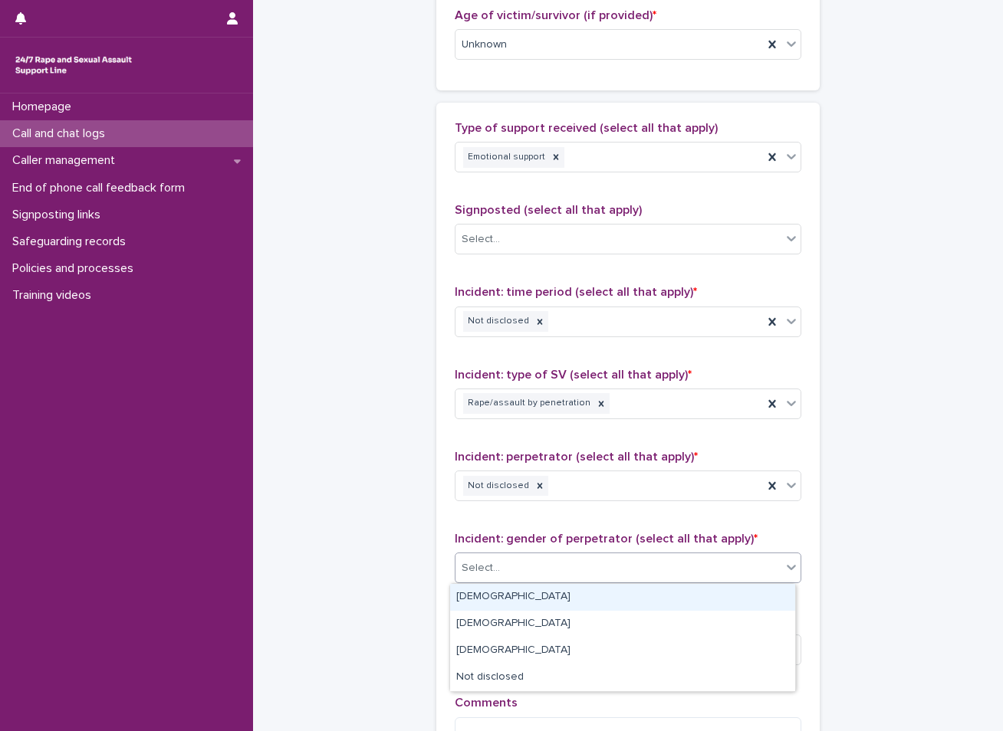
click at [487, 559] on div "Select..." at bounding box center [618, 568] width 326 height 25
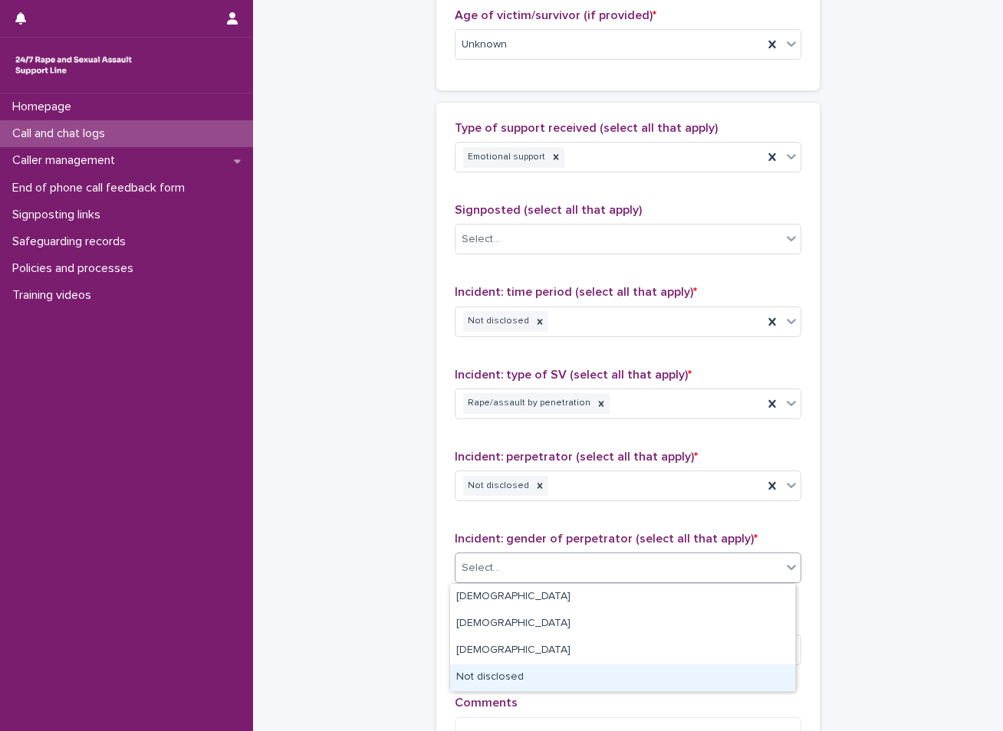
click at [498, 676] on div "Not disclosed" at bounding box center [622, 678] width 345 height 27
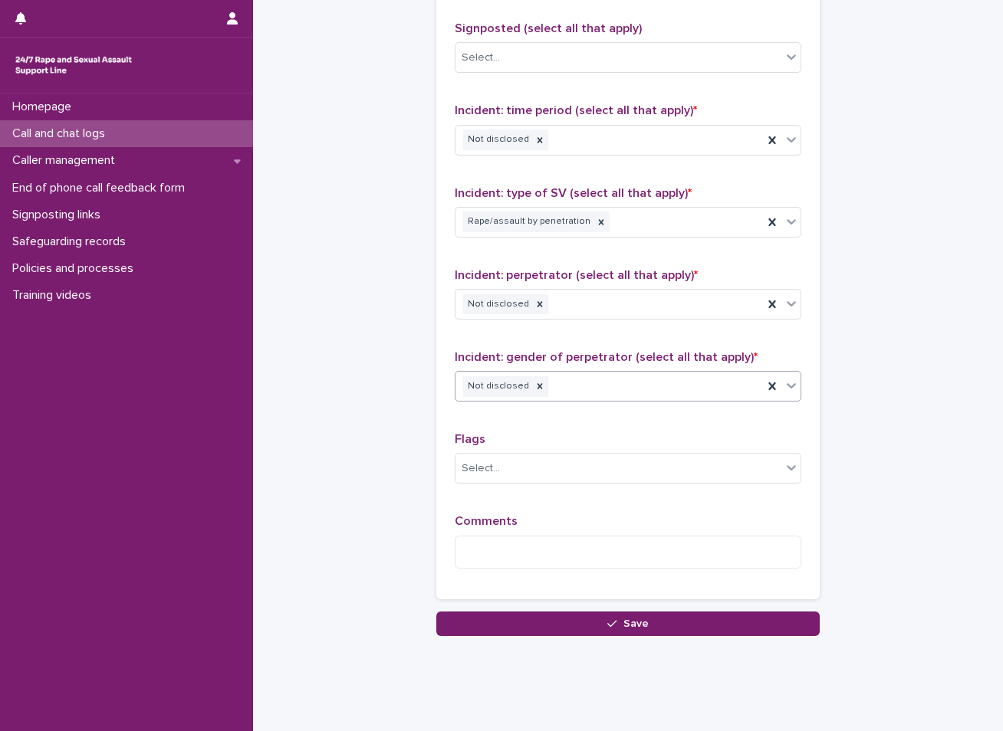
scroll to position [1049, 0]
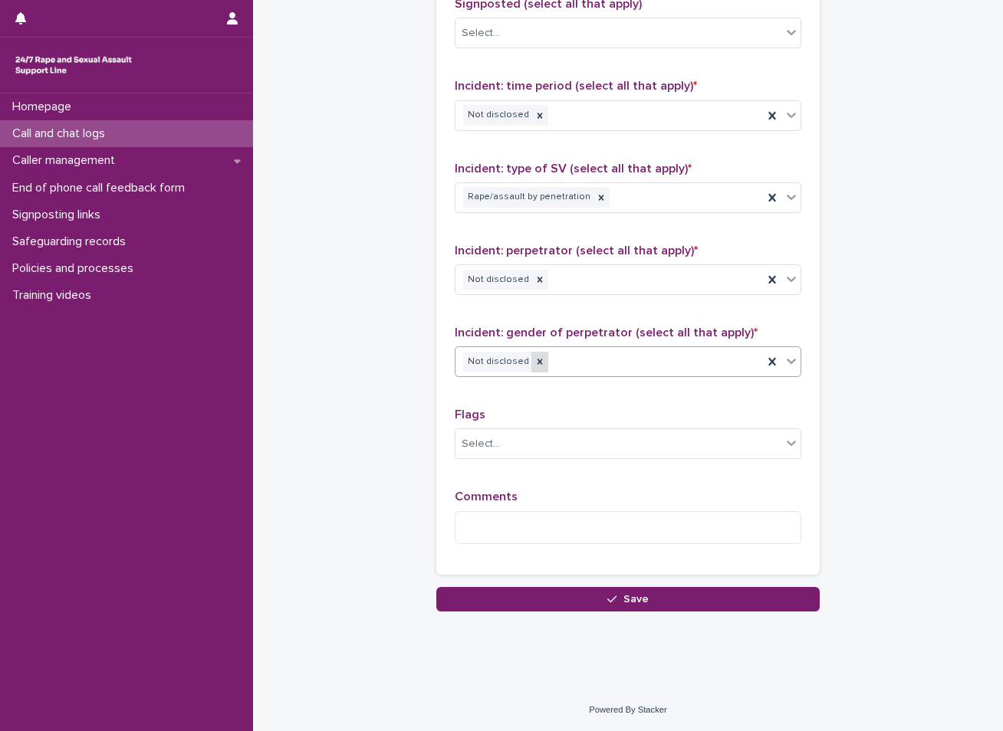
click at [534, 364] on icon at bounding box center [539, 361] width 11 height 11
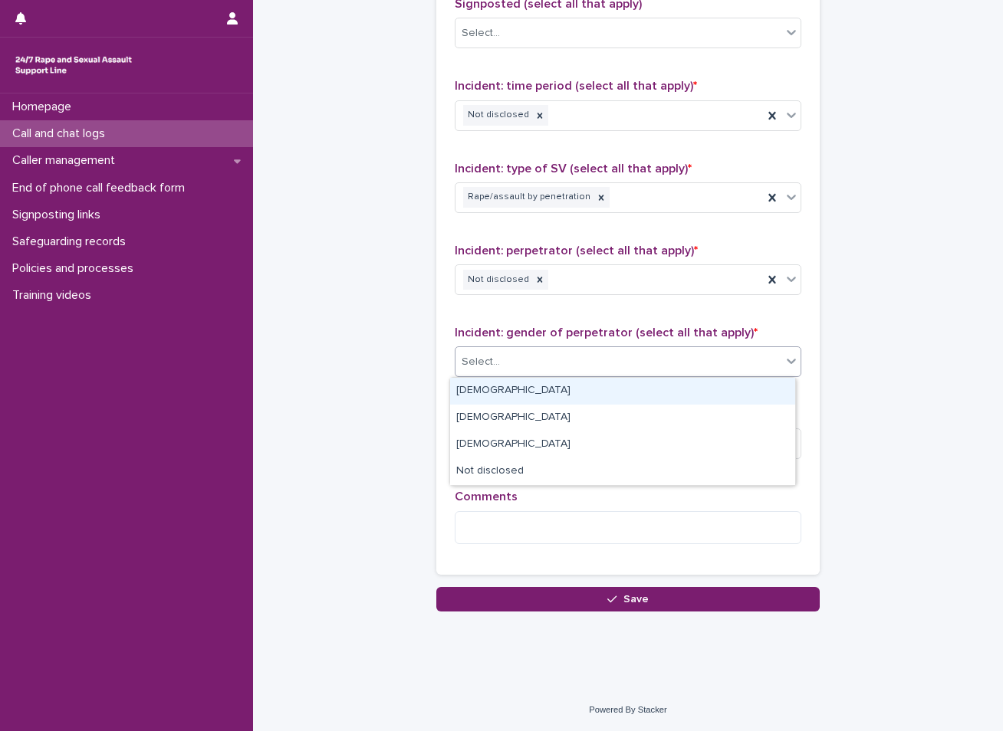
click at [508, 357] on div "Select..." at bounding box center [618, 362] width 326 height 25
click at [503, 389] on div "[DEMOGRAPHIC_DATA]" at bounding box center [622, 391] width 345 height 27
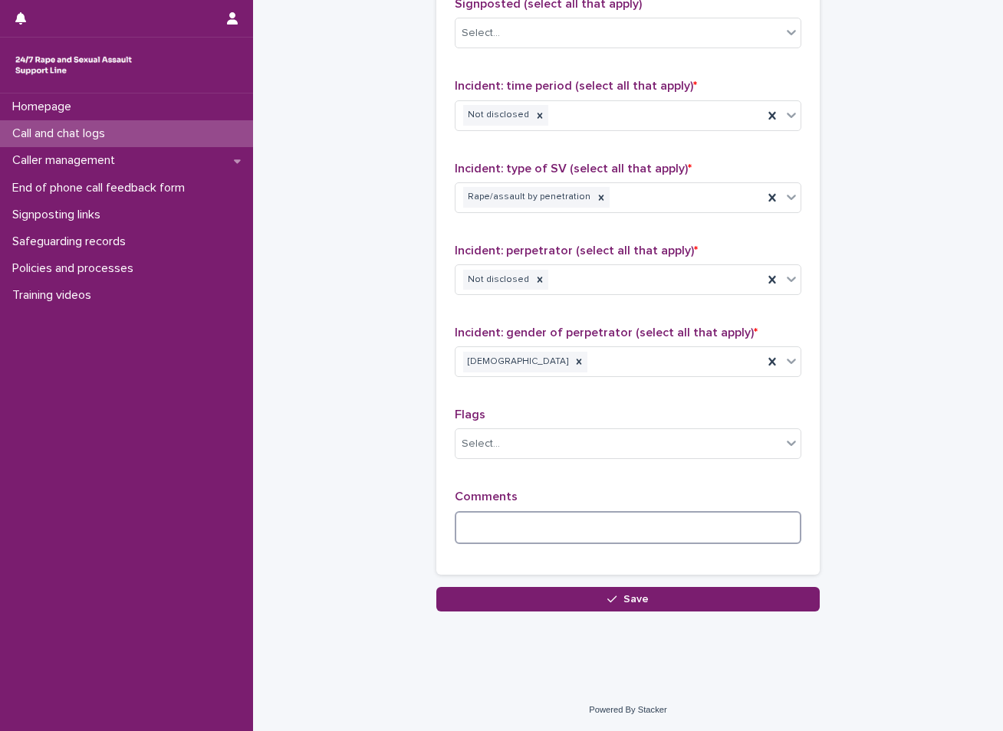
click at [555, 534] on textarea at bounding box center [628, 527] width 346 height 33
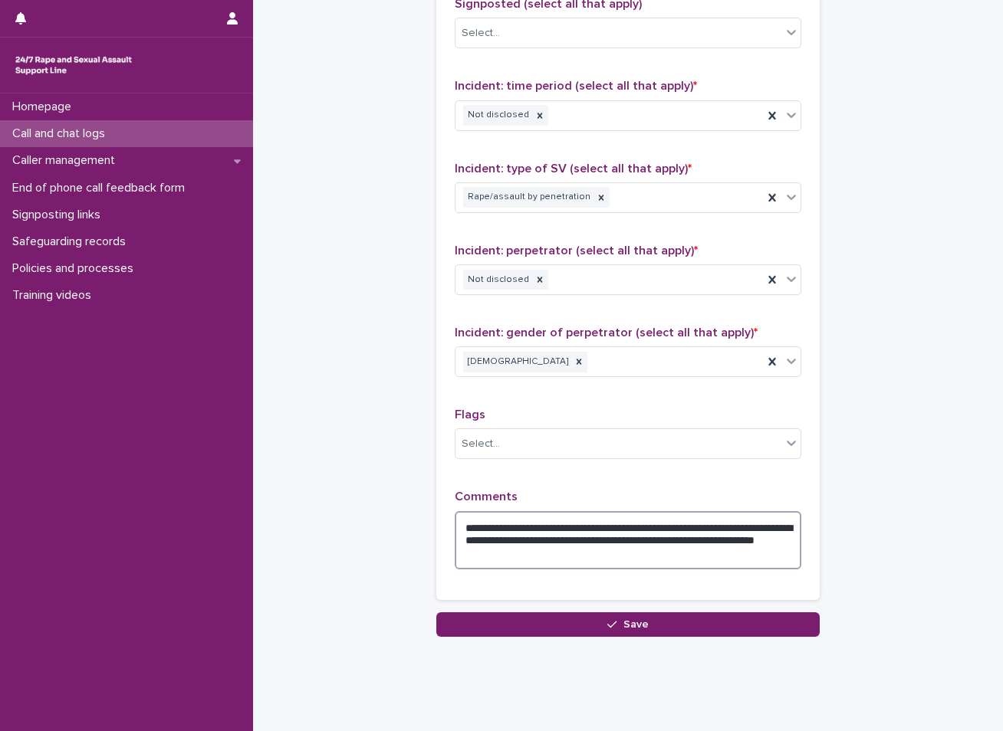
click at [493, 554] on textarea "**********" at bounding box center [628, 540] width 346 height 58
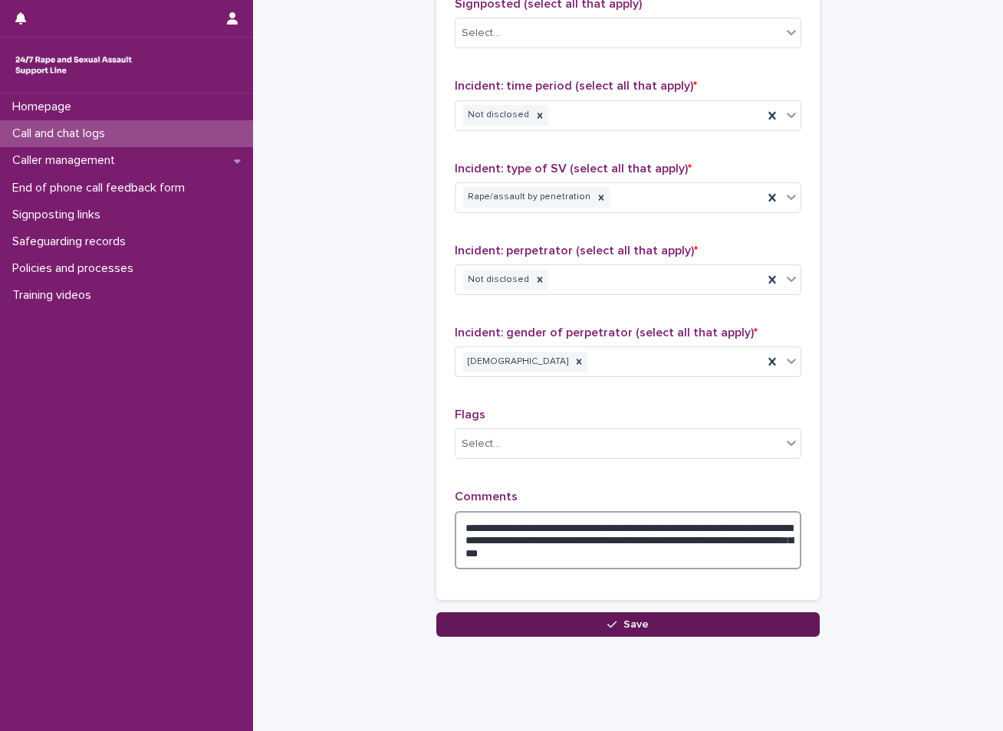
type textarea "**********"
click at [645, 622] on button "Save" at bounding box center [627, 624] width 383 height 25
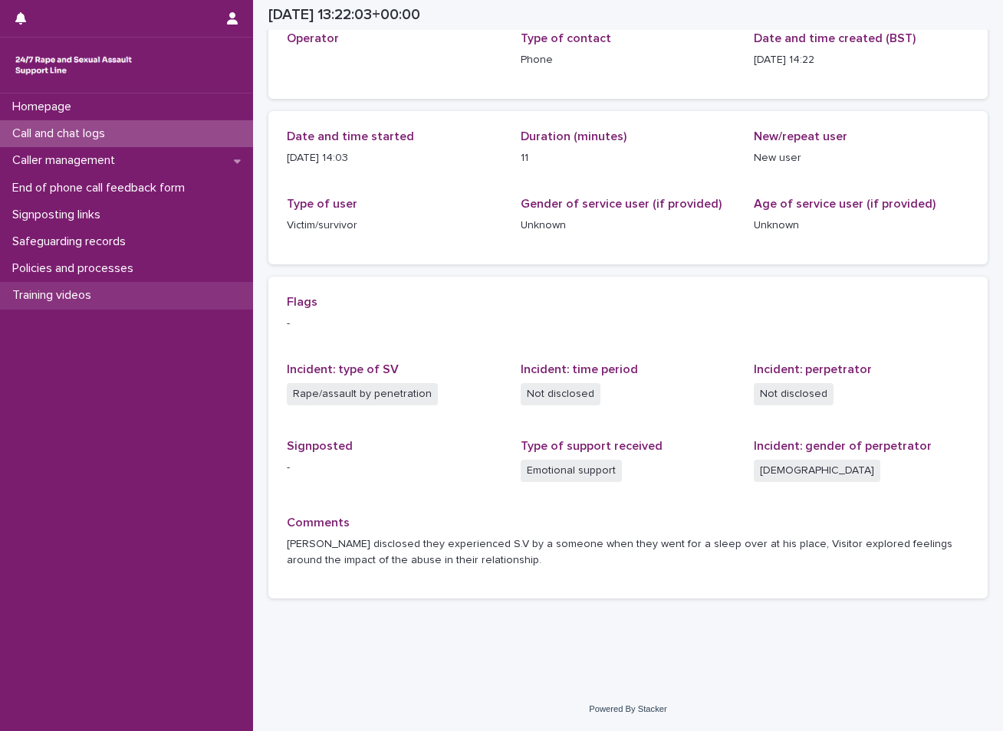
scroll to position [99, 0]
click at [113, 137] on p "Call and chat logs" at bounding box center [61, 133] width 111 height 15
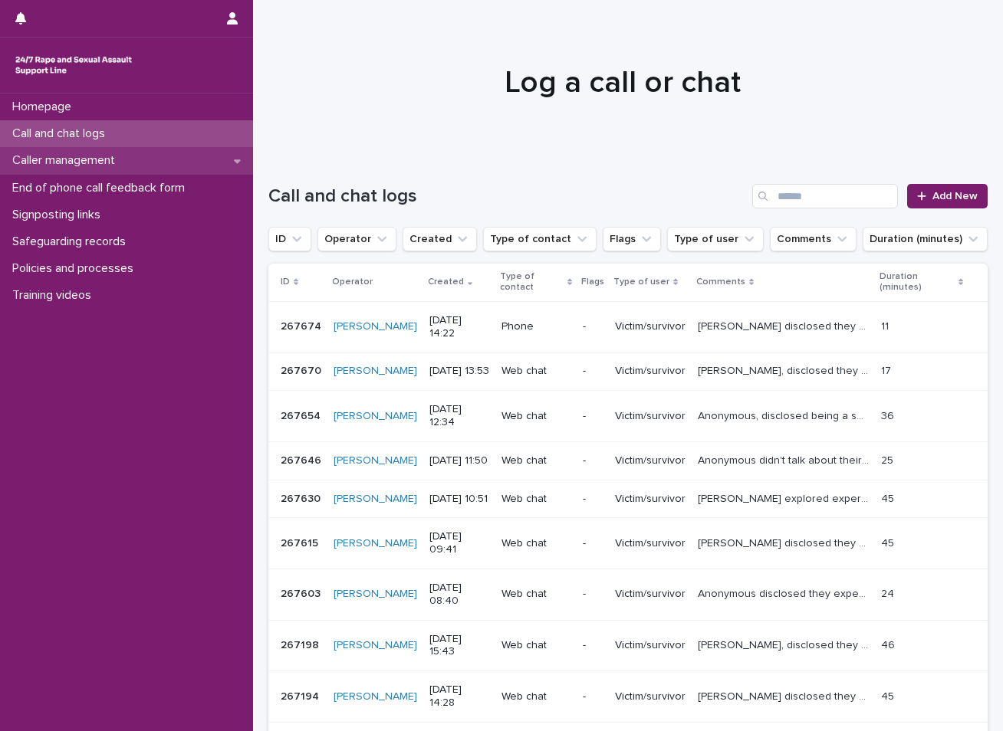
click at [121, 159] on p "Caller management" at bounding box center [66, 160] width 121 height 15
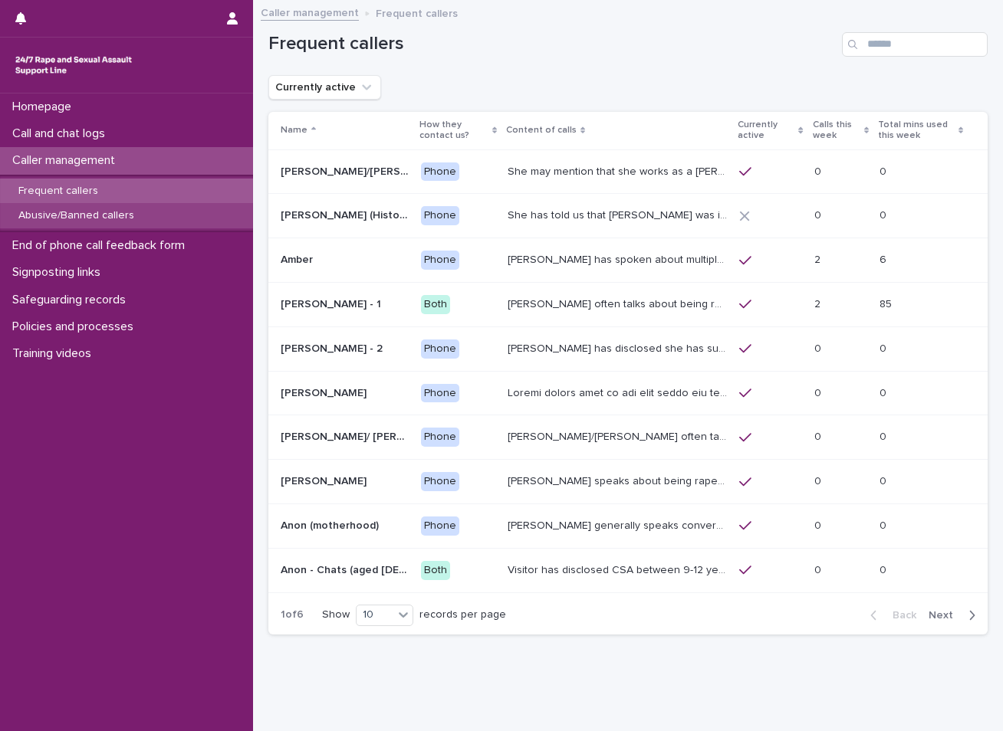
click at [124, 217] on p "Abusive/Banned callers" at bounding box center [76, 215] width 140 height 13
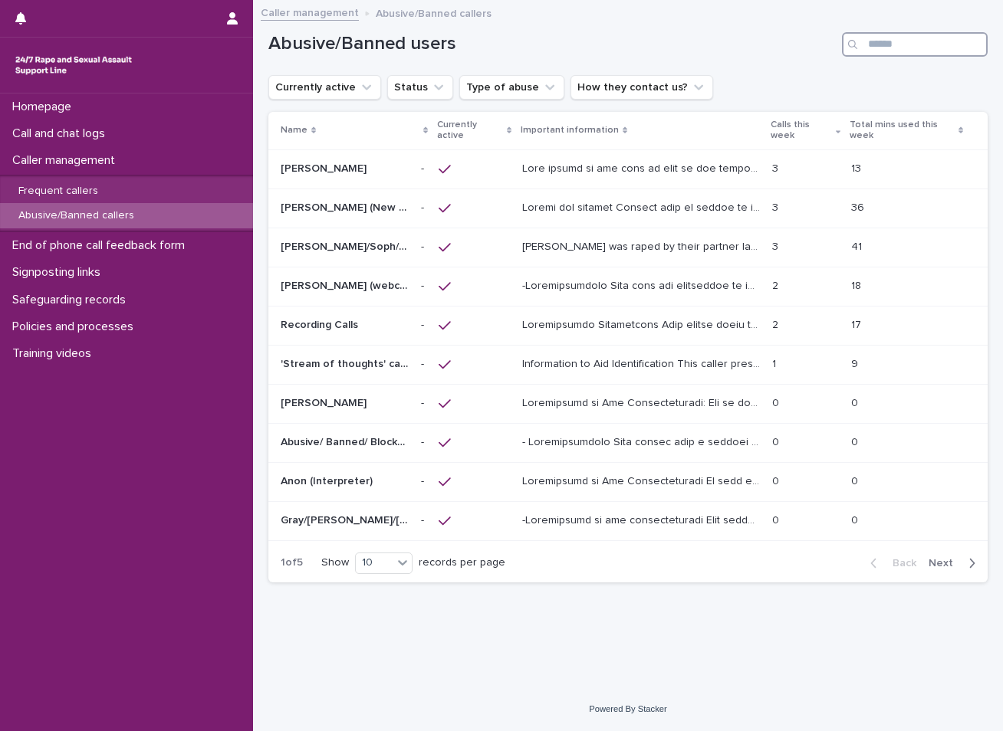
click at [887, 42] on input "Search" at bounding box center [915, 44] width 146 height 25
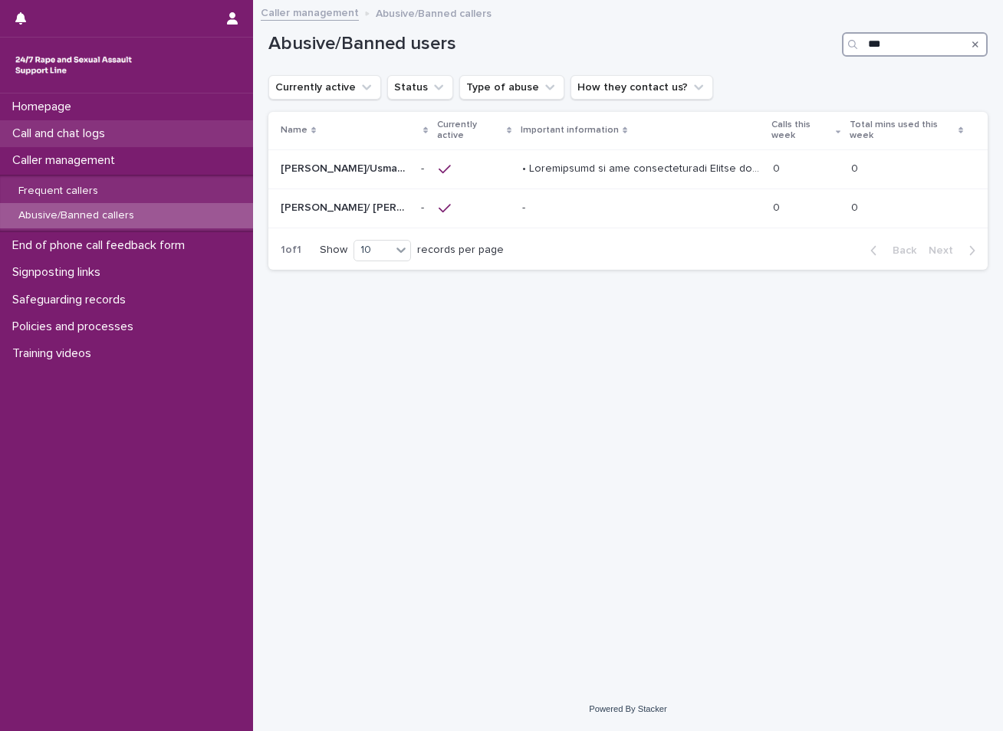
type input "***"
click at [170, 133] on div "Call and chat logs" at bounding box center [126, 133] width 253 height 27
